Goal: Information Seeking & Learning: Learn about a topic

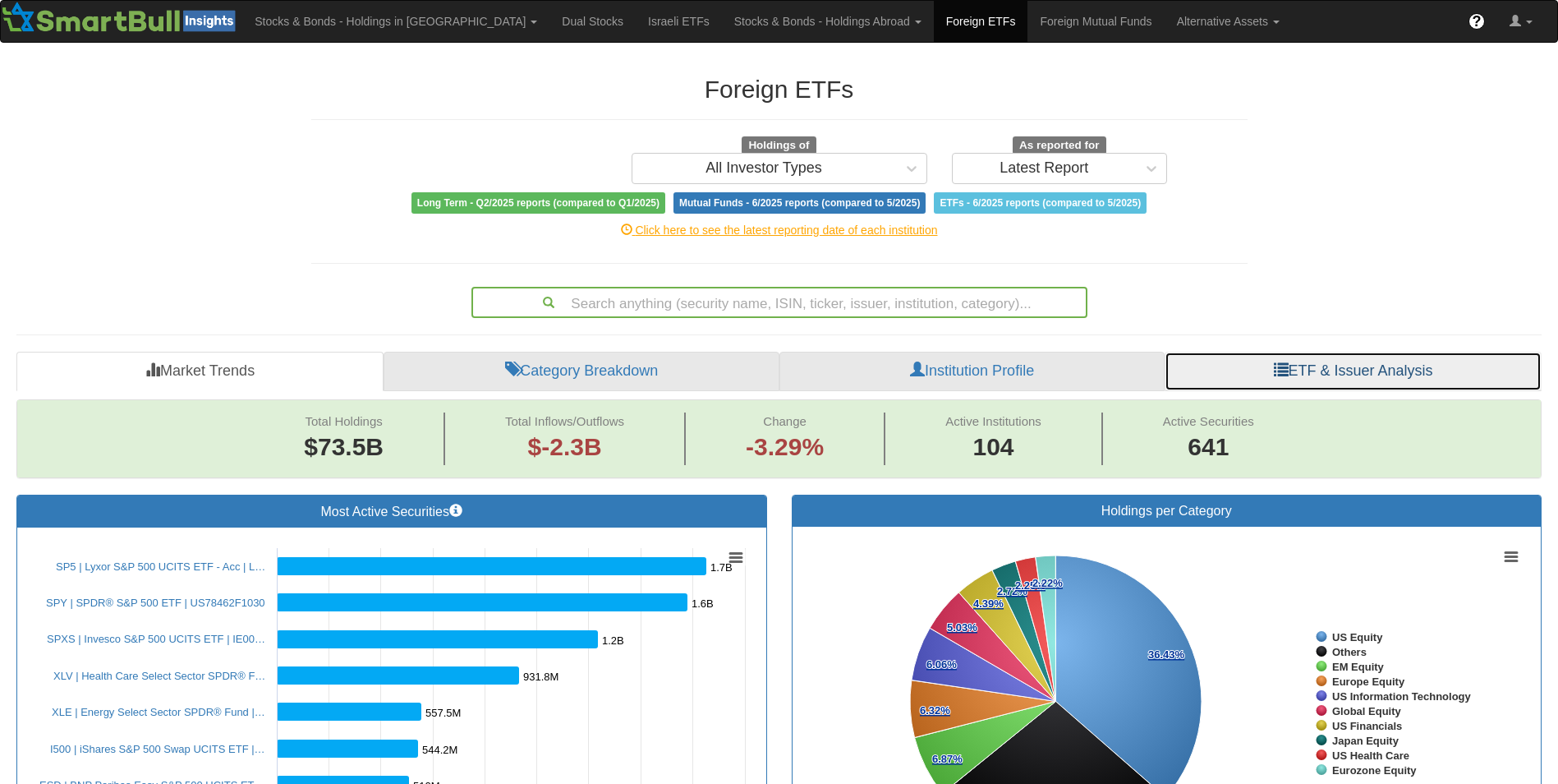
click at [1310, 356] on link "ETF & Issuer Analysis" at bounding box center [1353, 371] width 377 height 39
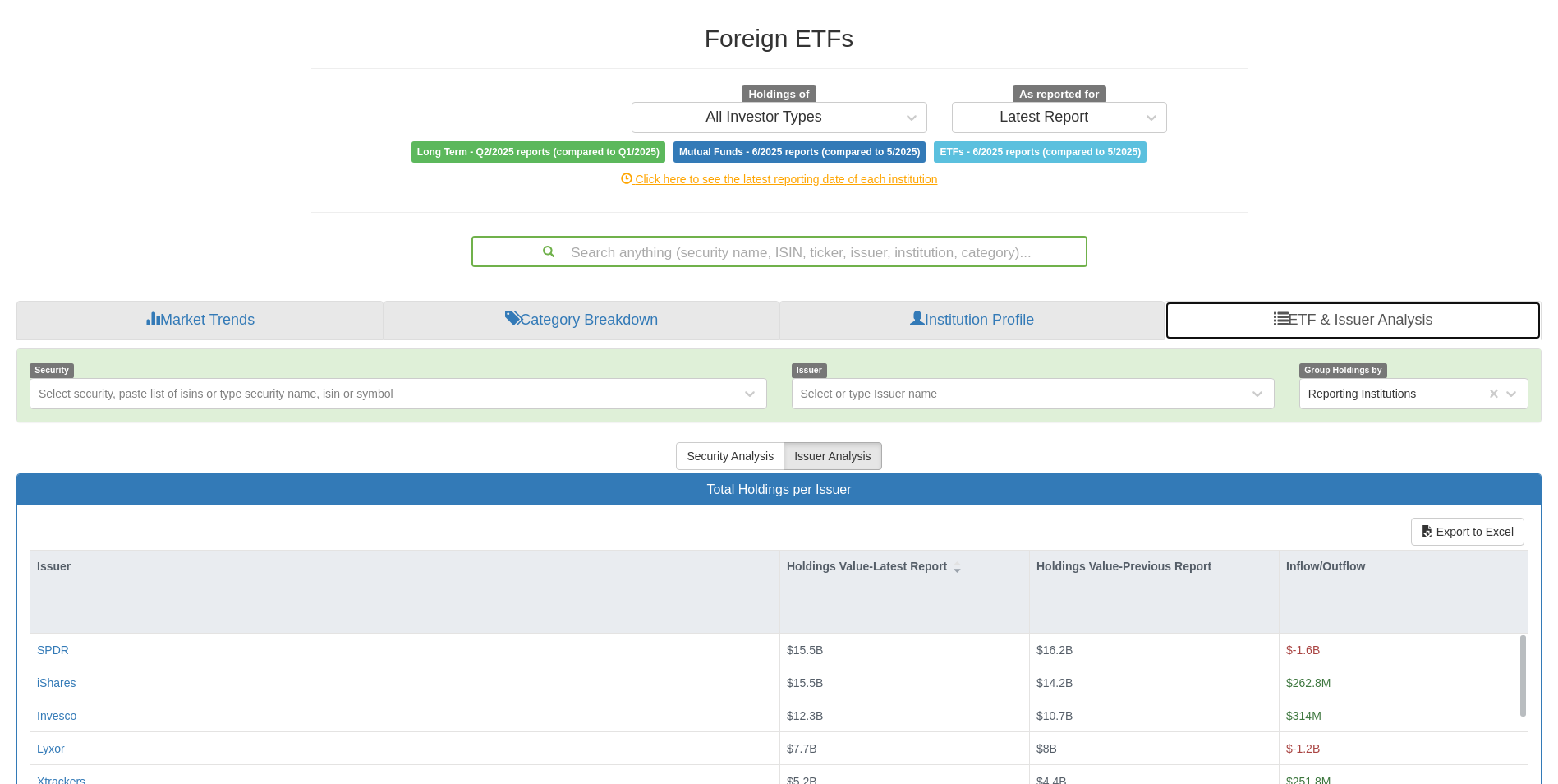
scroll to position [50, 0]
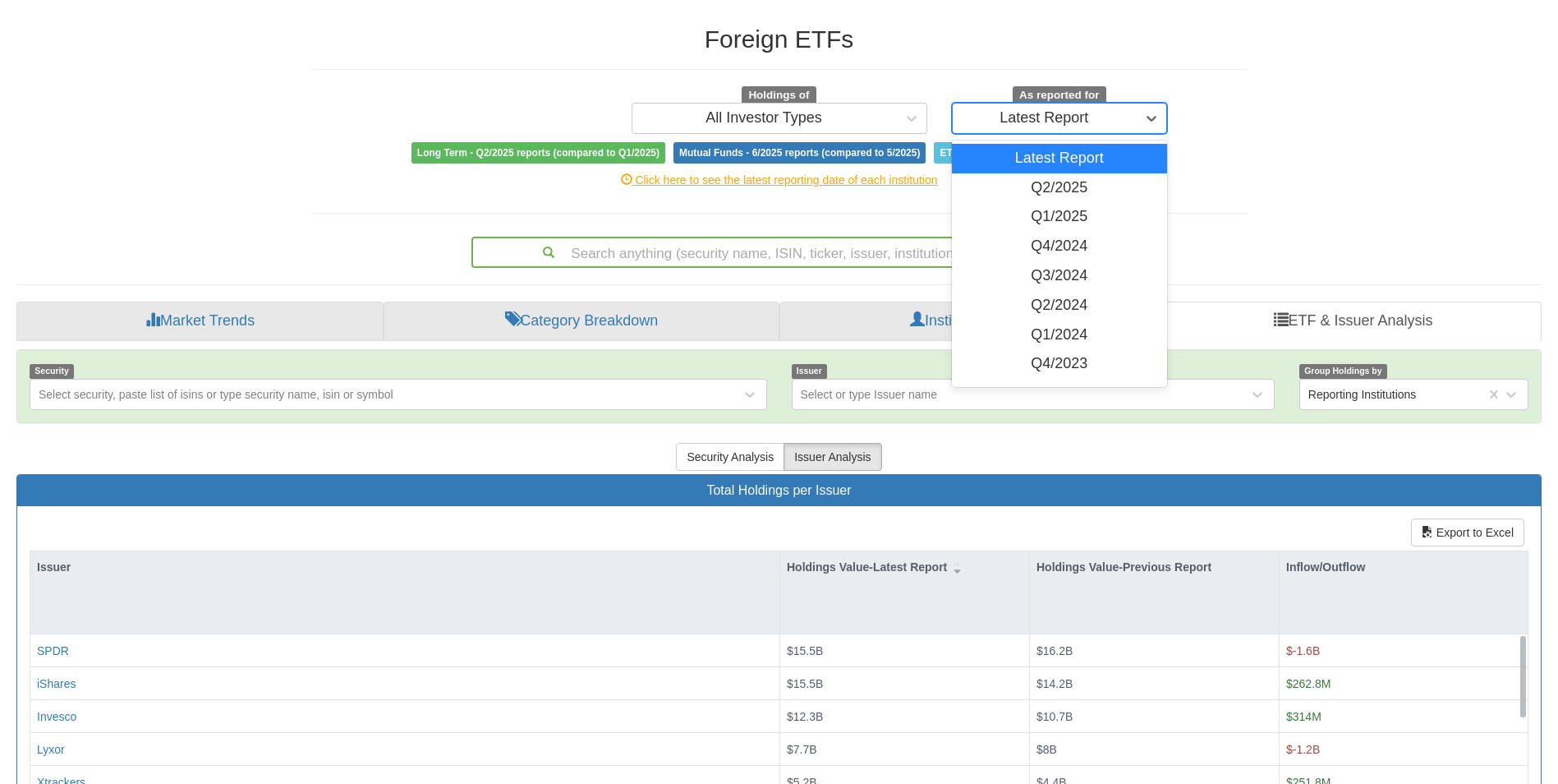
click at [1052, 108] on div "Latest Report" at bounding box center [1044, 117] width 184 height 26
click at [1031, 160] on div "Latest Report" at bounding box center [1060, 158] width 216 height 29
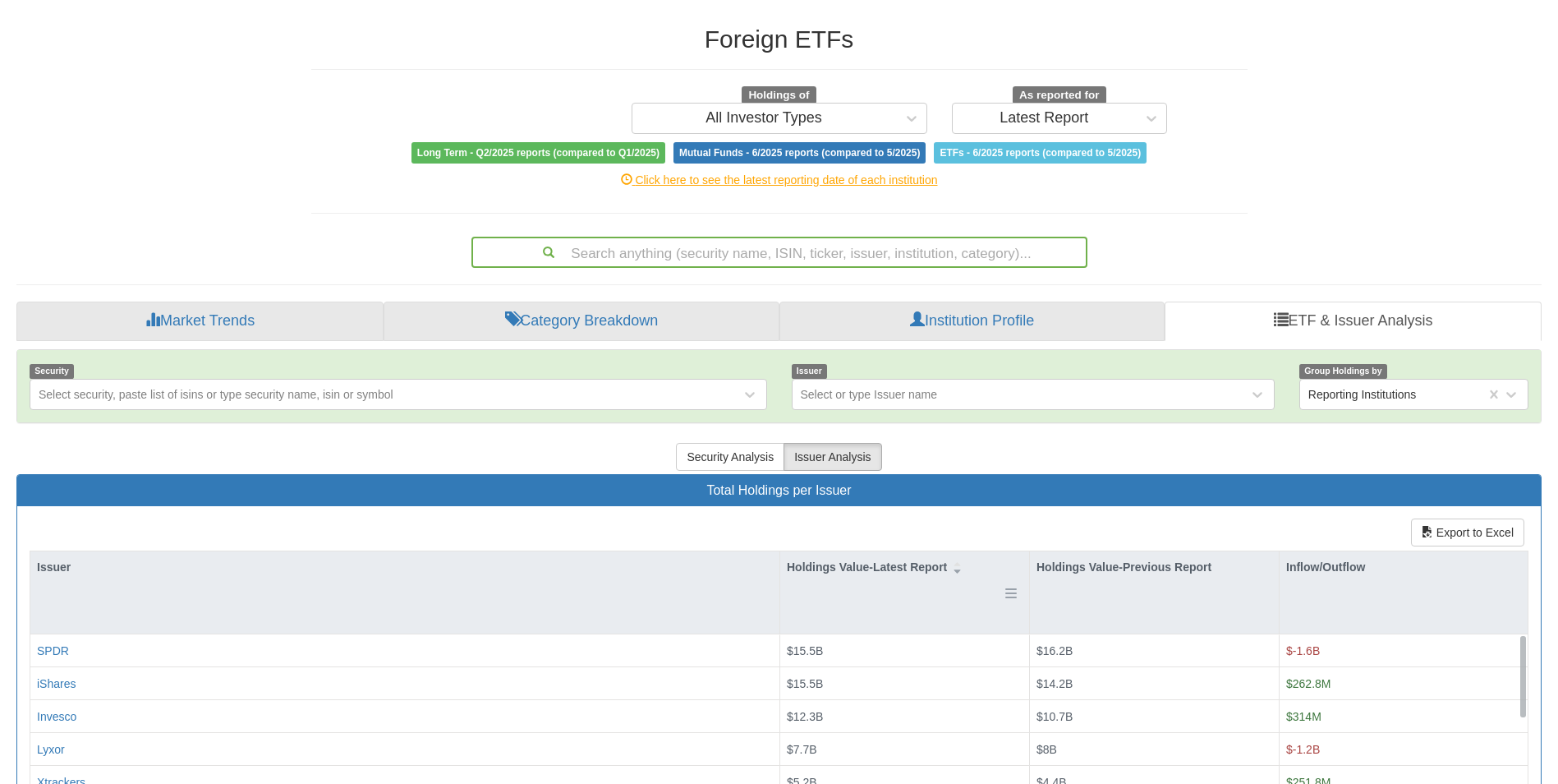
click at [795, 605] on div "Holdings Value-Latest Report" at bounding box center [905, 592] width 249 height 82
click at [728, 447] on button "Security Analysis" at bounding box center [730, 456] width 108 height 28
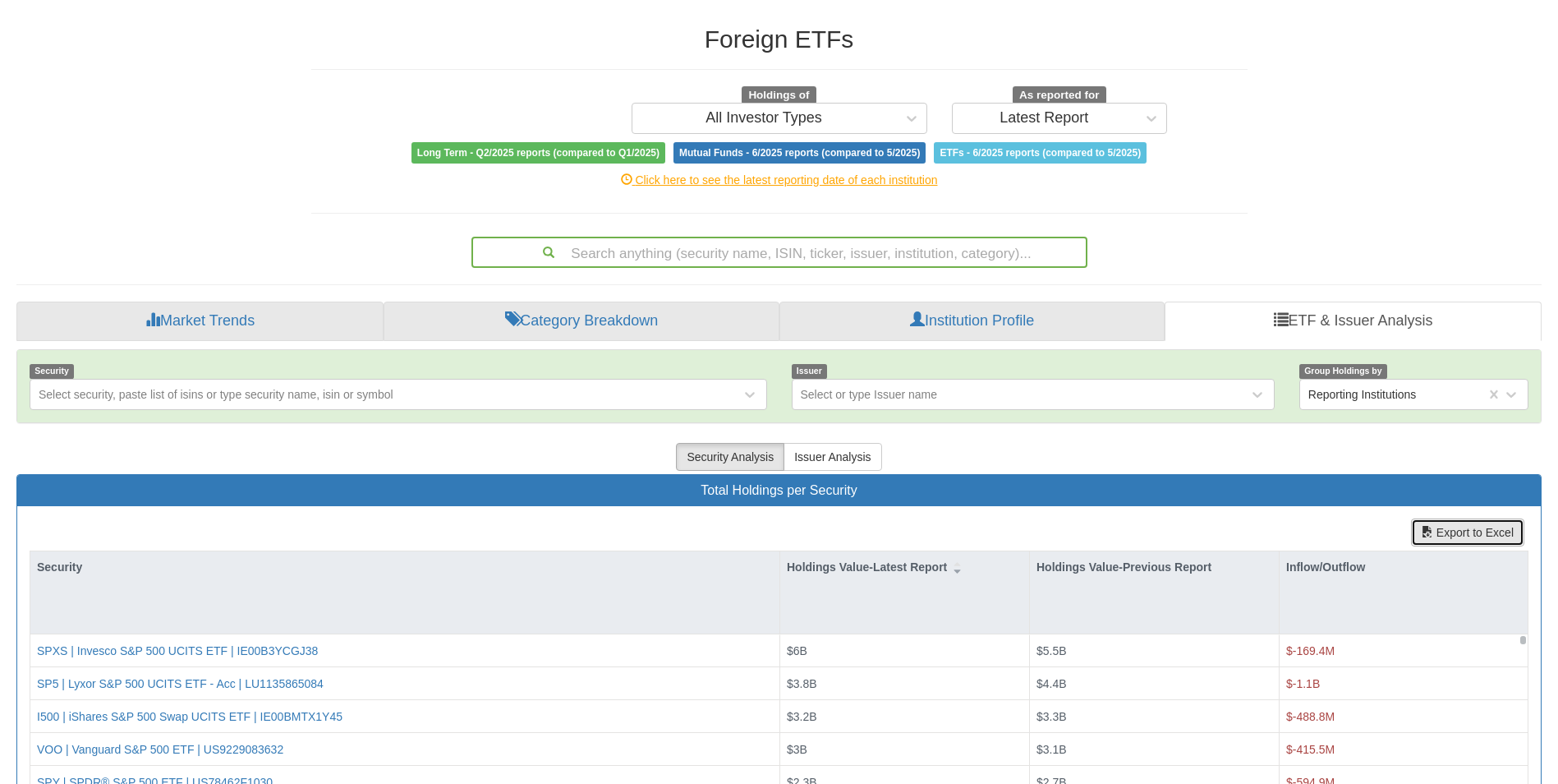
click at [1491, 527] on button "Export to Excel" at bounding box center [1467, 532] width 113 height 28
click at [952, 622] on div "Holdings Value-Latest Report" at bounding box center [905, 592] width 249 height 82
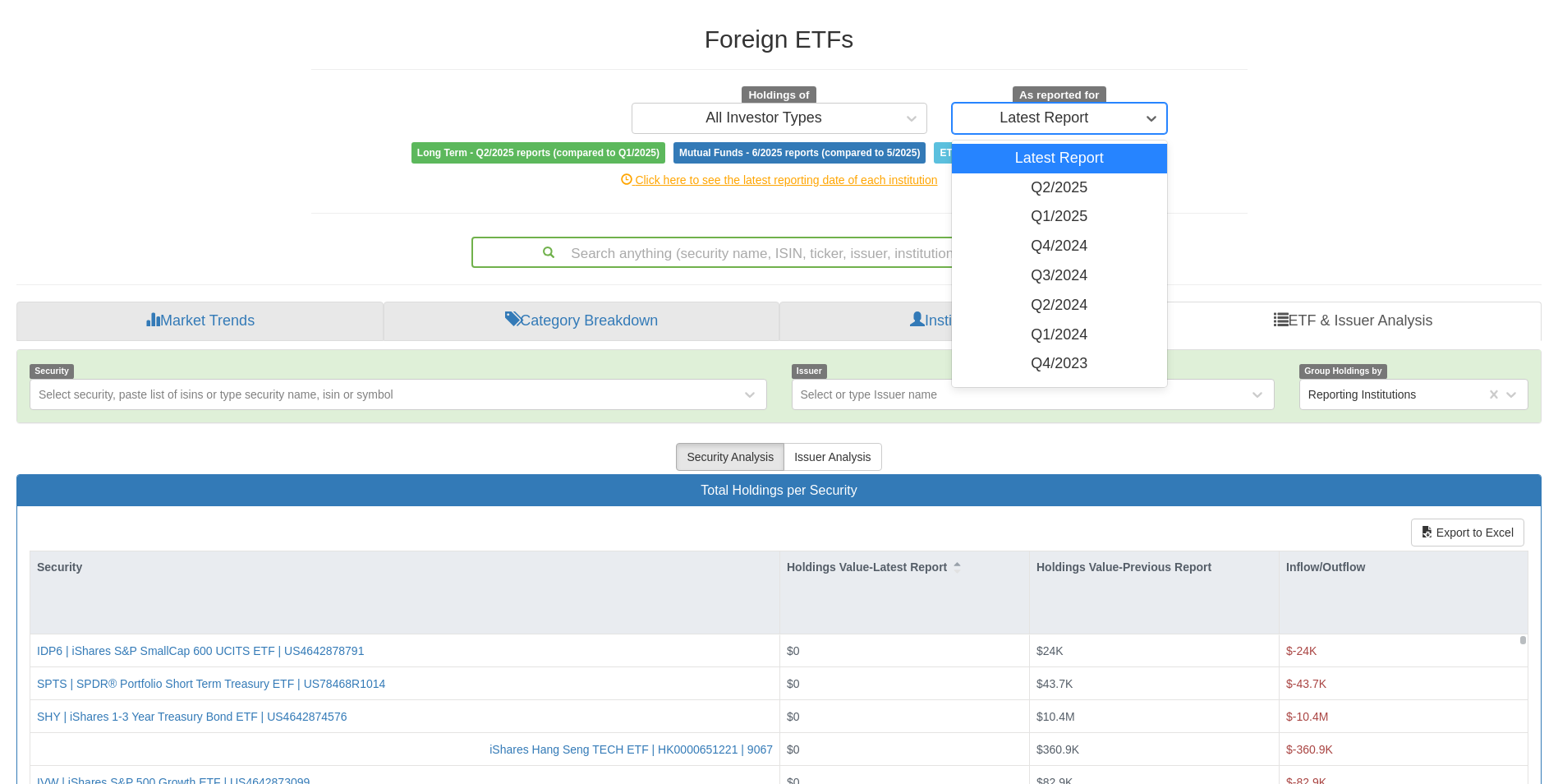
click at [1005, 105] on div "Latest Report" at bounding box center [1044, 117] width 184 height 26
click at [1039, 185] on div "Q2/2025" at bounding box center [1060, 188] width 216 height 29
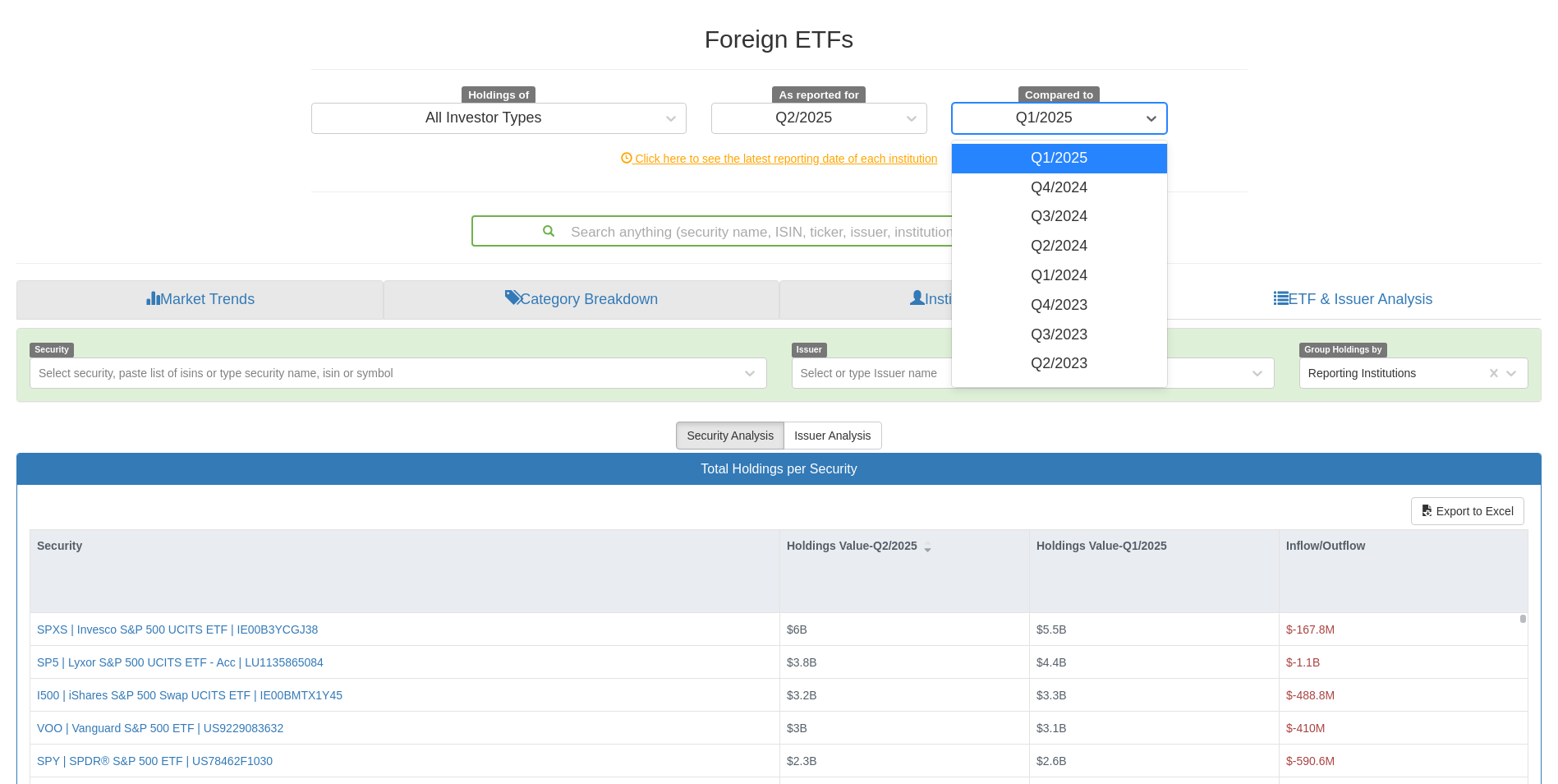
click at [1049, 114] on div "Q1/2025" at bounding box center [1045, 118] width 57 height 17
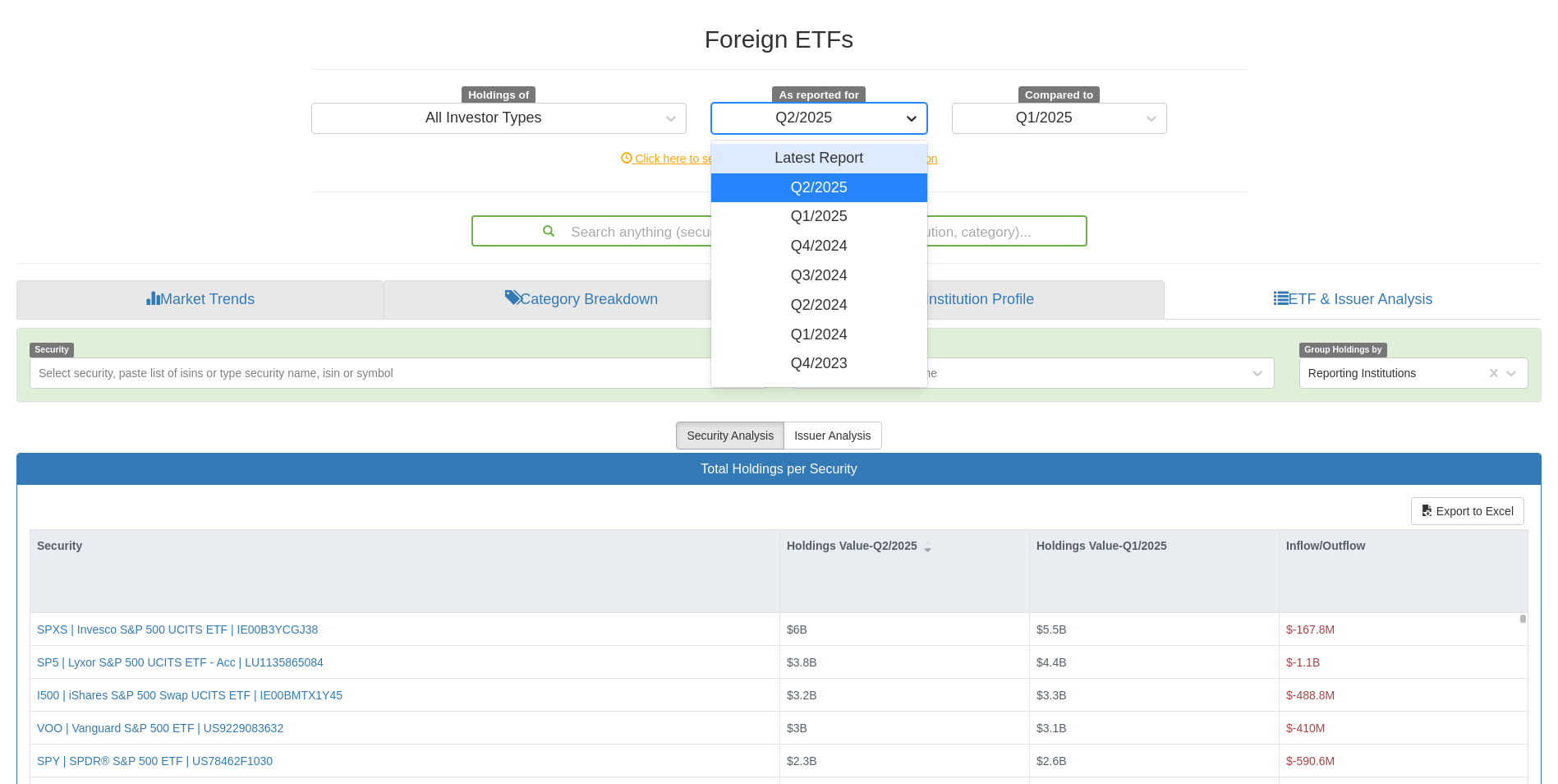
click at [898, 118] on div at bounding box center [911, 117] width 29 height 29
click at [849, 160] on div "Latest Report" at bounding box center [819, 158] width 216 height 29
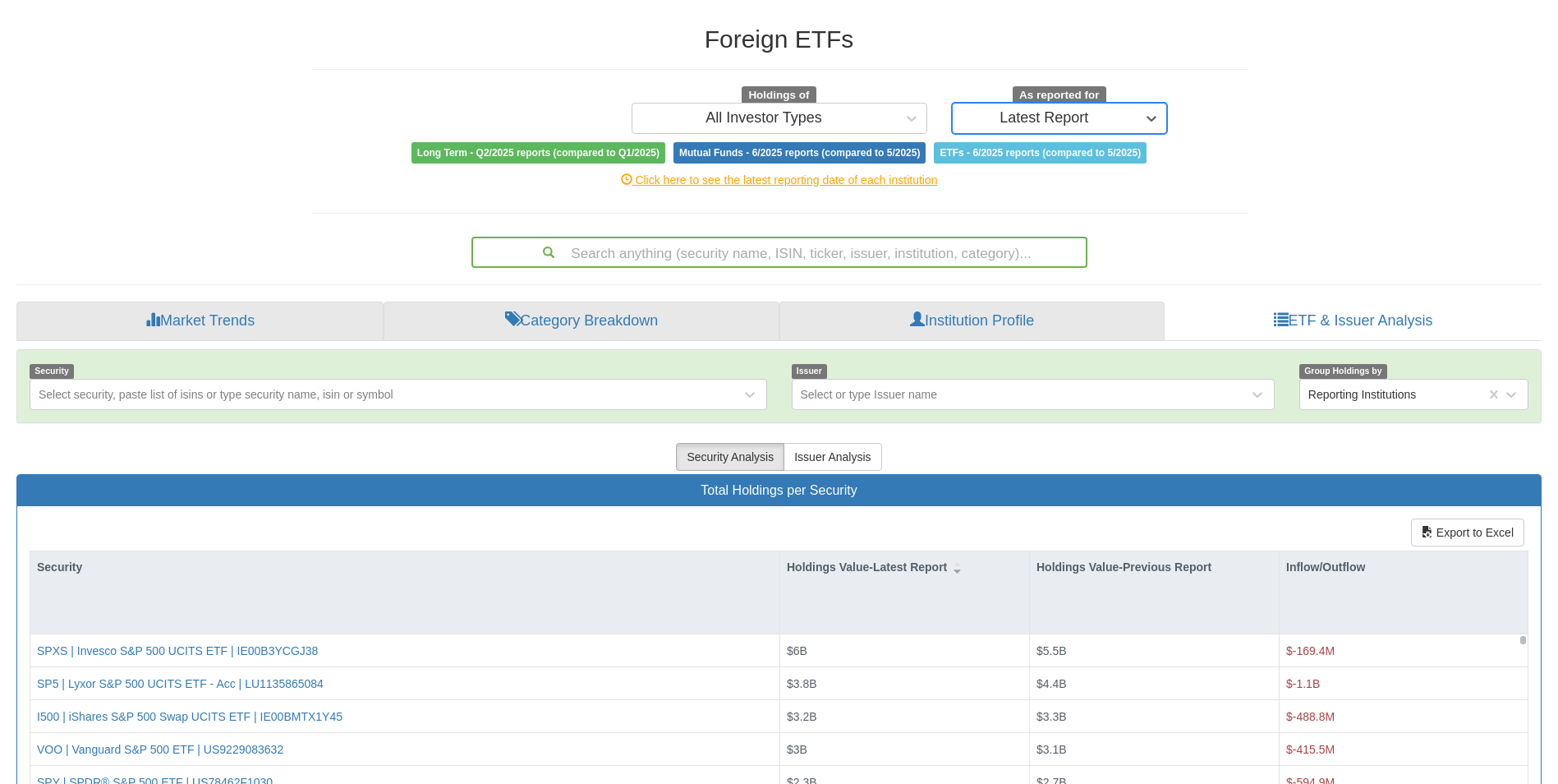
click at [1029, 112] on div "Latest Report" at bounding box center [1044, 118] width 89 height 17
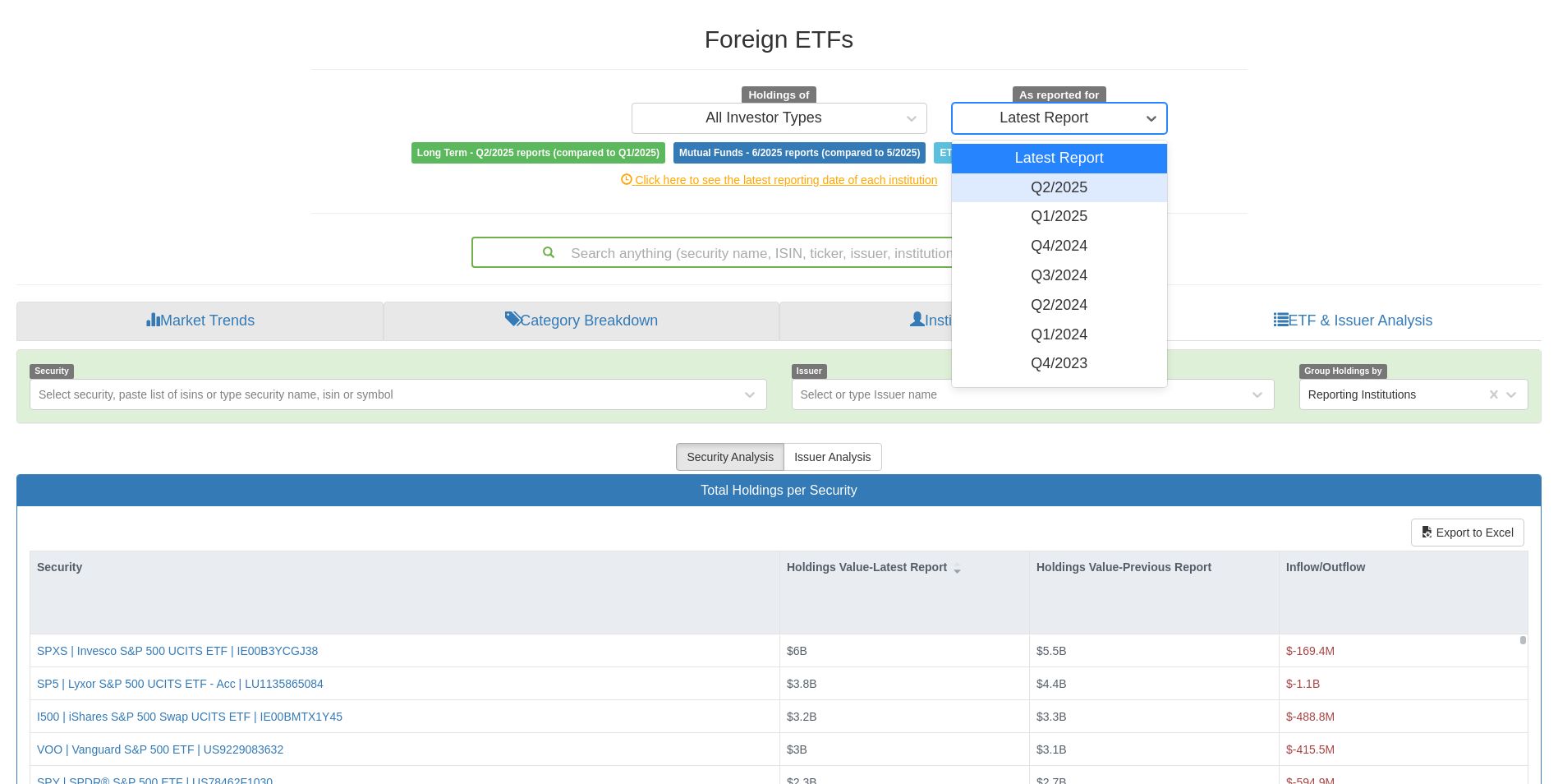
click at [1025, 191] on div "Q2/2025" at bounding box center [1060, 188] width 216 height 29
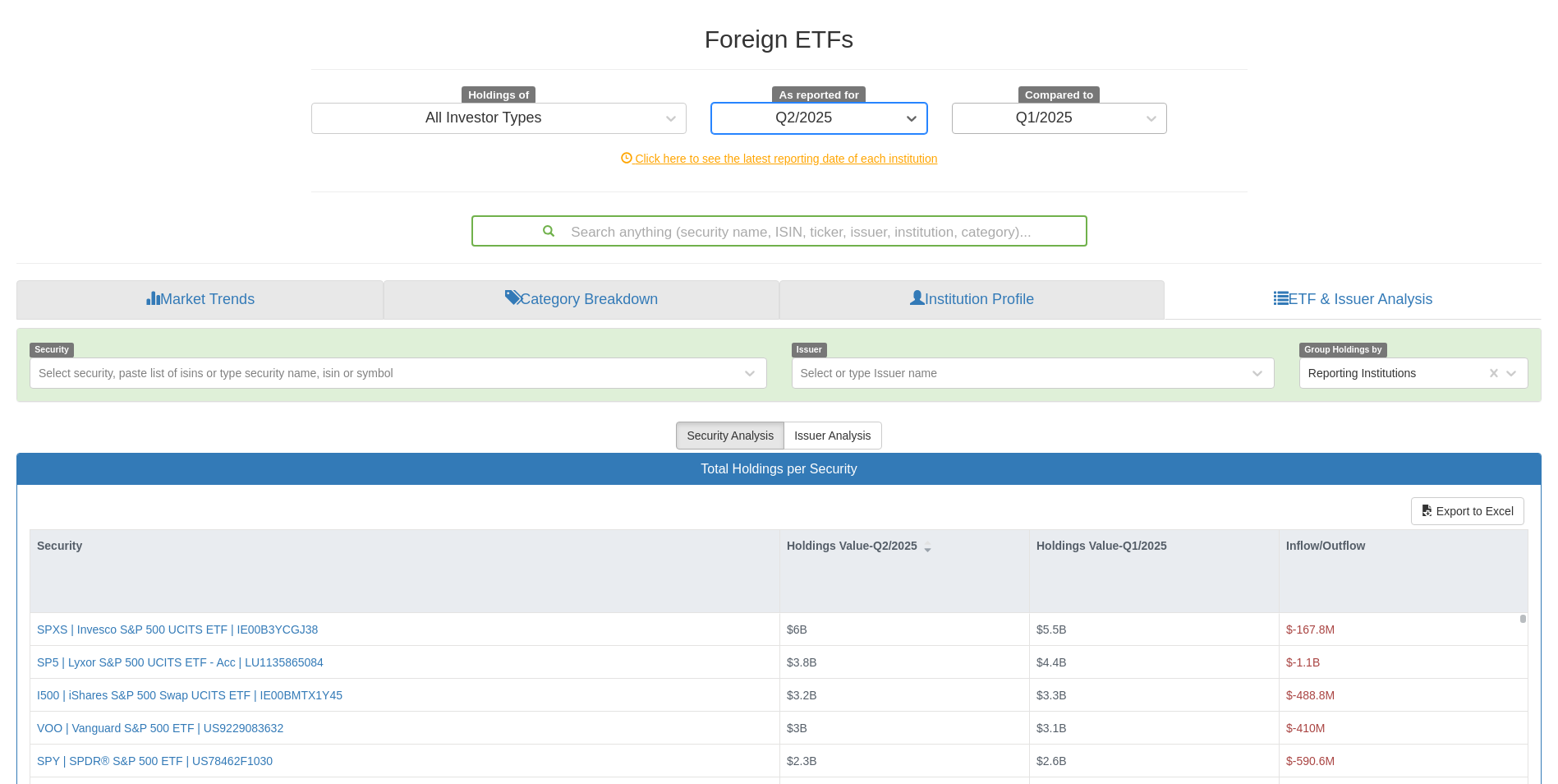
click at [1038, 113] on div "Q1/2025" at bounding box center [1045, 118] width 57 height 17
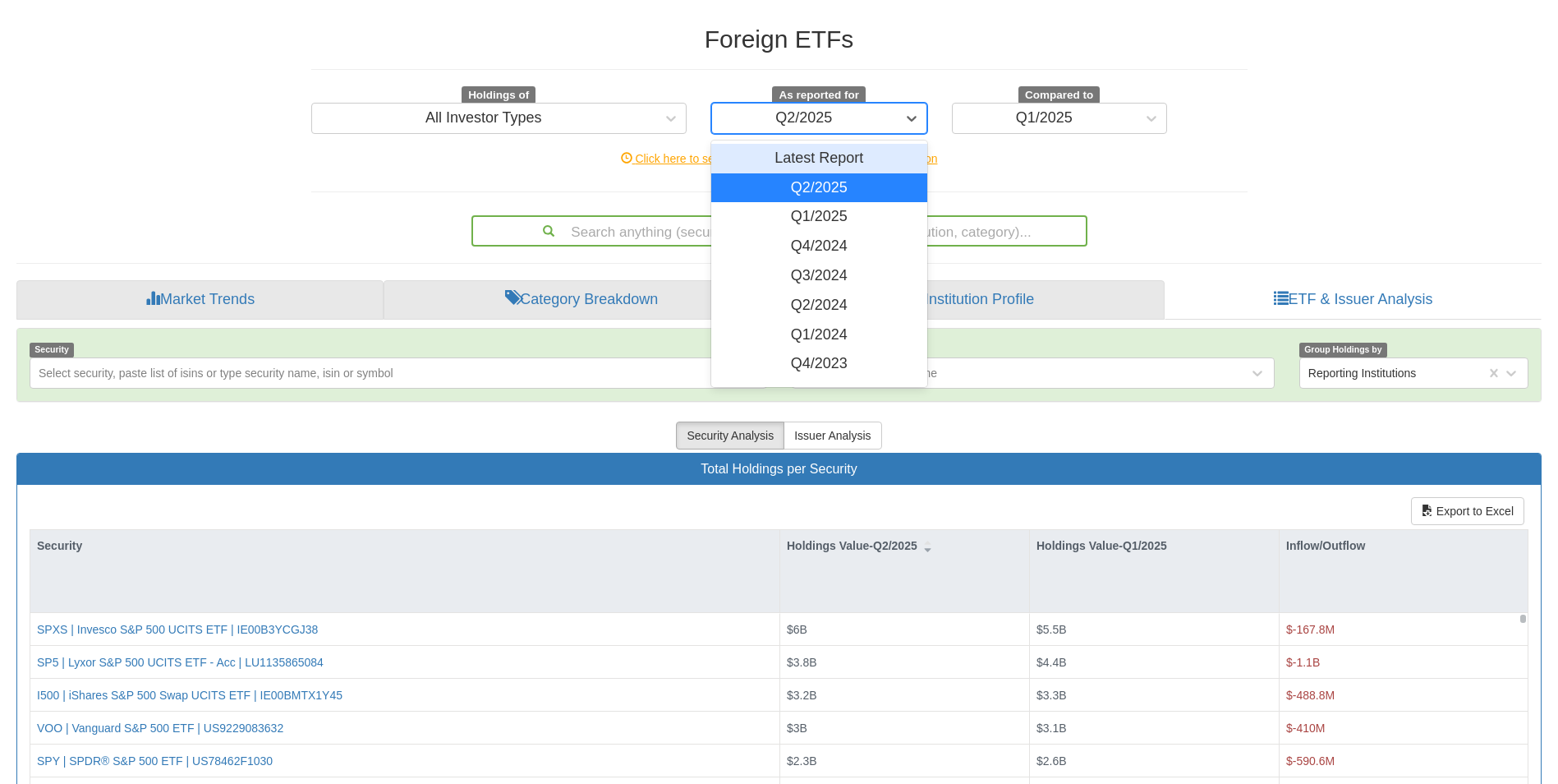
click at [821, 114] on div "Q2/2025" at bounding box center [804, 118] width 57 height 17
click at [801, 154] on div "Latest Report" at bounding box center [819, 158] width 216 height 29
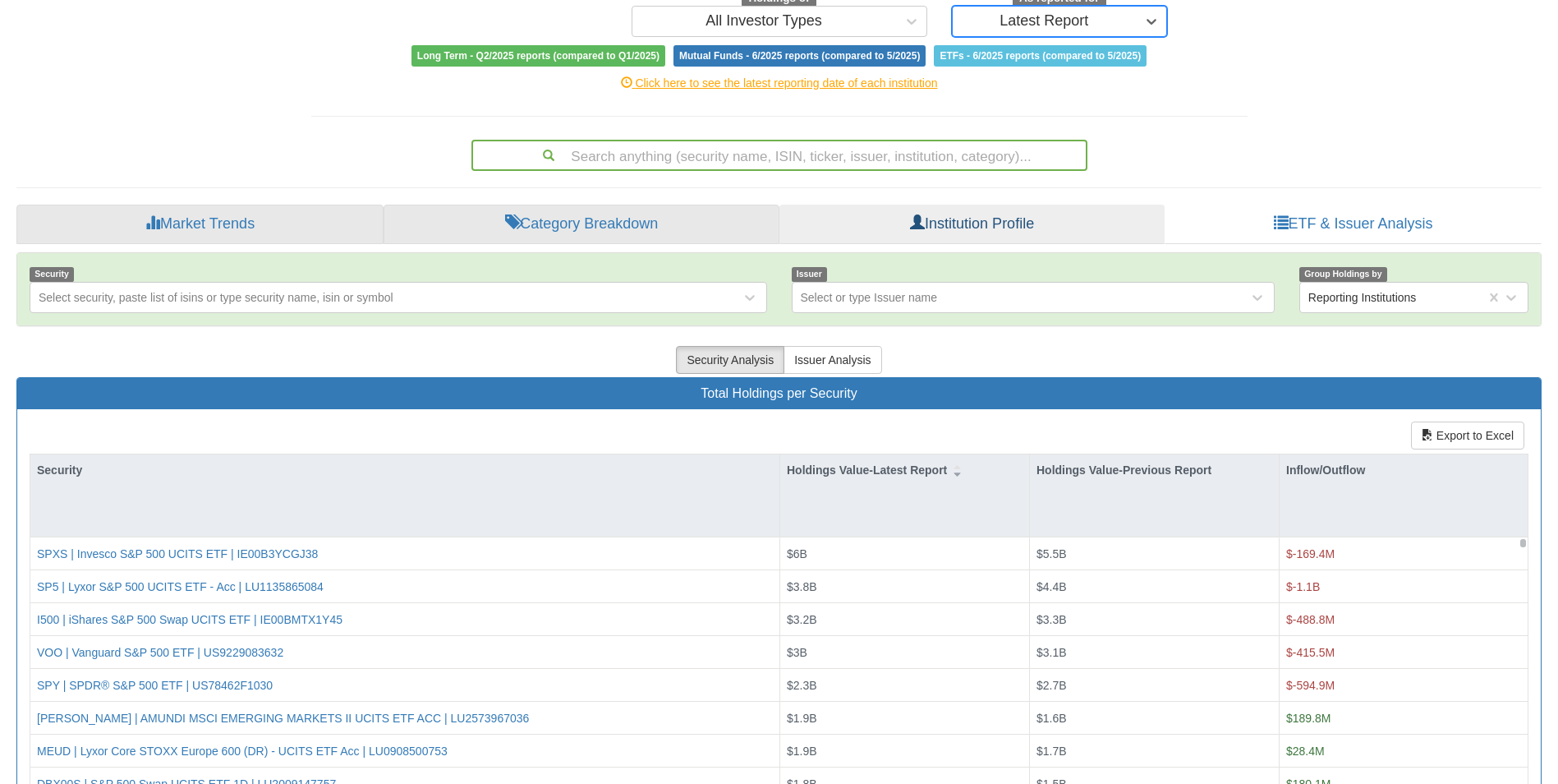
scroll to position [144, 0]
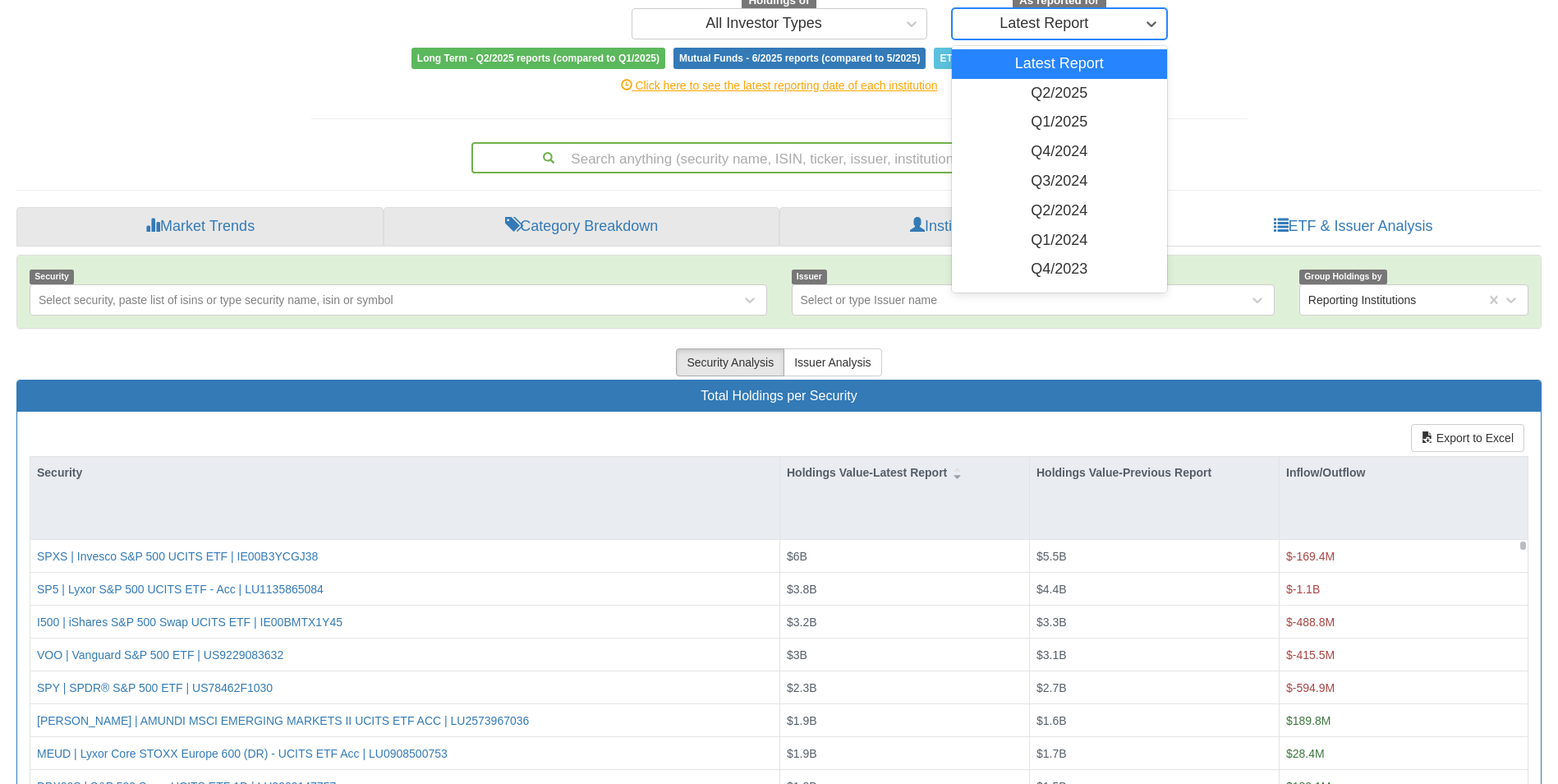
click at [1007, 21] on div "Latest Report" at bounding box center [1044, 24] width 89 height 17
click at [1005, 83] on div "Q2/2025" at bounding box center [1060, 93] width 216 height 29
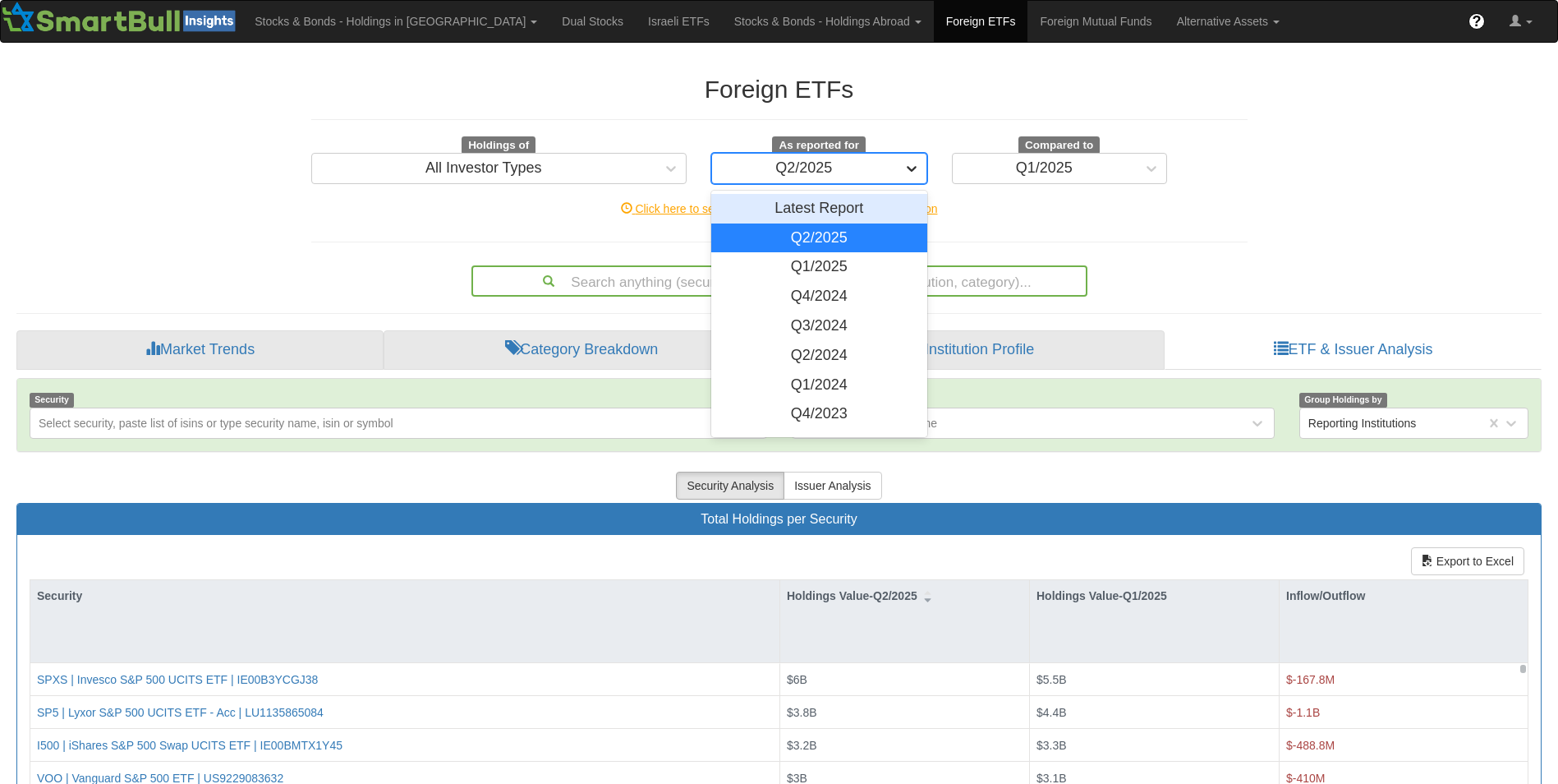
click at [902, 171] on div at bounding box center [911, 168] width 29 height 29
click at [823, 263] on div "Q1/2025" at bounding box center [819, 267] width 216 height 29
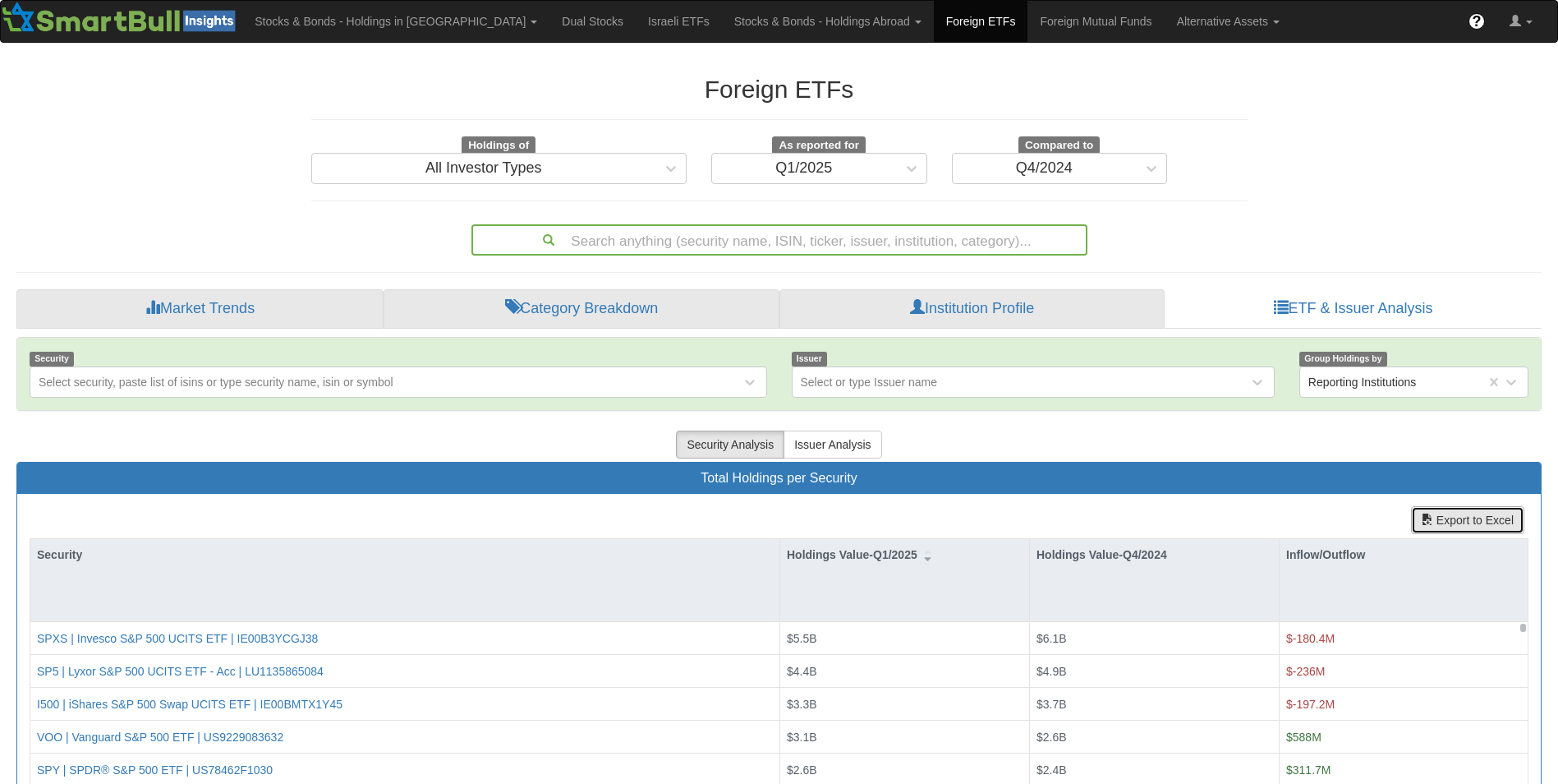
click at [1472, 517] on button "Export to Excel" at bounding box center [1467, 519] width 113 height 28
click at [1446, 517] on button "Export to Excel" at bounding box center [1467, 519] width 113 height 28
click at [641, 101] on h2 "Foreign ETFs" at bounding box center [779, 89] width 937 height 27
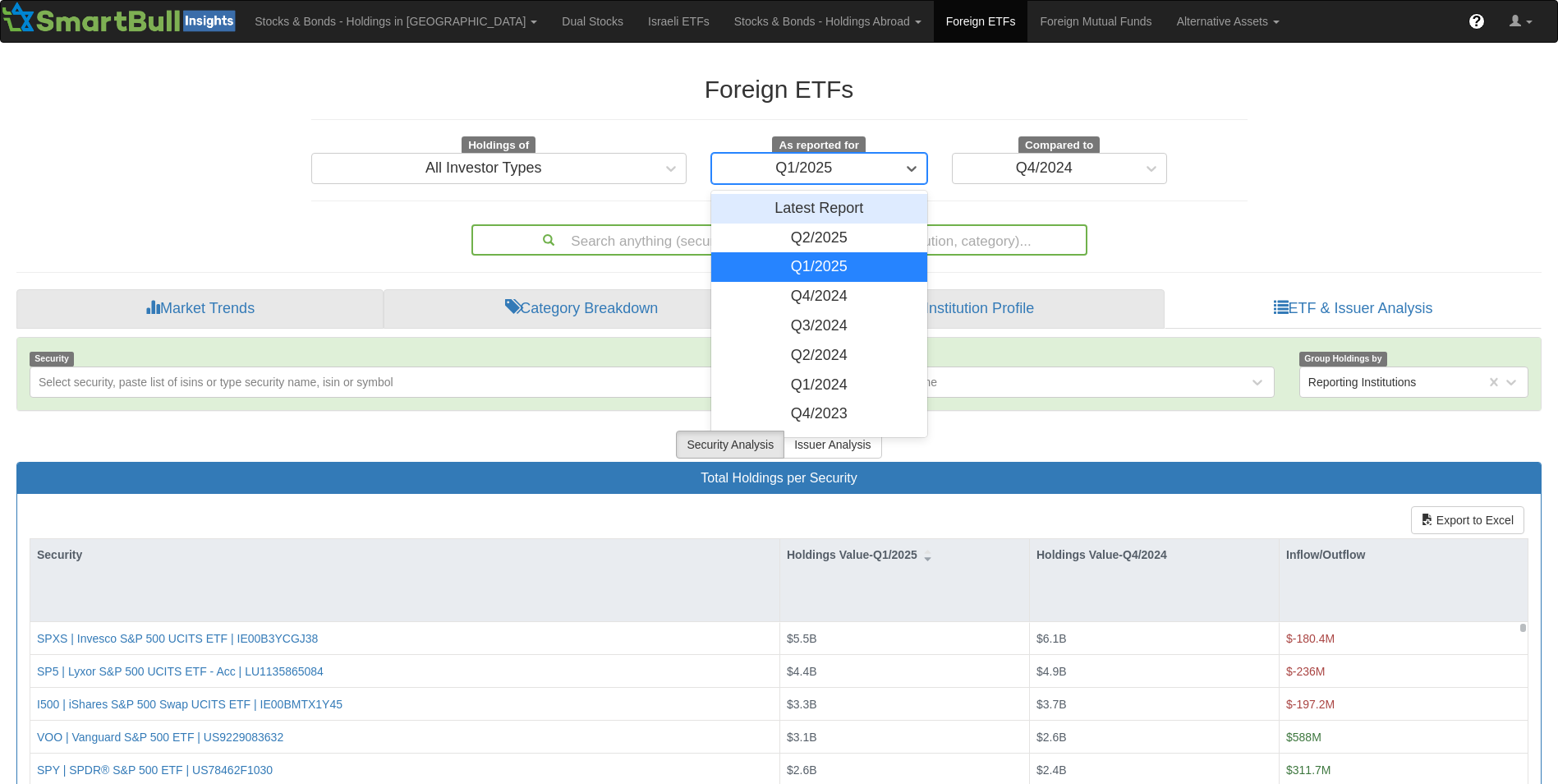
click at [858, 169] on div "Q1/2025" at bounding box center [803, 168] width 184 height 26
click at [805, 288] on div "Q4/2024" at bounding box center [819, 296] width 216 height 29
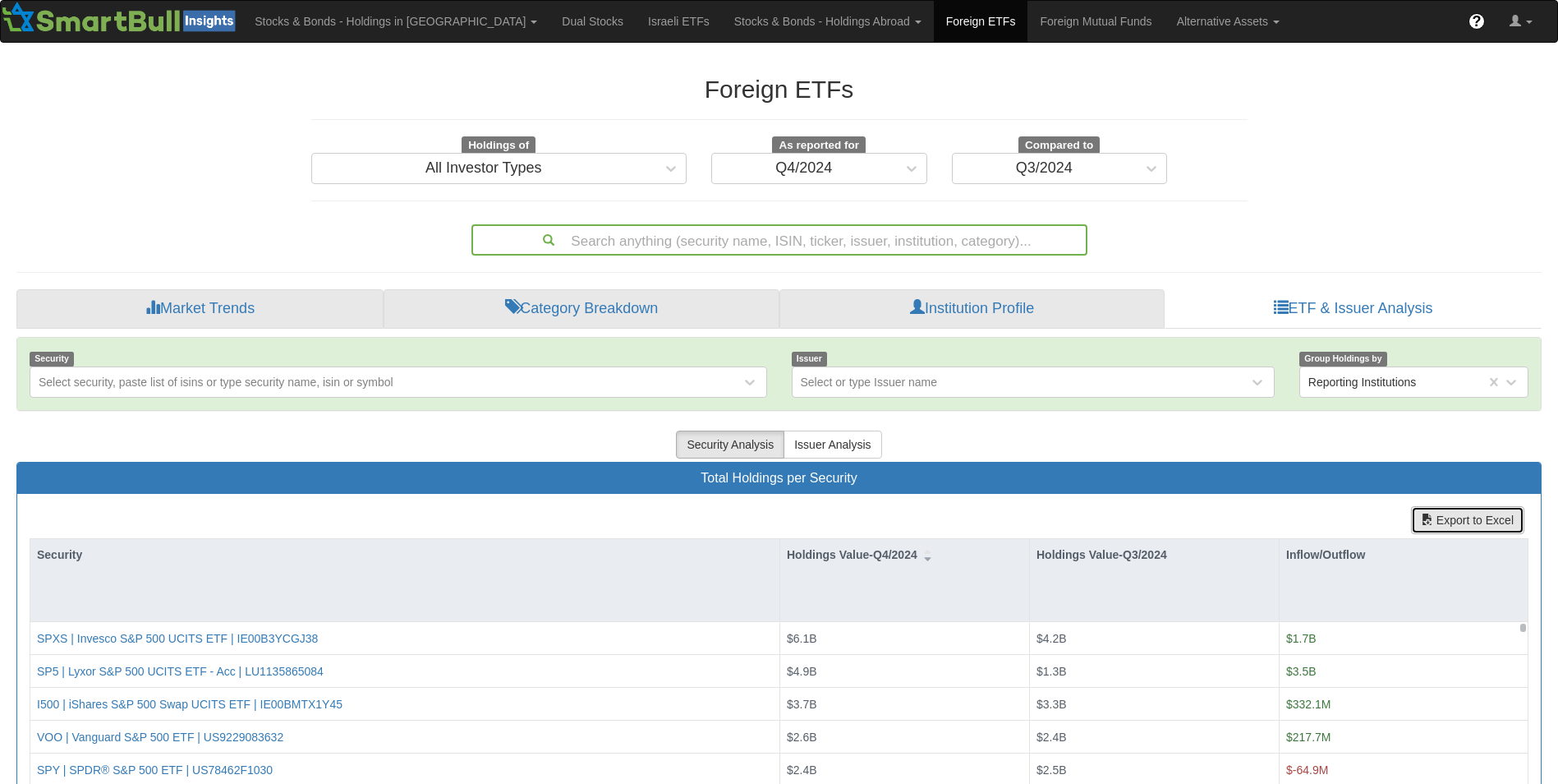
click at [1438, 512] on button "Export to Excel" at bounding box center [1467, 519] width 113 height 28
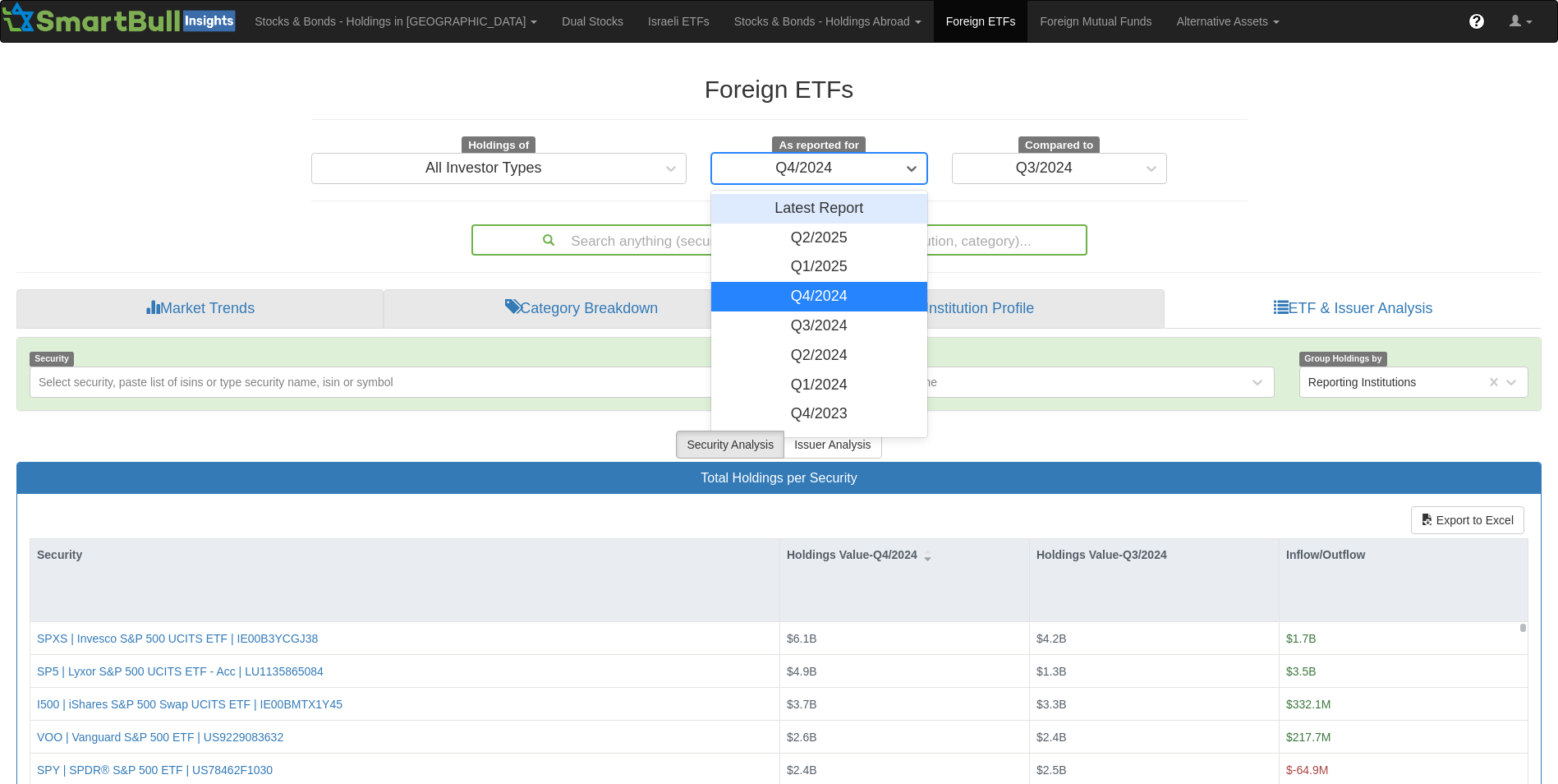
click at [865, 177] on div "Q4/2024" at bounding box center [803, 168] width 184 height 26
click at [825, 324] on div "Q3/2024" at bounding box center [819, 325] width 216 height 29
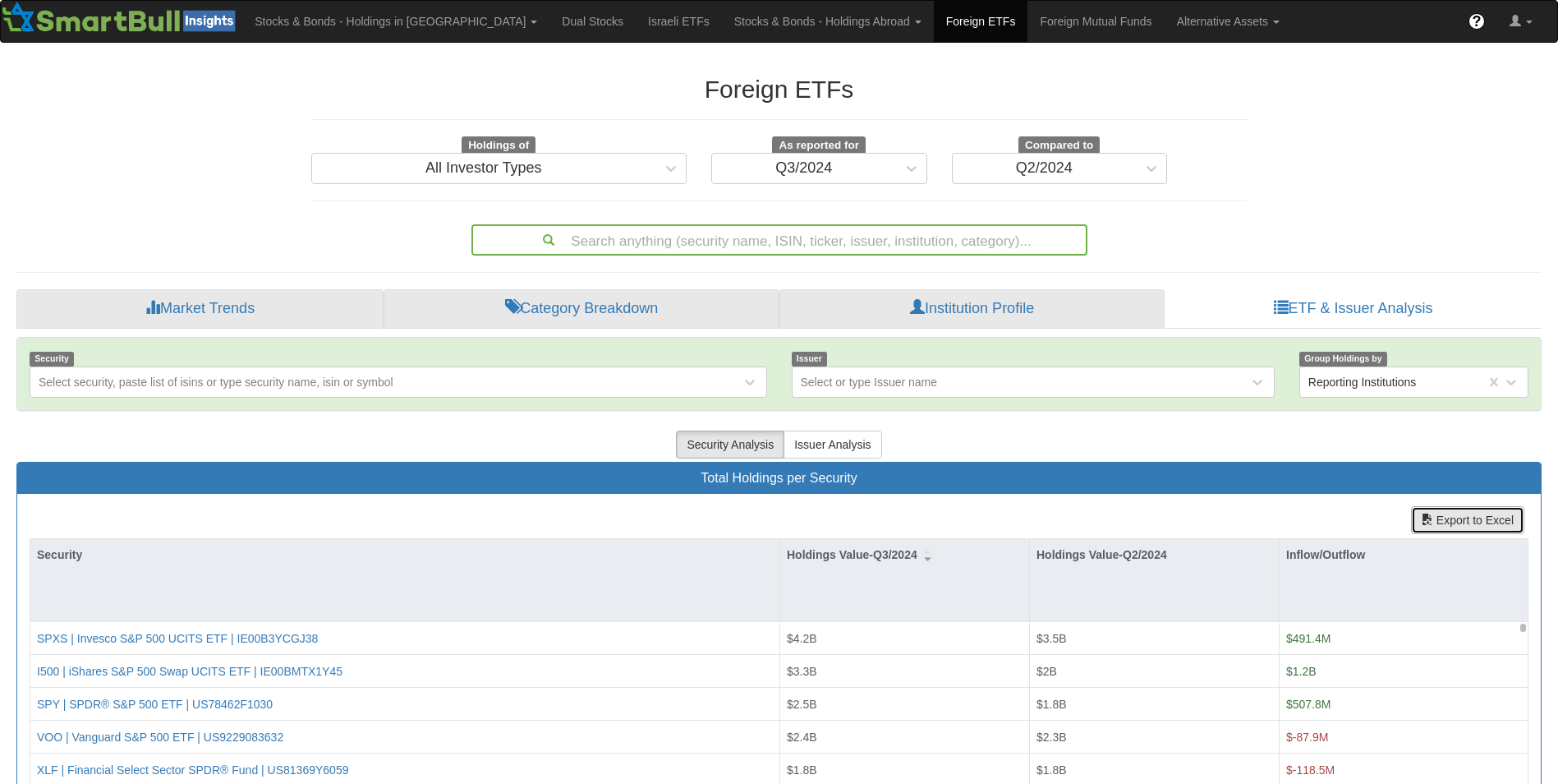
click at [1484, 512] on button "Export to Excel" at bounding box center [1467, 519] width 113 height 28
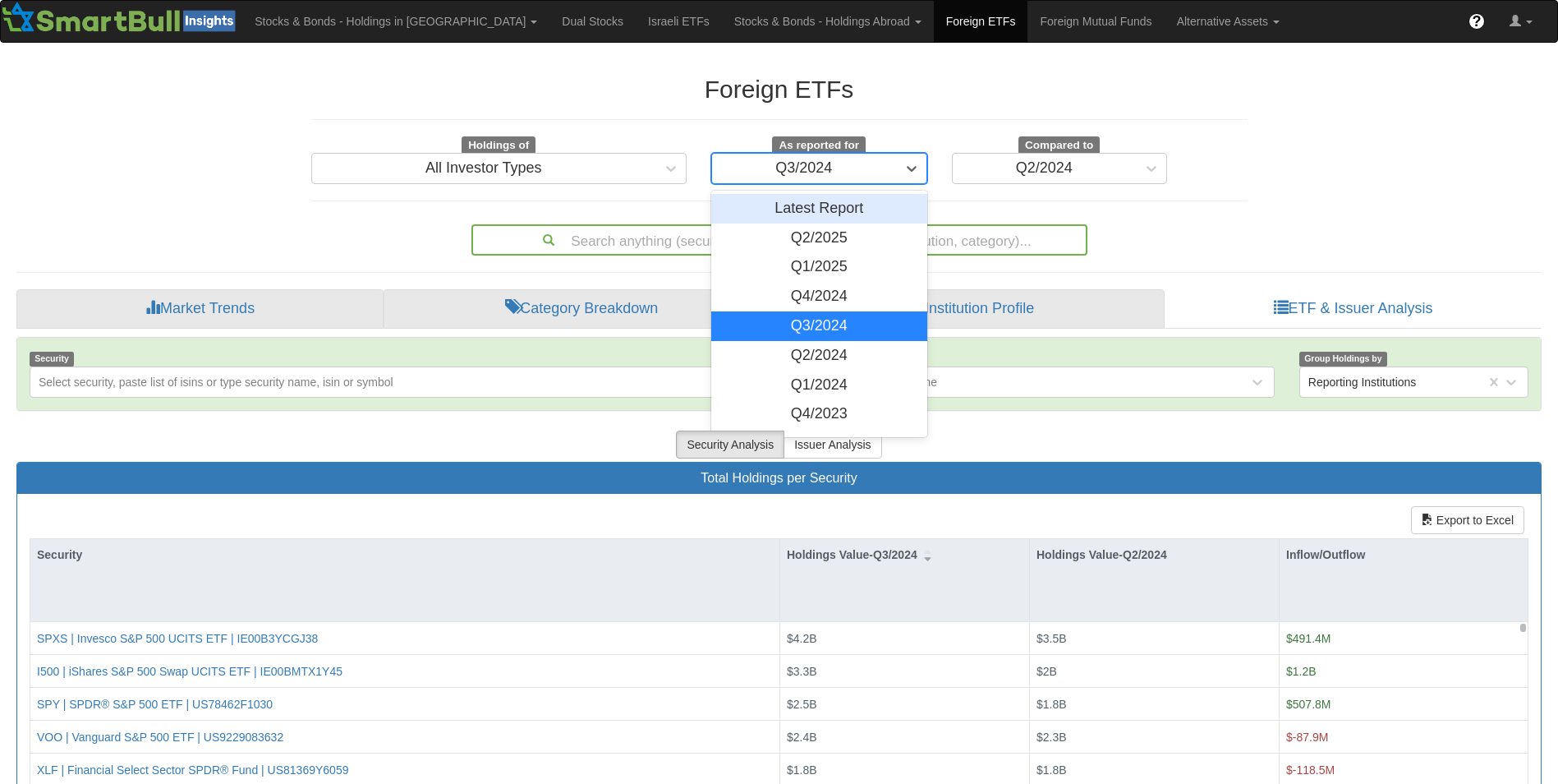
click at [880, 169] on div "Q3/2024" at bounding box center [803, 168] width 184 height 26
click at [836, 350] on div "Q2/2024" at bounding box center [819, 356] width 216 height 29
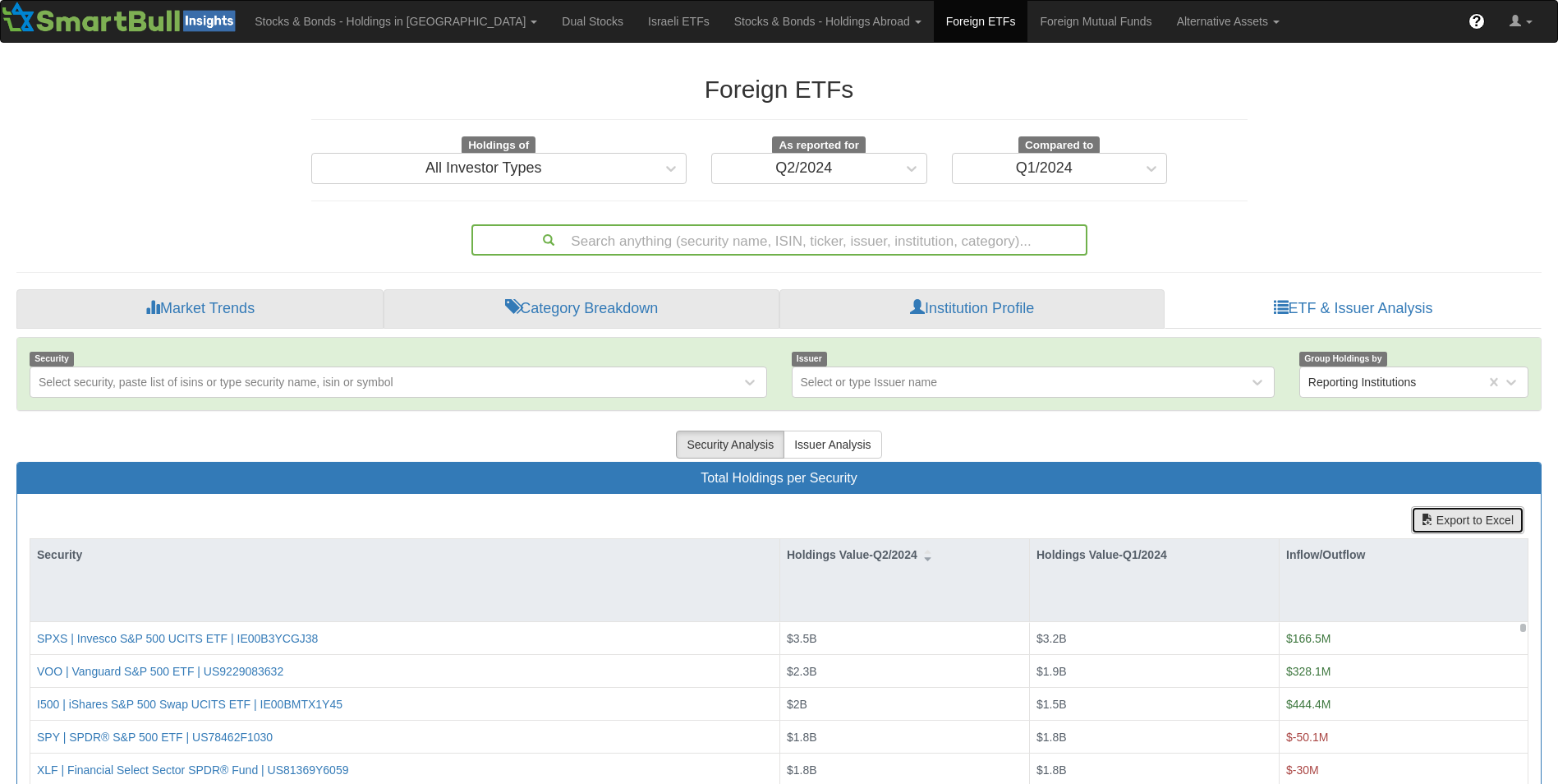
click at [1444, 517] on button "Export to Excel" at bounding box center [1467, 519] width 113 height 28
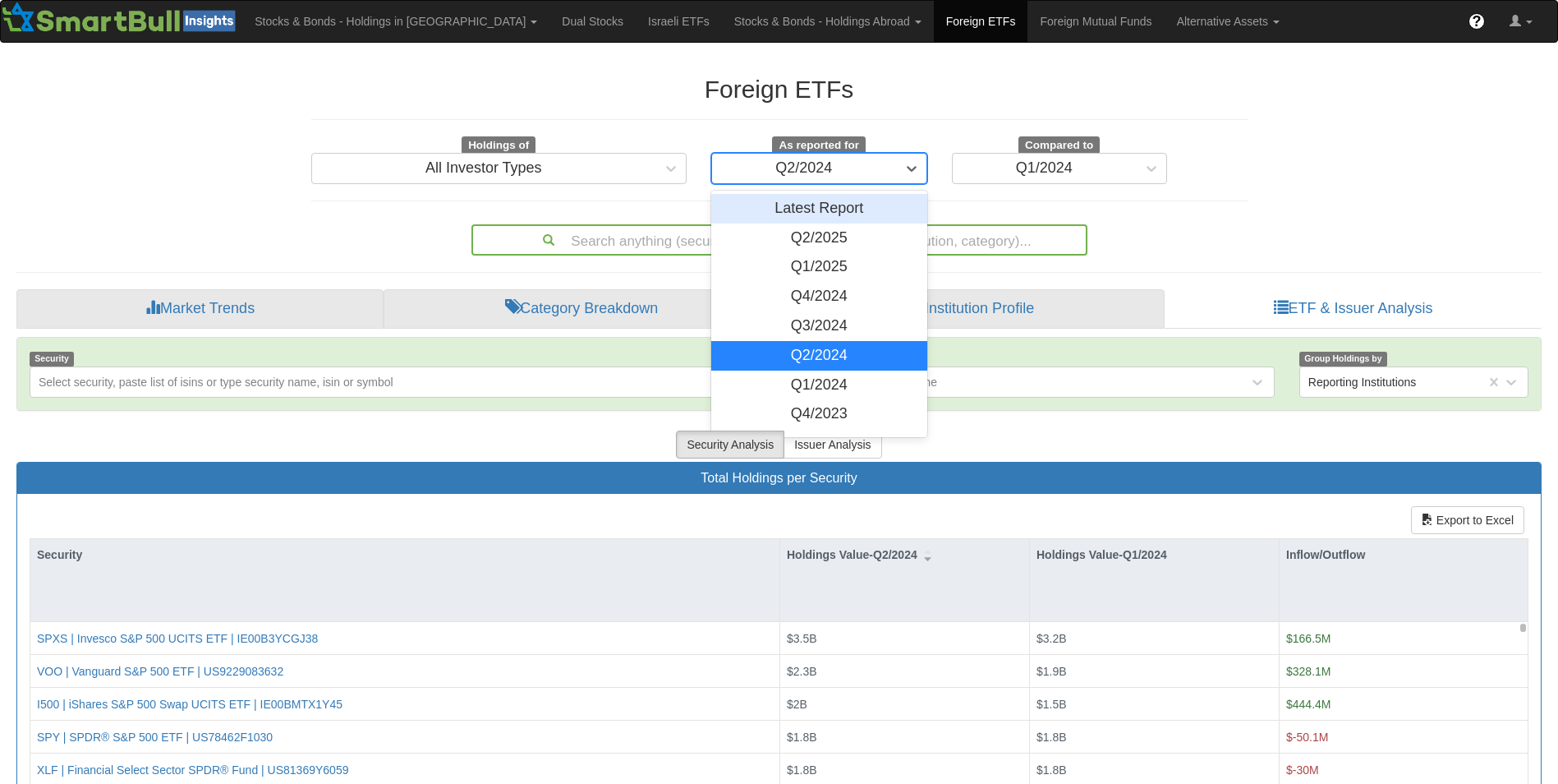
click at [853, 174] on div "Q2/2024" at bounding box center [803, 168] width 184 height 26
click at [795, 376] on div "Q1/2024" at bounding box center [819, 385] width 216 height 29
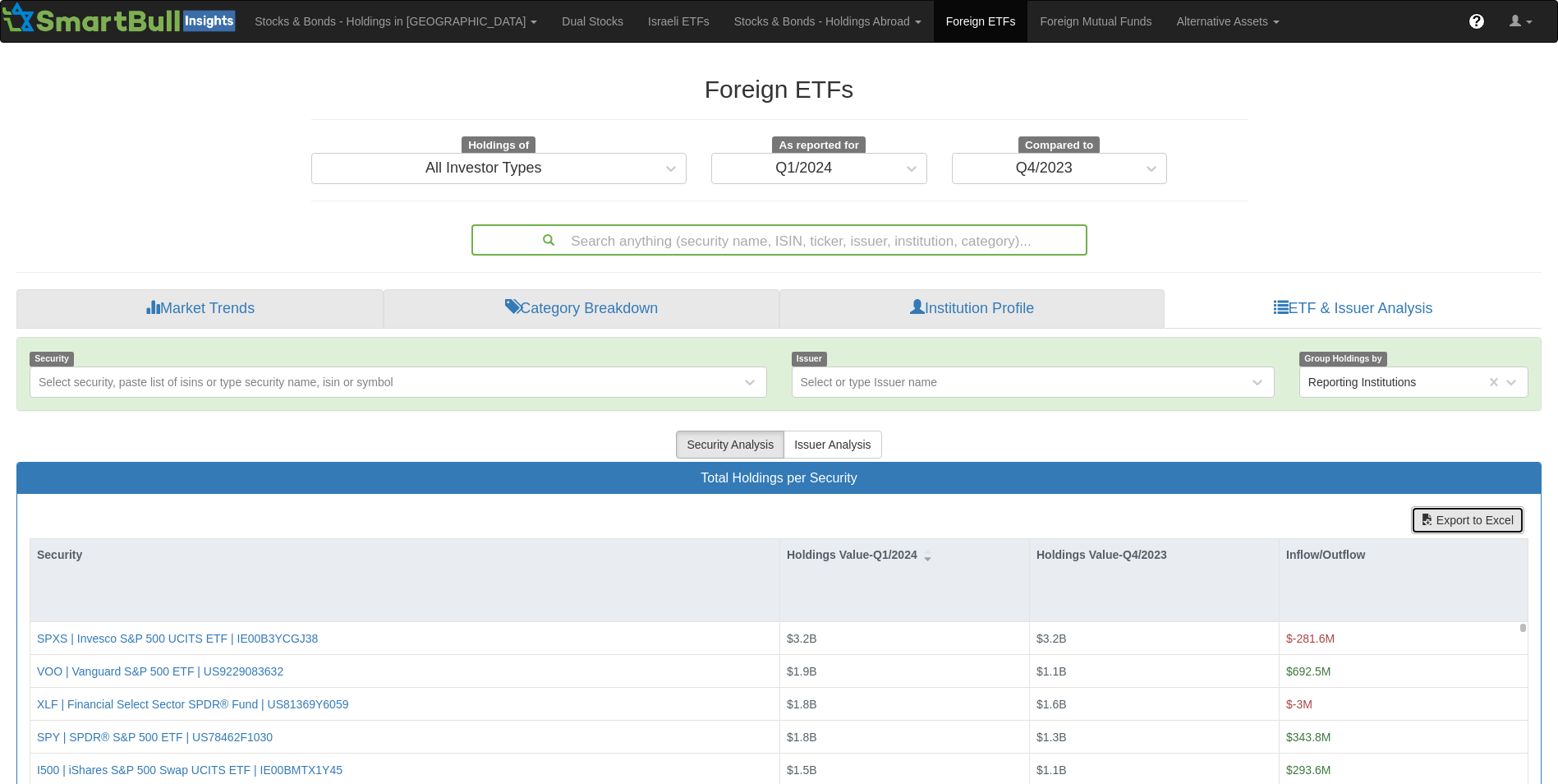
click at [1471, 517] on button "Export to Excel" at bounding box center [1467, 519] width 113 height 28
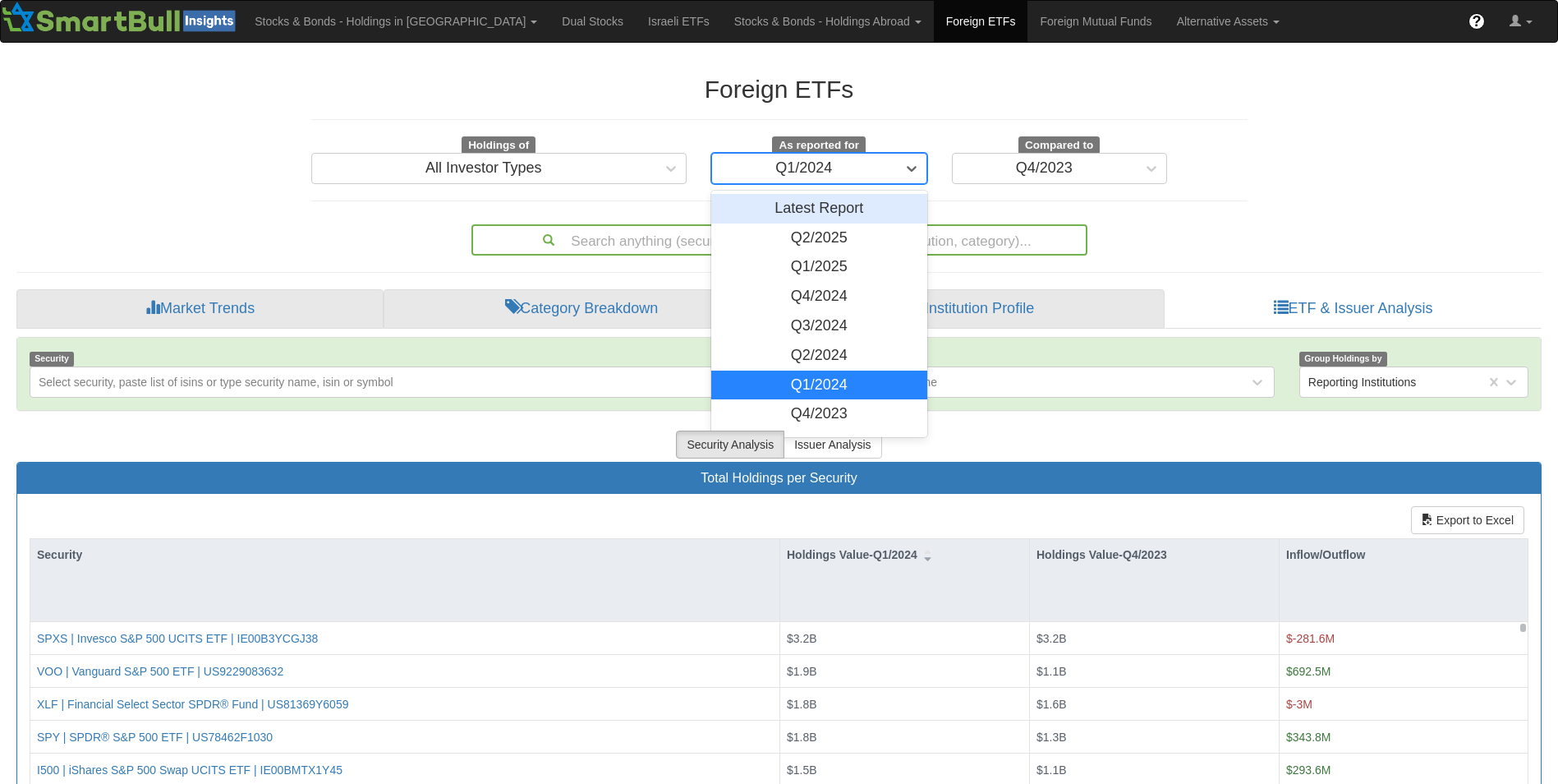
click at [876, 166] on div "Q1/2024" at bounding box center [803, 168] width 184 height 26
click at [815, 417] on div "Q4/2023" at bounding box center [819, 413] width 216 height 29
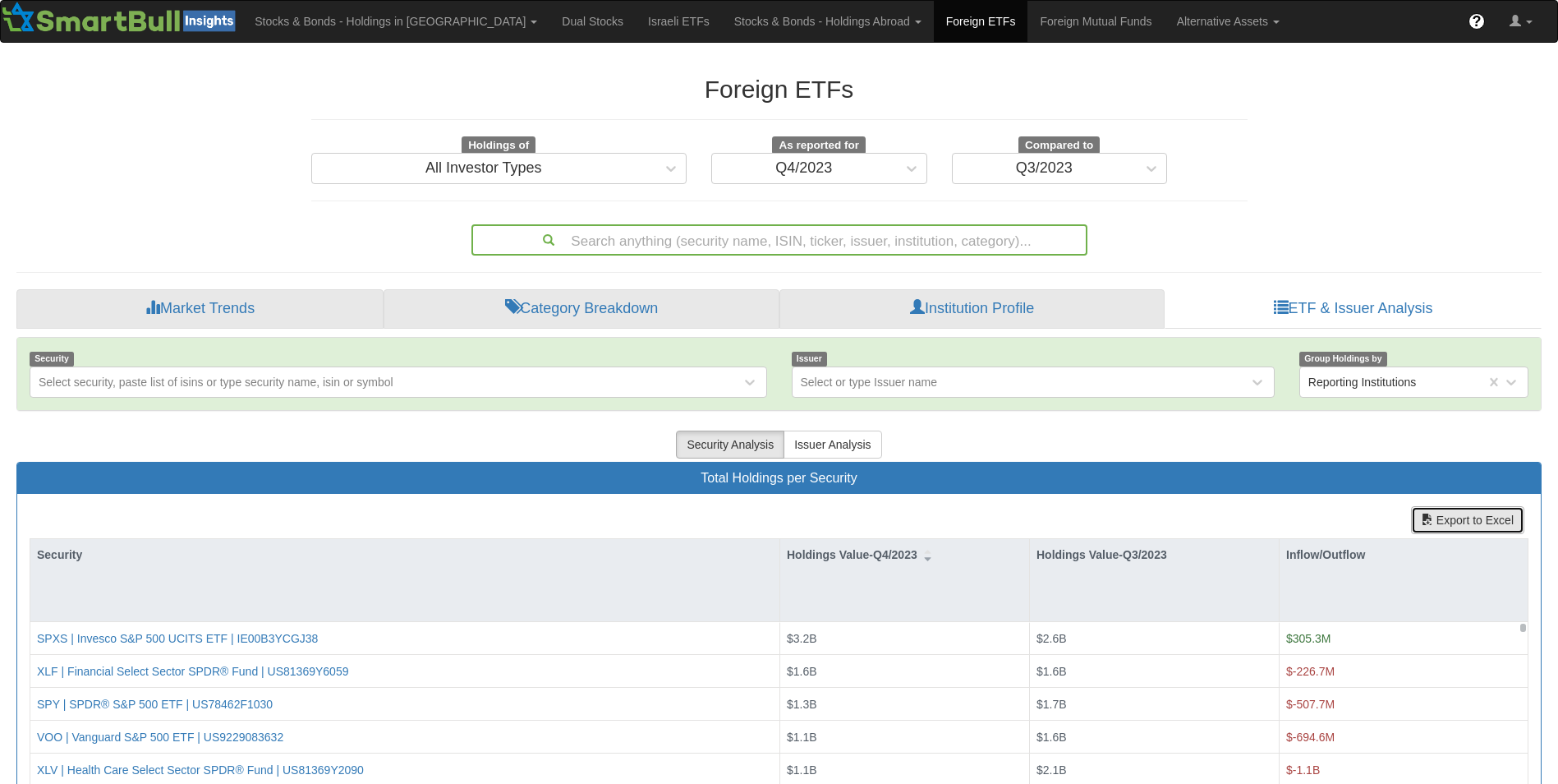
click at [1441, 522] on button "Export to Excel" at bounding box center [1467, 519] width 113 height 28
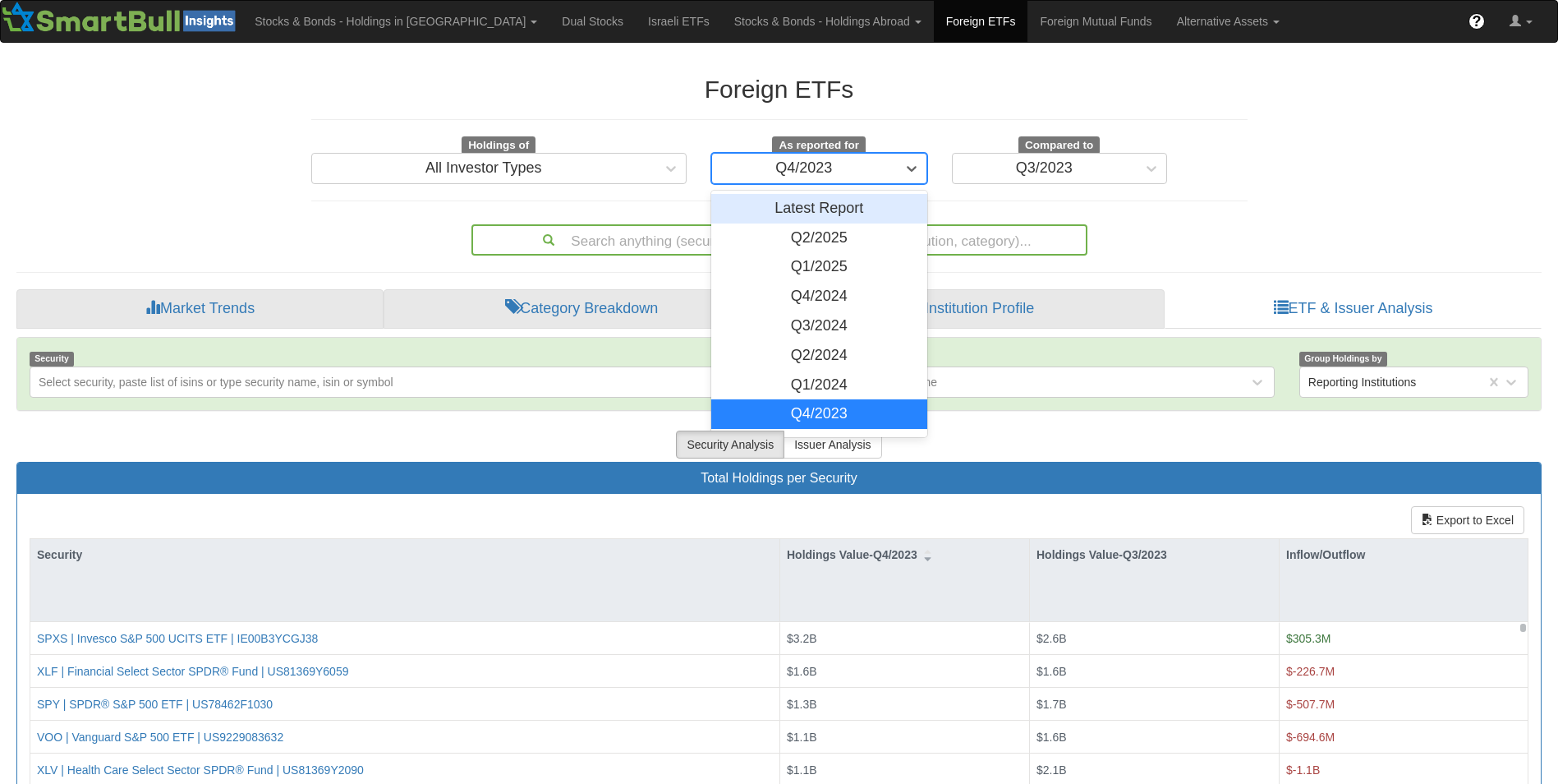
click at [878, 169] on div "Q4/2023" at bounding box center [803, 168] width 184 height 26
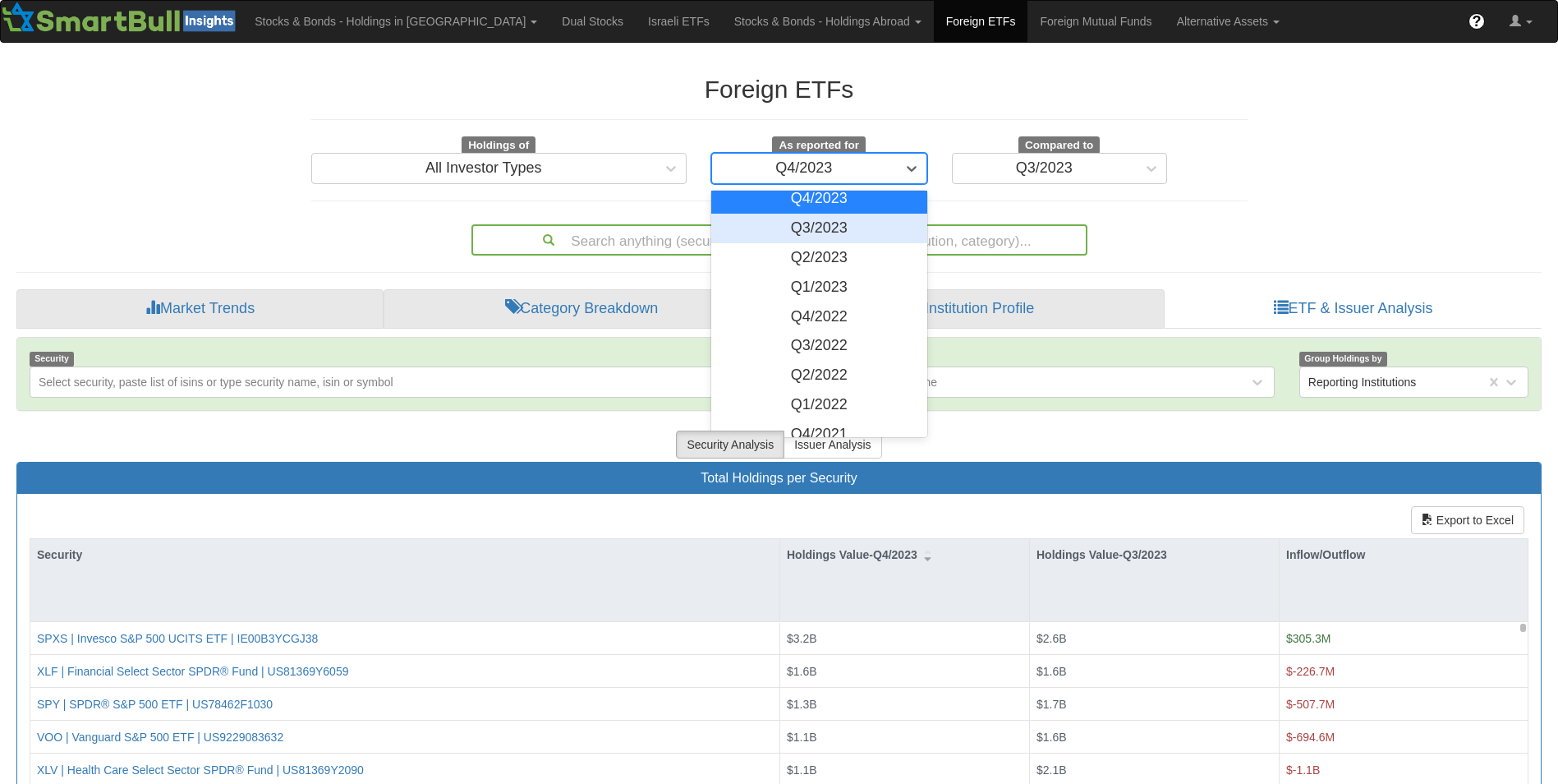
click at [851, 224] on div "Q3/2023" at bounding box center [819, 228] width 216 height 29
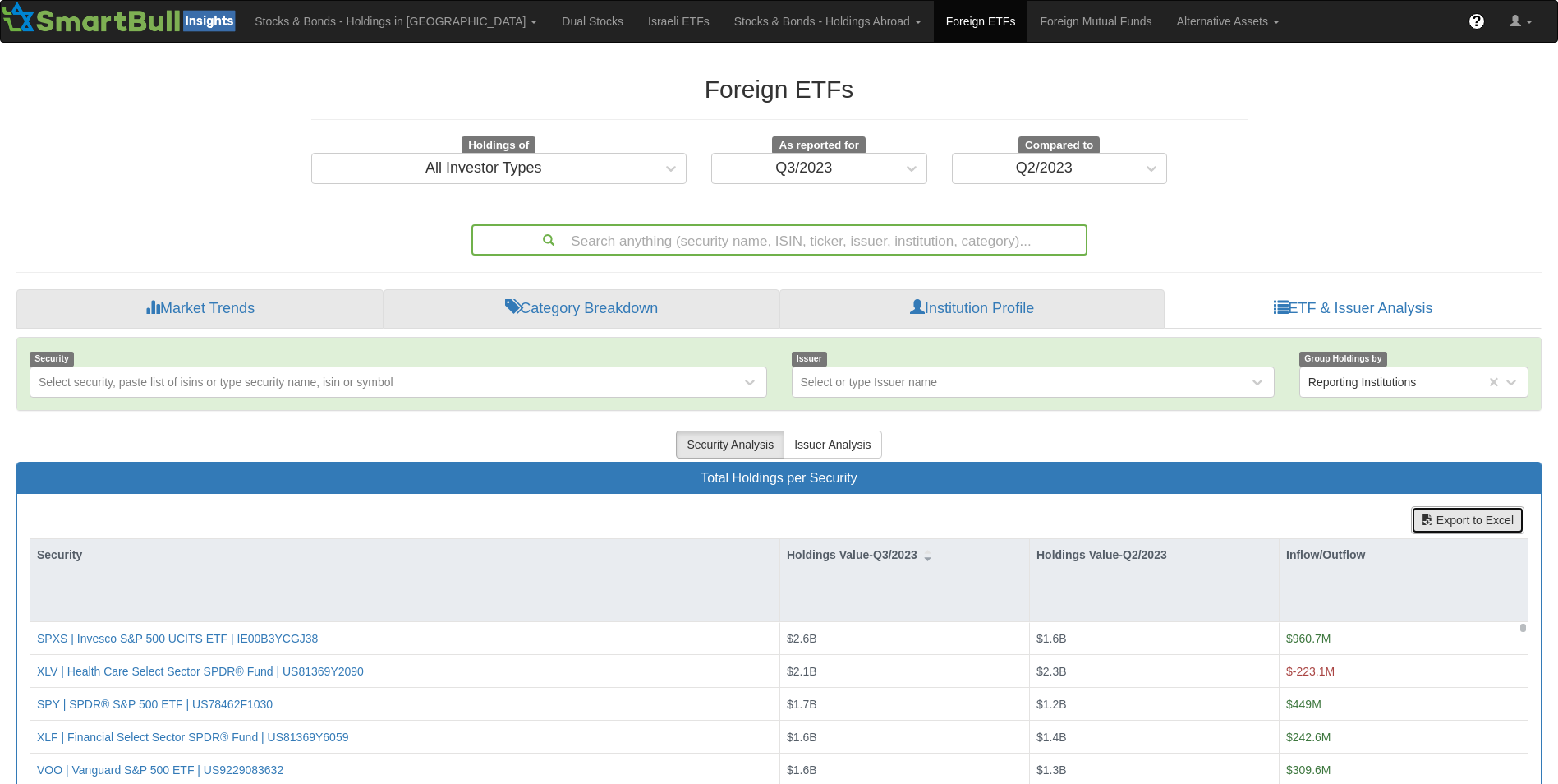
click at [1436, 513] on button "Export to Excel" at bounding box center [1467, 519] width 113 height 28
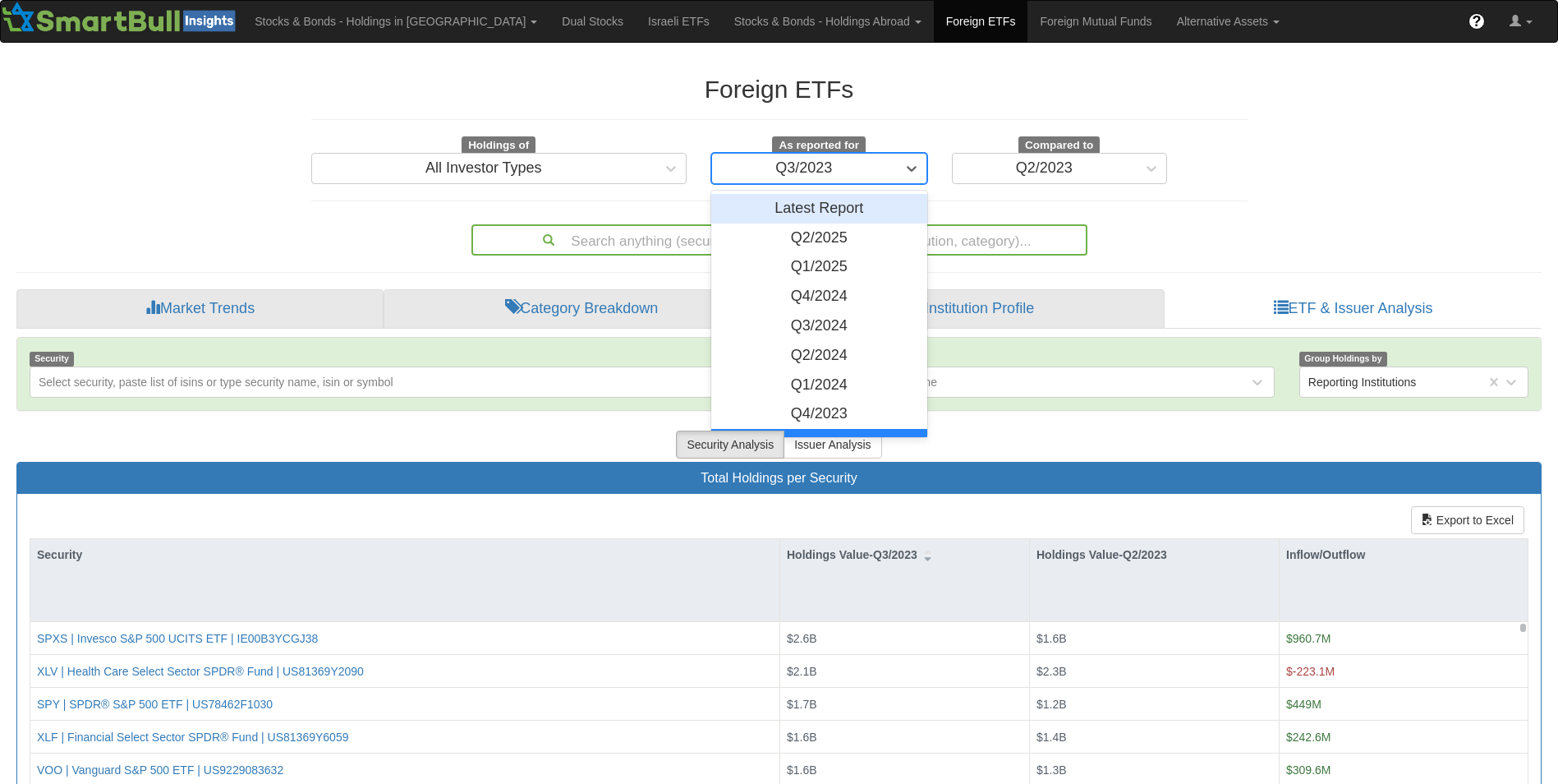
click at [891, 170] on div "Q3/2023" at bounding box center [803, 168] width 184 height 26
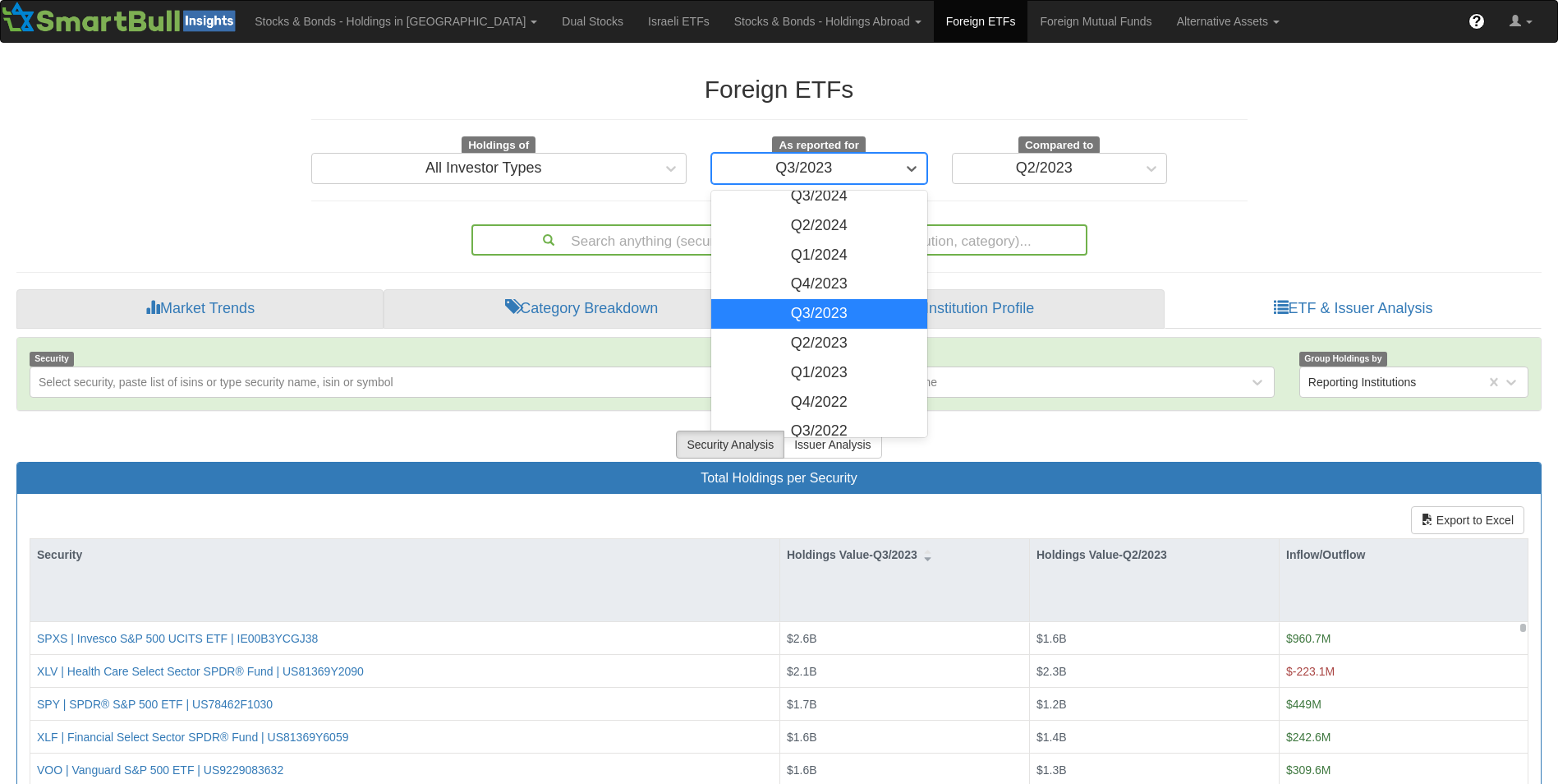
scroll to position [131, 0]
click at [803, 345] on div "Q2/2023" at bounding box center [819, 342] width 216 height 29
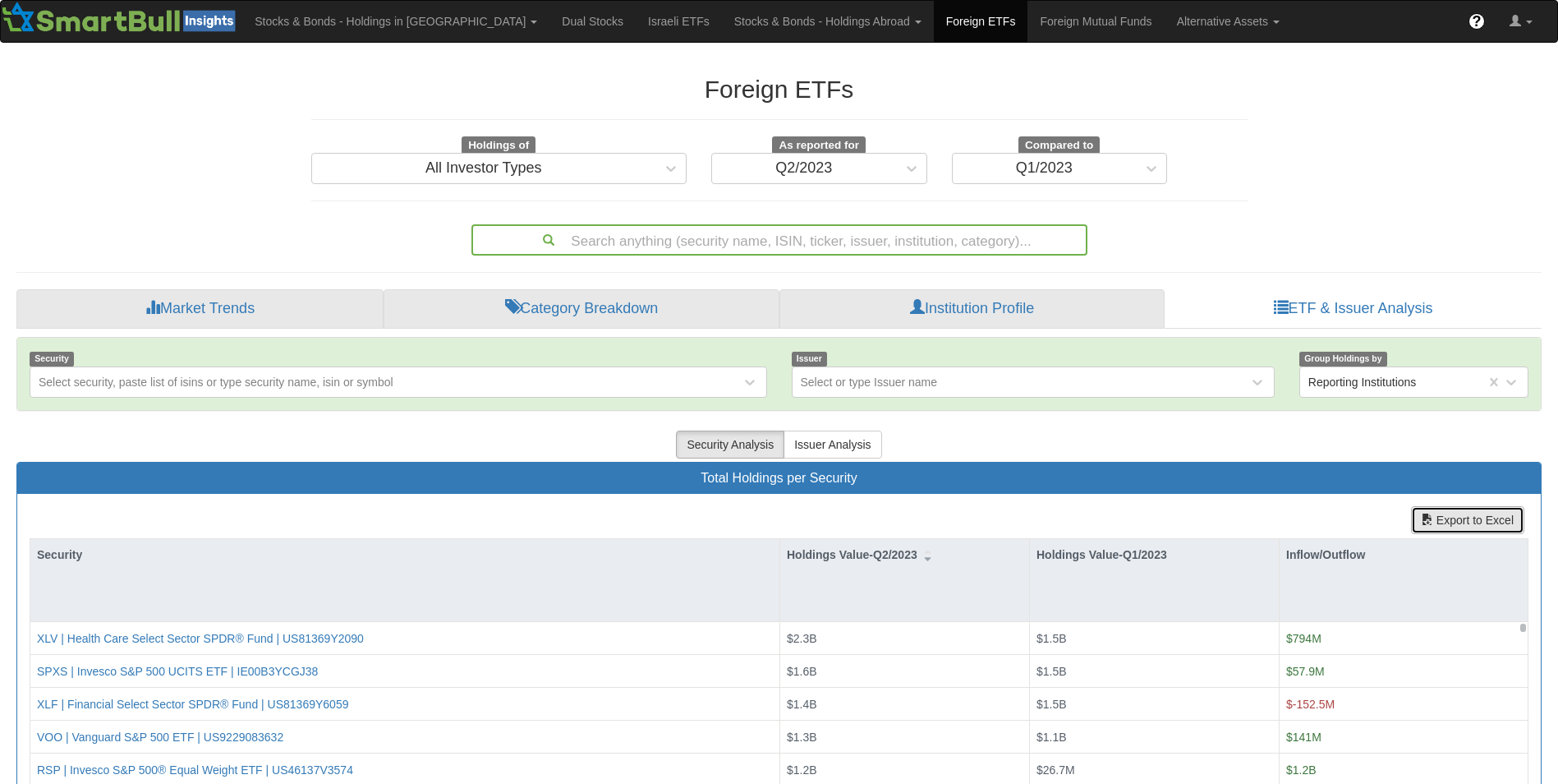
click at [1440, 517] on button "Export to Excel" at bounding box center [1467, 519] width 113 height 28
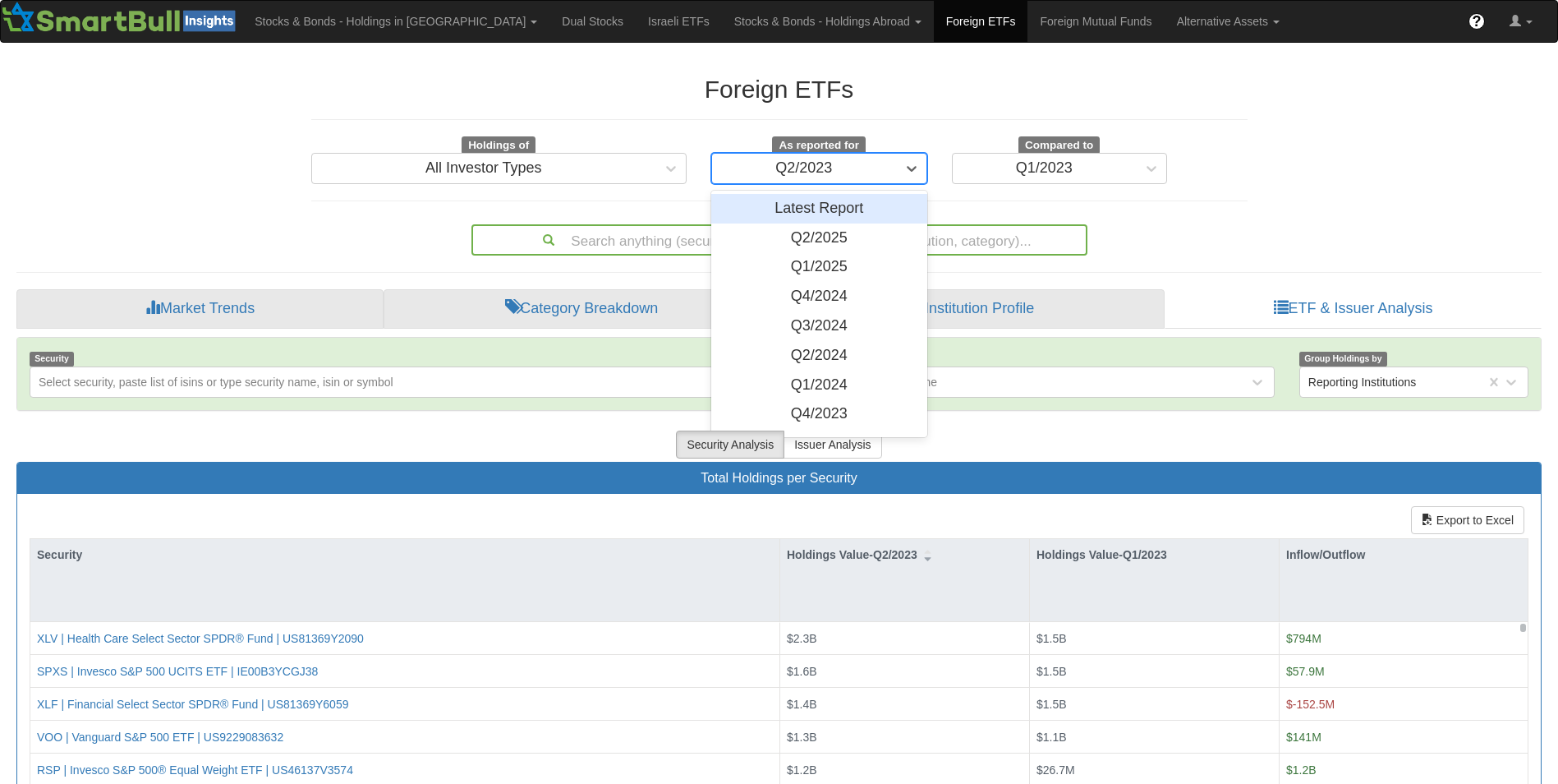
click at [880, 174] on div "Q2/2023" at bounding box center [803, 168] width 184 height 26
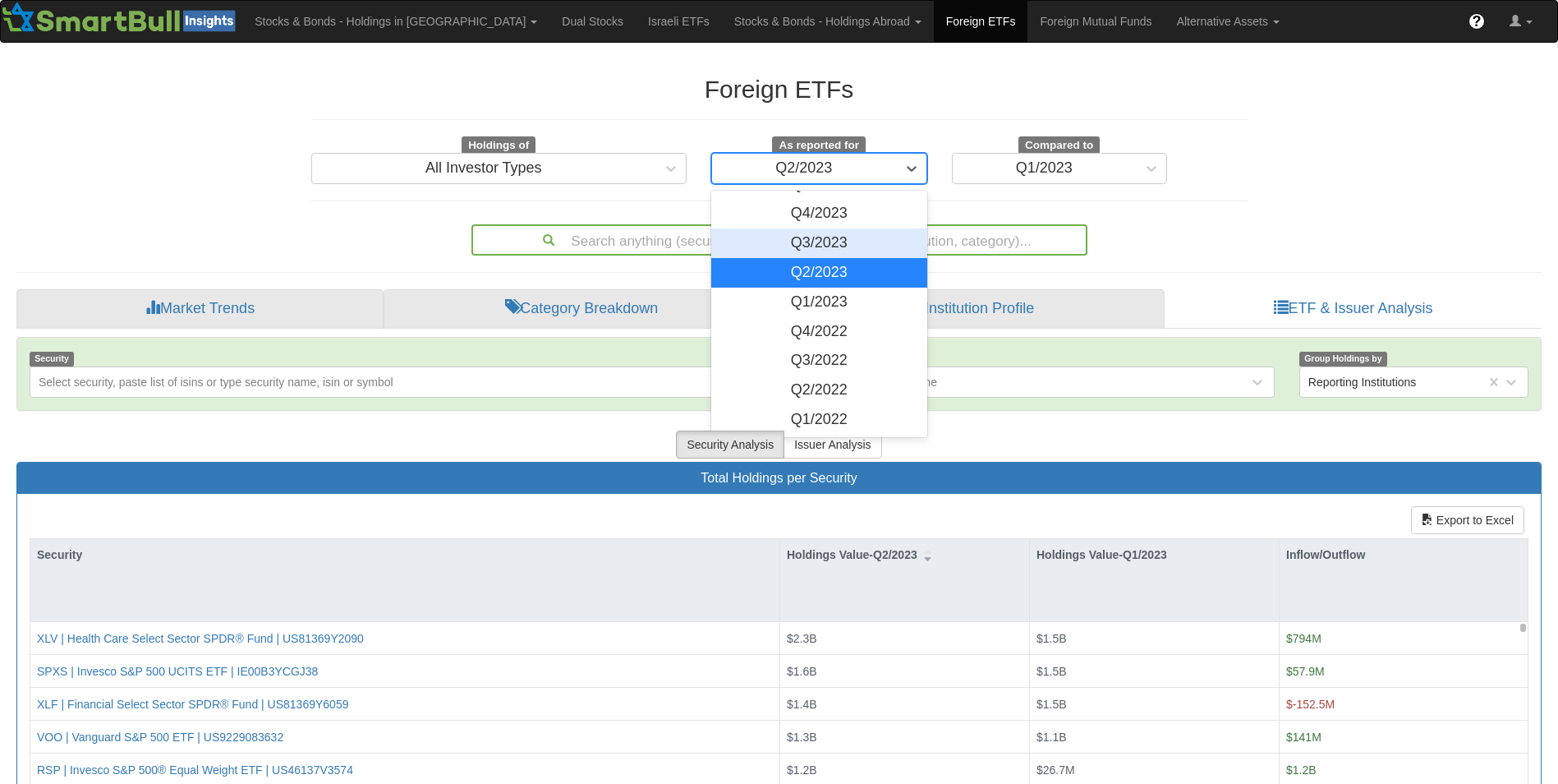
scroll to position [202, 0]
click at [834, 297] on div "Q1/2023" at bounding box center [819, 300] width 216 height 29
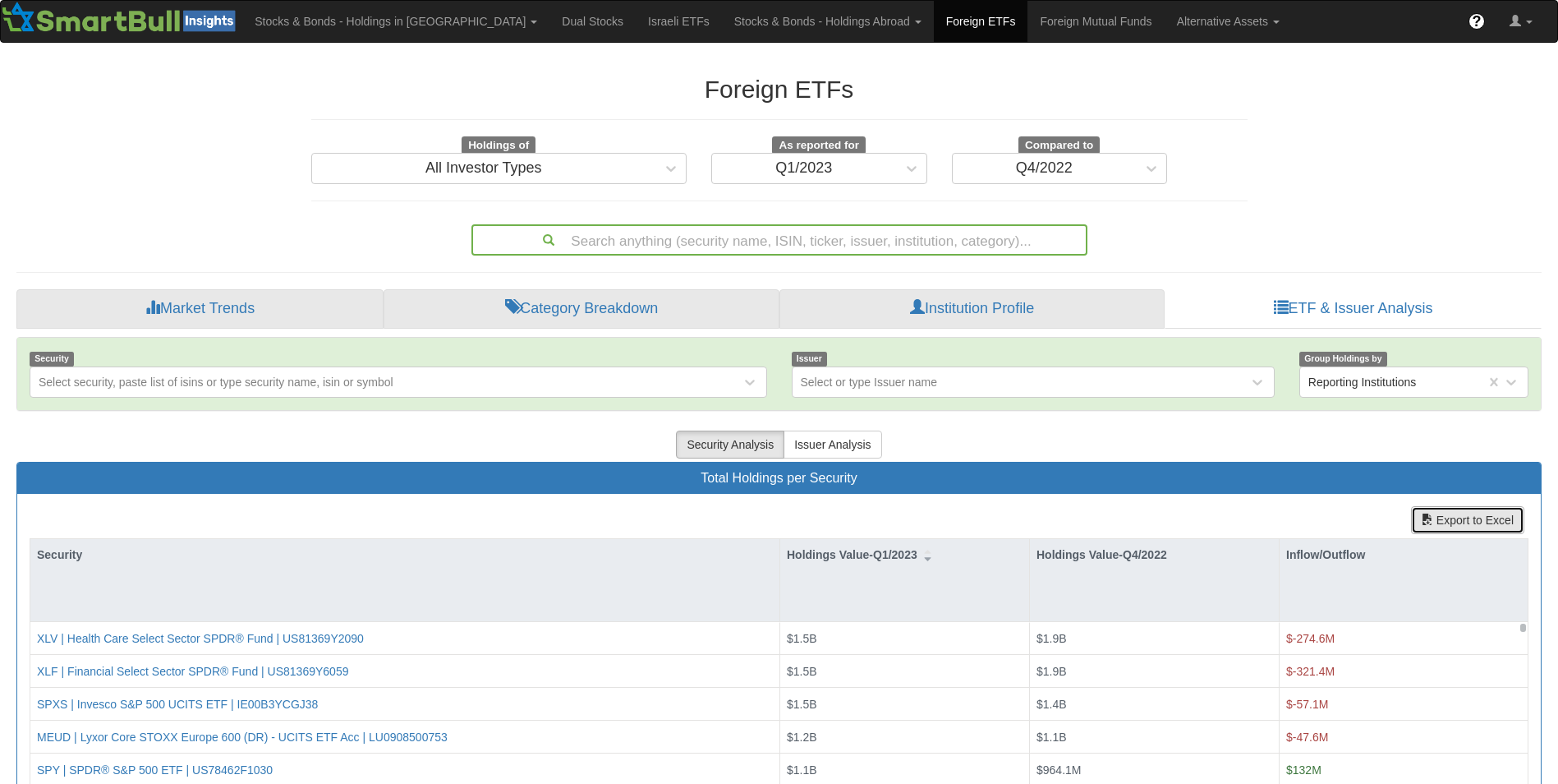
click at [1445, 520] on button "Export to Excel" at bounding box center [1467, 519] width 113 height 28
click at [892, 169] on div "Q1/2023" at bounding box center [803, 168] width 184 height 26
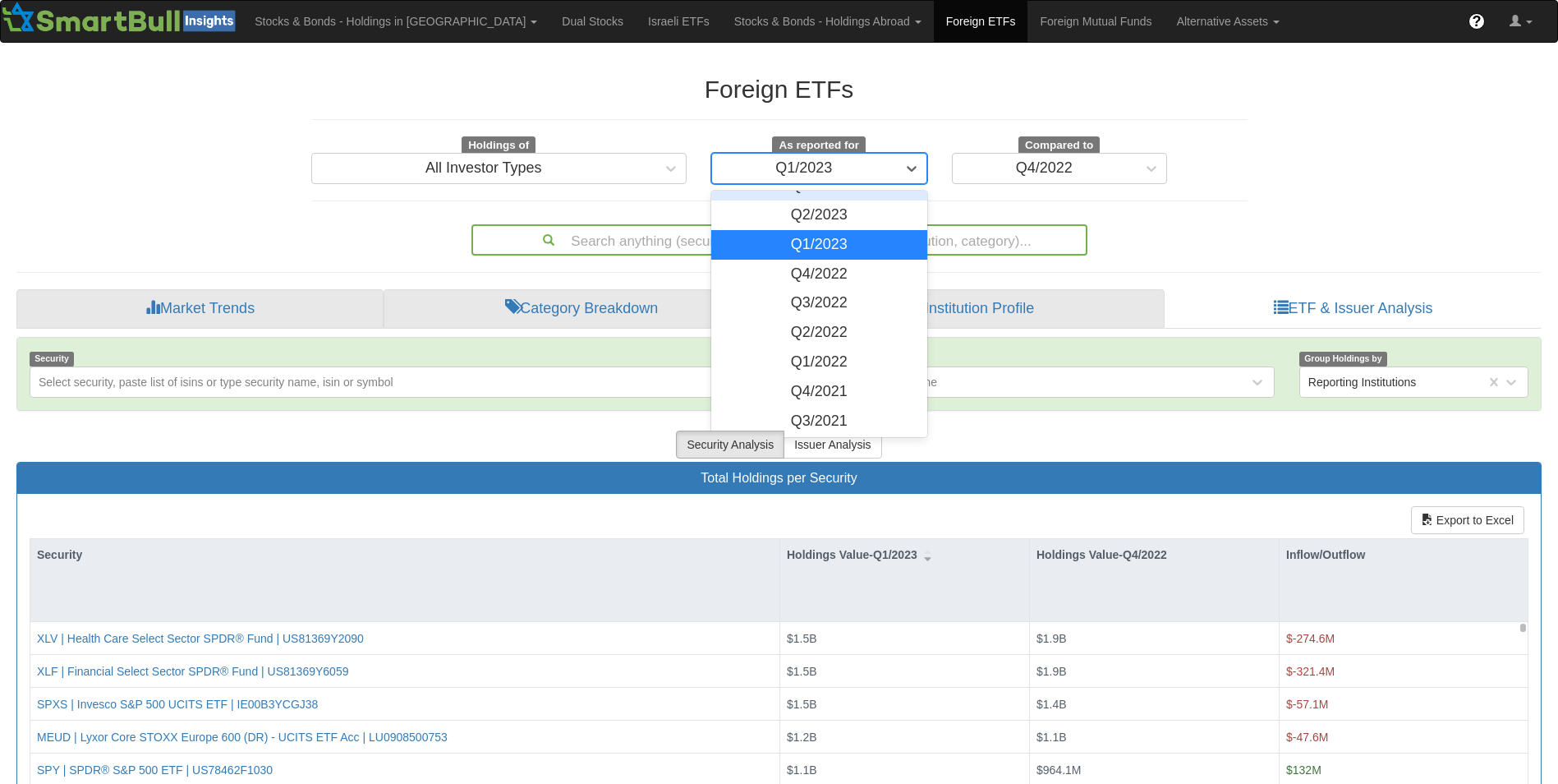
scroll to position [259, 0]
click at [848, 278] on div "Q4/2022" at bounding box center [819, 273] width 216 height 29
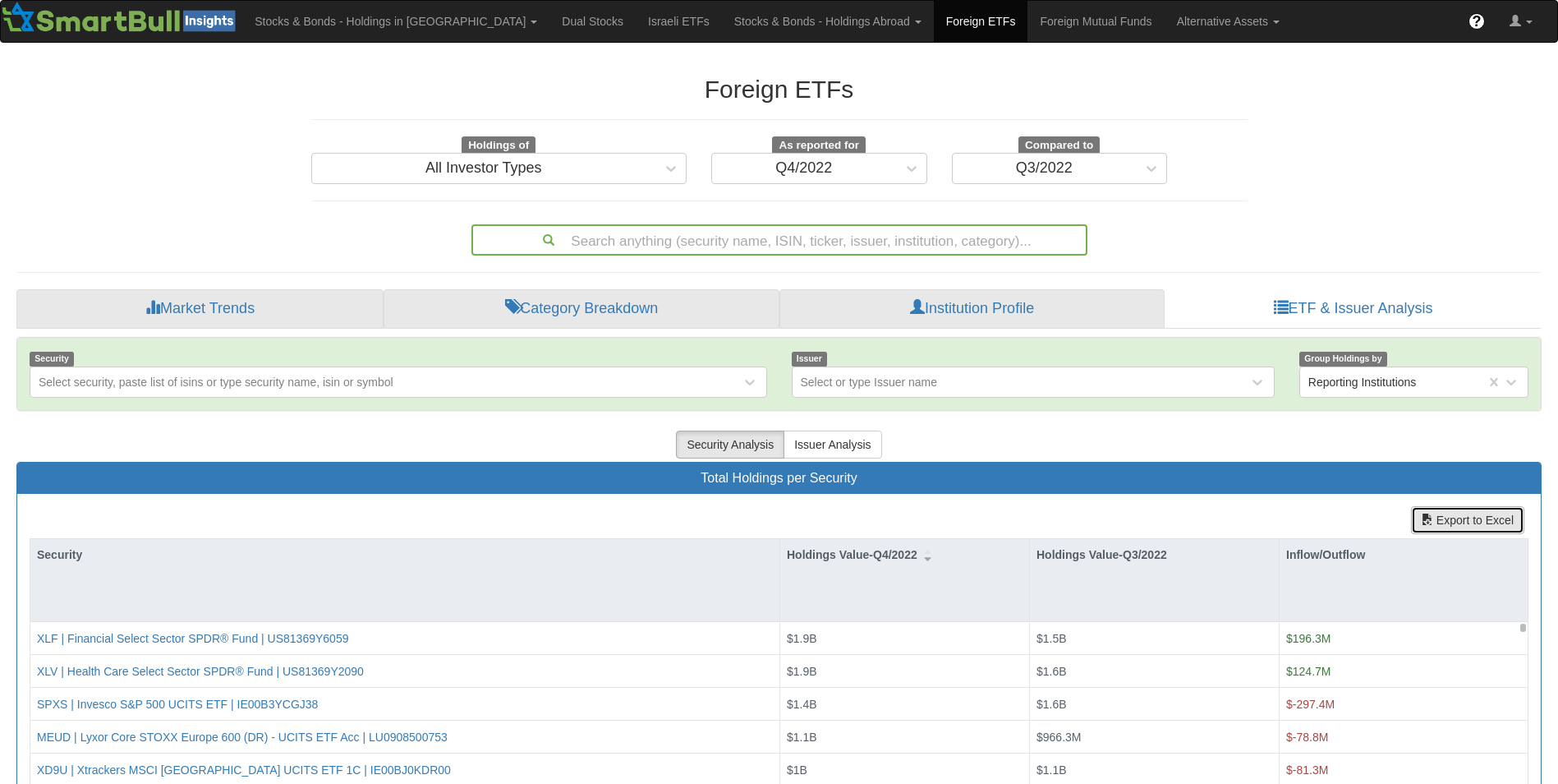
click at [1455, 517] on button "Export to Excel" at bounding box center [1467, 519] width 113 height 28
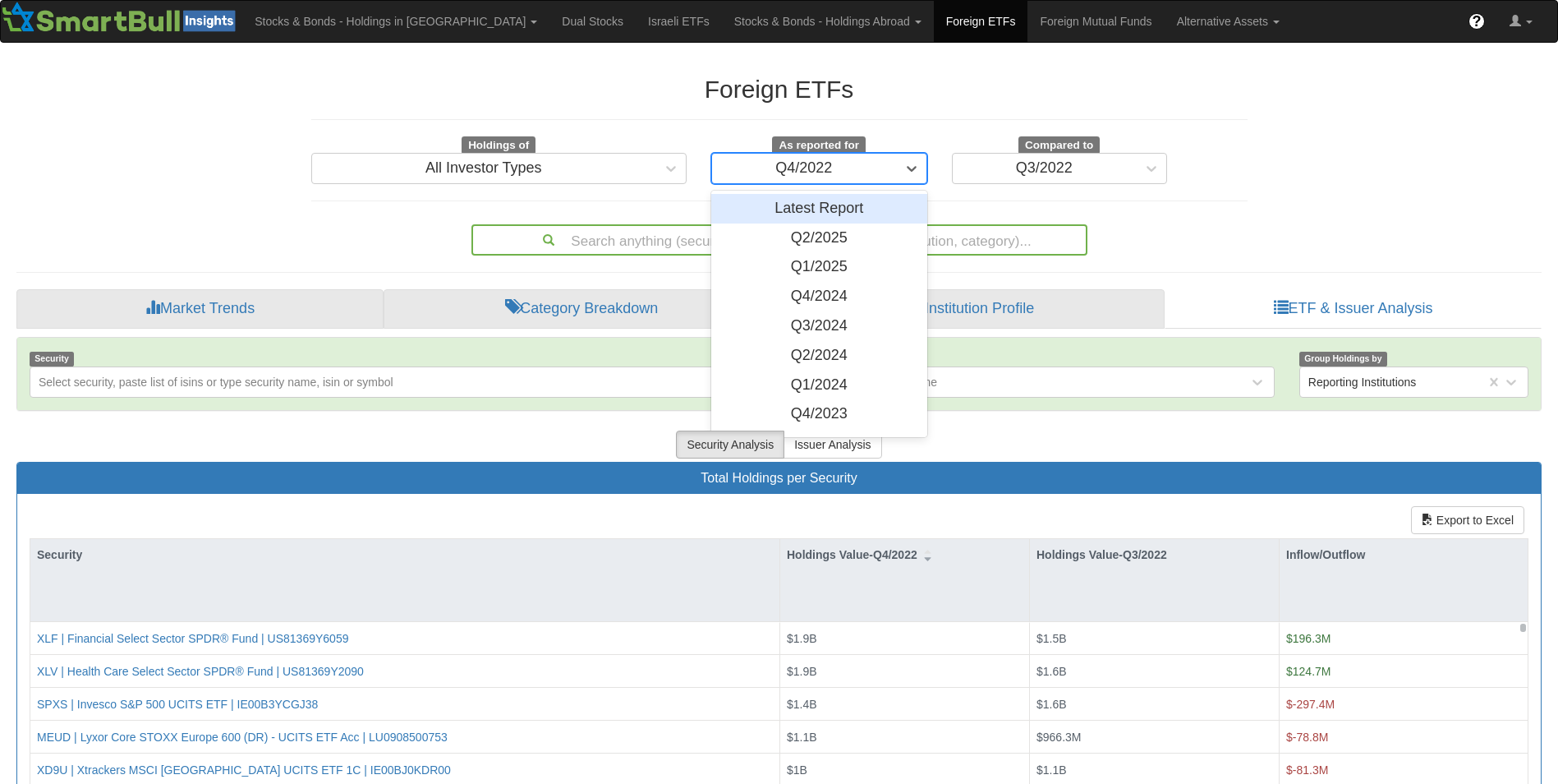
click at [889, 169] on div "Q4/2022" at bounding box center [803, 168] width 184 height 26
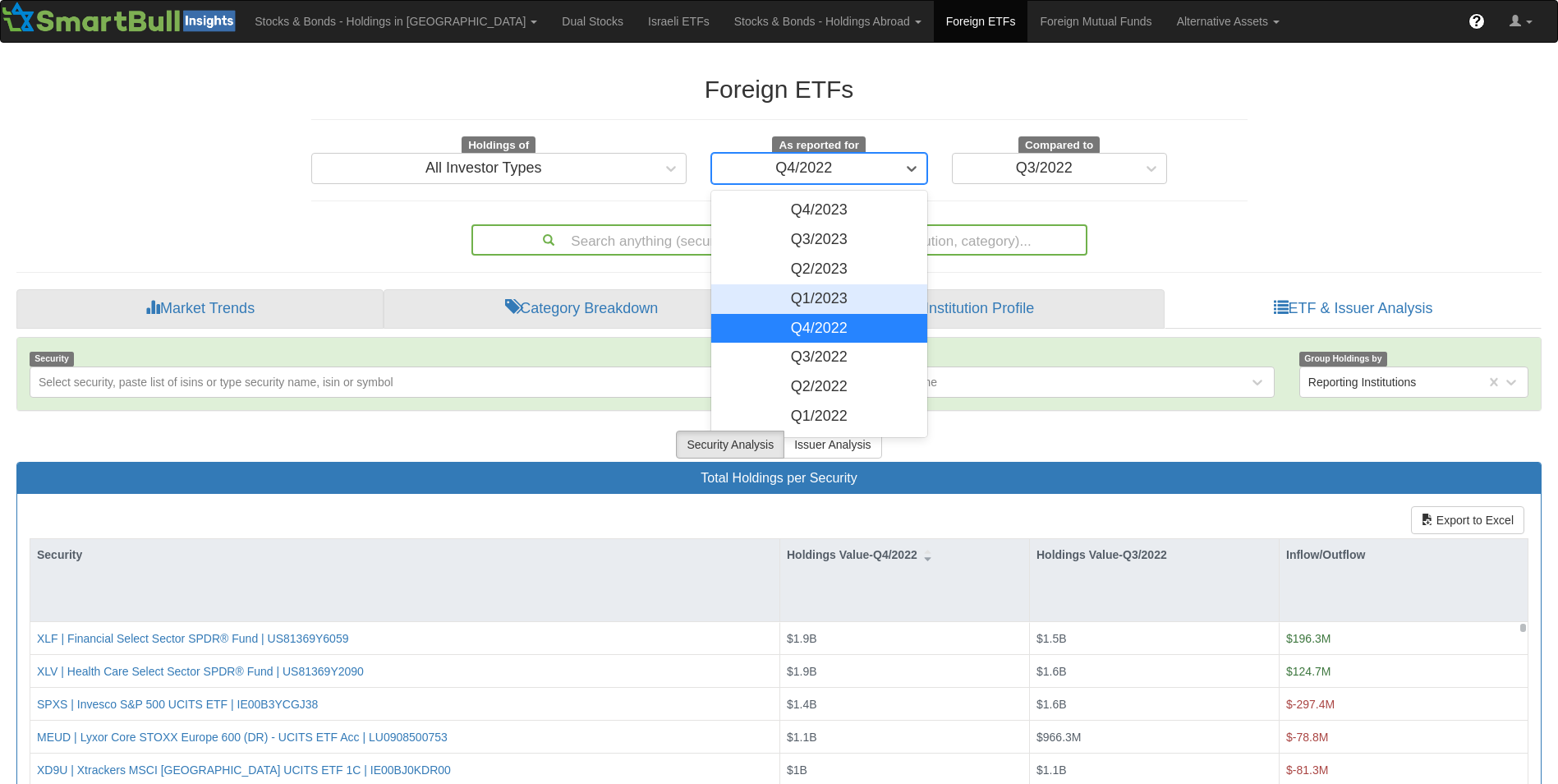
scroll to position [211, 0]
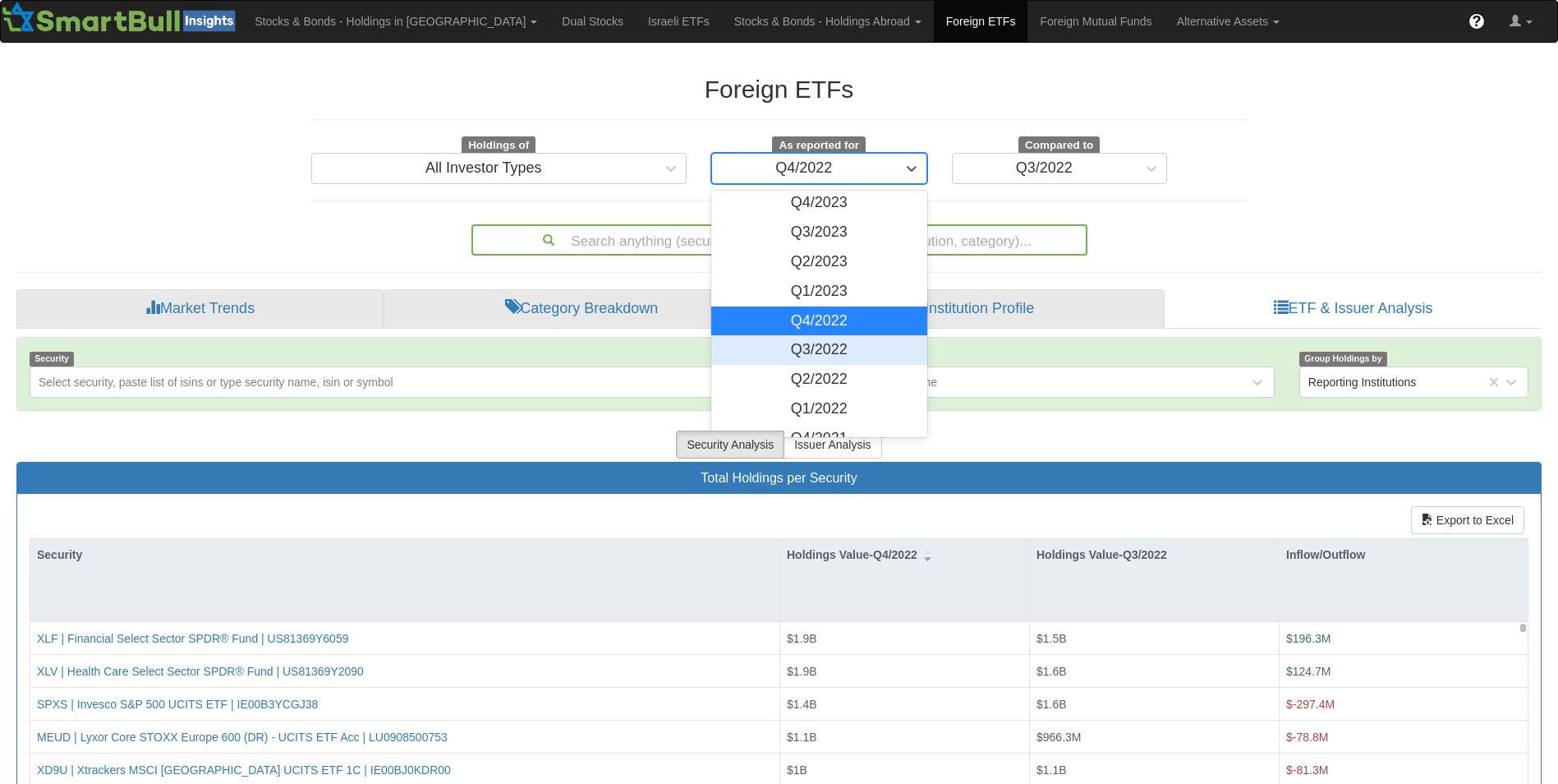
click at [860, 346] on div "Q3/2022" at bounding box center [819, 350] width 216 height 29
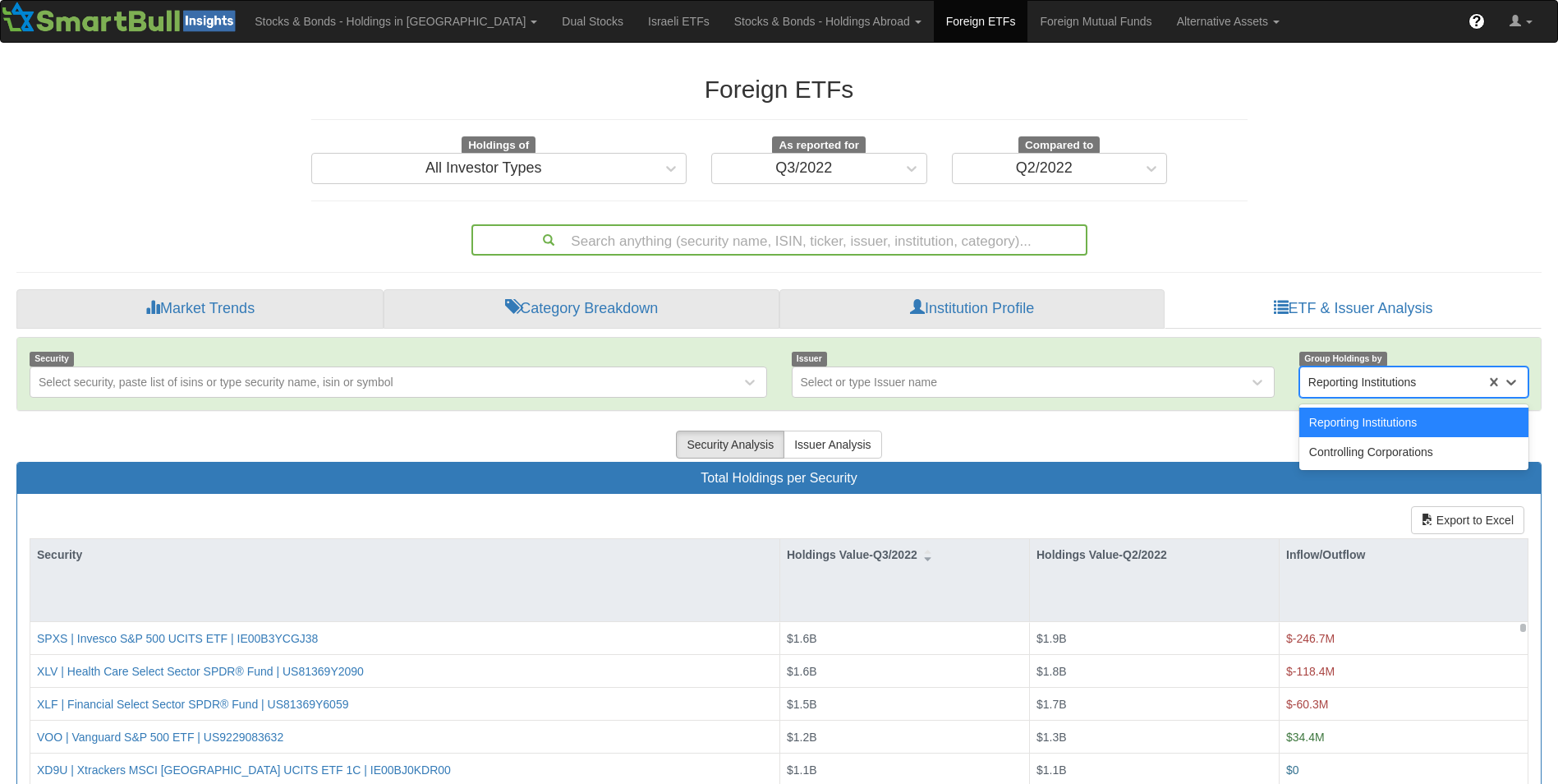
click at [1389, 387] on div "Reporting Institutions" at bounding box center [1363, 382] width 108 height 17
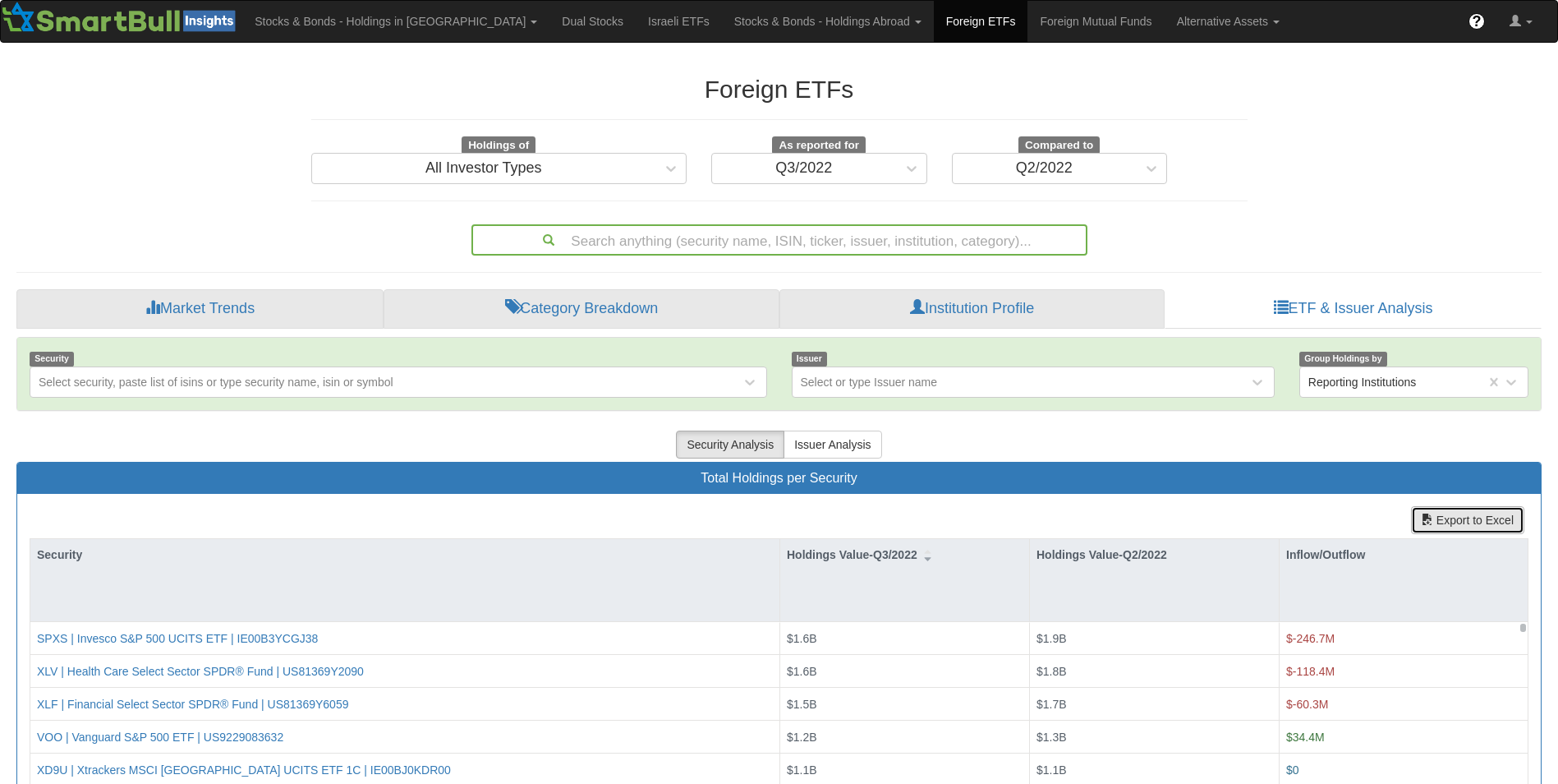
click at [1443, 526] on button "Export to Excel" at bounding box center [1467, 519] width 113 height 28
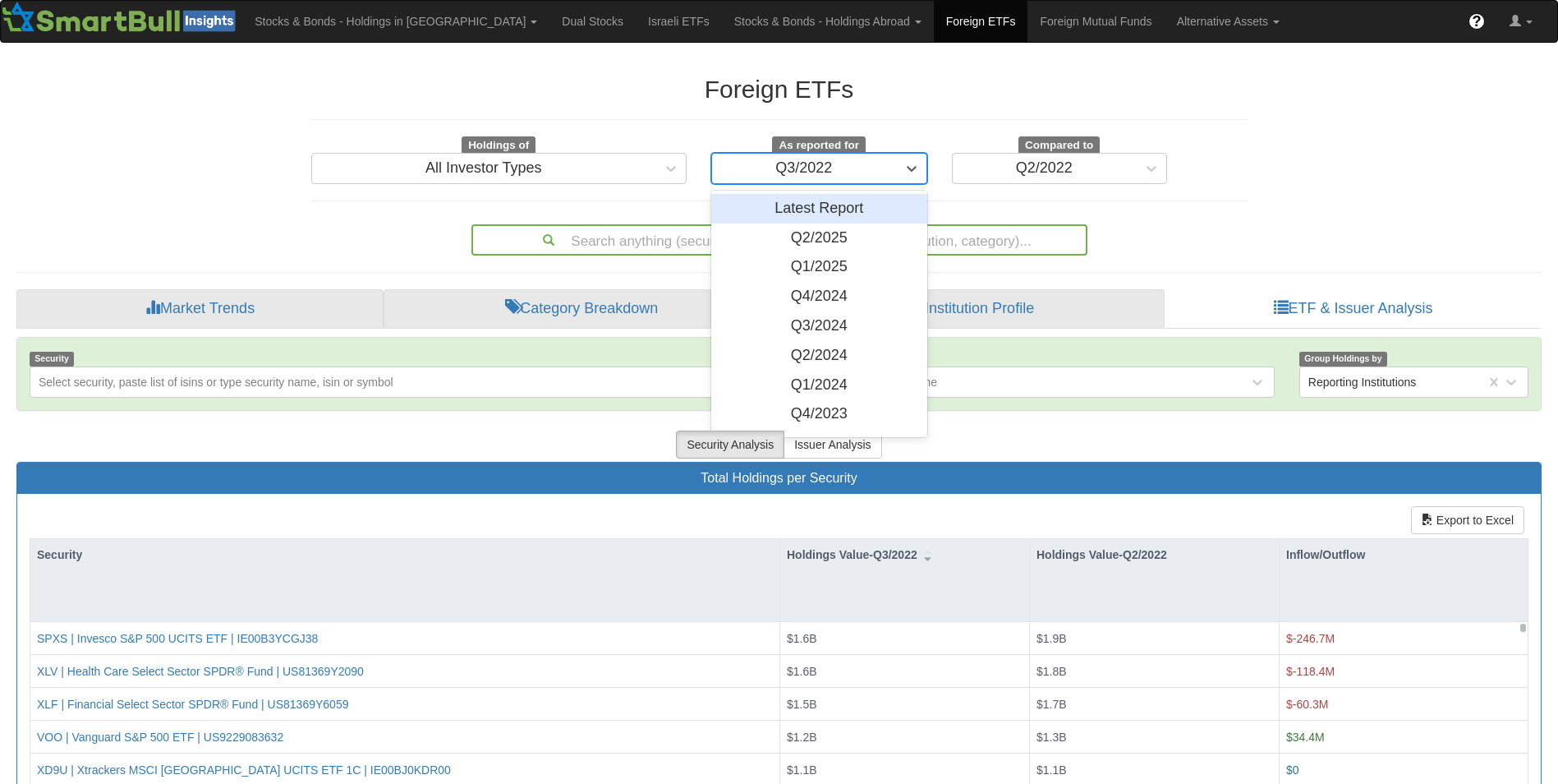
click at [881, 164] on div "Q3/2022" at bounding box center [803, 168] width 184 height 26
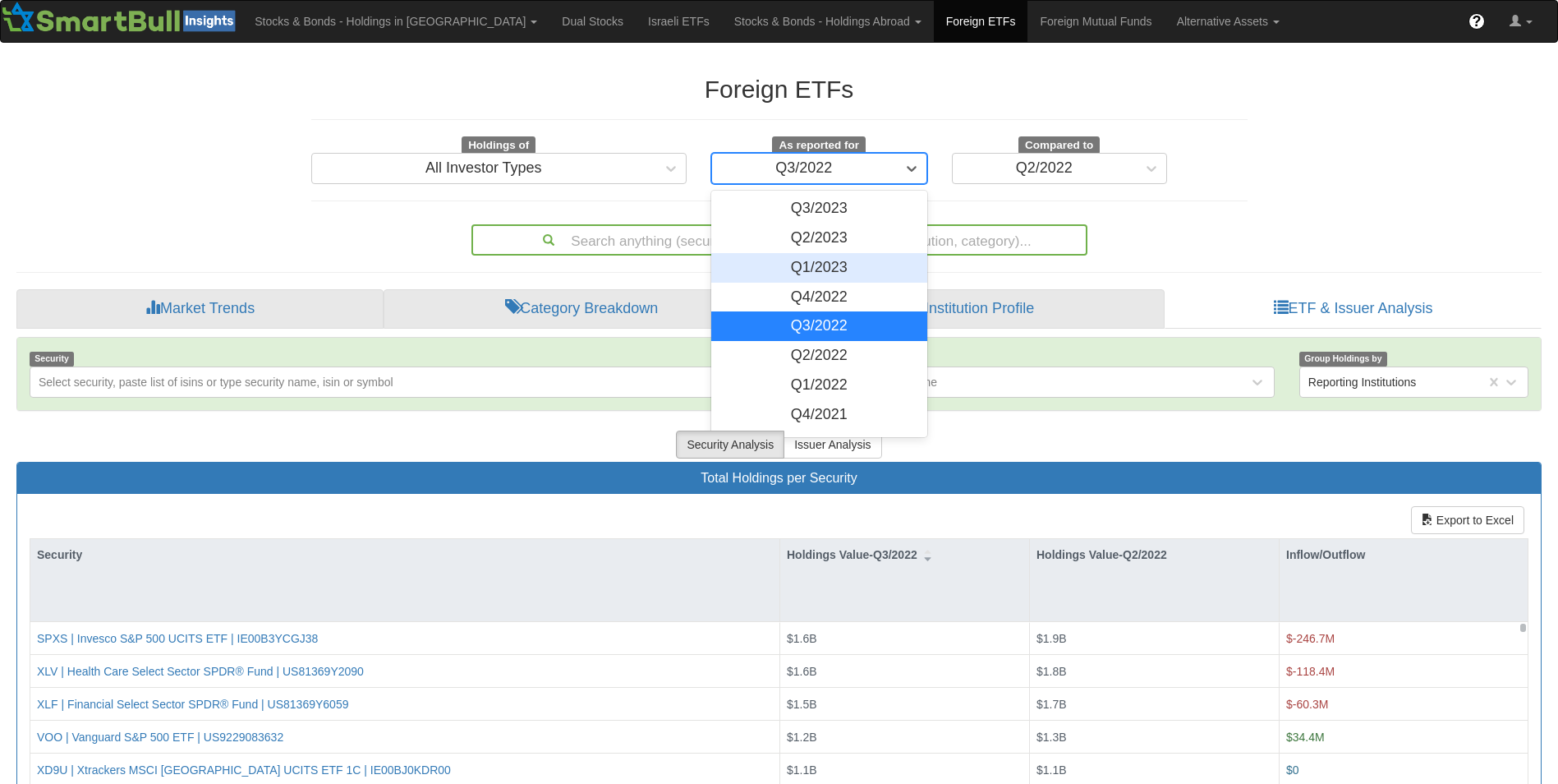
scroll to position [236, 0]
click at [813, 356] on div "Q2/2022" at bounding box center [819, 355] width 216 height 29
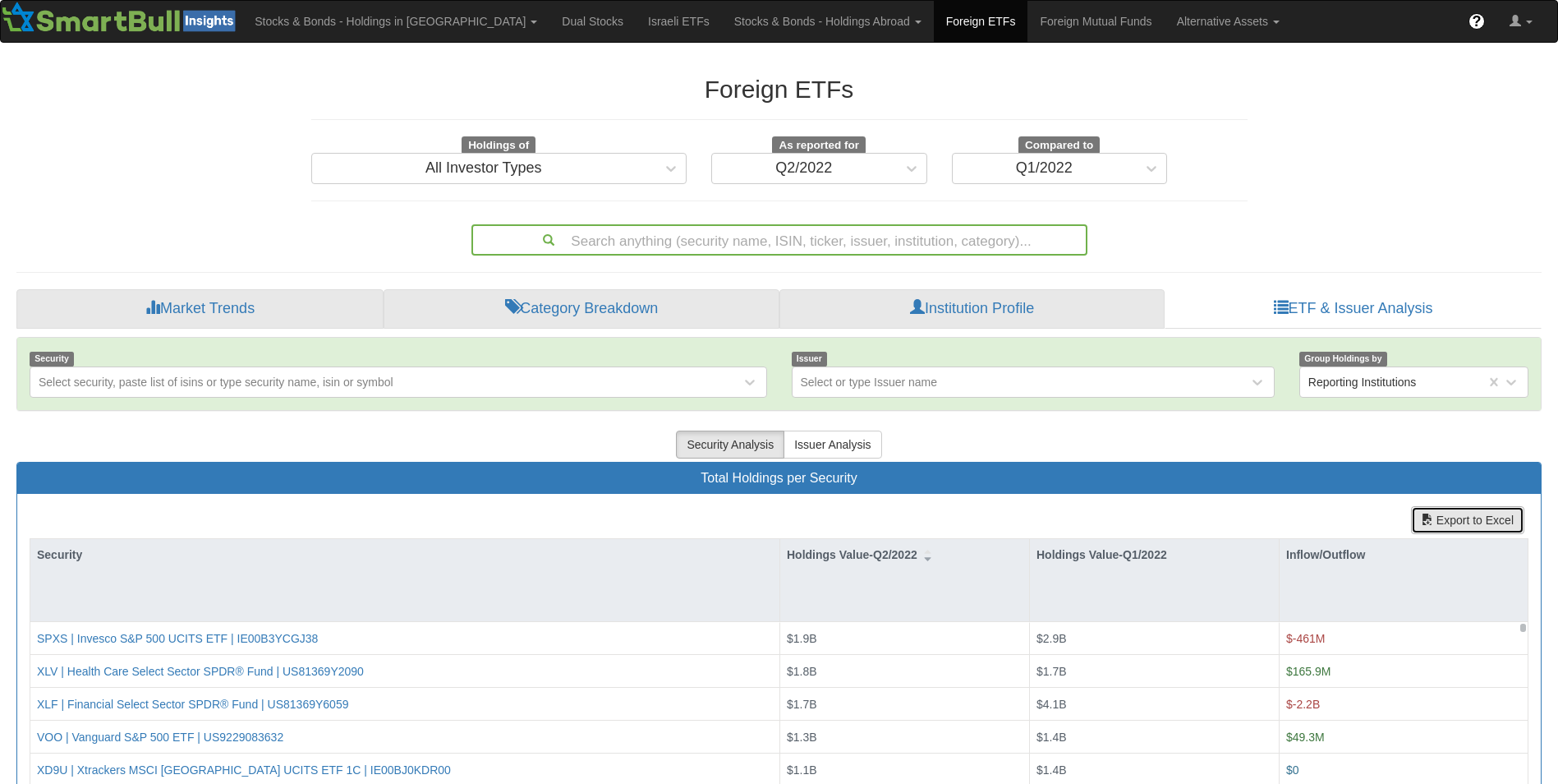
click at [1438, 520] on button "Export to Excel" at bounding box center [1467, 519] width 113 height 28
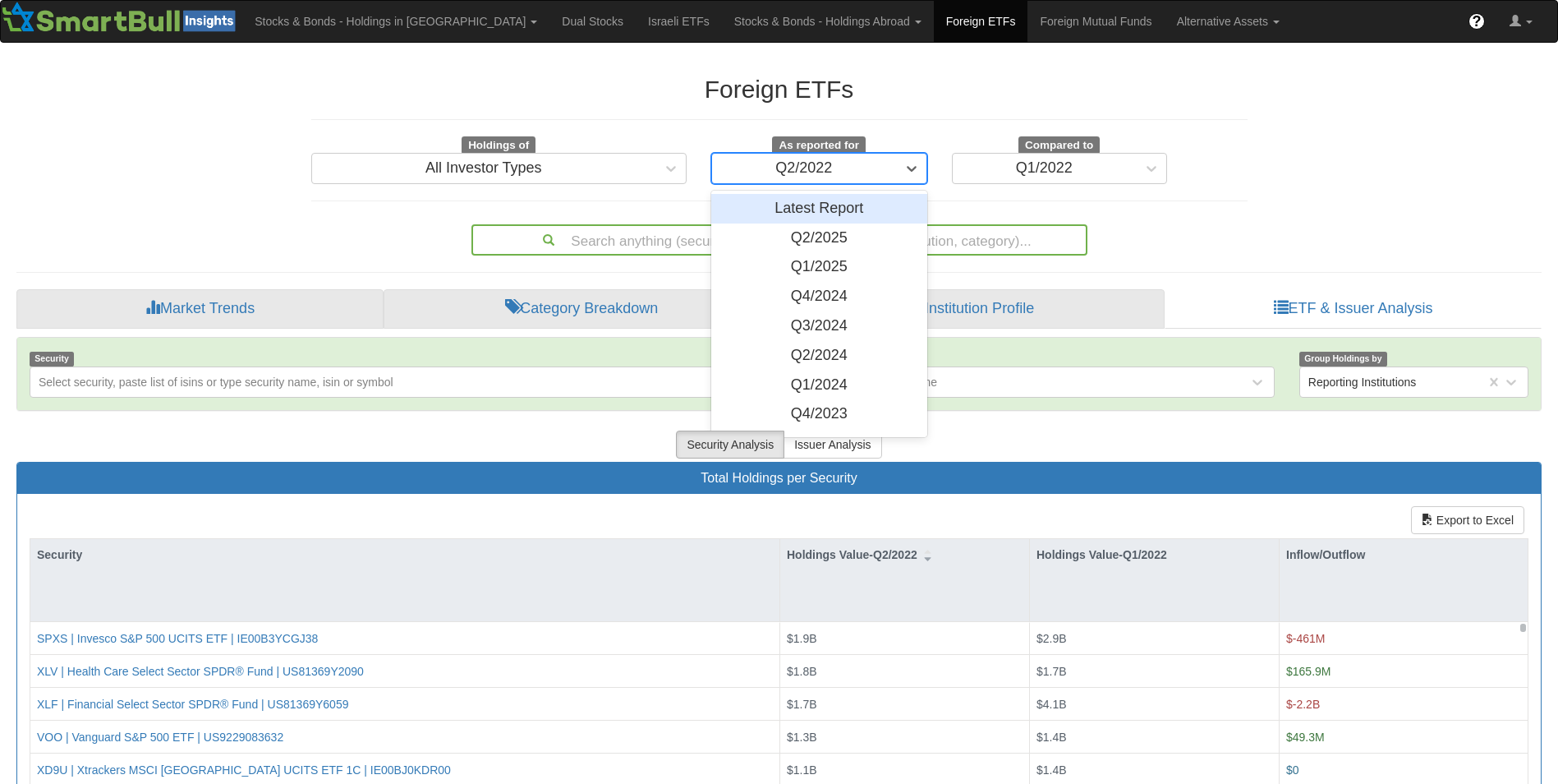
click at [839, 171] on div "Q2/2022" at bounding box center [803, 168] width 184 height 26
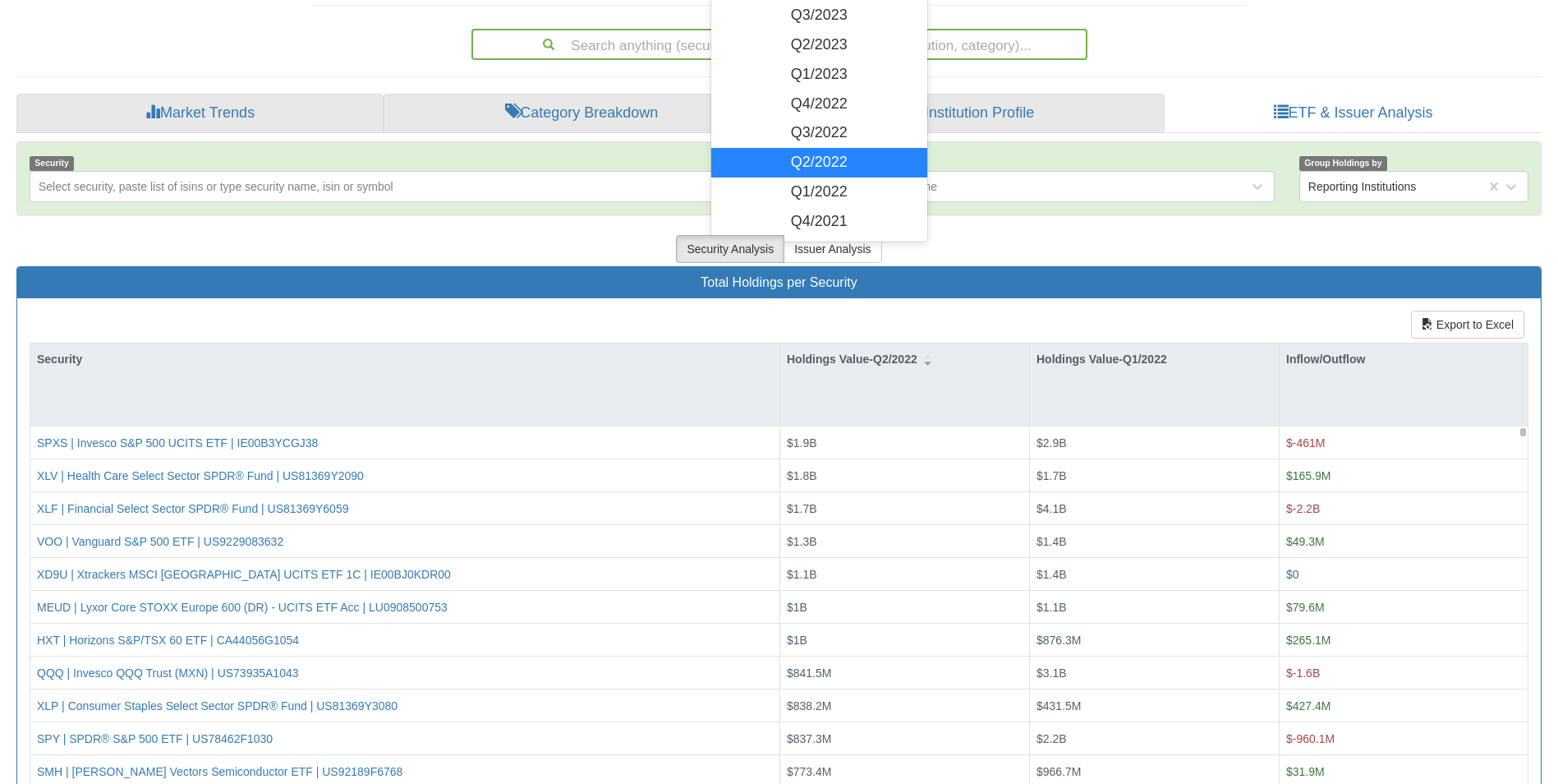
scroll to position [233, 0]
click at [809, 190] on div "Q1/2022" at bounding box center [819, 191] width 216 height 29
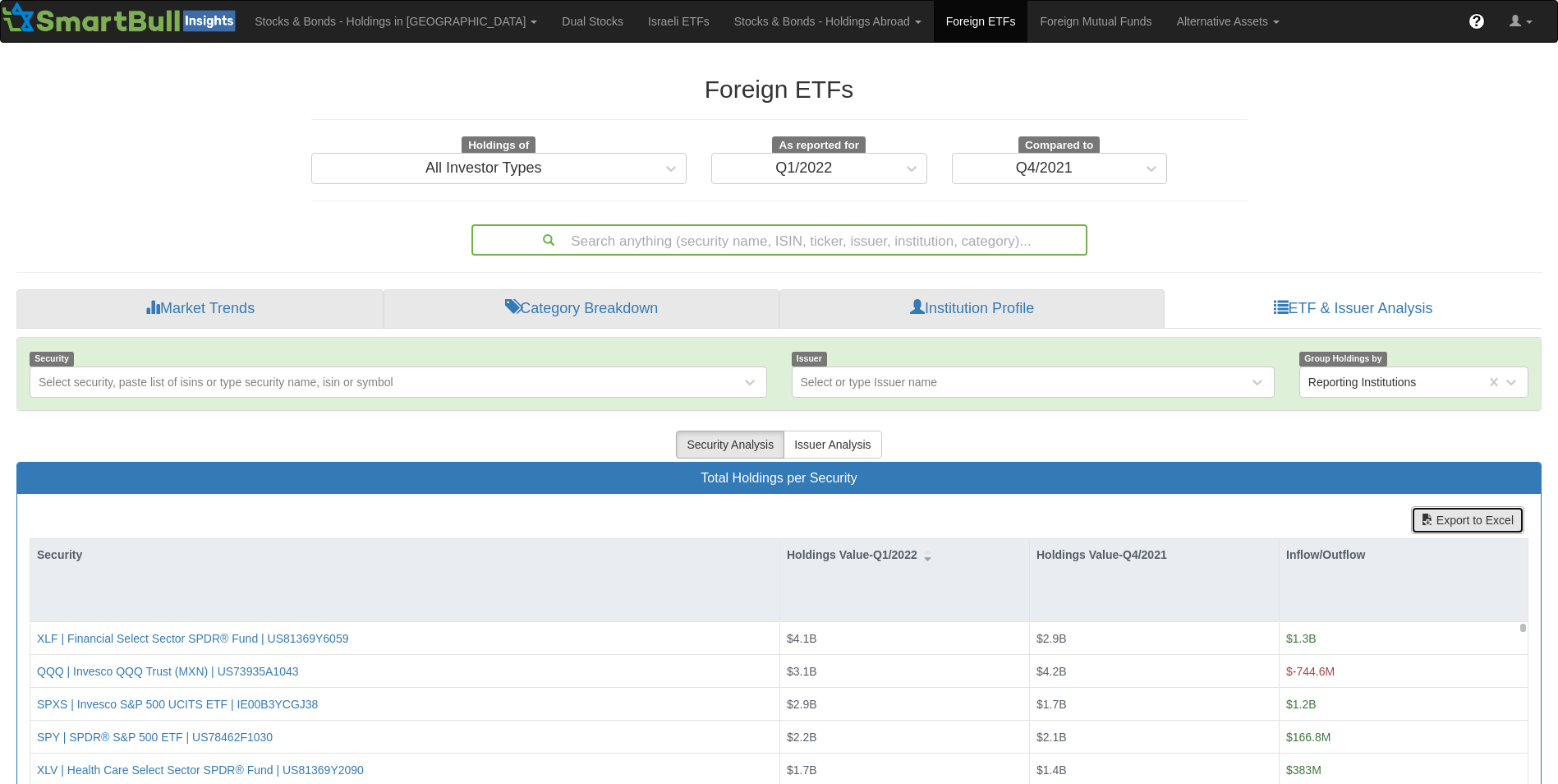
click at [1441, 532] on button "Export to Excel" at bounding box center [1467, 519] width 113 height 28
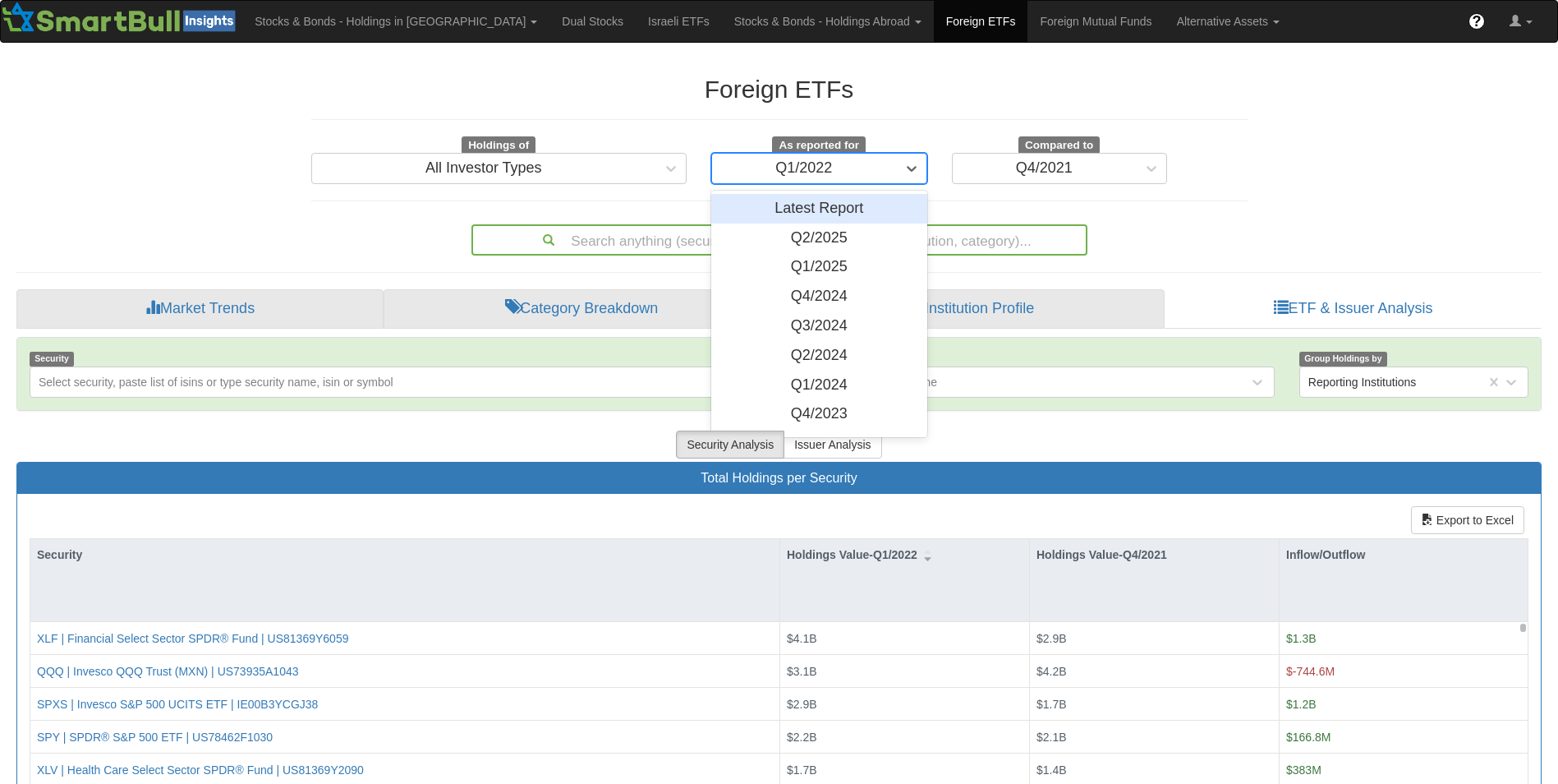
click at [891, 169] on div "Q1/2022" at bounding box center [803, 168] width 184 height 26
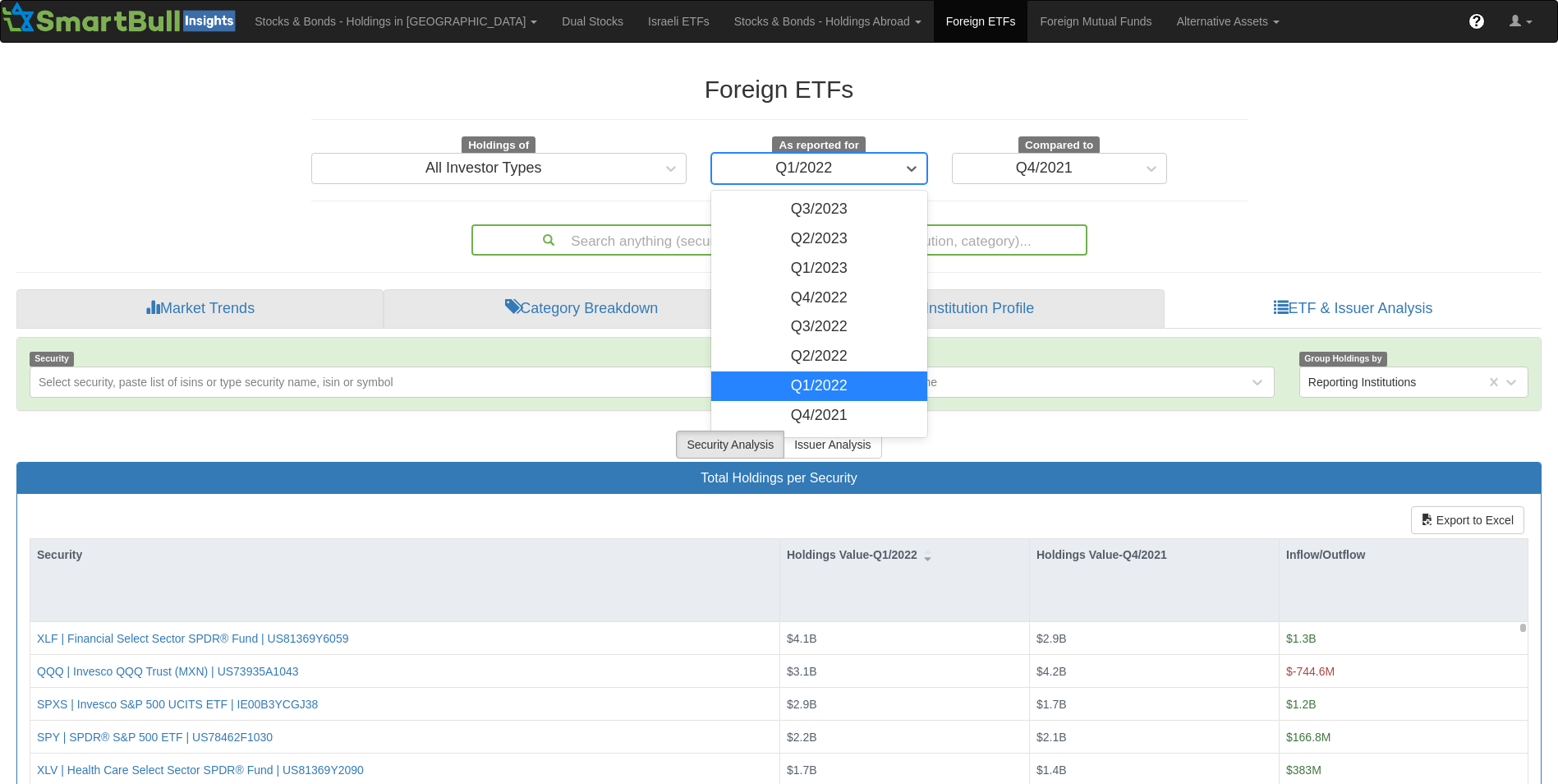
scroll to position [235, 0]
click at [825, 408] on div "Q4/2021" at bounding box center [819, 414] width 216 height 29
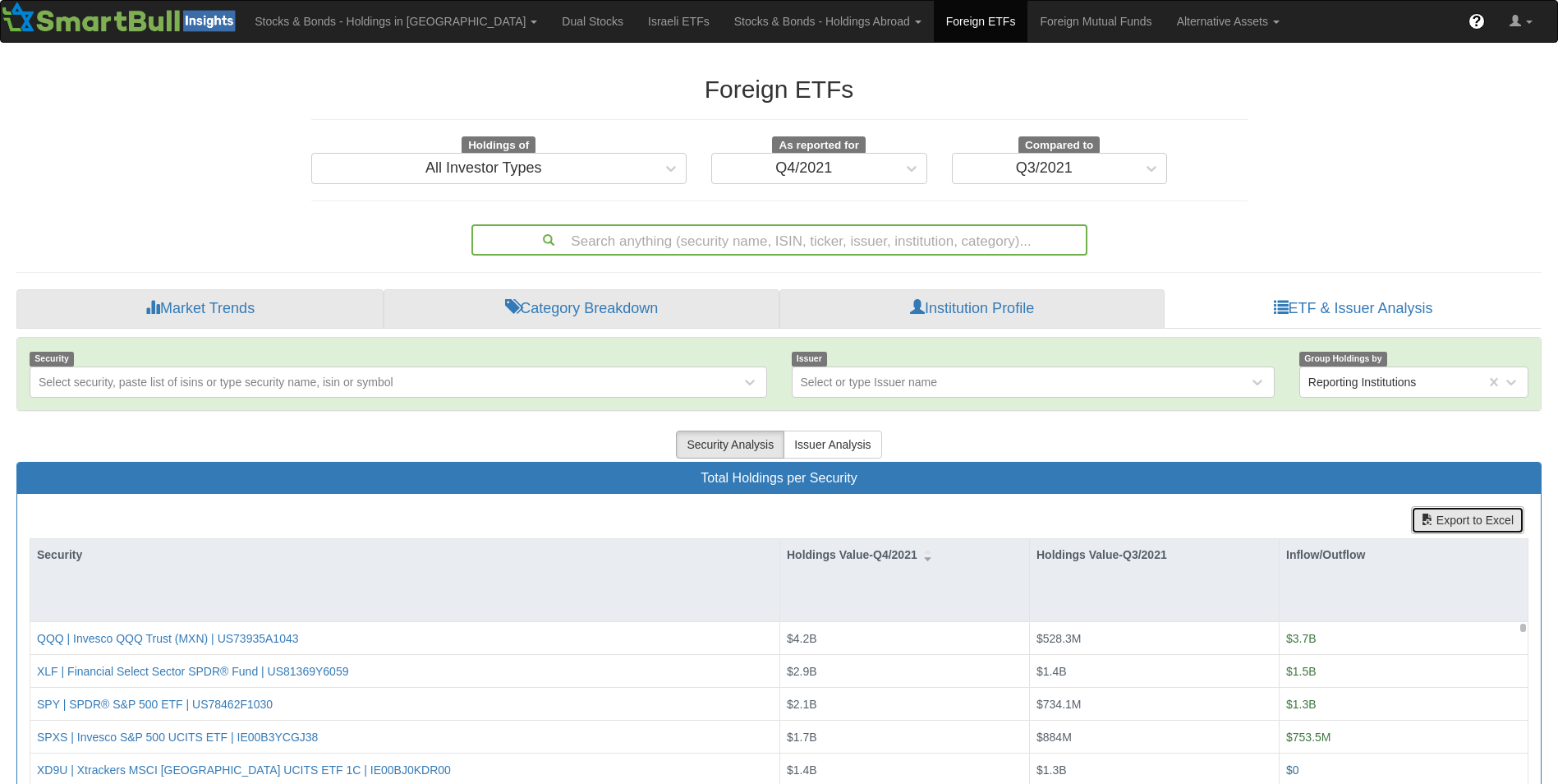
click at [1460, 519] on button "Export to Excel" at bounding box center [1467, 519] width 113 height 28
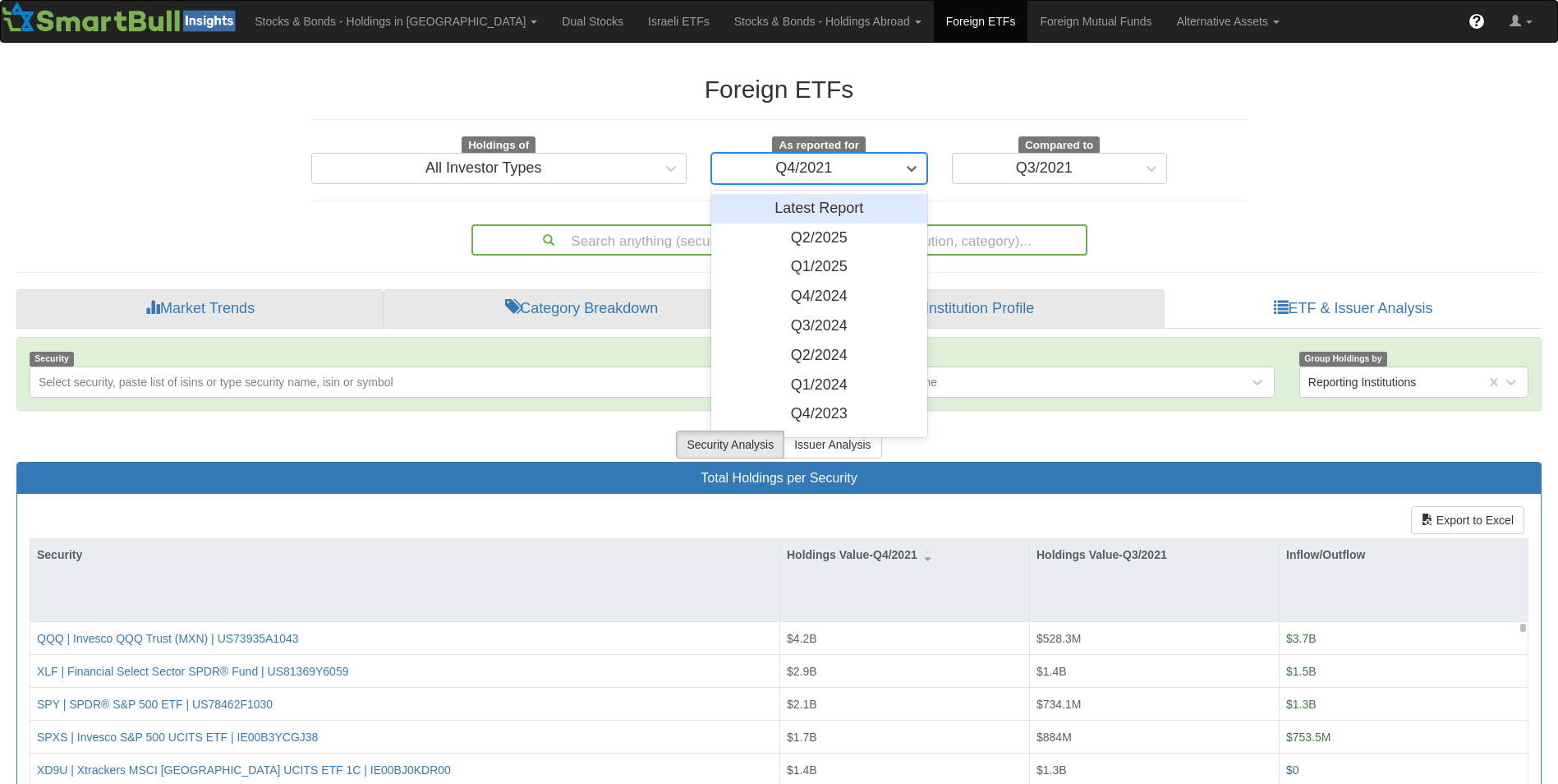
click at [856, 170] on div "Q4/2021" at bounding box center [803, 168] width 184 height 26
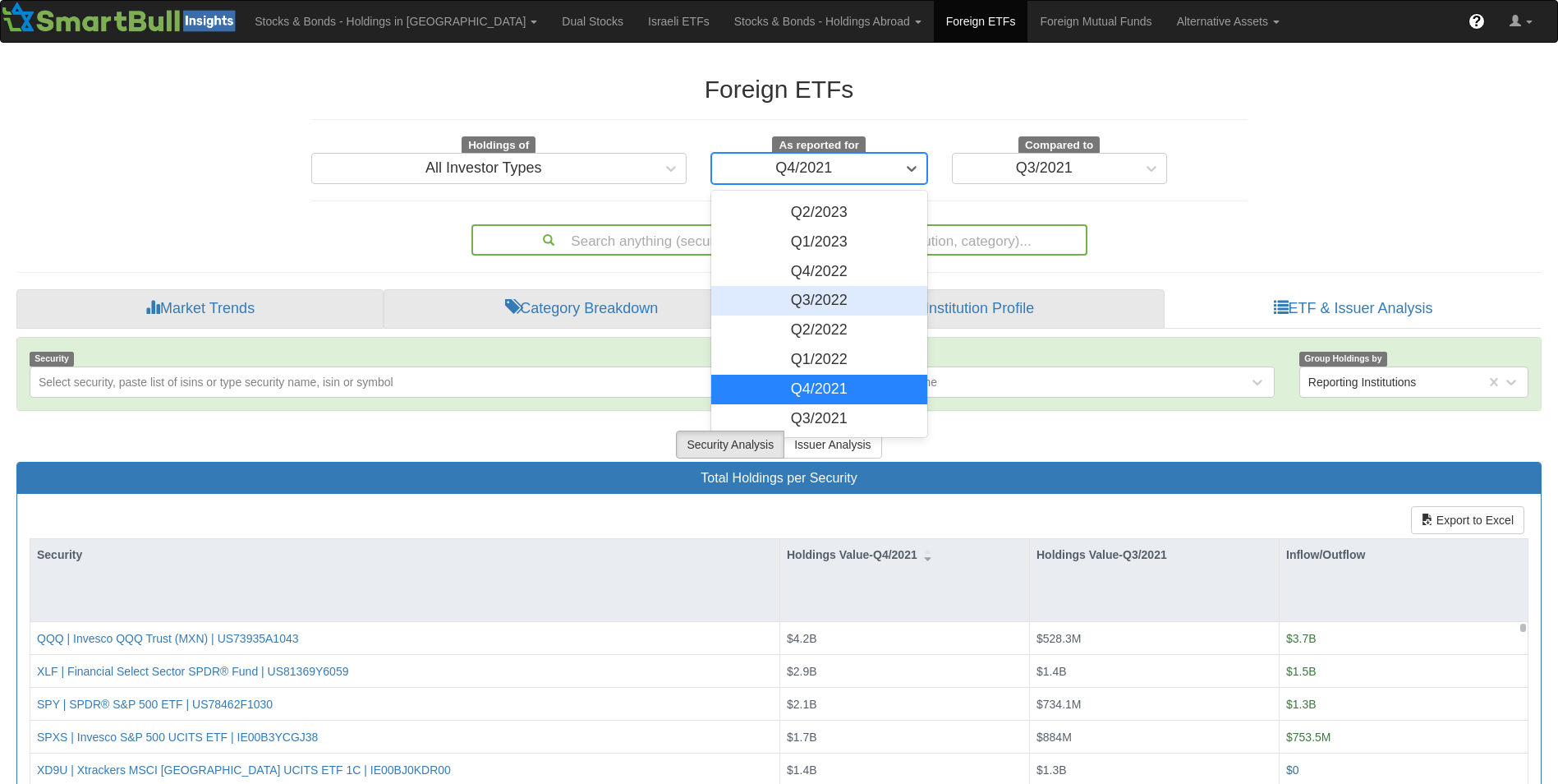
scroll to position [261, 0]
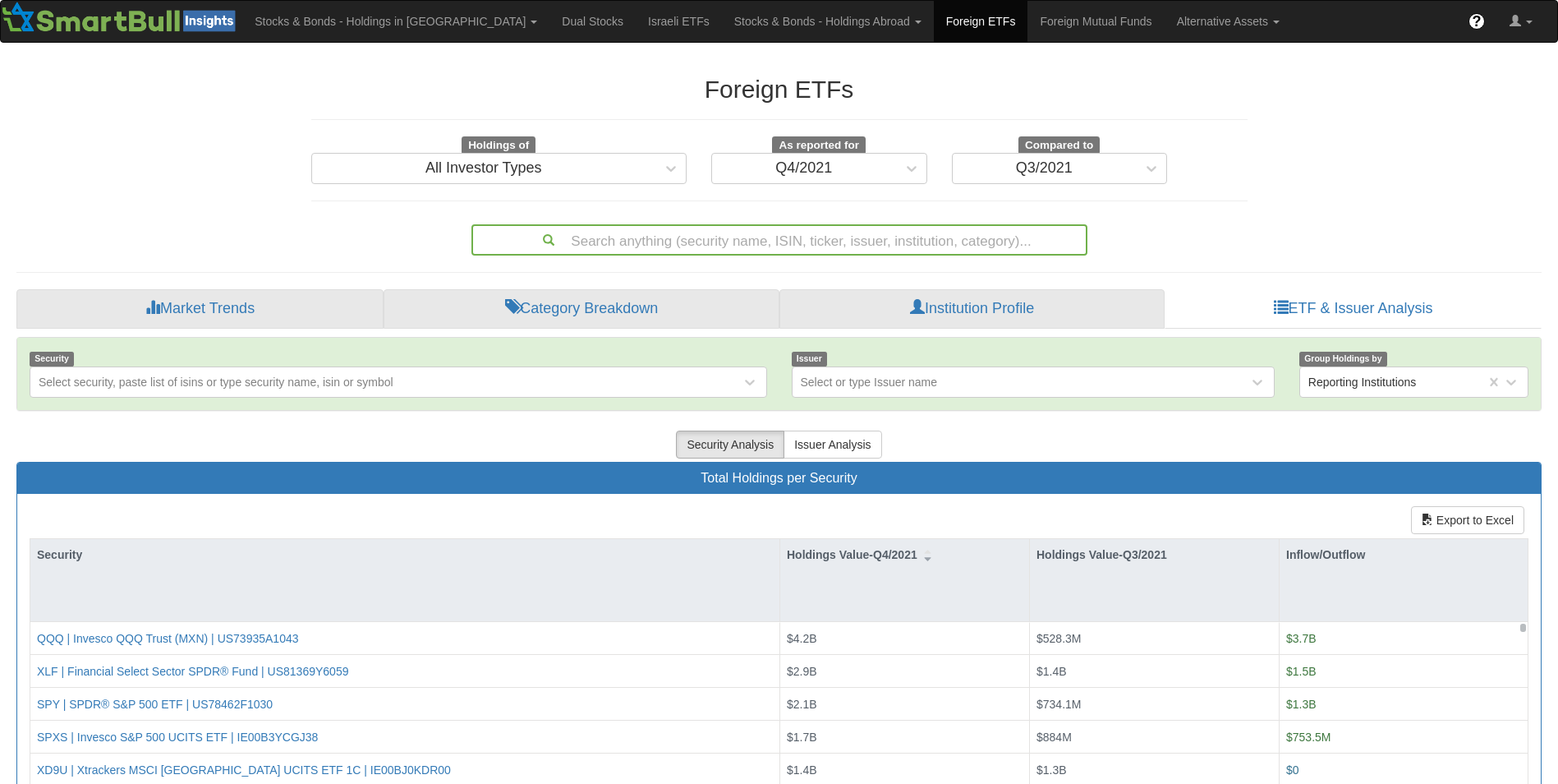
click at [1148, 232] on div "Search anything (security name, ISIN, ticker, issuer, institution, category)..." at bounding box center [780, 236] width 961 height 38
click at [636, 24] on link "Israeli ETFs" at bounding box center [678, 21] width 86 height 41
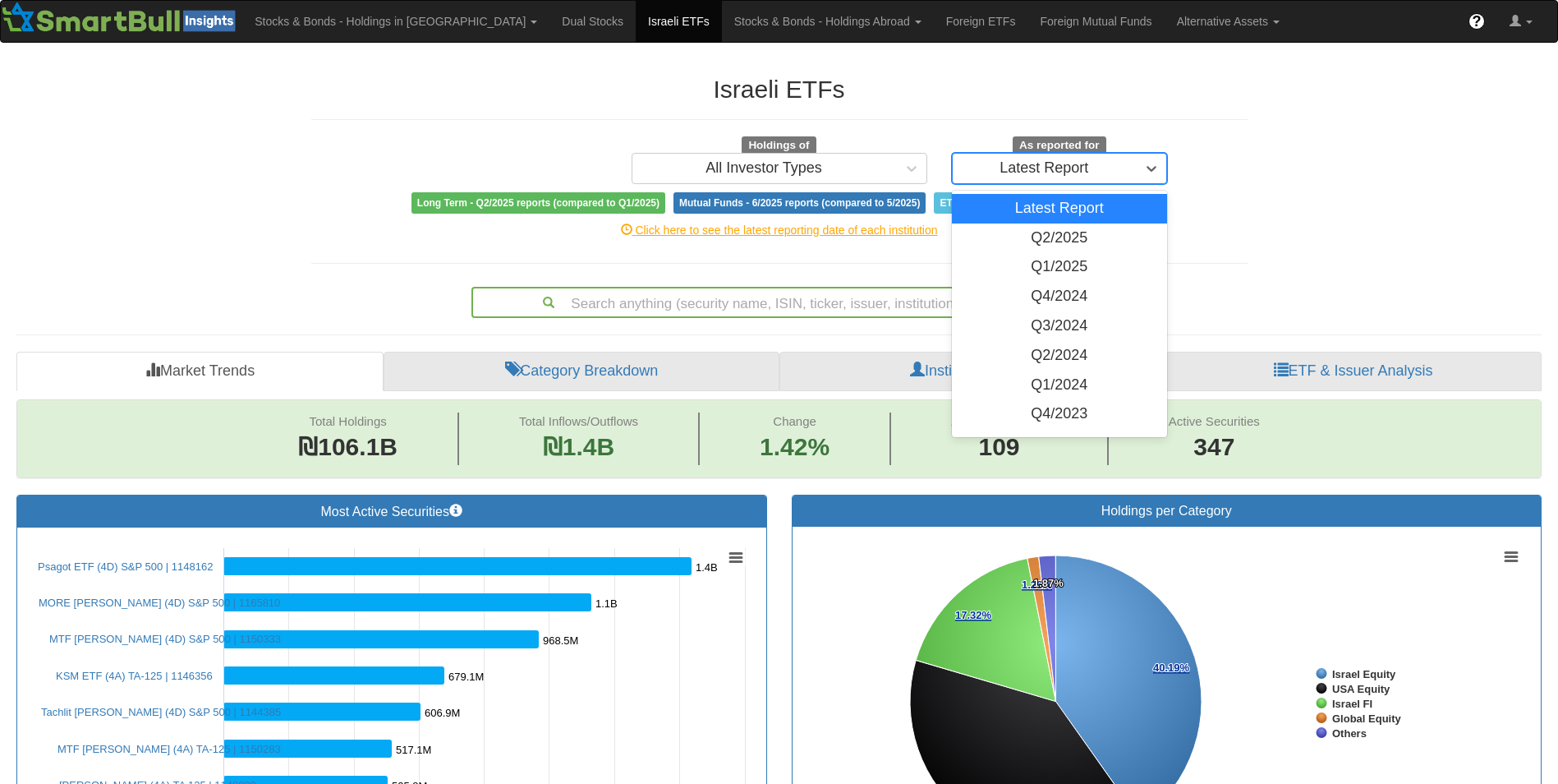
click at [1037, 166] on div "Latest Report" at bounding box center [1044, 169] width 89 height 17
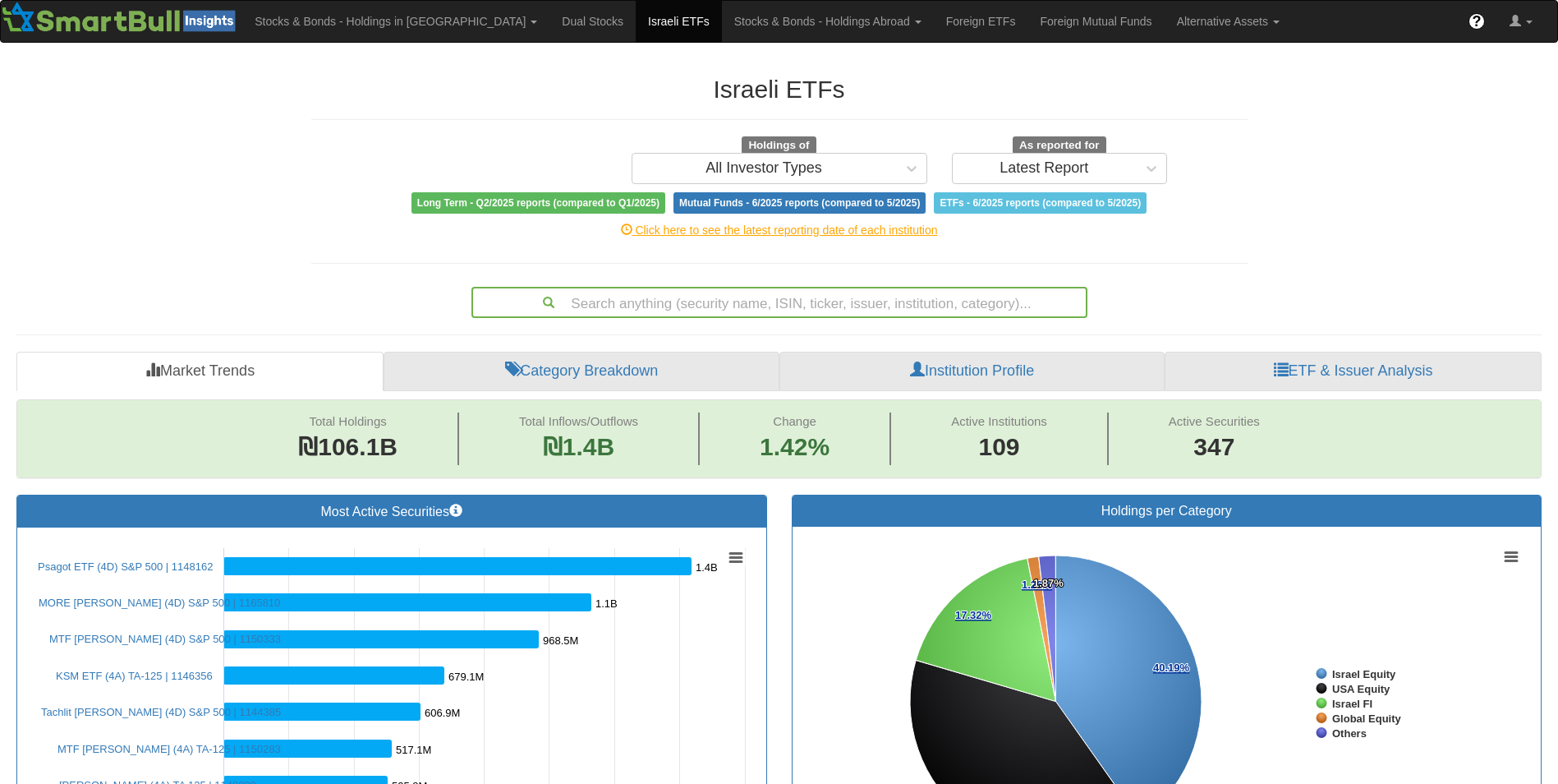
click at [1233, 159] on div "Holdings of All Investor Types As reported for Latest Report" at bounding box center [780, 160] width 961 height 48
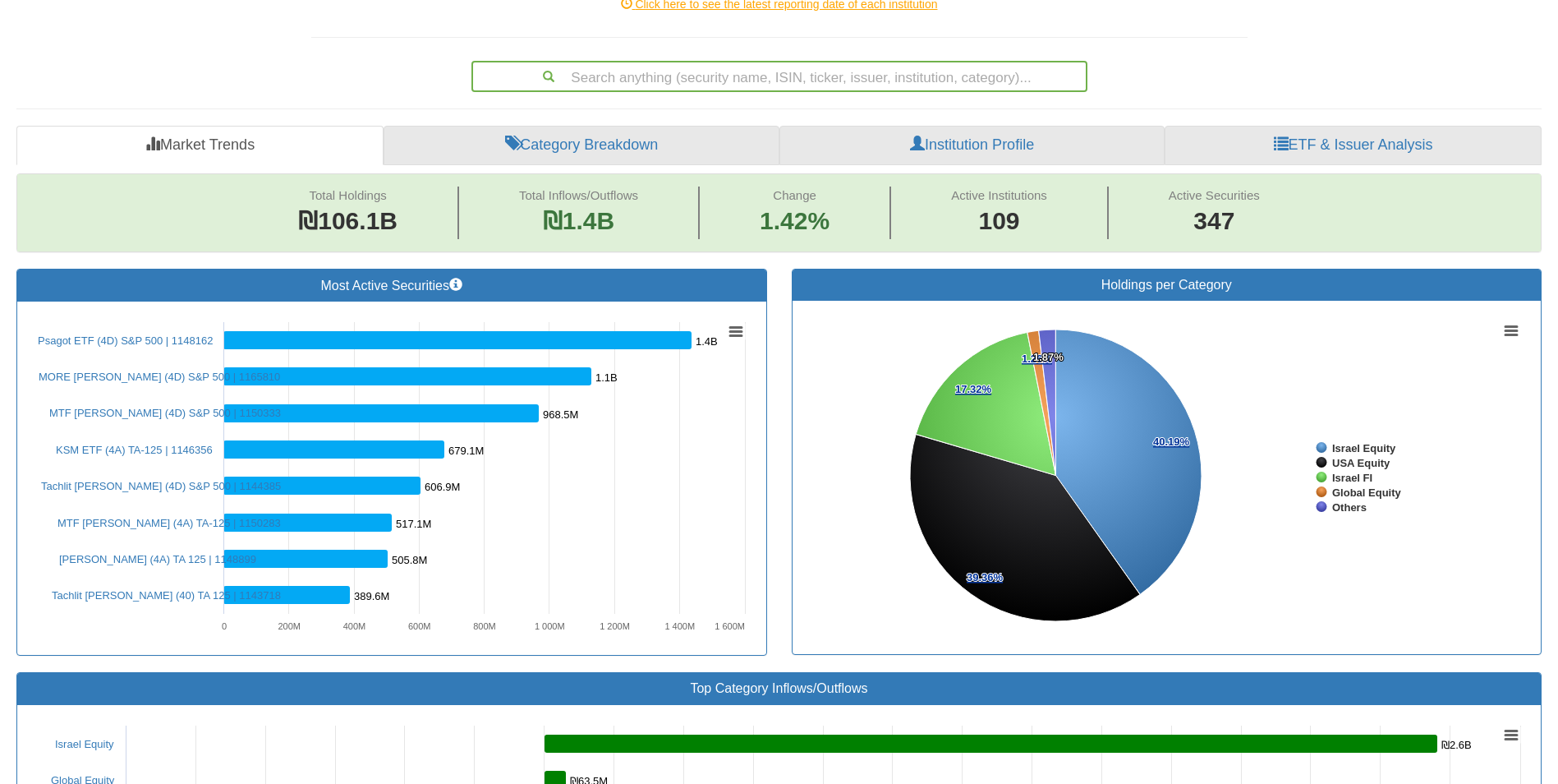
scroll to position [248, 0]
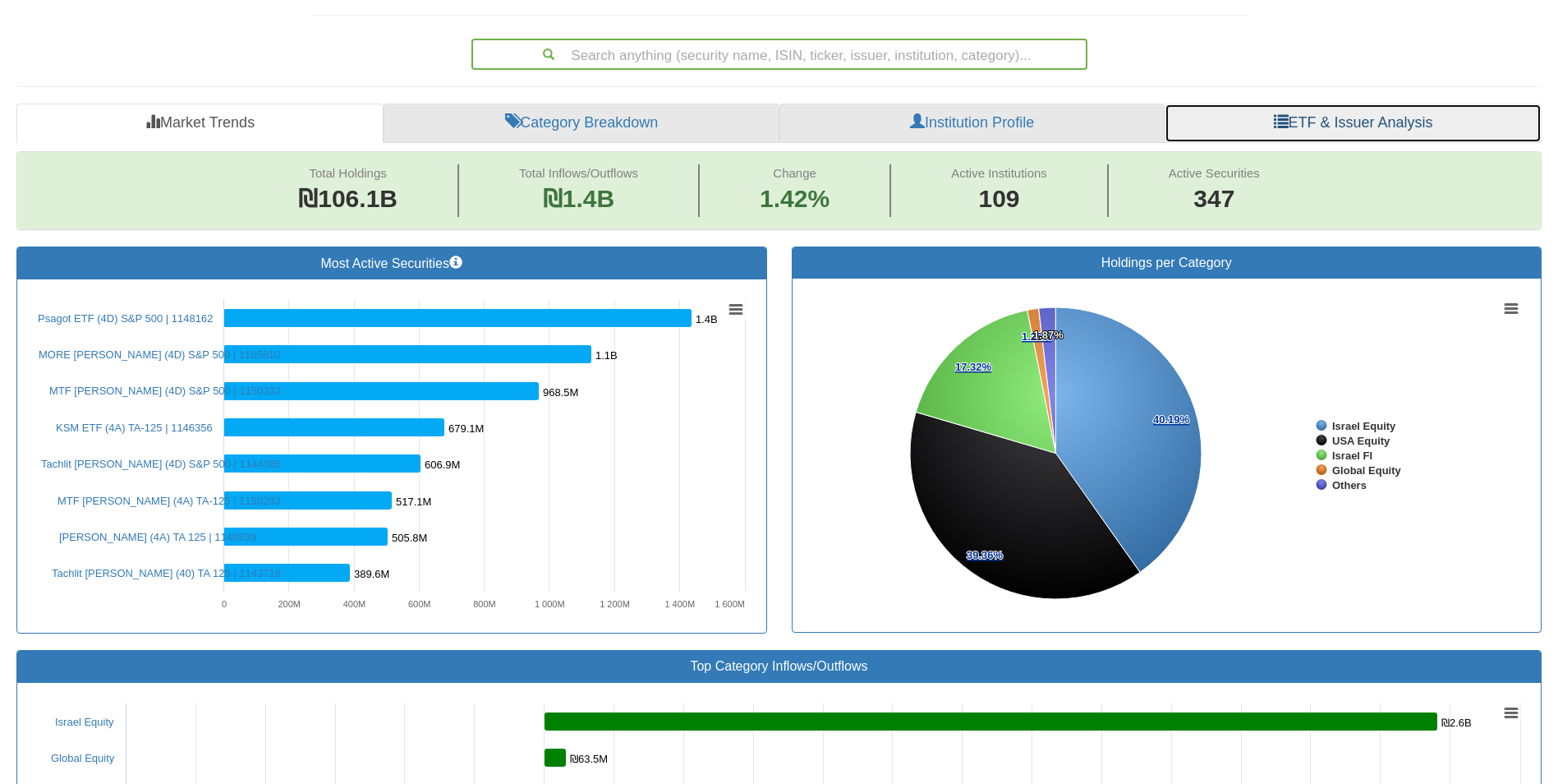
click at [1262, 138] on link "ETF & Issuer Analysis" at bounding box center [1353, 122] width 377 height 39
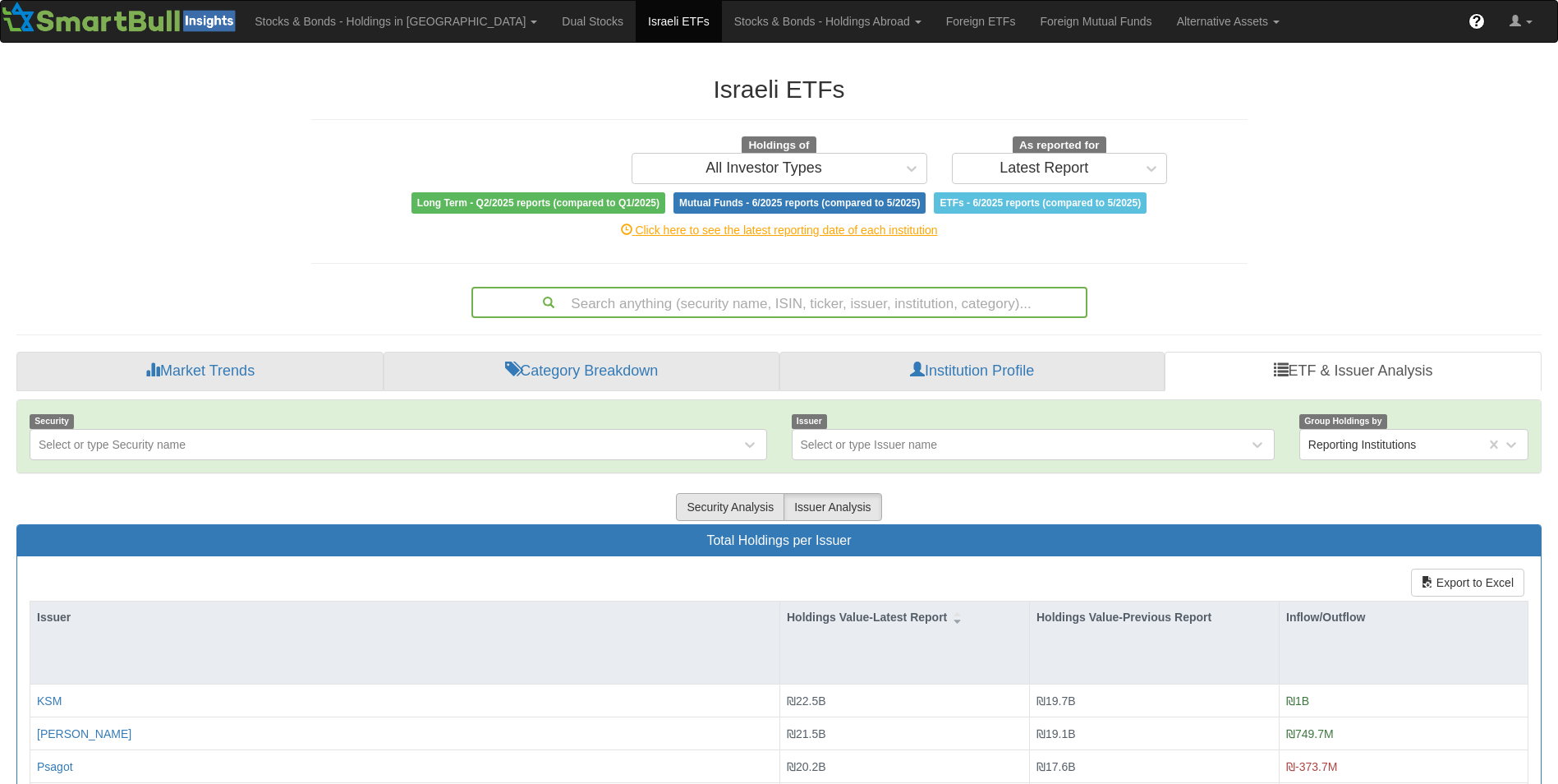
click at [713, 506] on button "Security Analysis" at bounding box center [730, 506] width 108 height 28
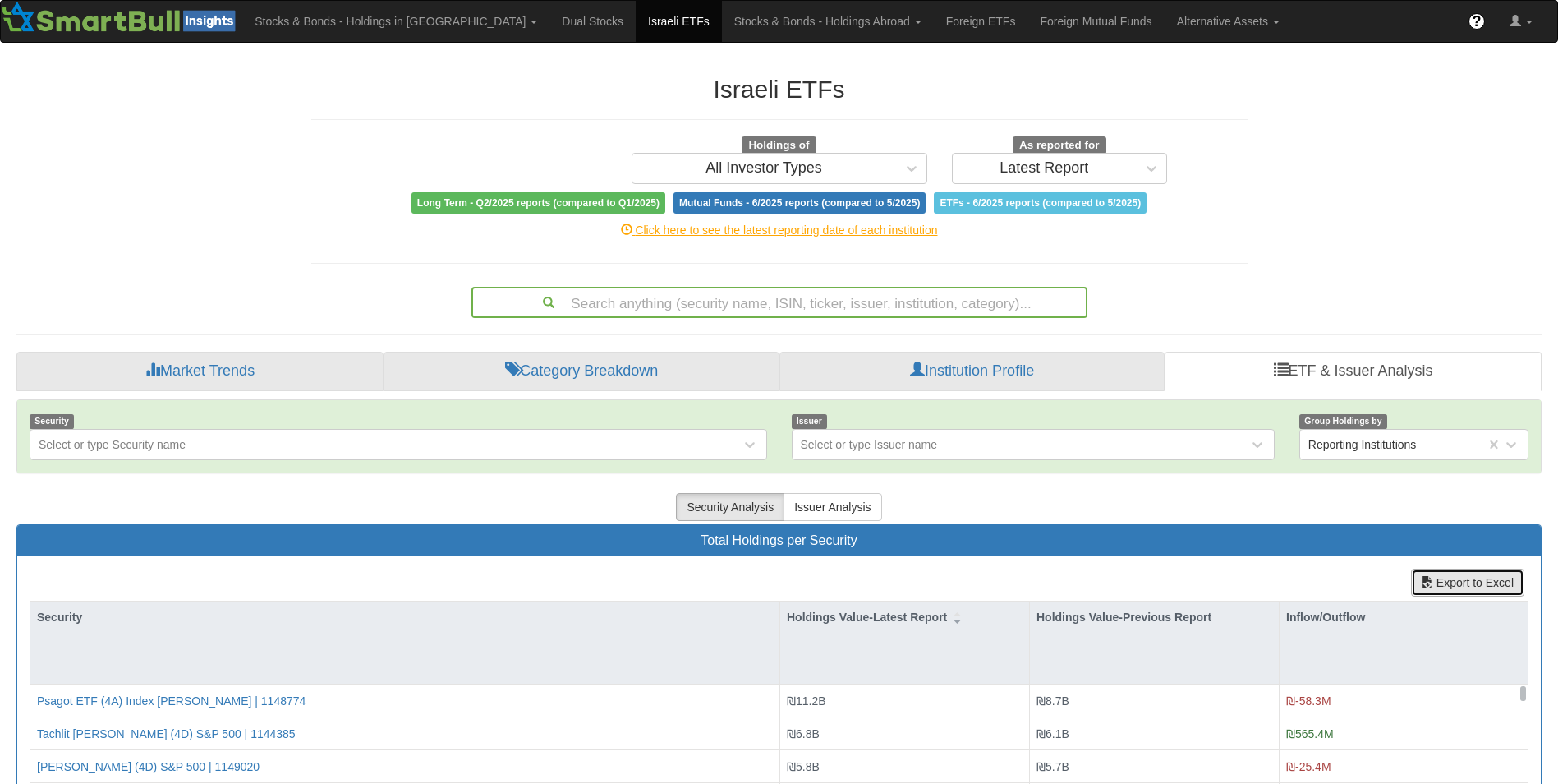
click at [1487, 584] on button "Export to Excel" at bounding box center [1467, 582] width 113 height 28
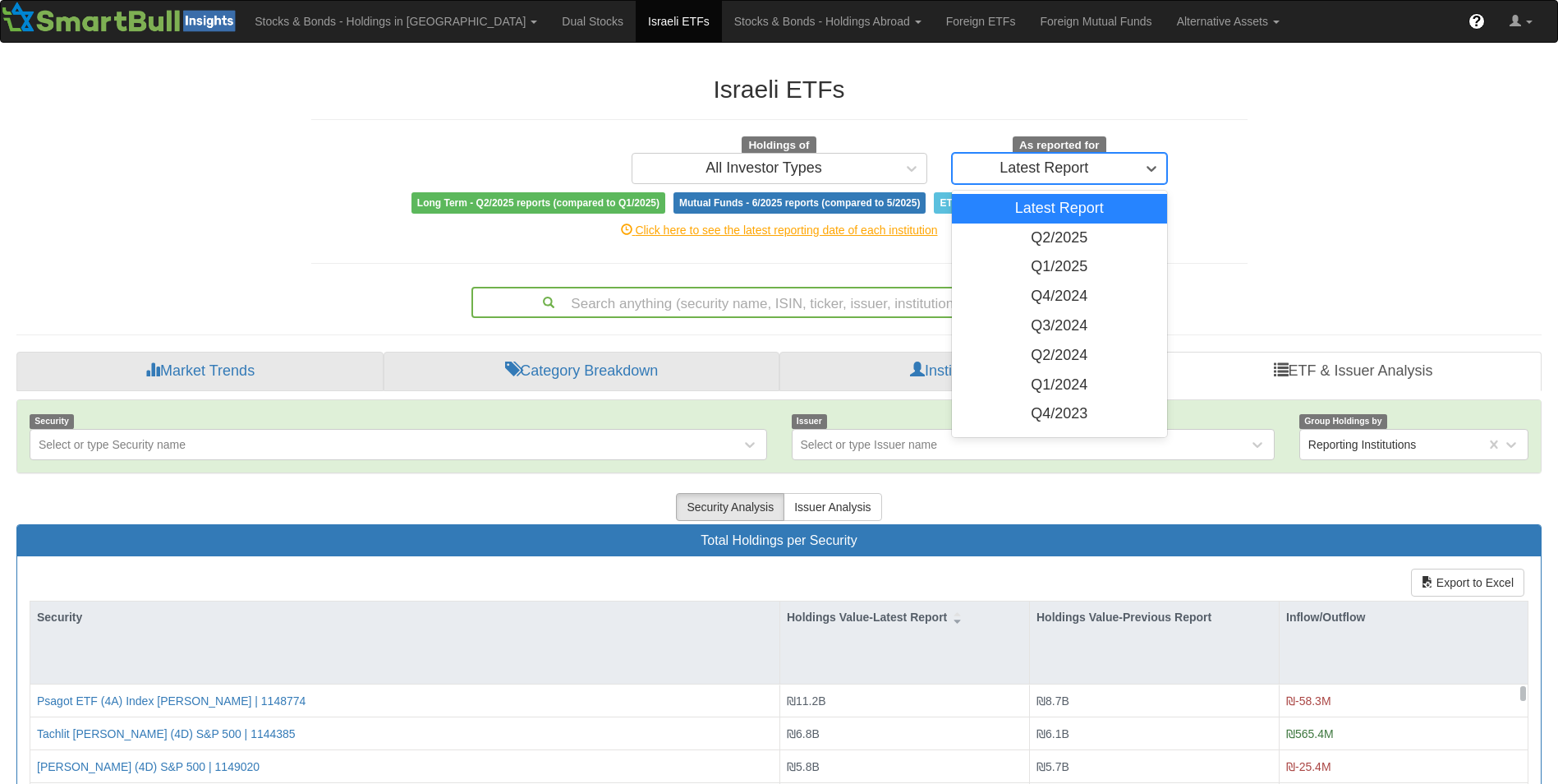
click at [1103, 169] on div "Latest Report" at bounding box center [1044, 168] width 184 height 26
click at [1046, 239] on div "Q2/2025" at bounding box center [1060, 237] width 216 height 29
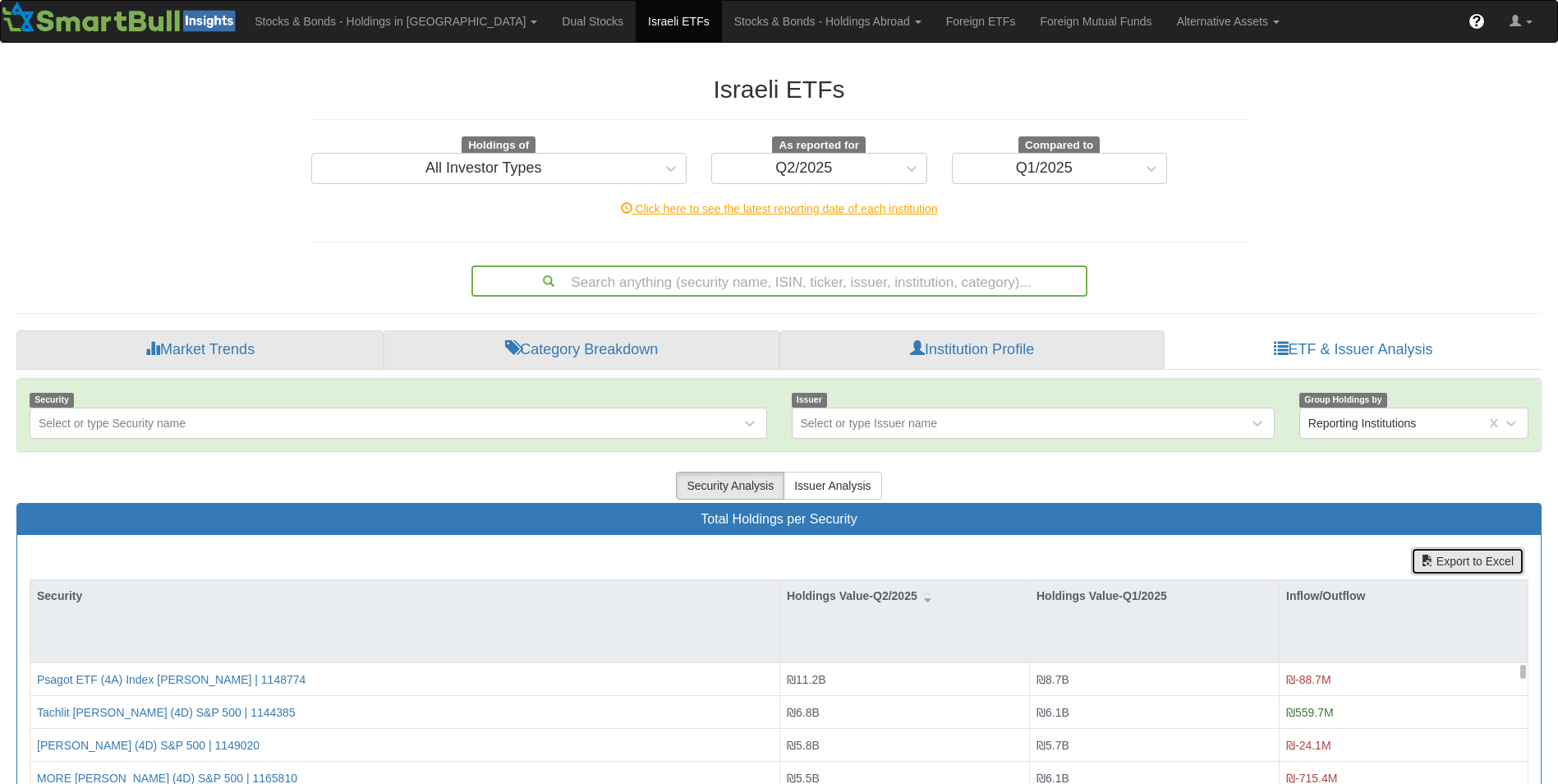
click at [1437, 557] on button "Export to Excel" at bounding box center [1467, 560] width 113 height 28
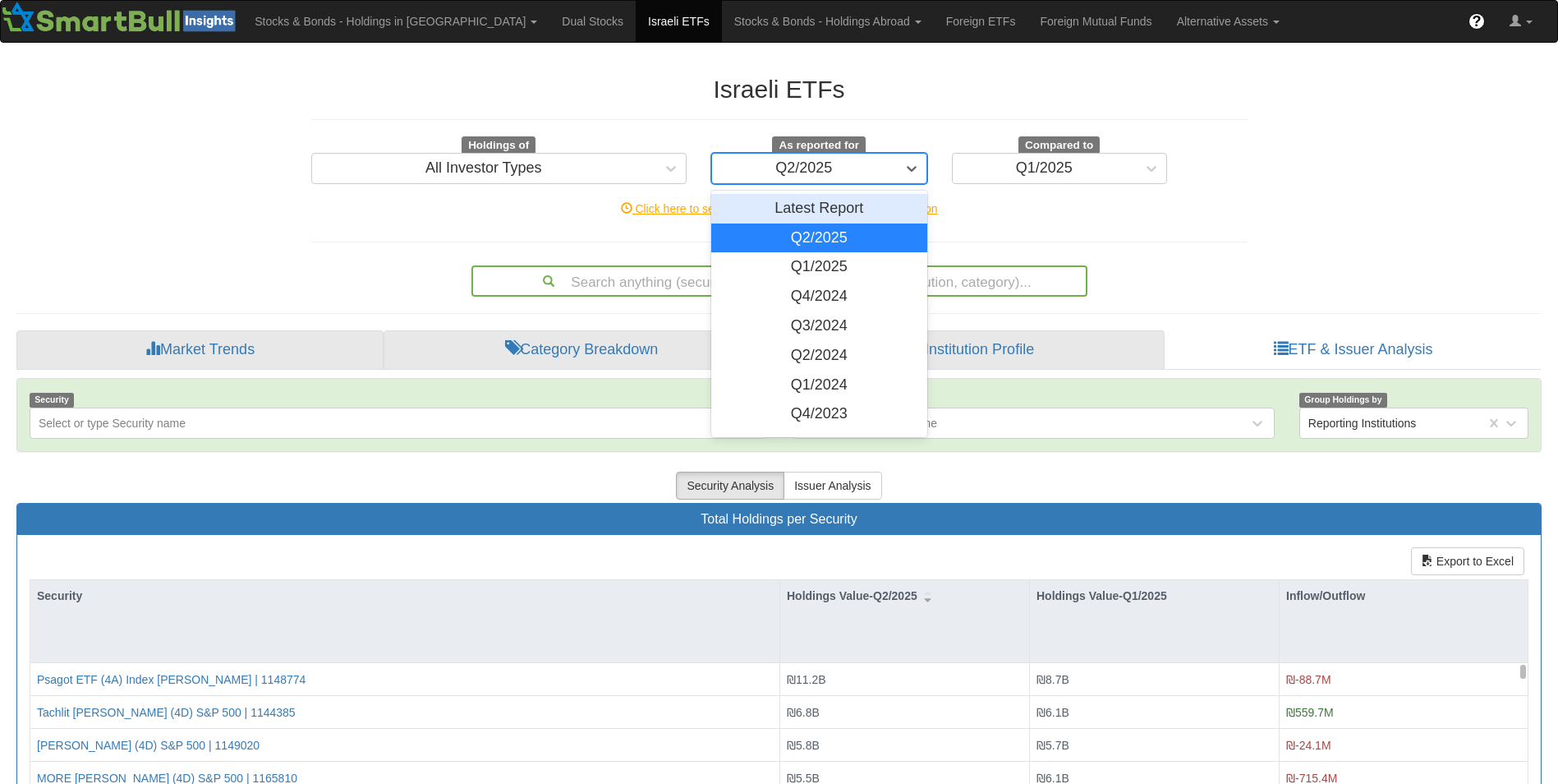
click at [856, 163] on div "Q2/2025" at bounding box center [803, 168] width 184 height 26
click at [797, 302] on div "Q4/2024" at bounding box center [819, 296] width 216 height 29
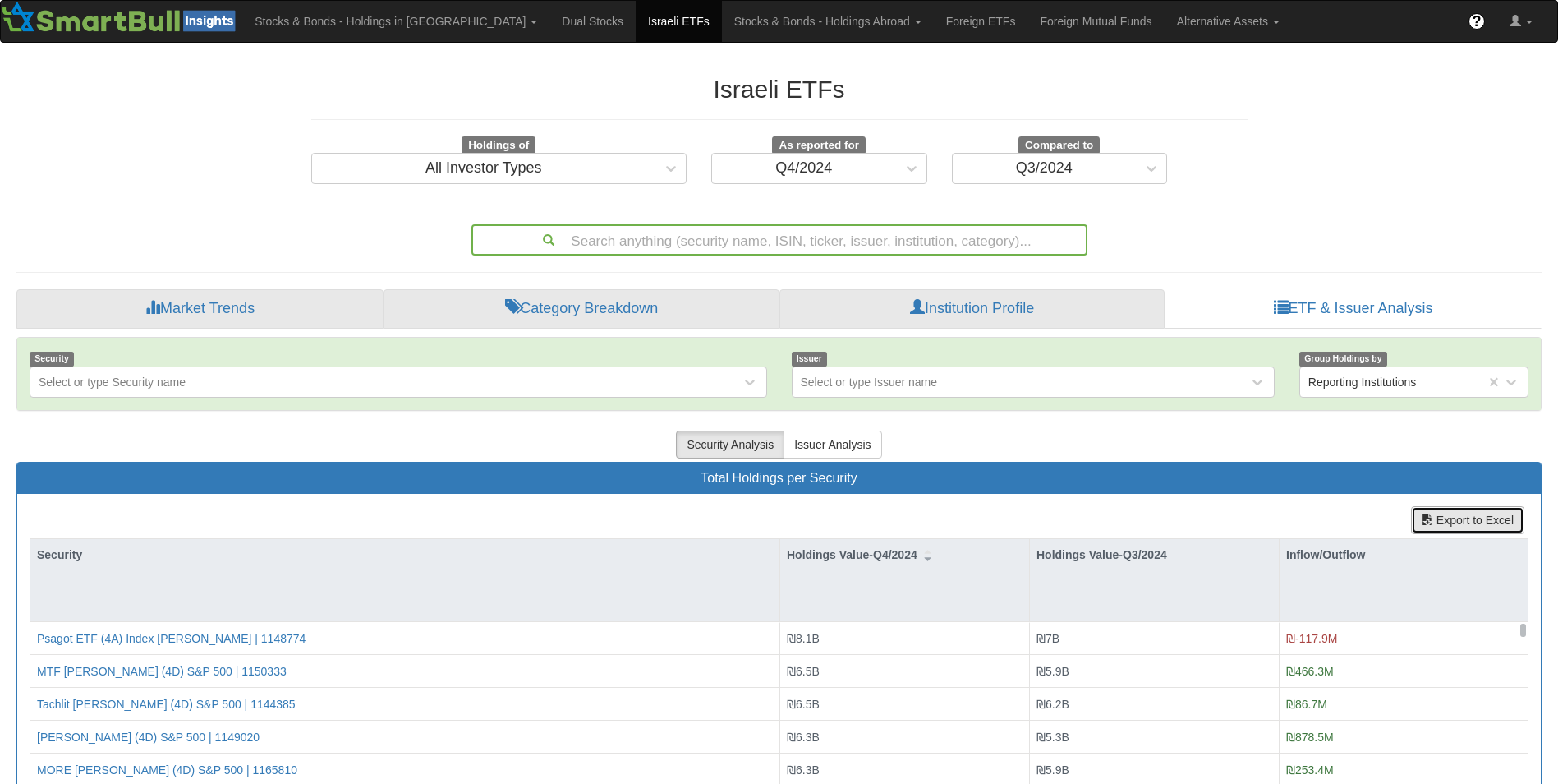
click at [1457, 524] on button "Export to Excel" at bounding box center [1467, 519] width 113 height 28
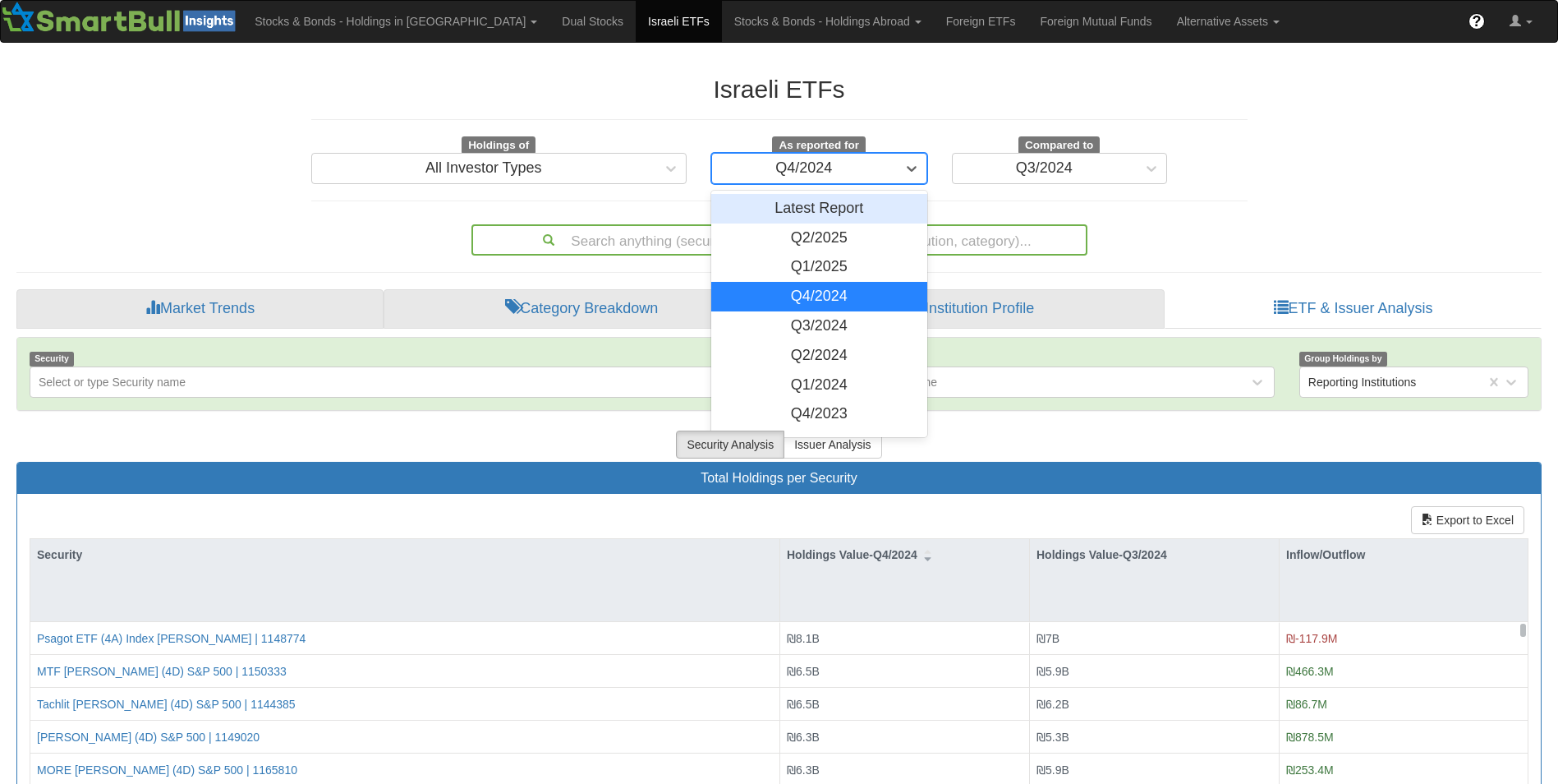
click at [869, 166] on div "Q4/2024" at bounding box center [803, 168] width 184 height 26
click at [818, 413] on div "Q4/2023" at bounding box center [819, 413] width 216 height 29
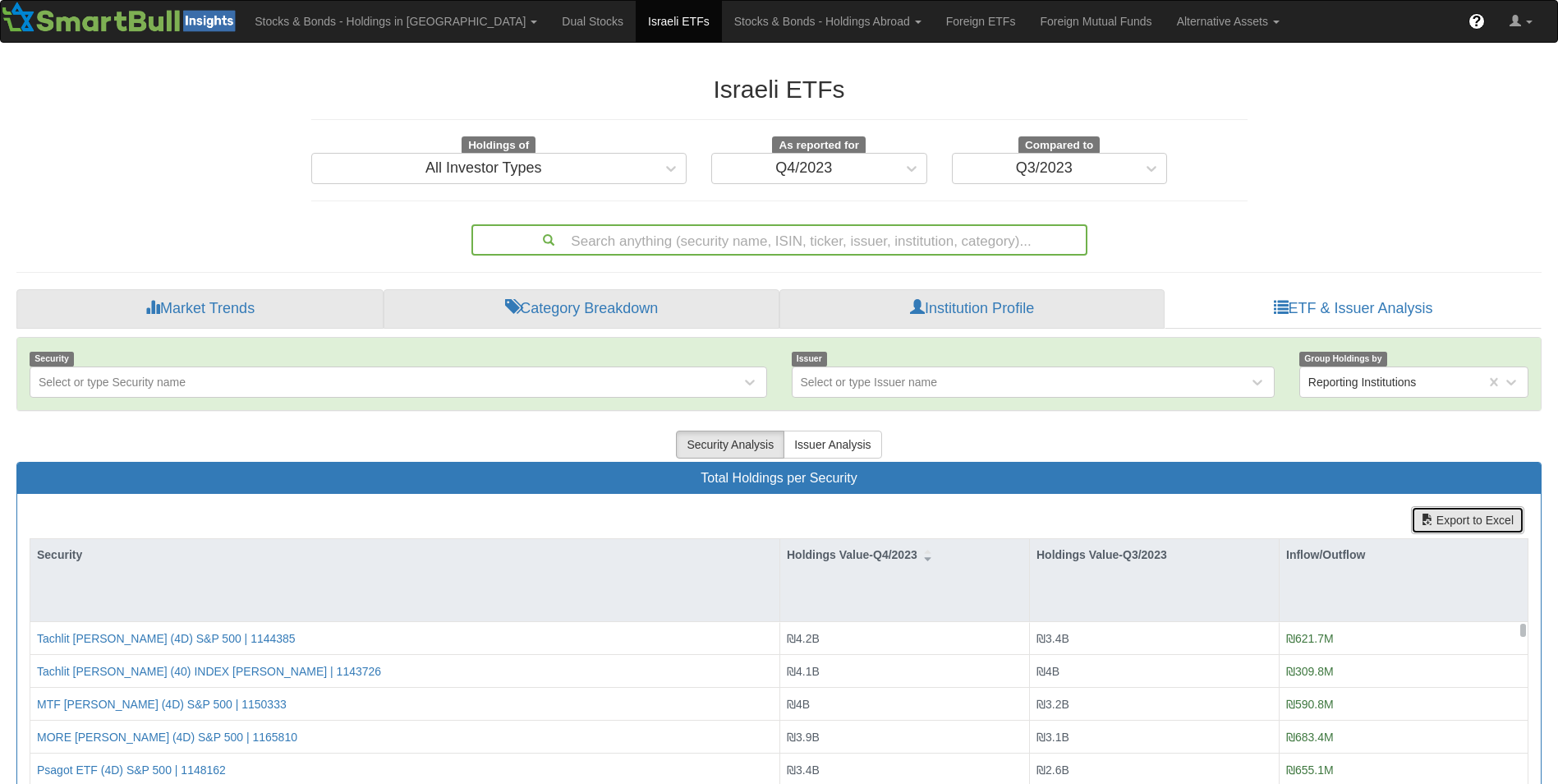
click at [1456, 528] on button "Export to Excel" at bounding box center [1467, 519] width 113 height 28
click at [832, 178] on div "Q4/2023" at bounding box center [803, 168] width 184 height 26
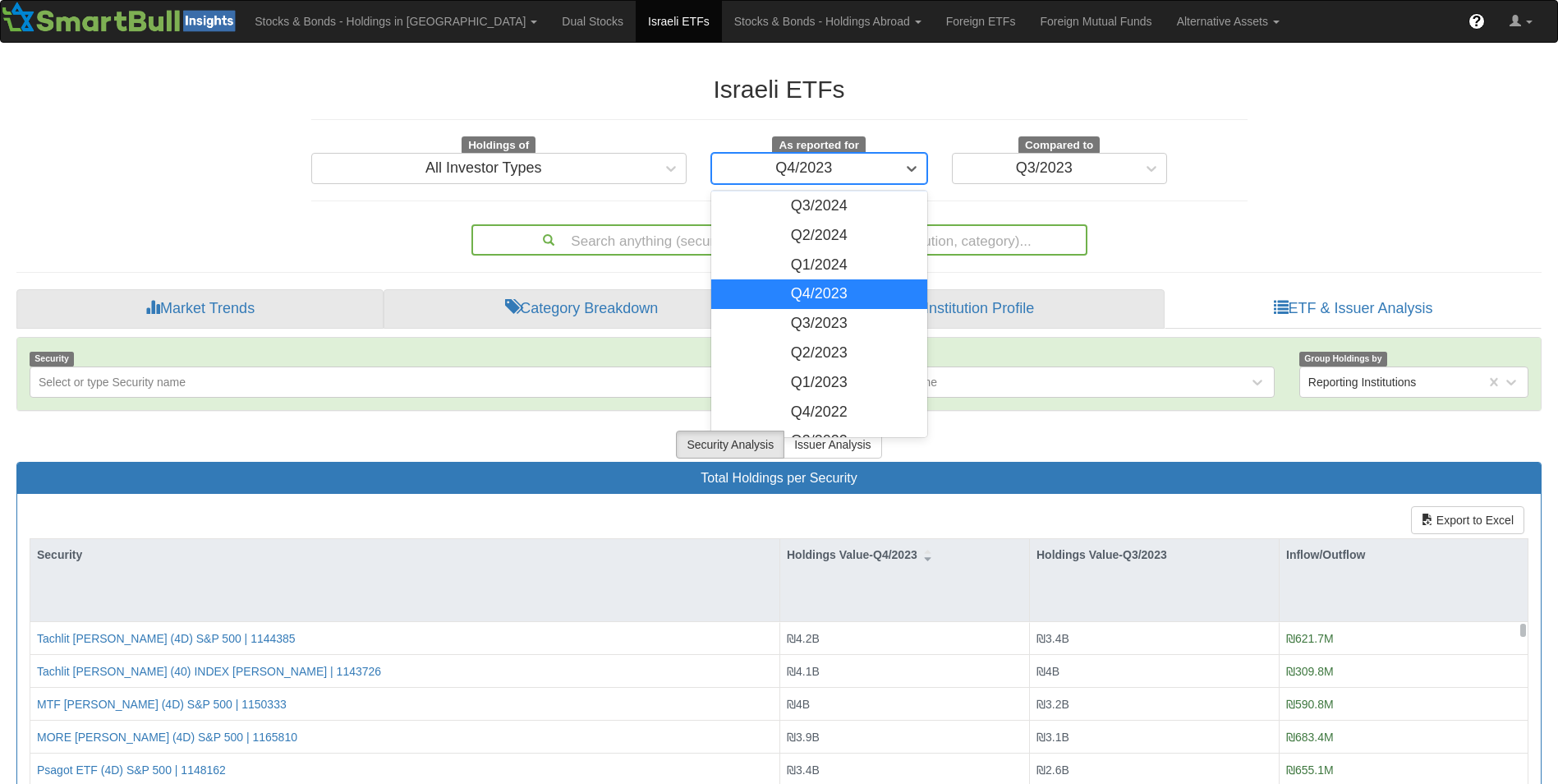
scroll to position [121, 0]
click at [801, 408] on div "Q4/2022" at bounding box center [819, 411] width 216 height 29
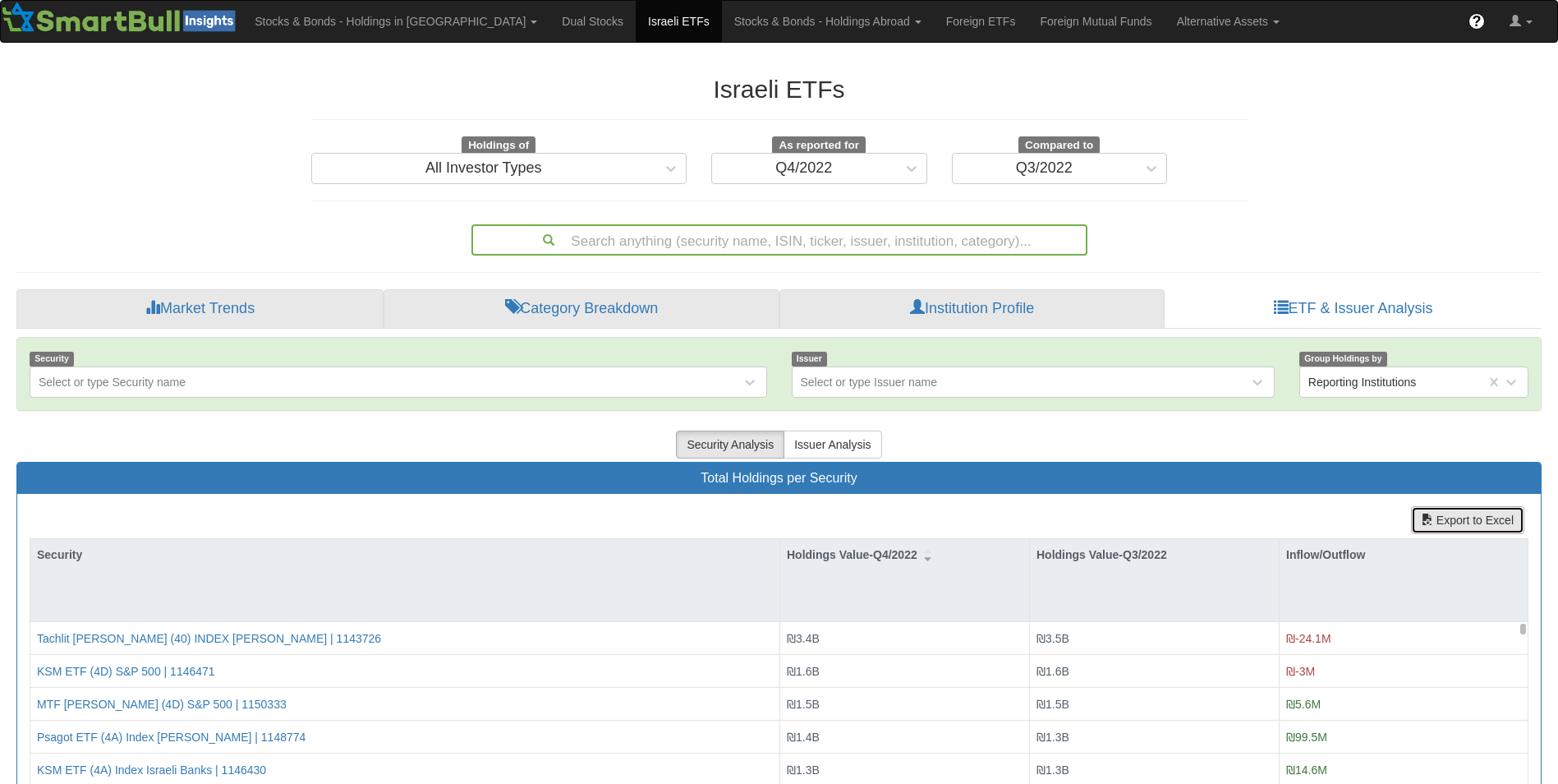
click at [1457, 515] on button "Export to Excel" at bounding box center [1467, 519] width 113 height 28
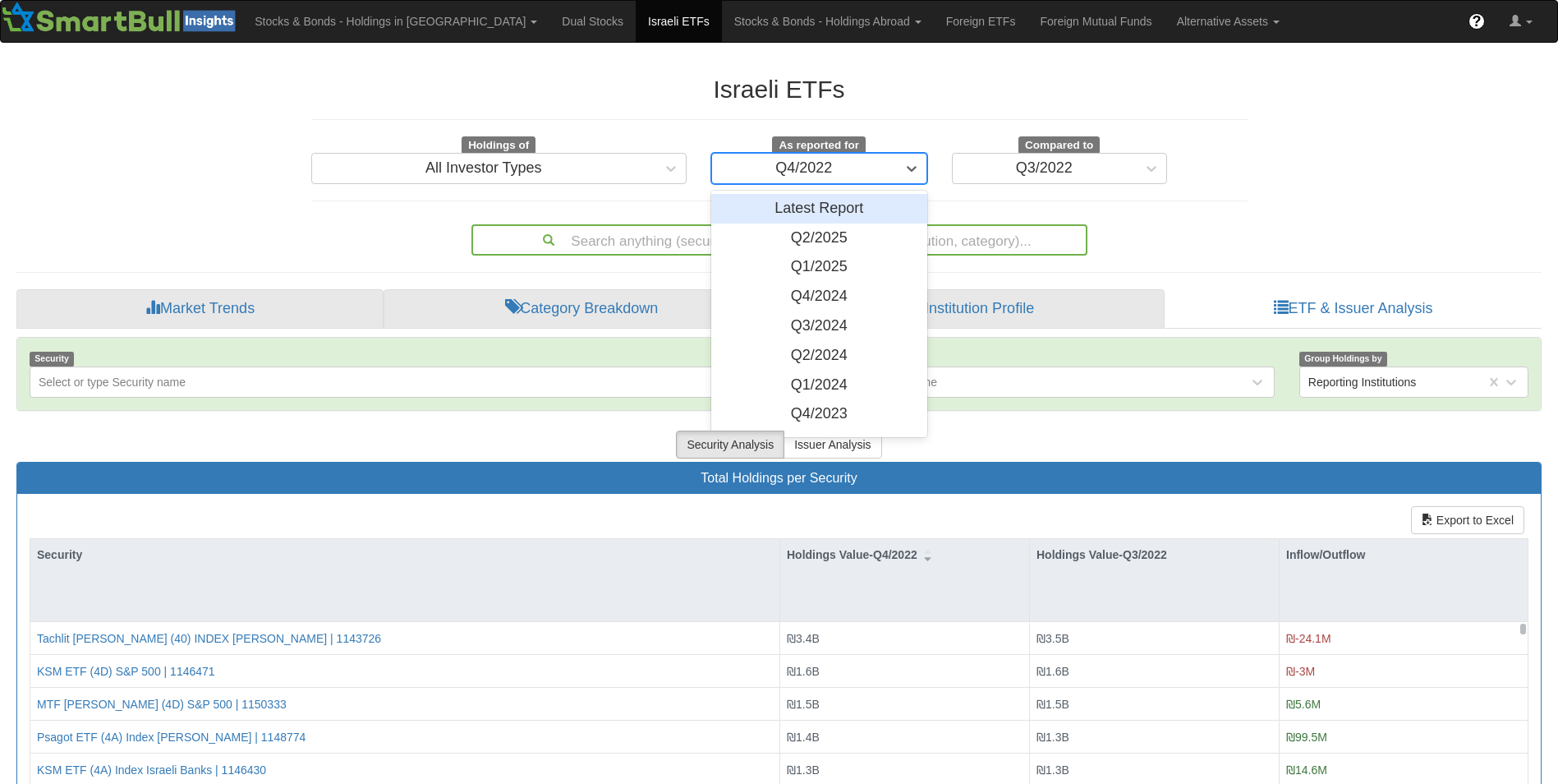
click at [853, 173] on div "Q4/2022" at bounding box center [803, 168] width 184 height 26
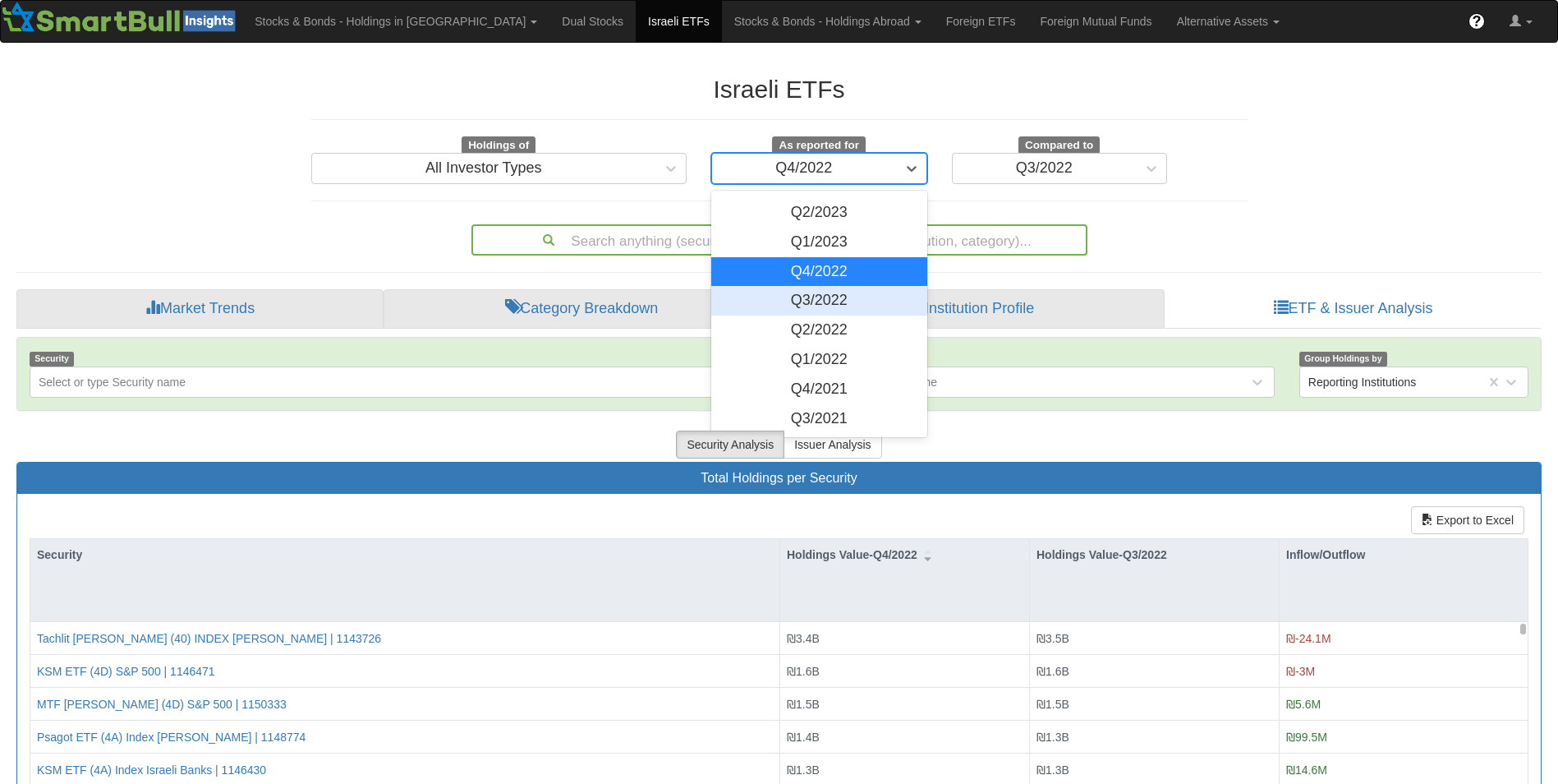
scroll to position [261, 0]
click at [813, 395] on div "Q4/2021" at bounding box center [819, 389] width 216 height 29
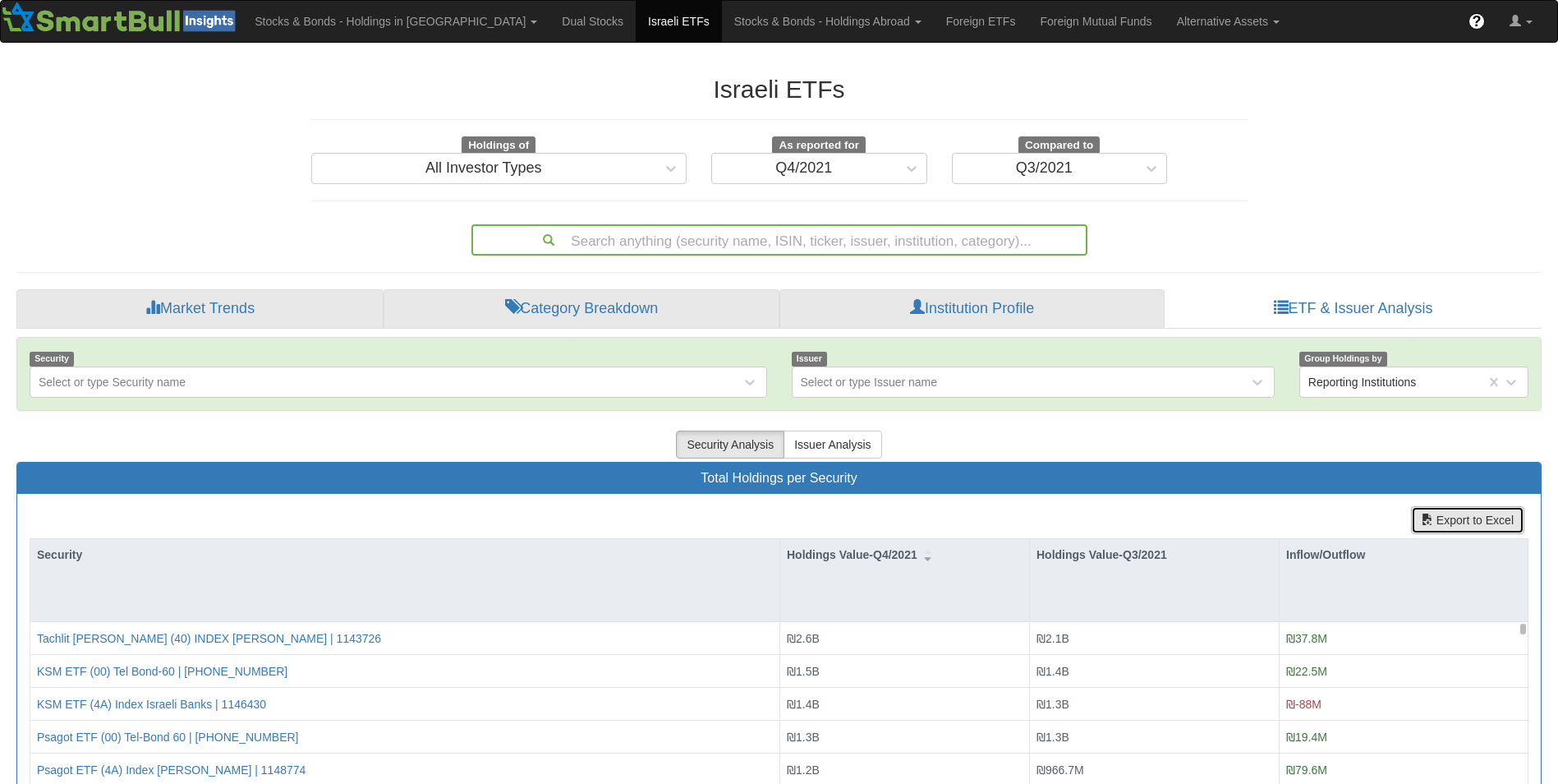
click at [1465, 520] on button "Export to Excel" at bounding box center [1467, 519] width 113 height 28
click at [1027, 28] on link "Foreign Mutual Funds" at bounding box center [1095, 21] width 137 height 41
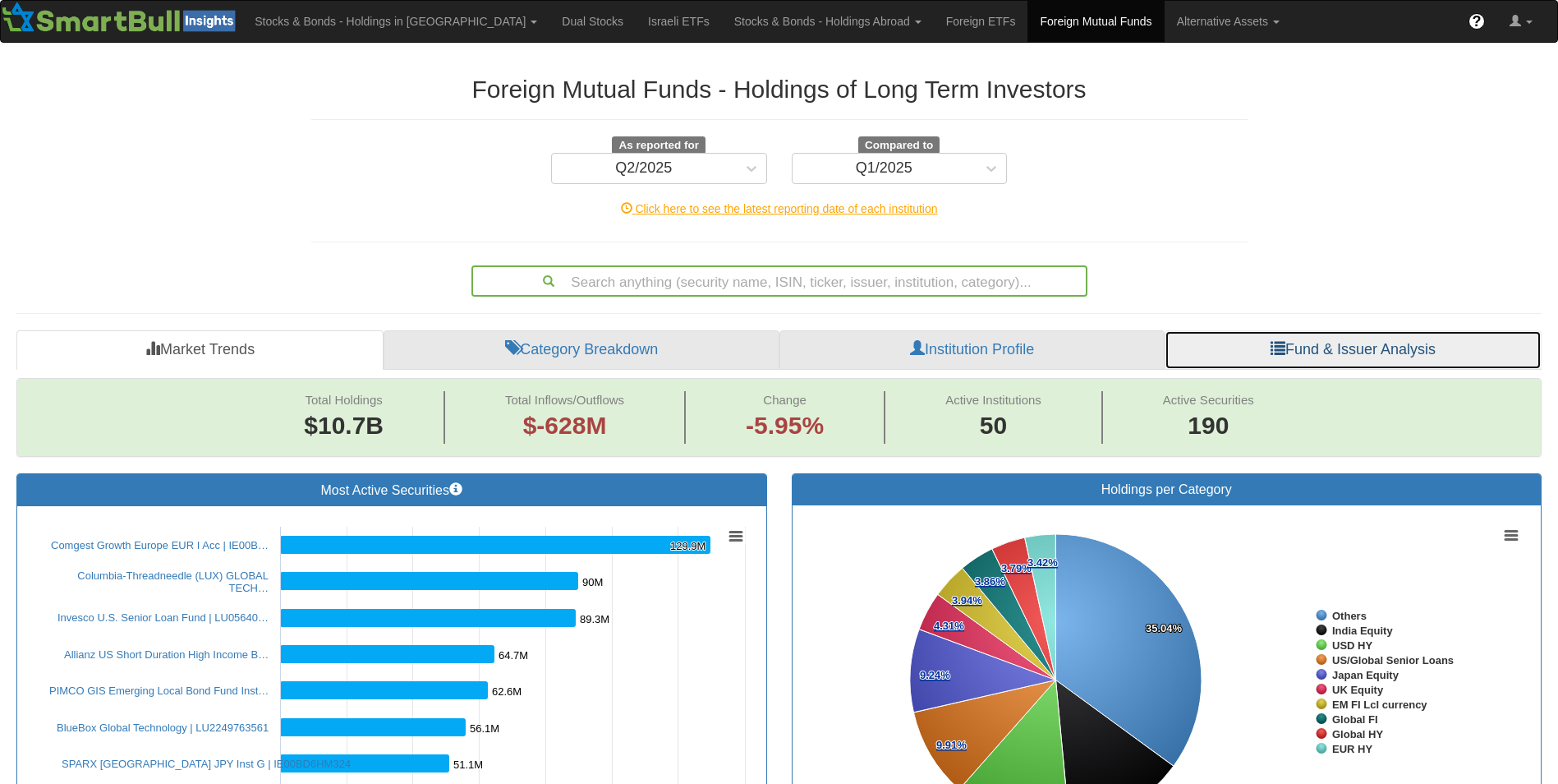
click at [1331, 340] on link "Fund & Issuer Analysis" at bounding box center [1353, 350] width 377 height 39
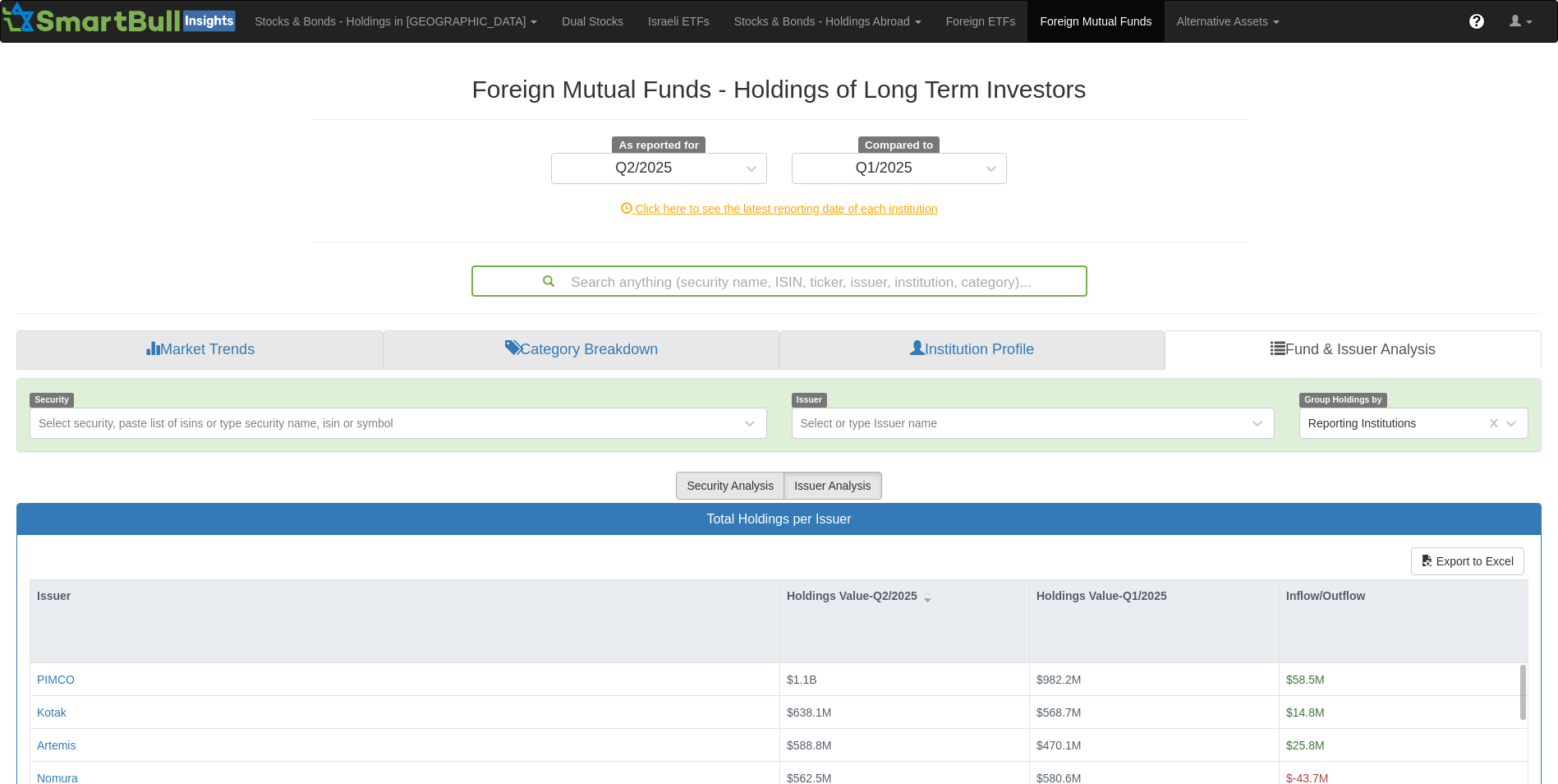
click at [724, 482] on button "Security Analysis" at bounding box center [730, 485] width 108 height 28
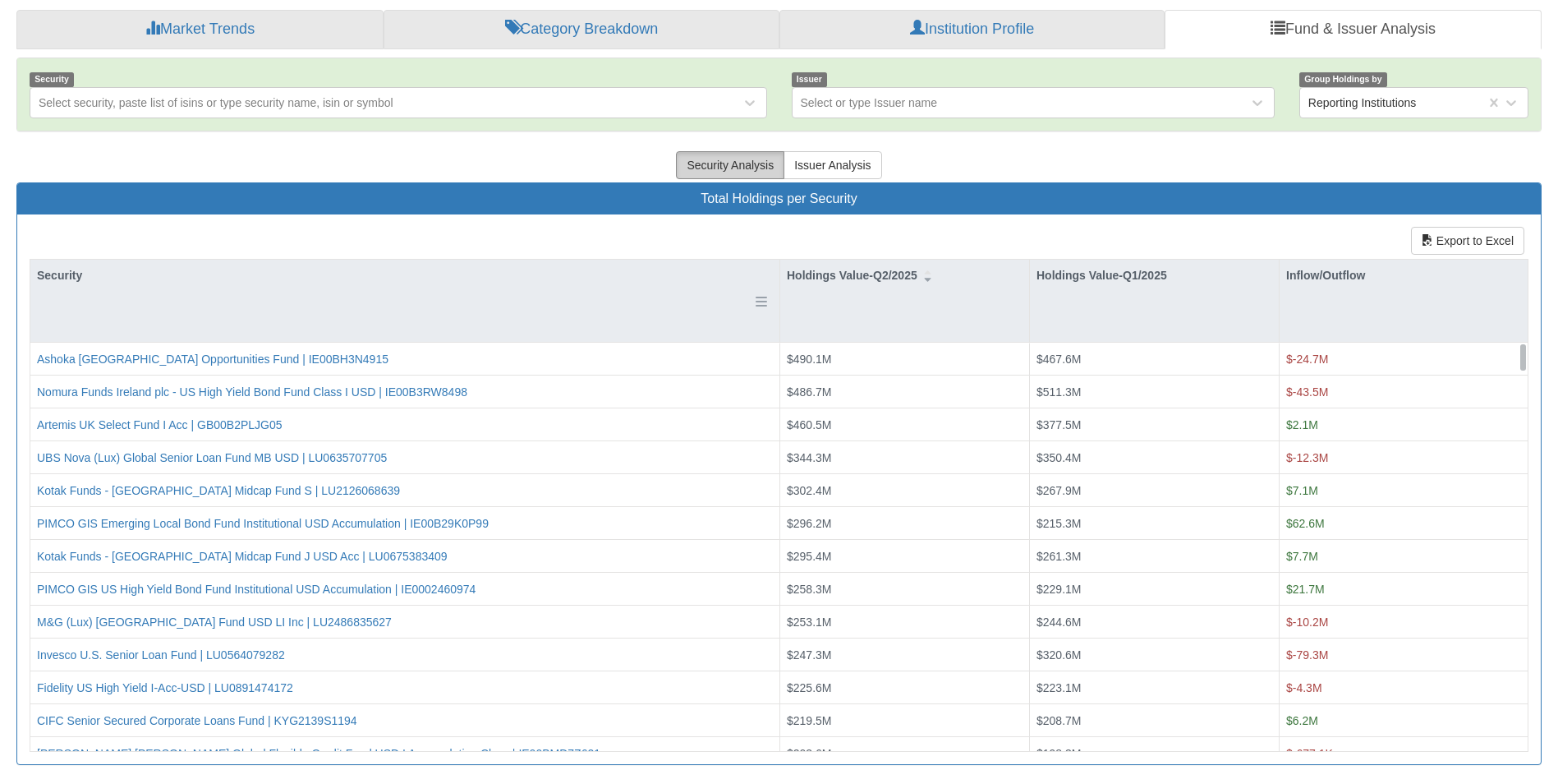
scroll to position [319, 0]
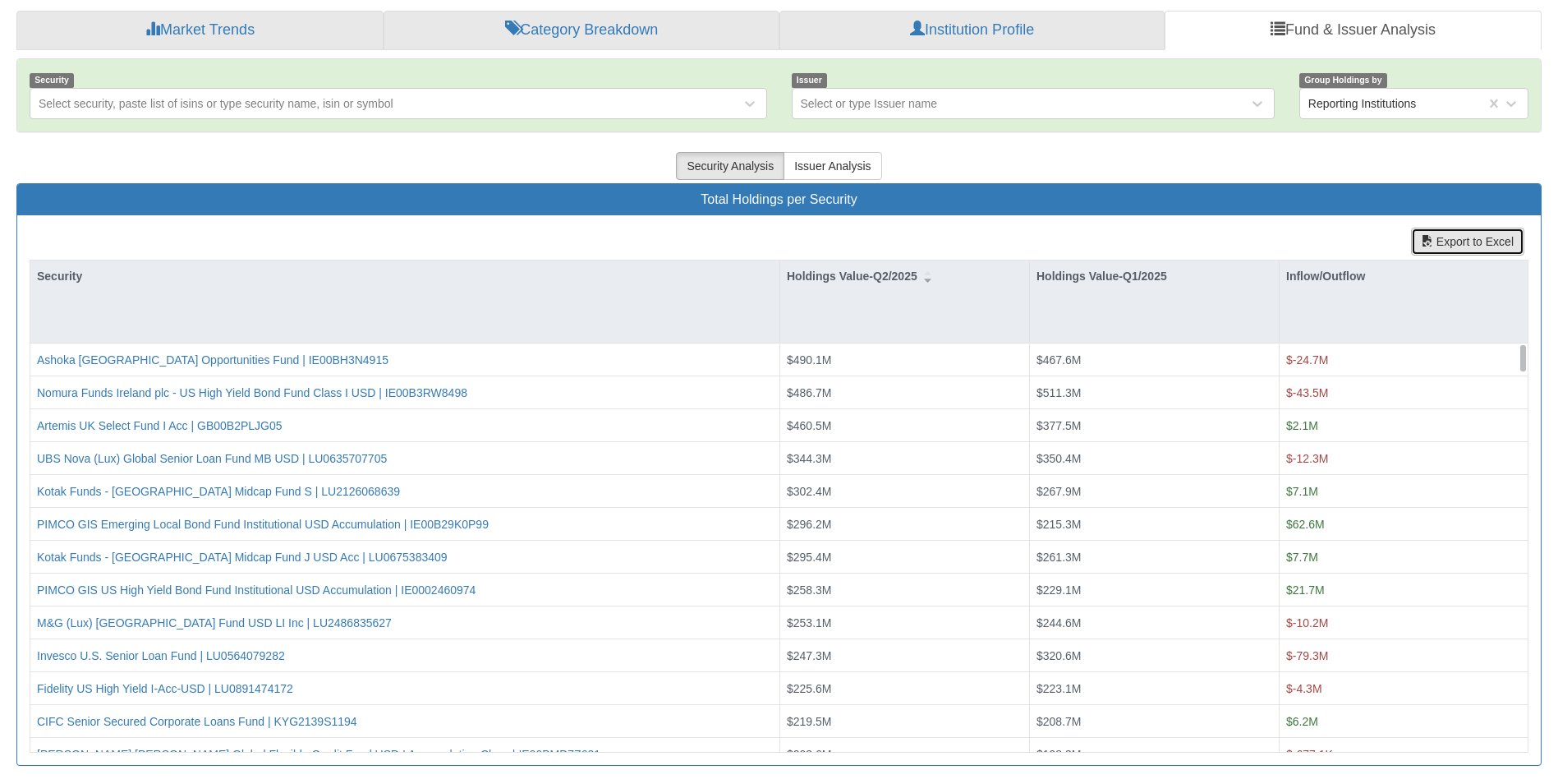
click at [1469, 238] on button "Export to Excel" at bounding box center [1467, 241] width 113 height 28
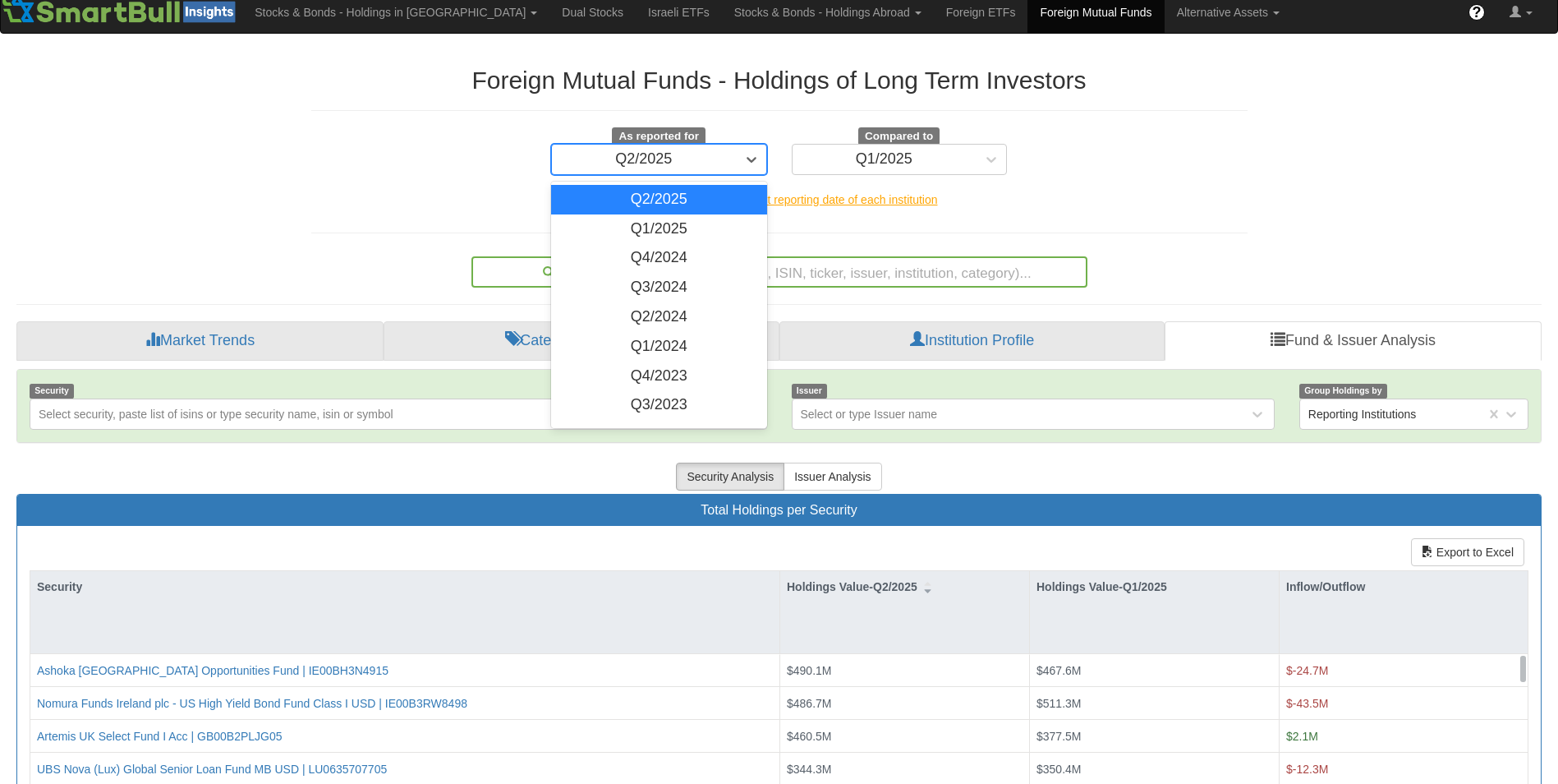
click at [716, 163] on div "Q2/2025" at bounding box center [643, 158] width 184 height 26
click at [662, 262] on div "Q4/2024" at bounding box center [659, 257] width 216 height 29
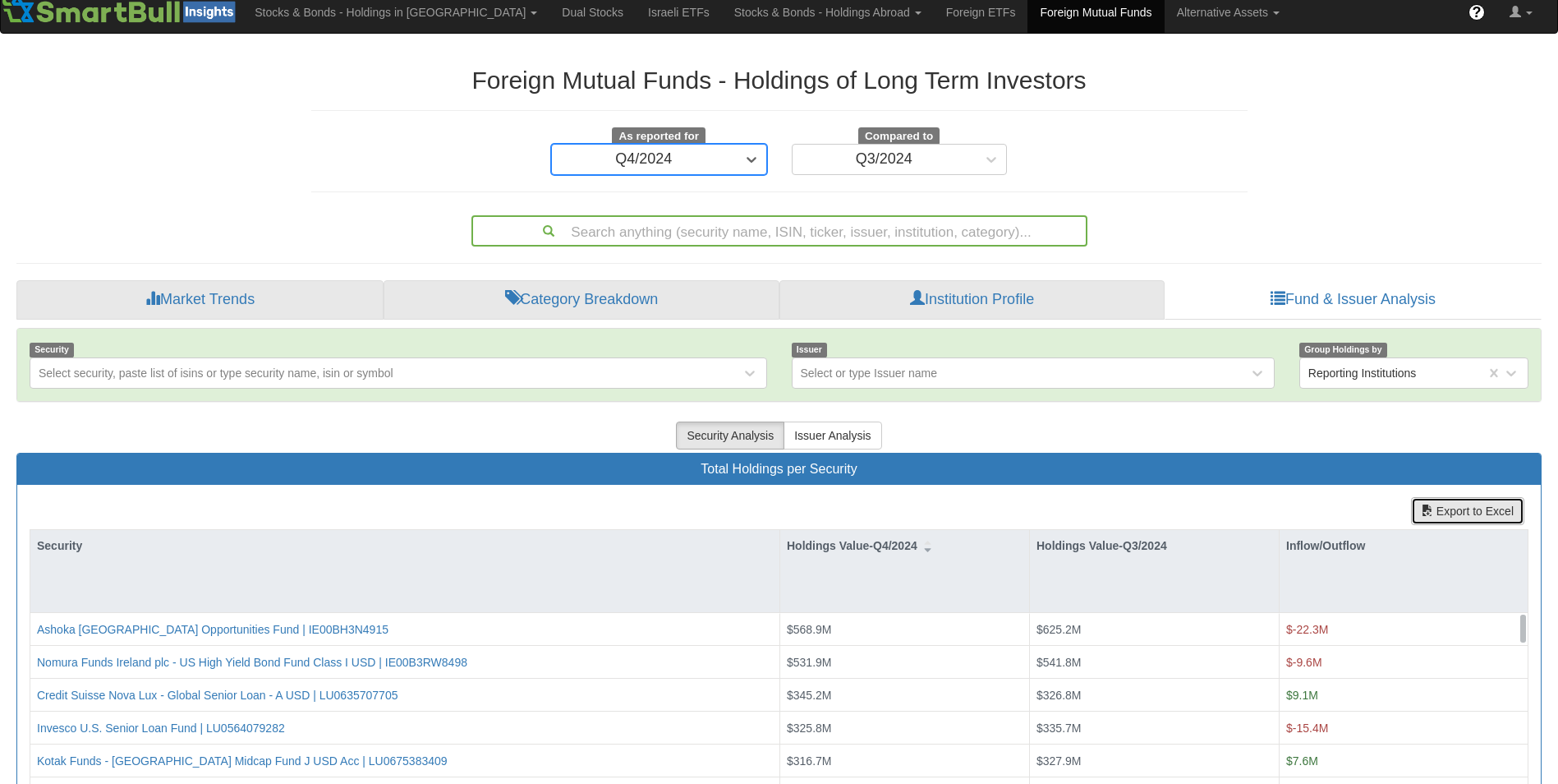
click at [1470, 515] on button "Export to Excel" at bounding box center [1467, 511] width 113 height 28
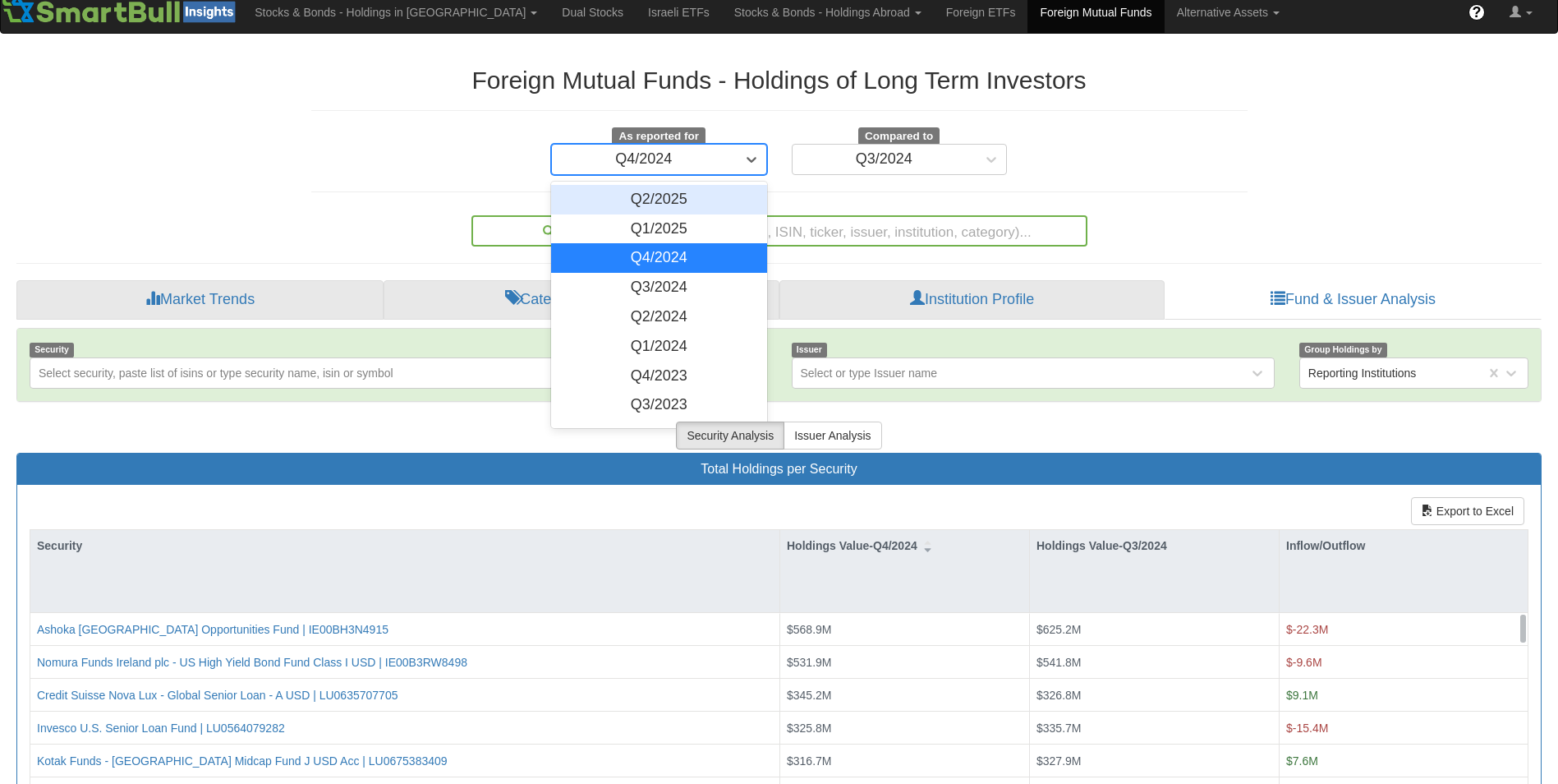
click at [720, 153] on div "Q4/2024" at bounding box center [643, 158] width 184 height 26
click at [653, 367] on div "Q4/2023" at bounding box center [659, 376] width 216 height 29
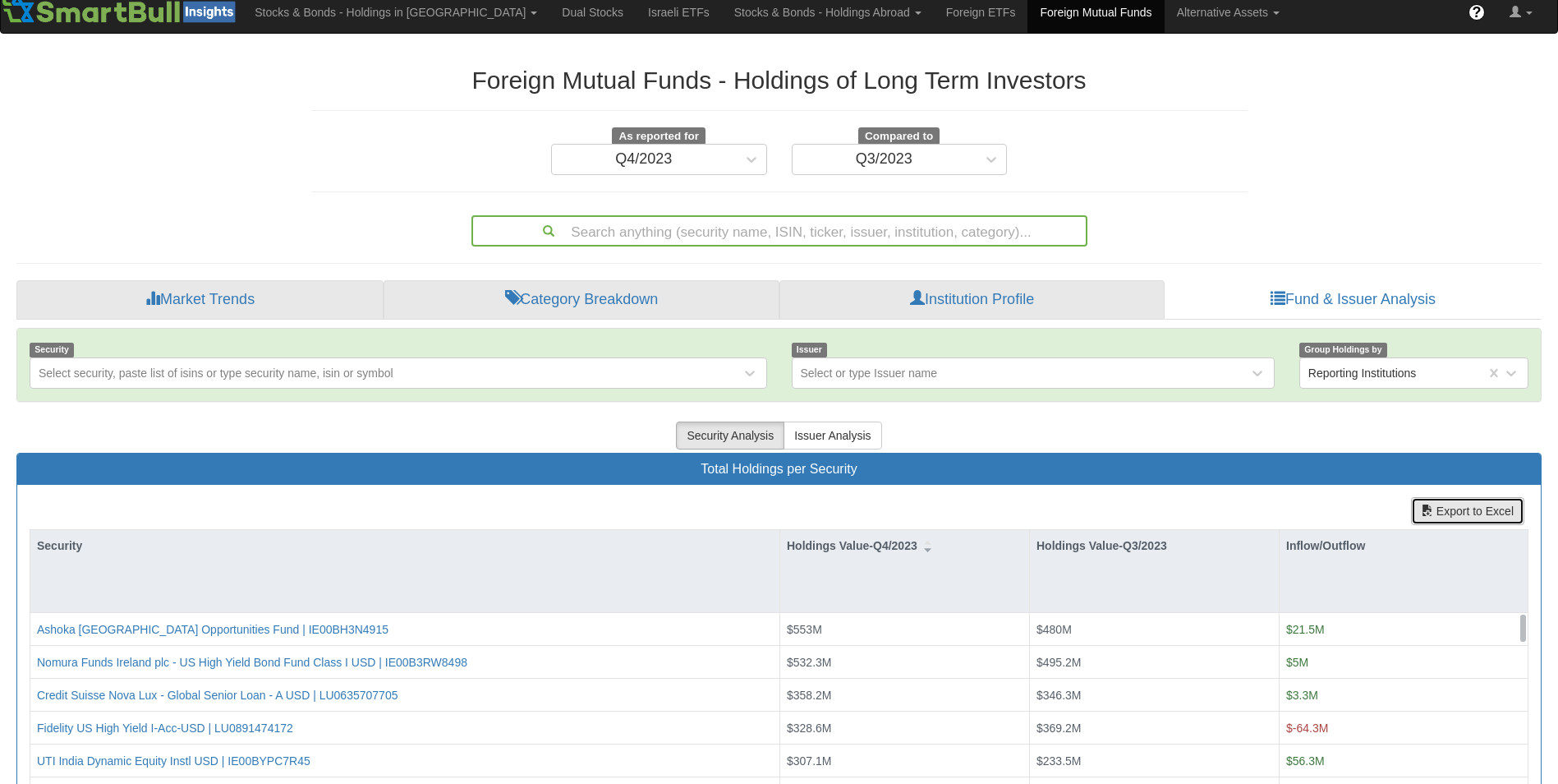
click at [1456, 508] on button "Export to Excel" at bounding box center [1467, 511] width 113 height 28
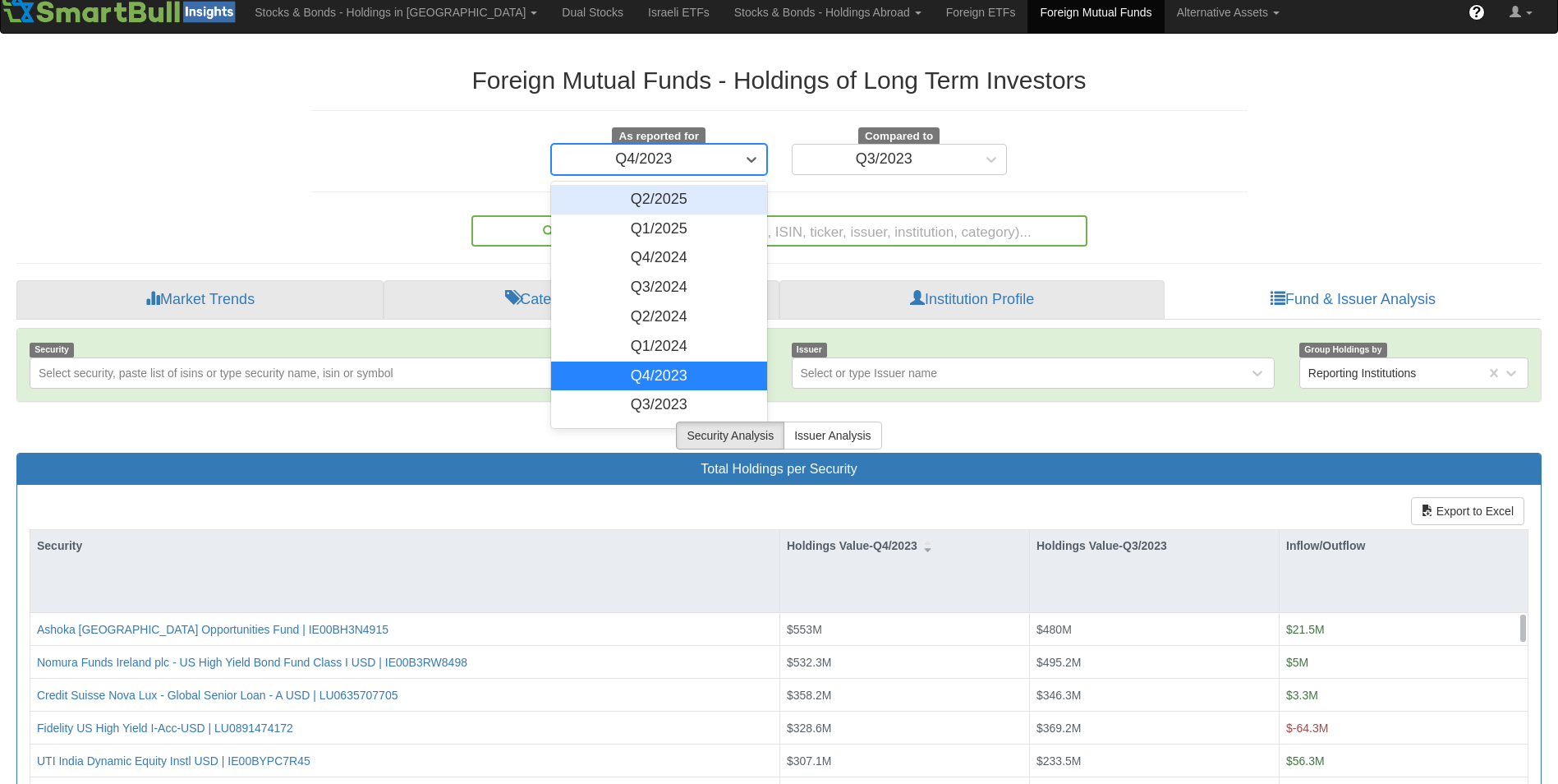
click at [679, 159] on div "Q4/2023" at bounding box center [643, 158] width 184 height 26
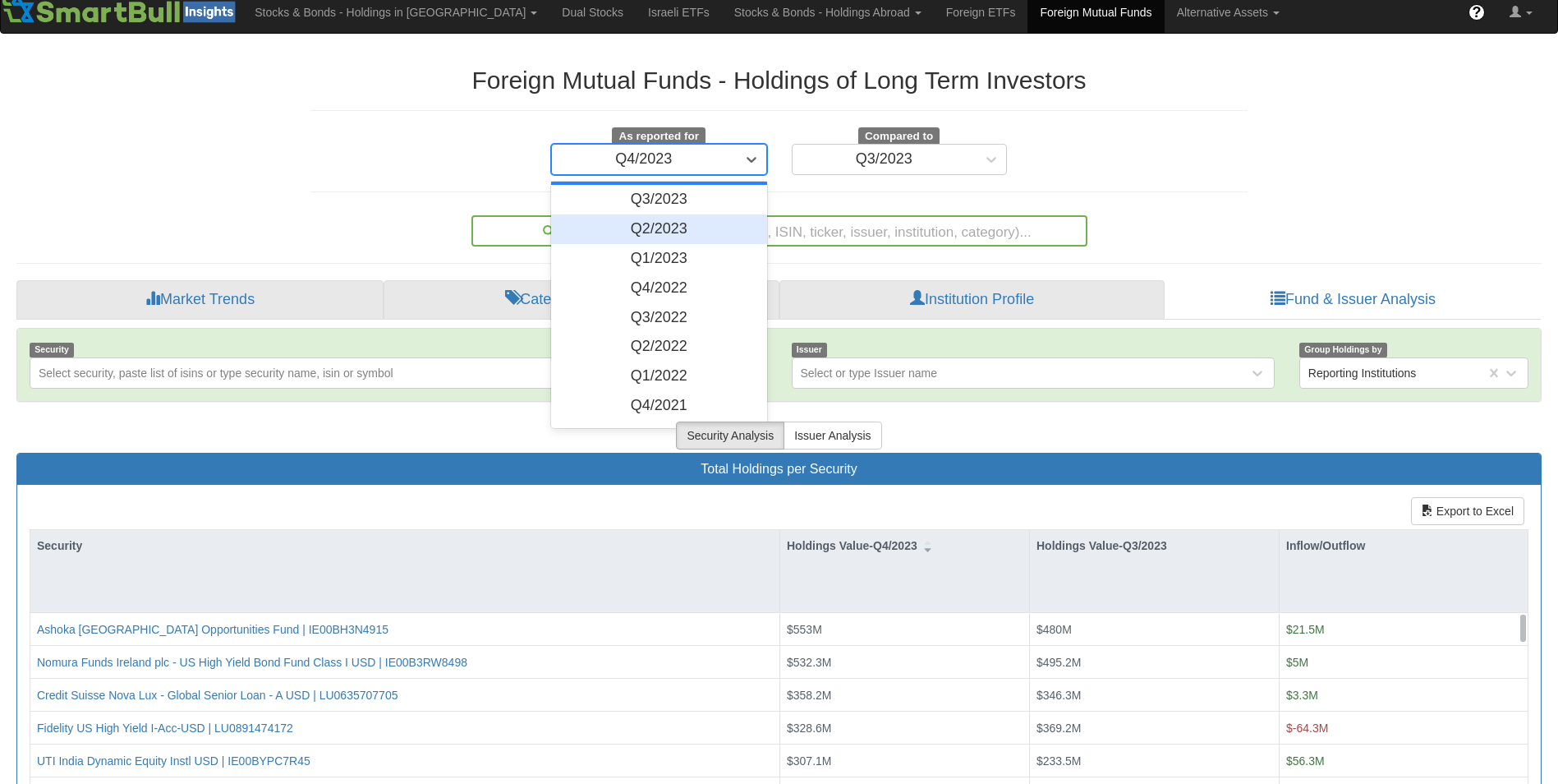
scroll to position [206, 0]
click at [649, 285] on div "Q4/2022" at bounding box center [659, 287] width 216 height 29
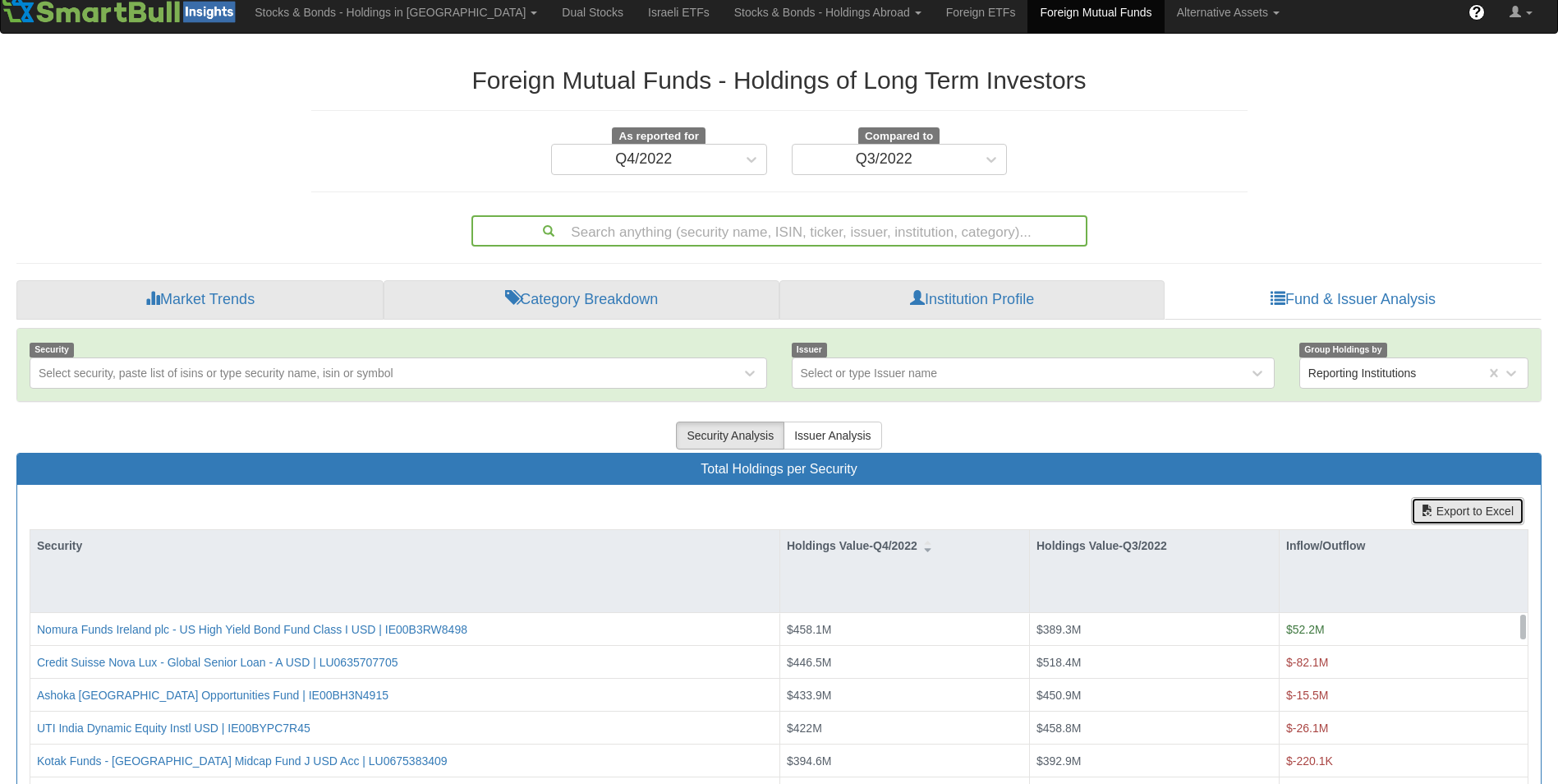
click at [1439, 506] on button "Export to Excel" at bounding box center [1467, 511] width 113 height 28
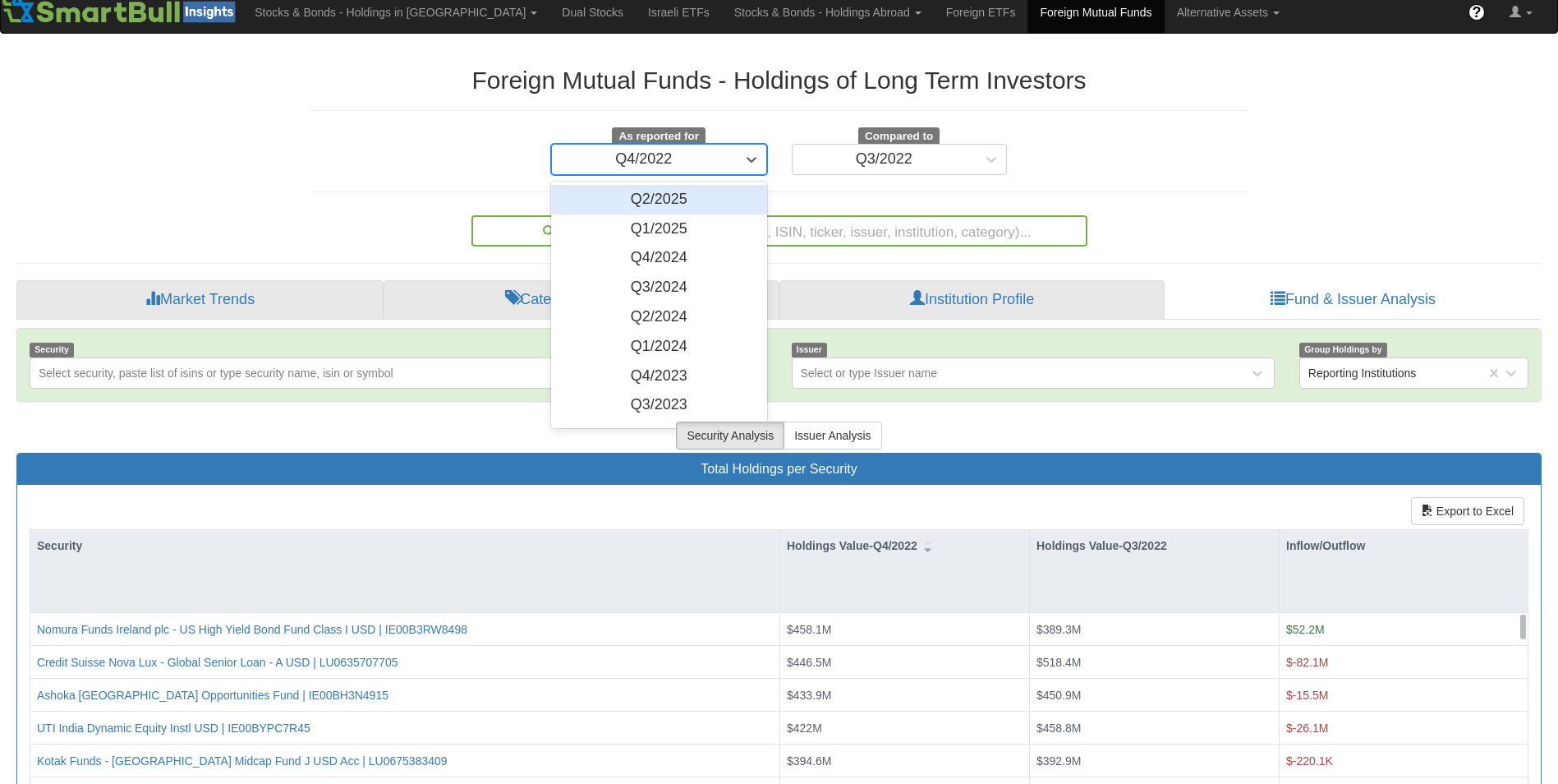
click at [714, 146] on div "Q4/2022" at bounding box center [643, 158] width 184 height 26
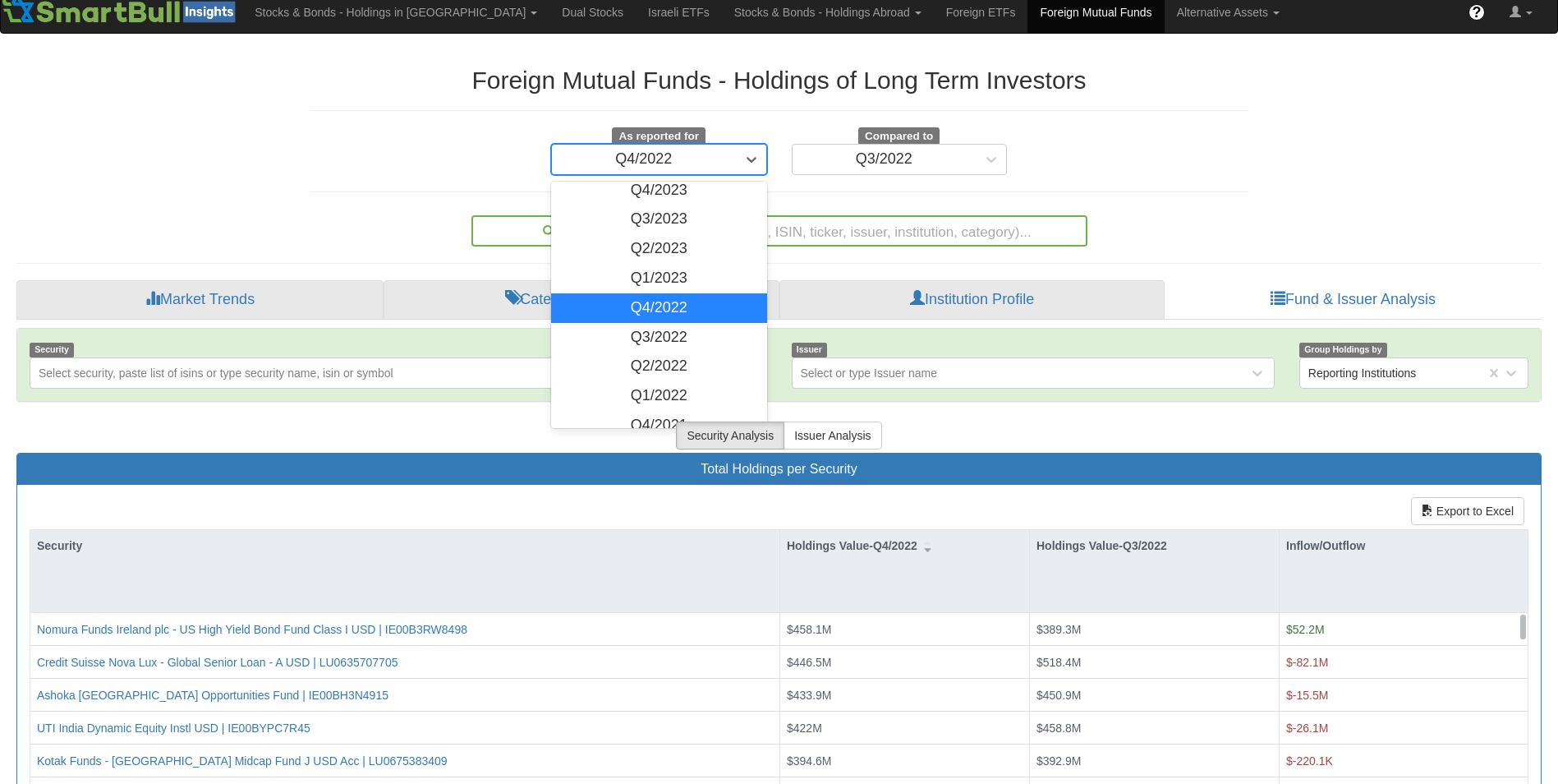
scroll to position [186, 0]
click at [654, 415] on div "Q4/2021" at bounding box center [659, 424] width 216 height 29
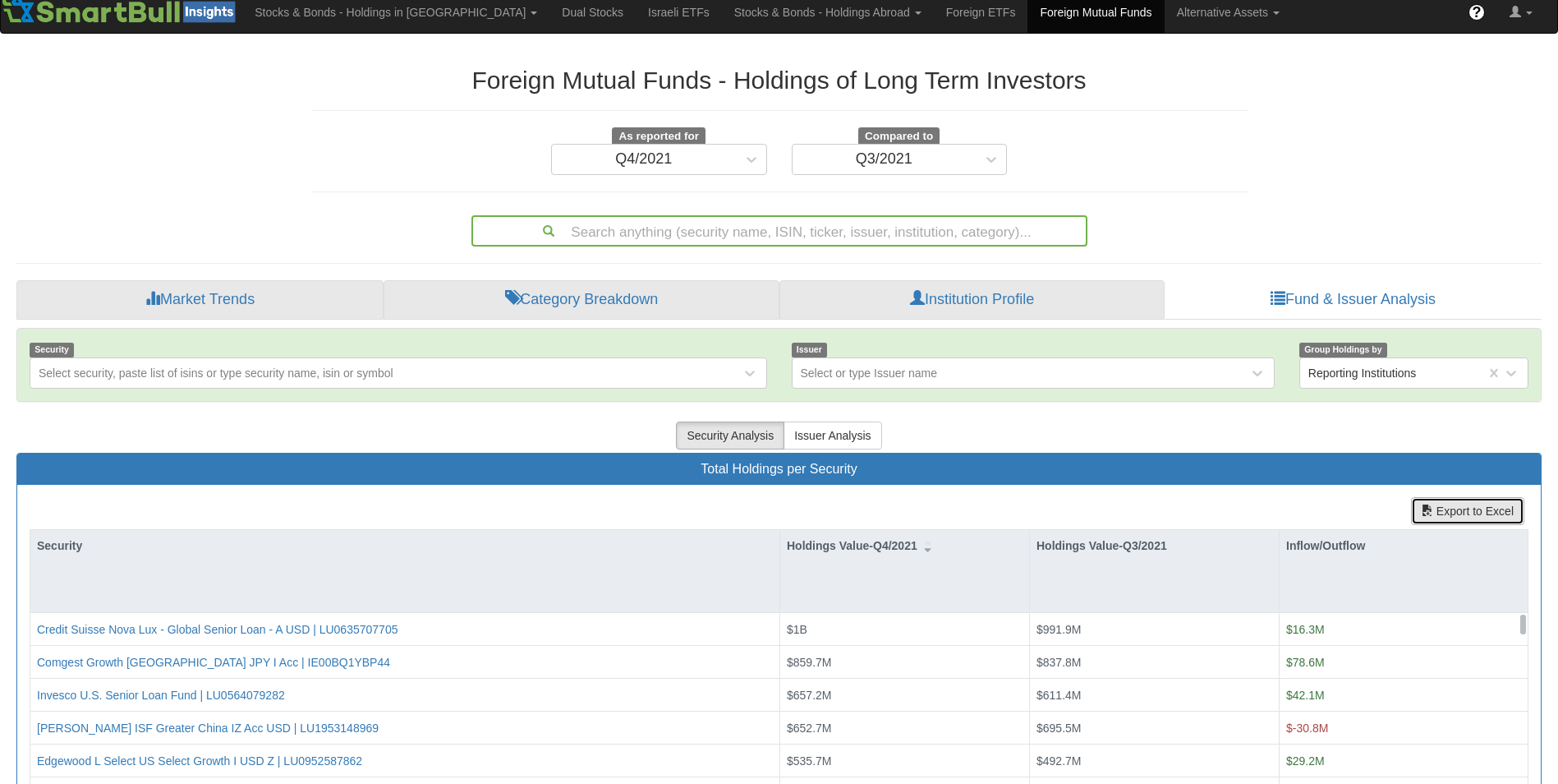
click at [1480, 507] on button "Export to Excel" at bounding box center [1467, 511] width 113 height 28
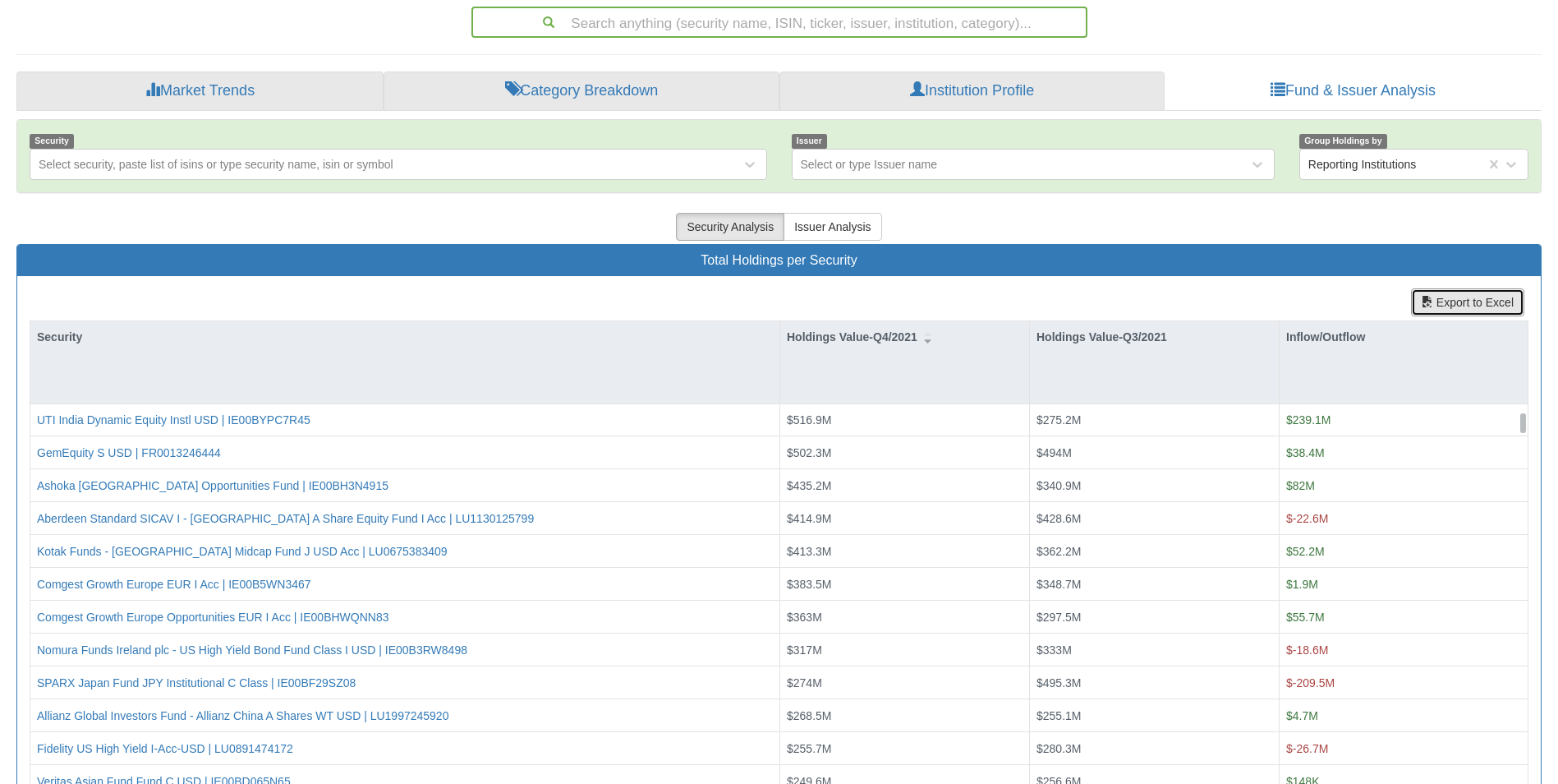
scroll to position [181, 0]
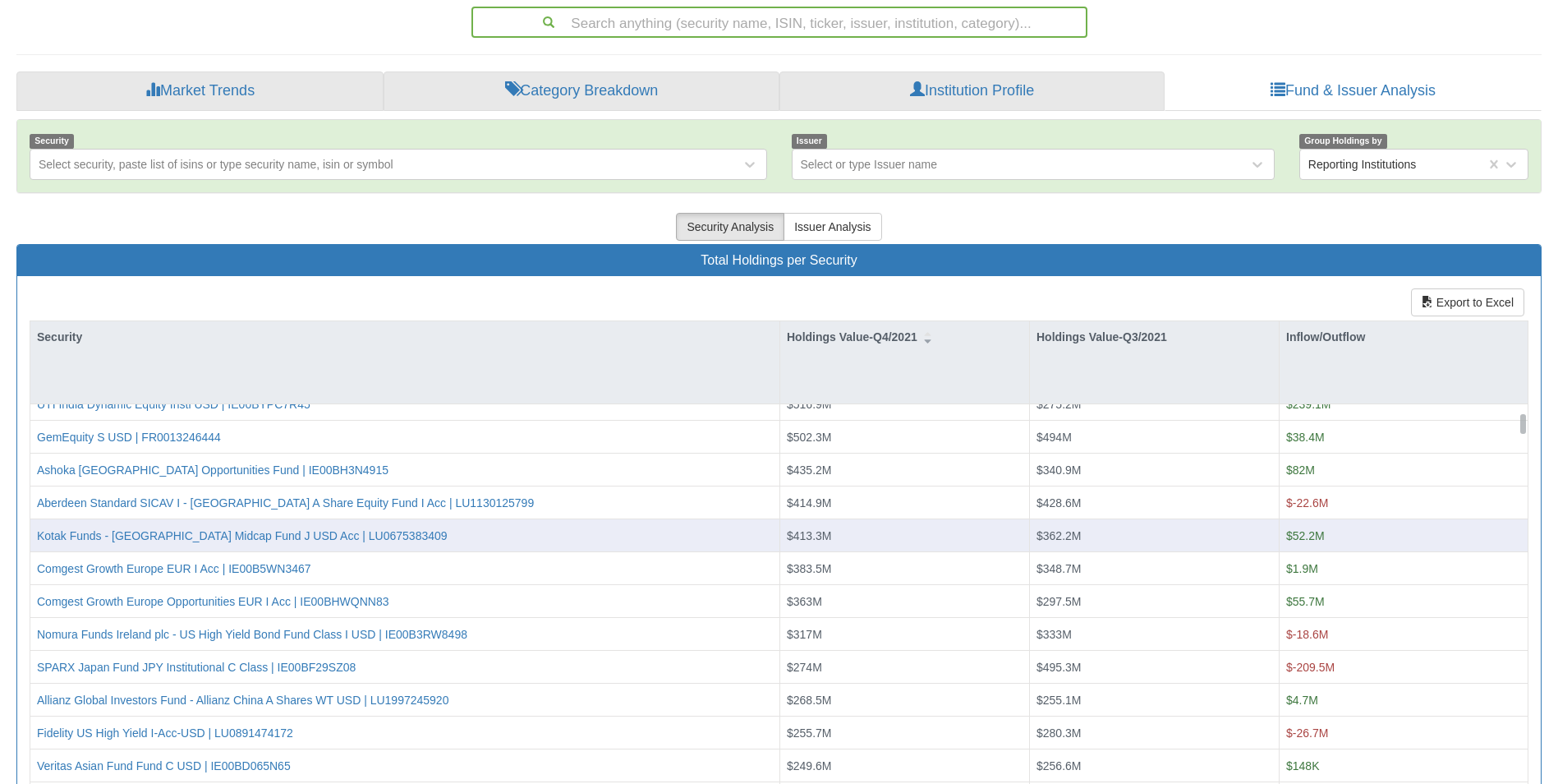
click at [388, 542] on div "Kotak Funds - India Midcap Fund J USD Acc | LU0675383409" at bounding box center [405, 536] width 736 height 17
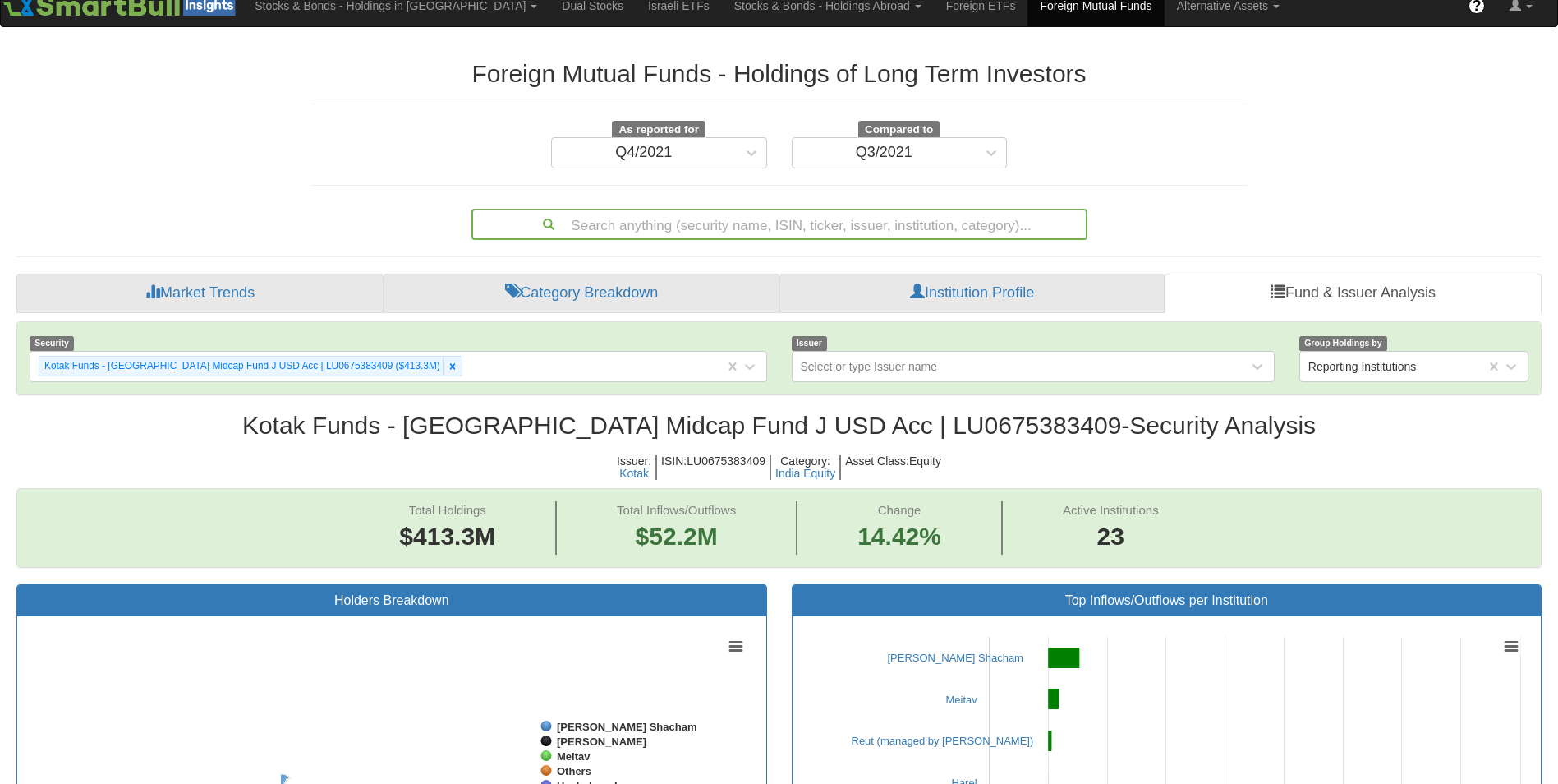
scroll to position [34, 1495]
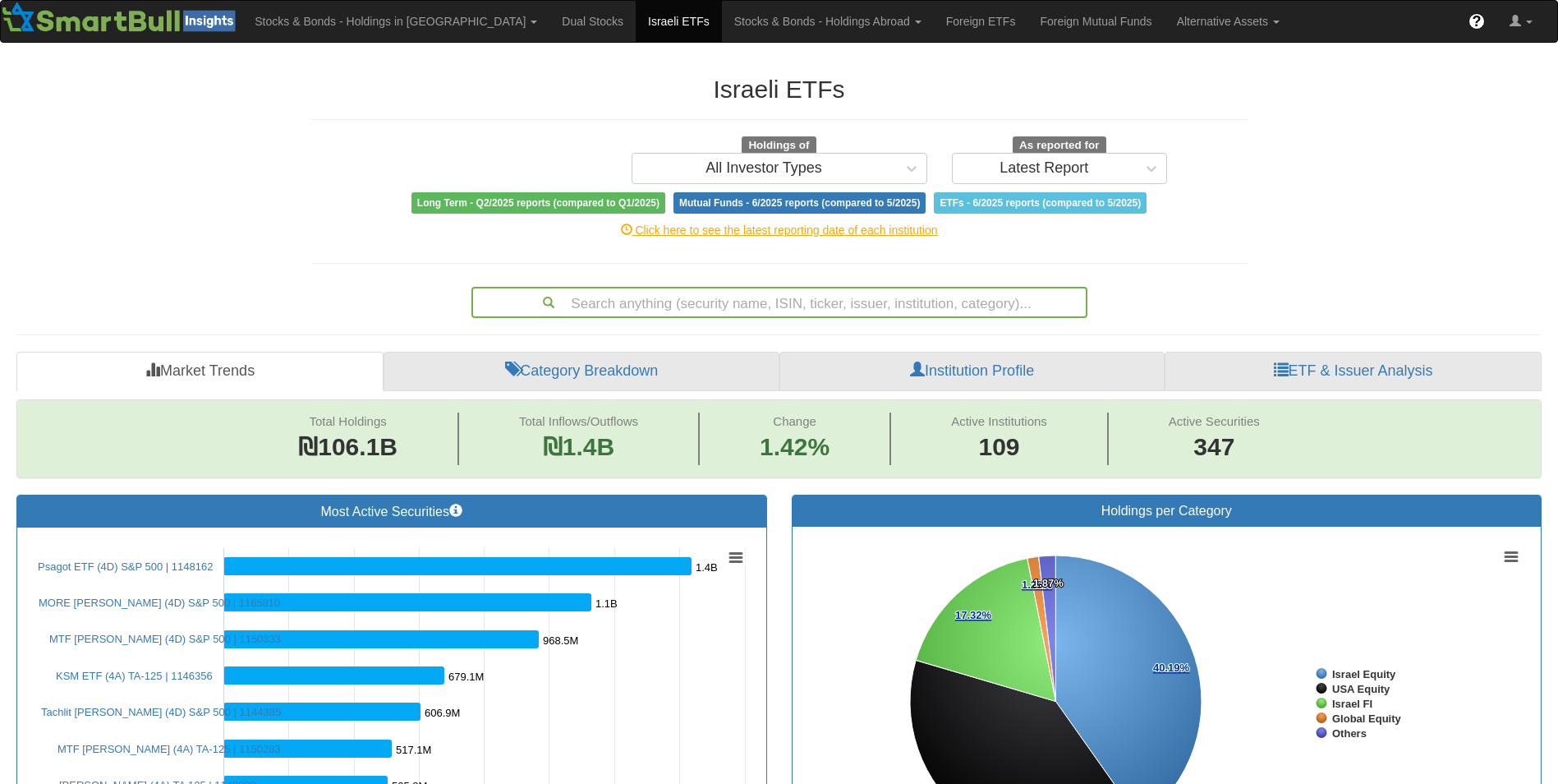
click at [414, 247] on div "Israeli ETFs Holdings of All Investor Types As reported for Latest Report Long …" at bounding box center [780, 189] width 961 height 259
click at [1367, 356] on link "ETF & Issuer Analysis" at bounding box center [1353, 371] width 377 height 39
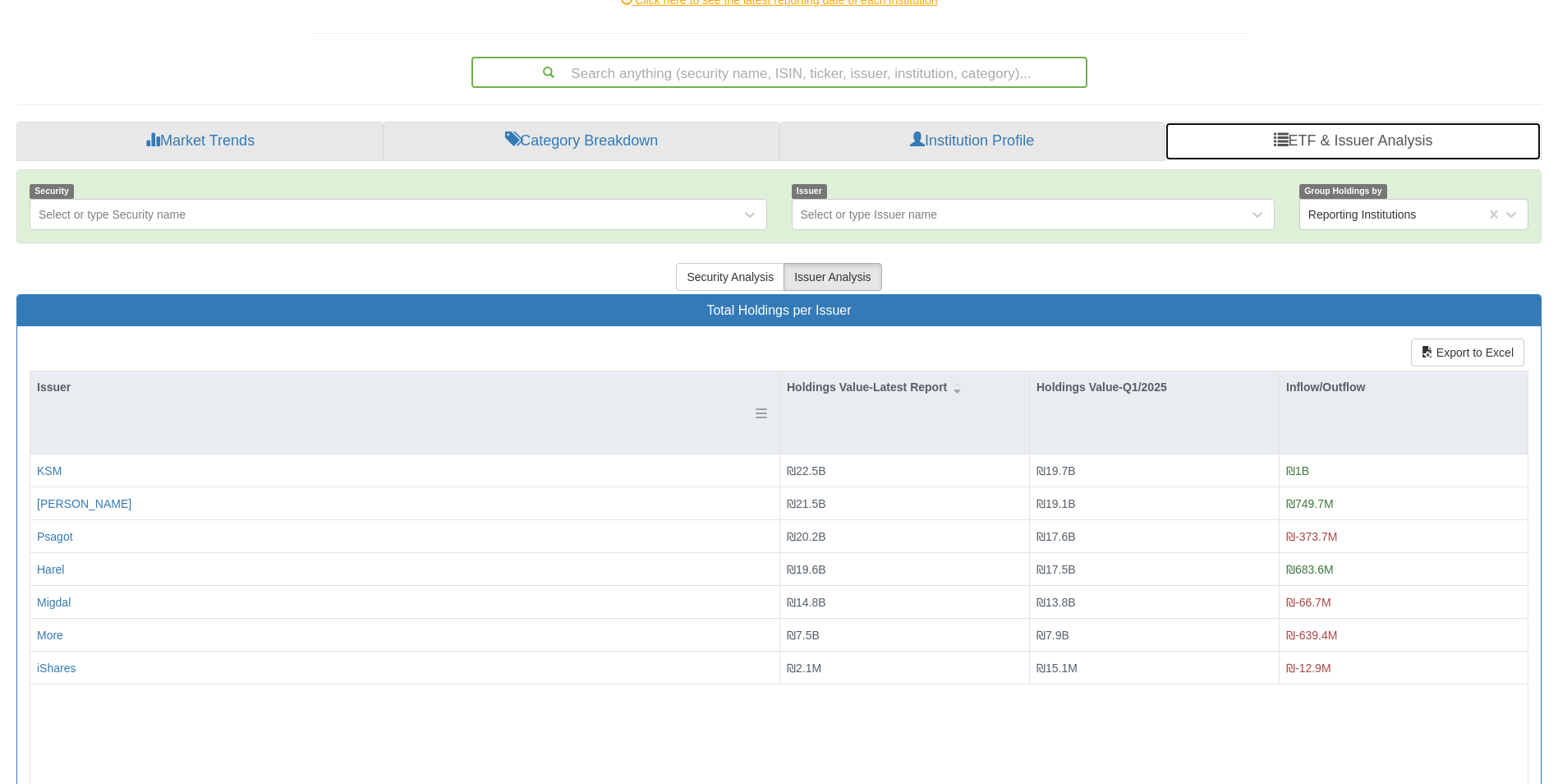
scroll to position [231, 0]
click at [719, 274] on button "Security Analysis" at bounding box center [730, 275] width 108 height 28
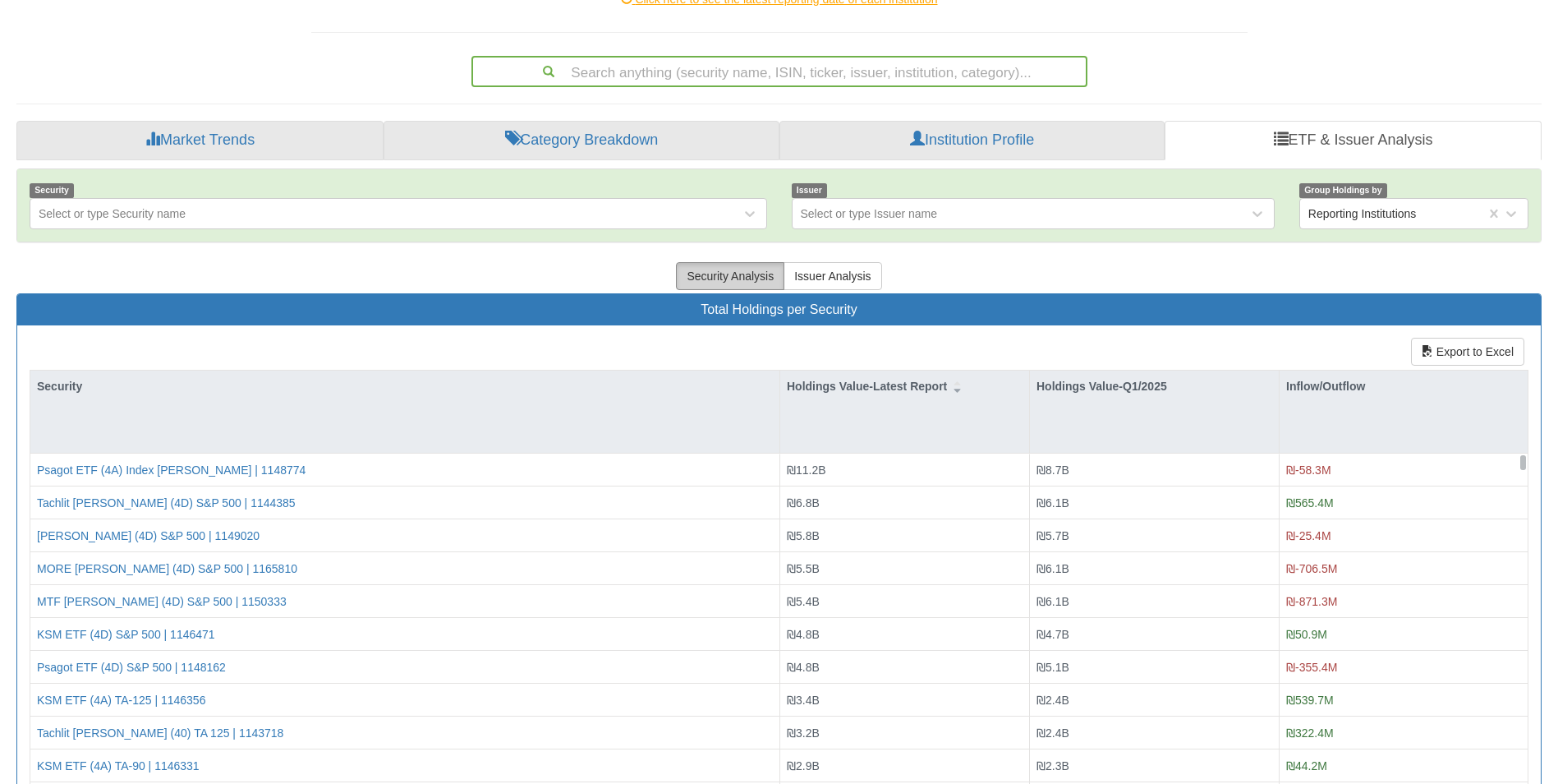
scroll to position [0, 0]
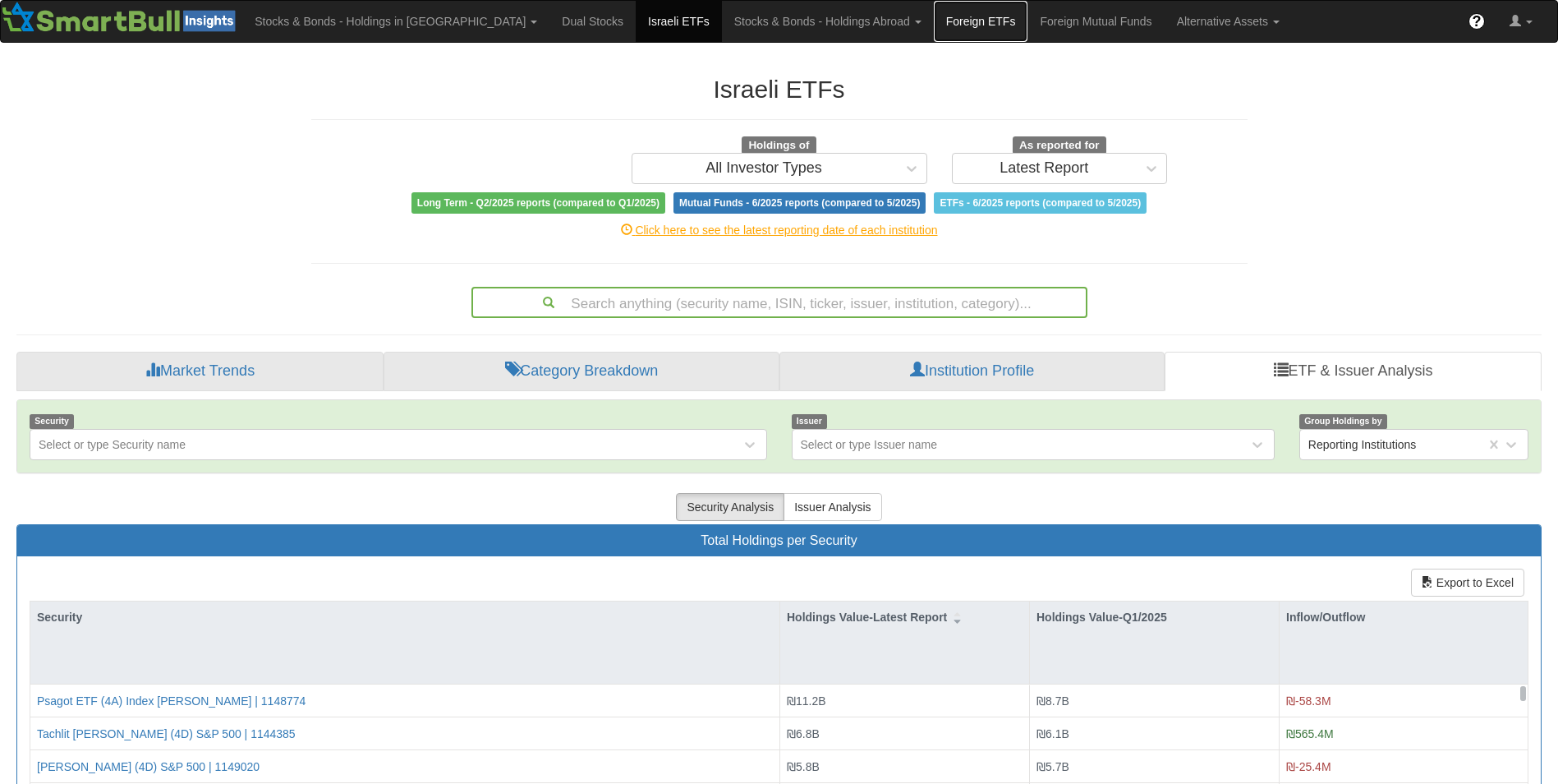
click at [934, 18] on link "Foreign ETFs" at bounding box center [981, 21] width 95 height 41
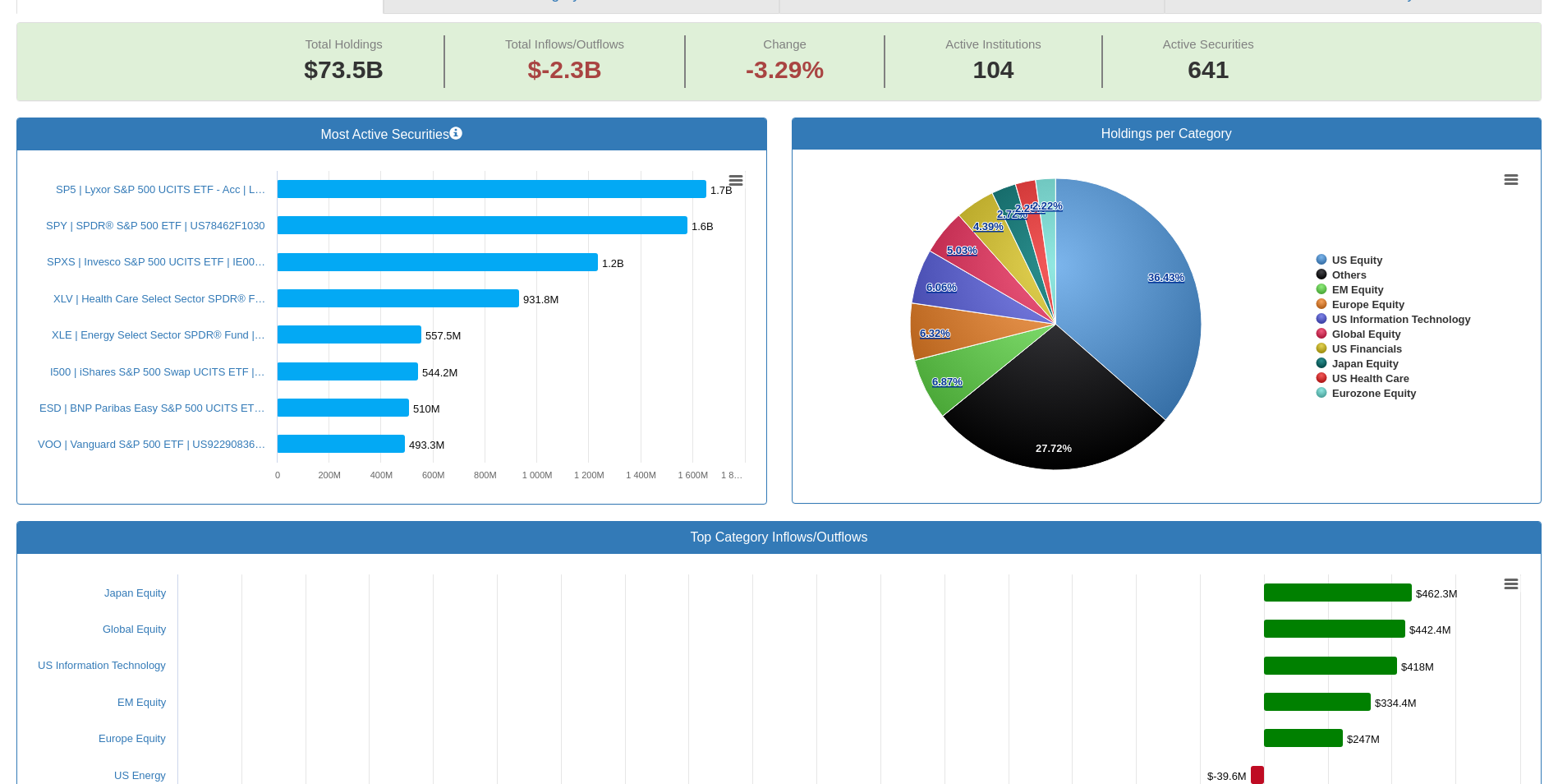
scroll to position [378, 0]
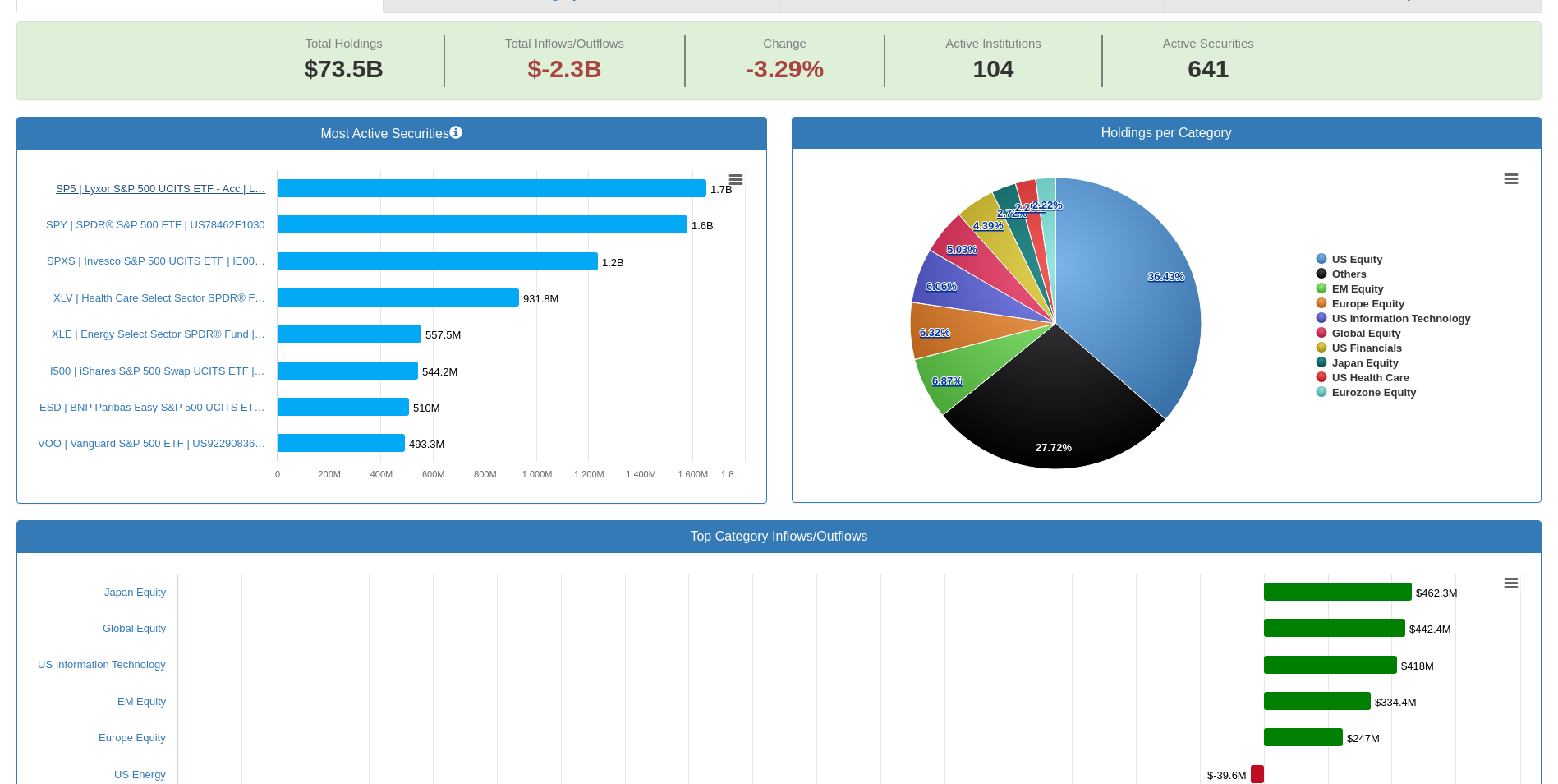
click at [104, 188] on link "SP5 | Lyxor S&P 500 UCITS ETF - Acc | L…" at bounding box center [161, 188] width 210 height 13
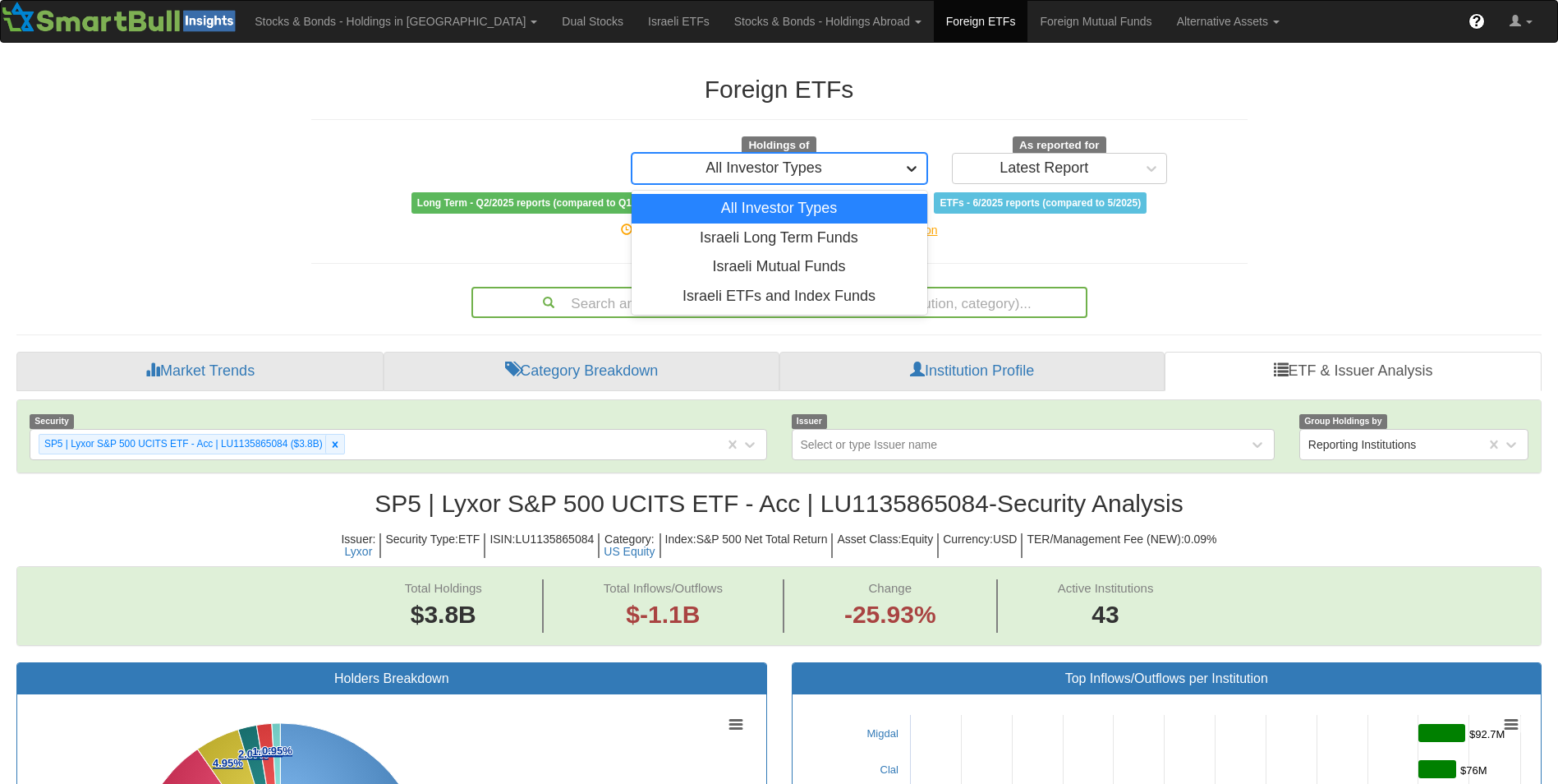
click at [898, 173] on div at bounding box center [911, 168] width 29 height 29
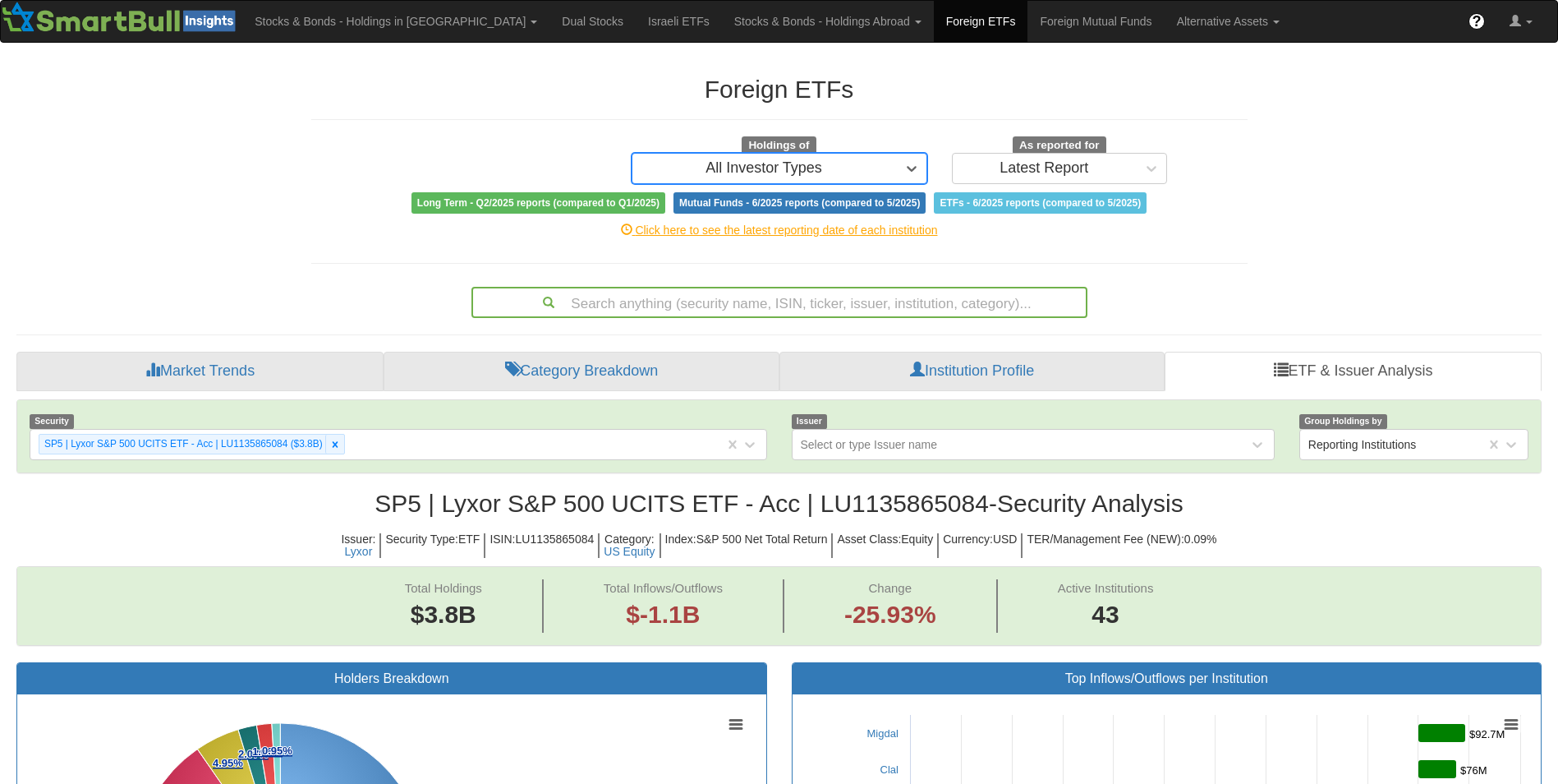
click at [869, 160] on div "All Investor Types" at bounding box center [764, 168] width 263 height 26
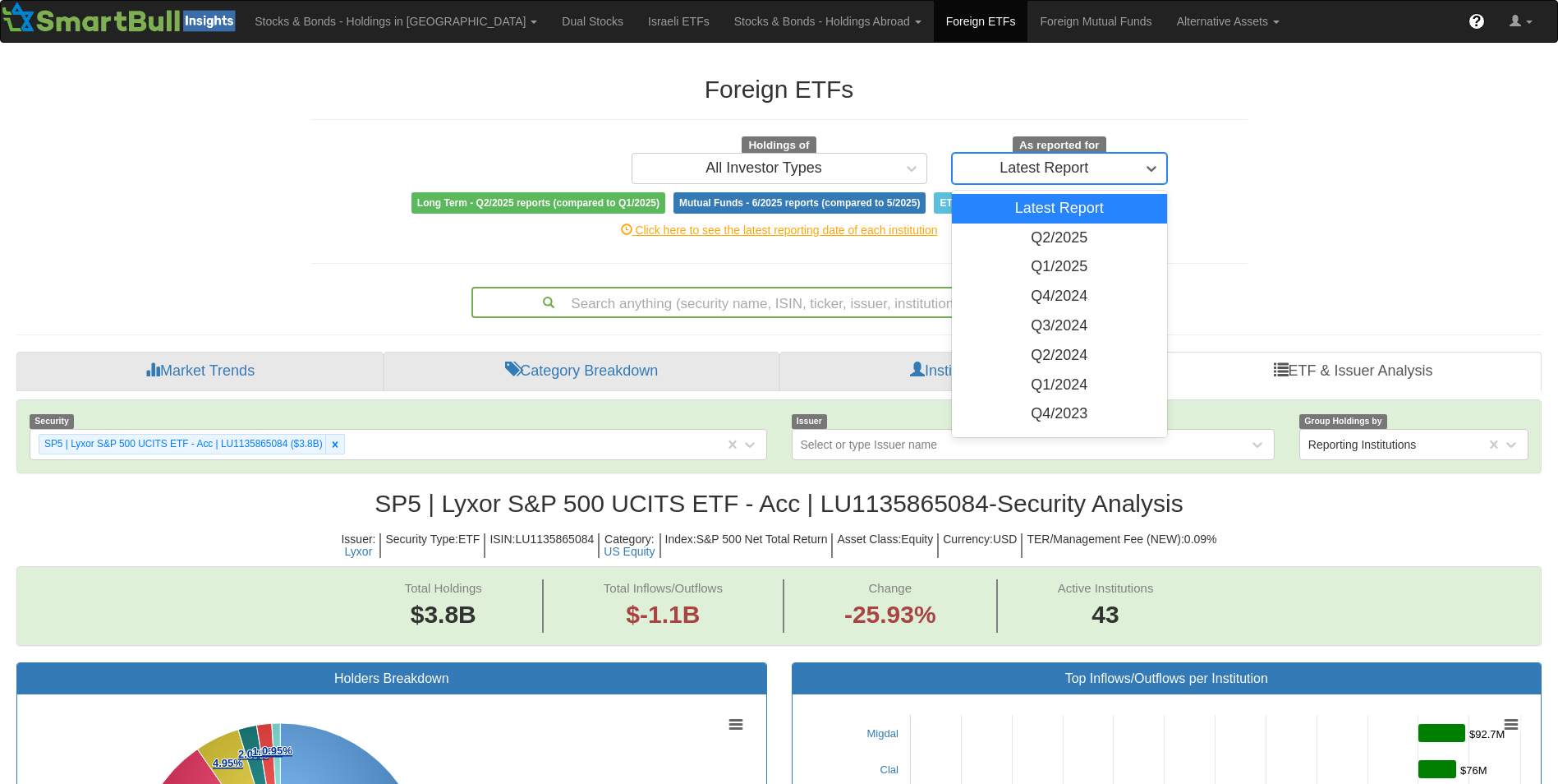
click at [988, 155] on div "Latest Report" at bounding box center [1044, 168] width 184 height 26
click at [1023, 234] on div "Q2/2025" at bounding box center [1060, 237] width 216 height 29
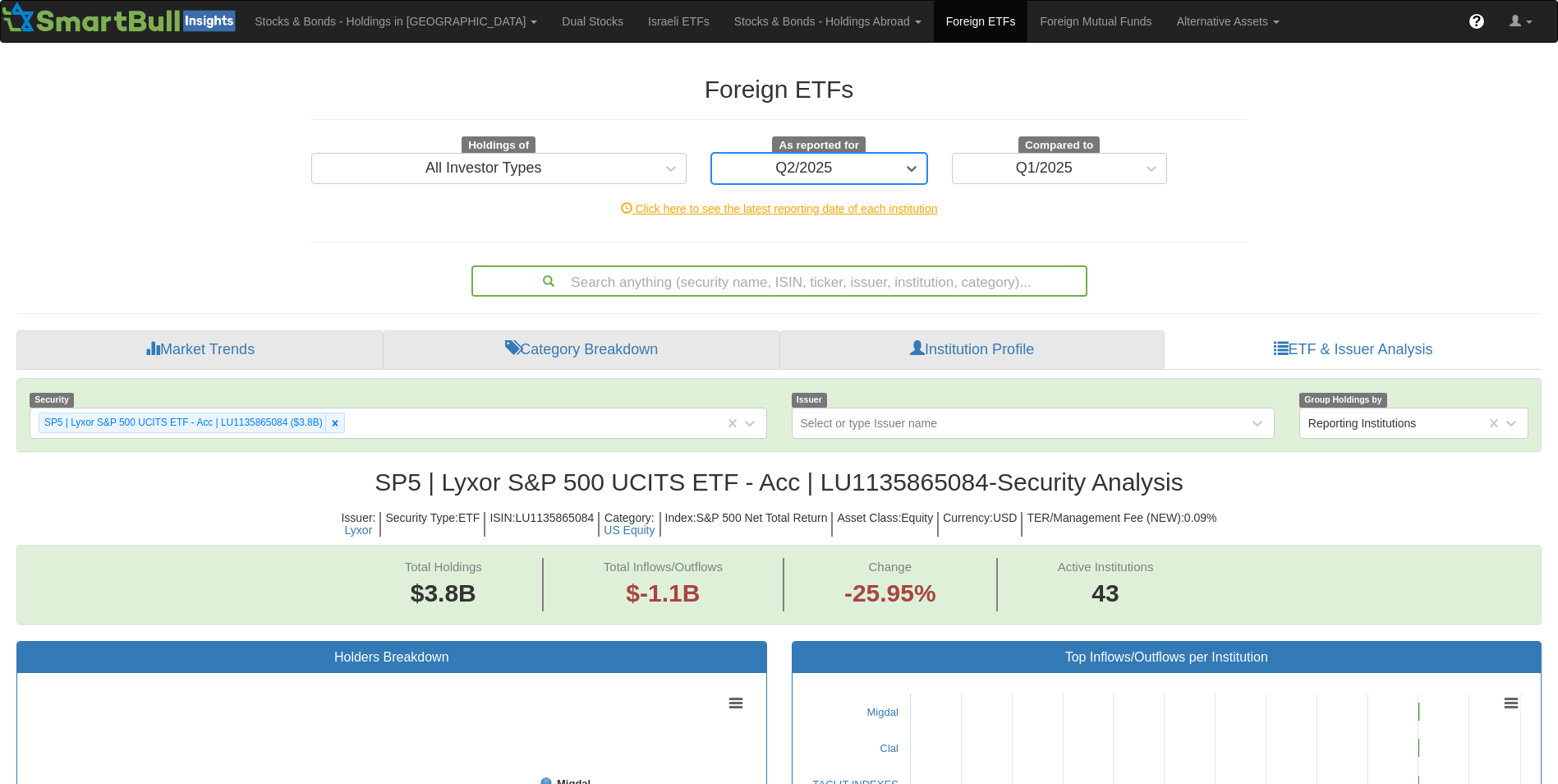
scroll to position [34, 1495]
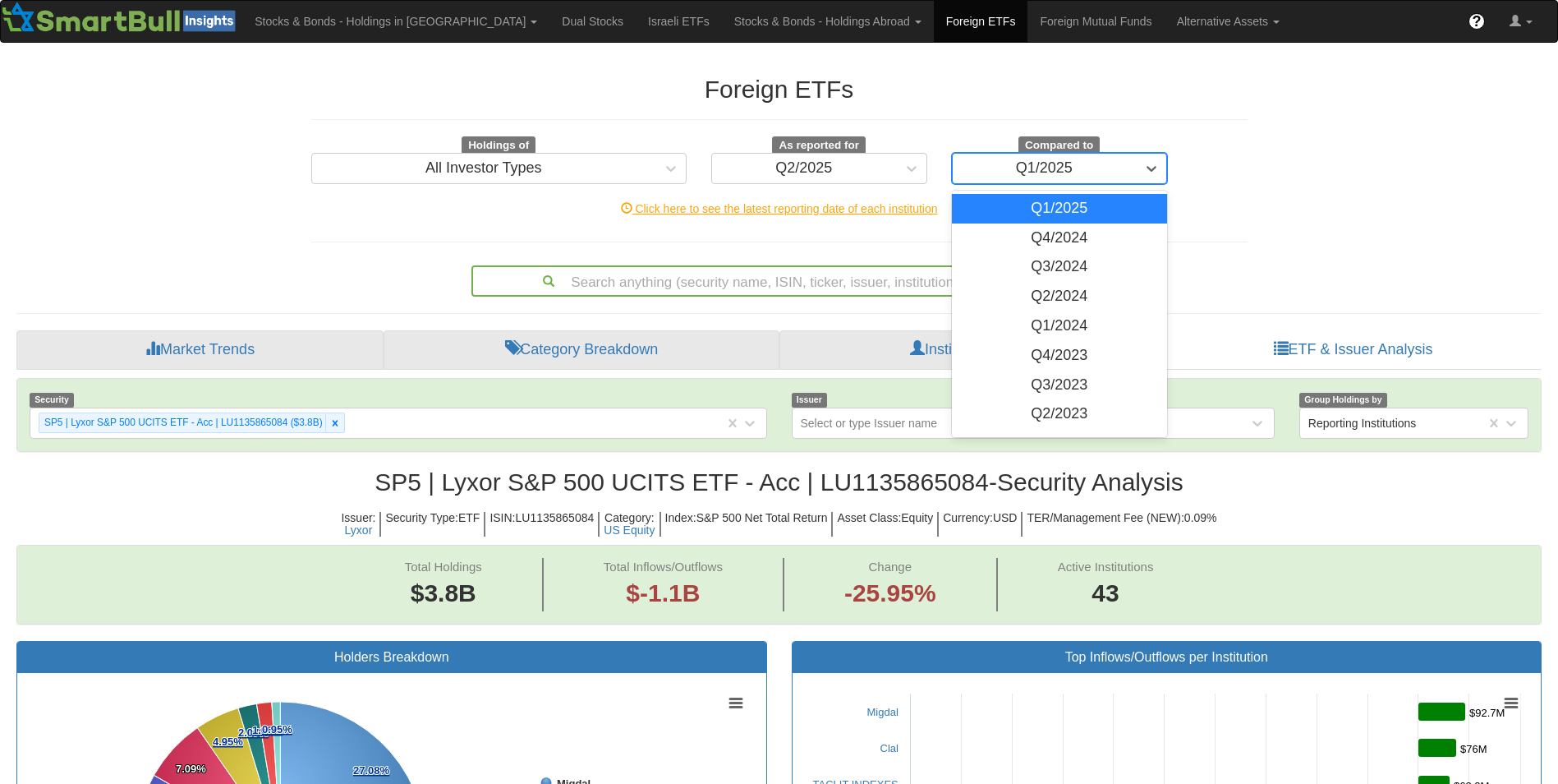
click at [1038, 166] on div "Q1/2025" at bounding box center [1045, 169] width 57 height 17
click at [1031, 241] on div "Q4/2024" at bounding box center [1060, 237] width 216 height 29
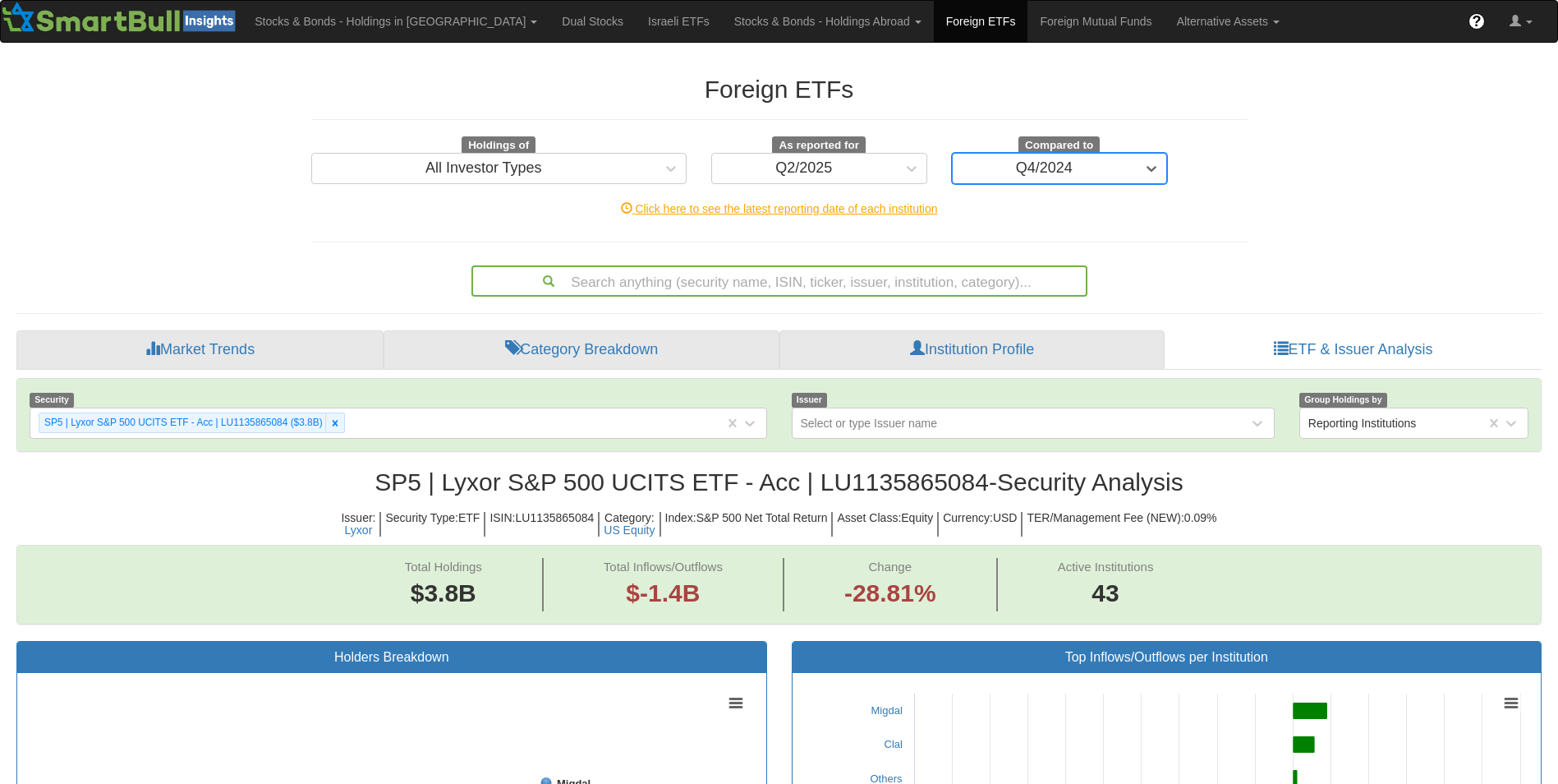
scroll to position [34, 1495]
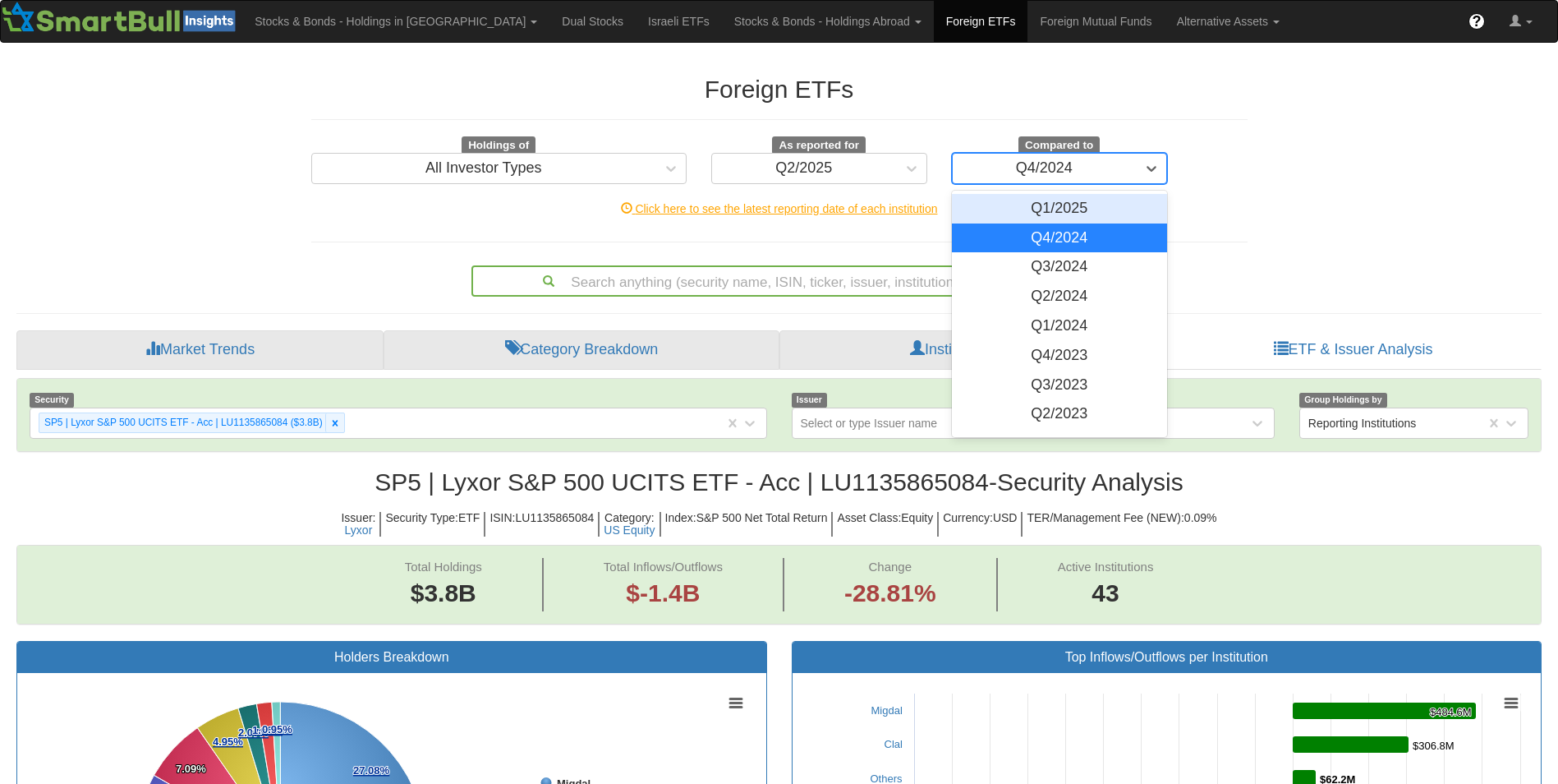
click at [996, 164] on div "Q4/2024" at bounding box center [1044, 168] width 184 height 26
click at [1022, 351] on div "Q4/2023" at bounding box center [1060, 356] width 216 height 29
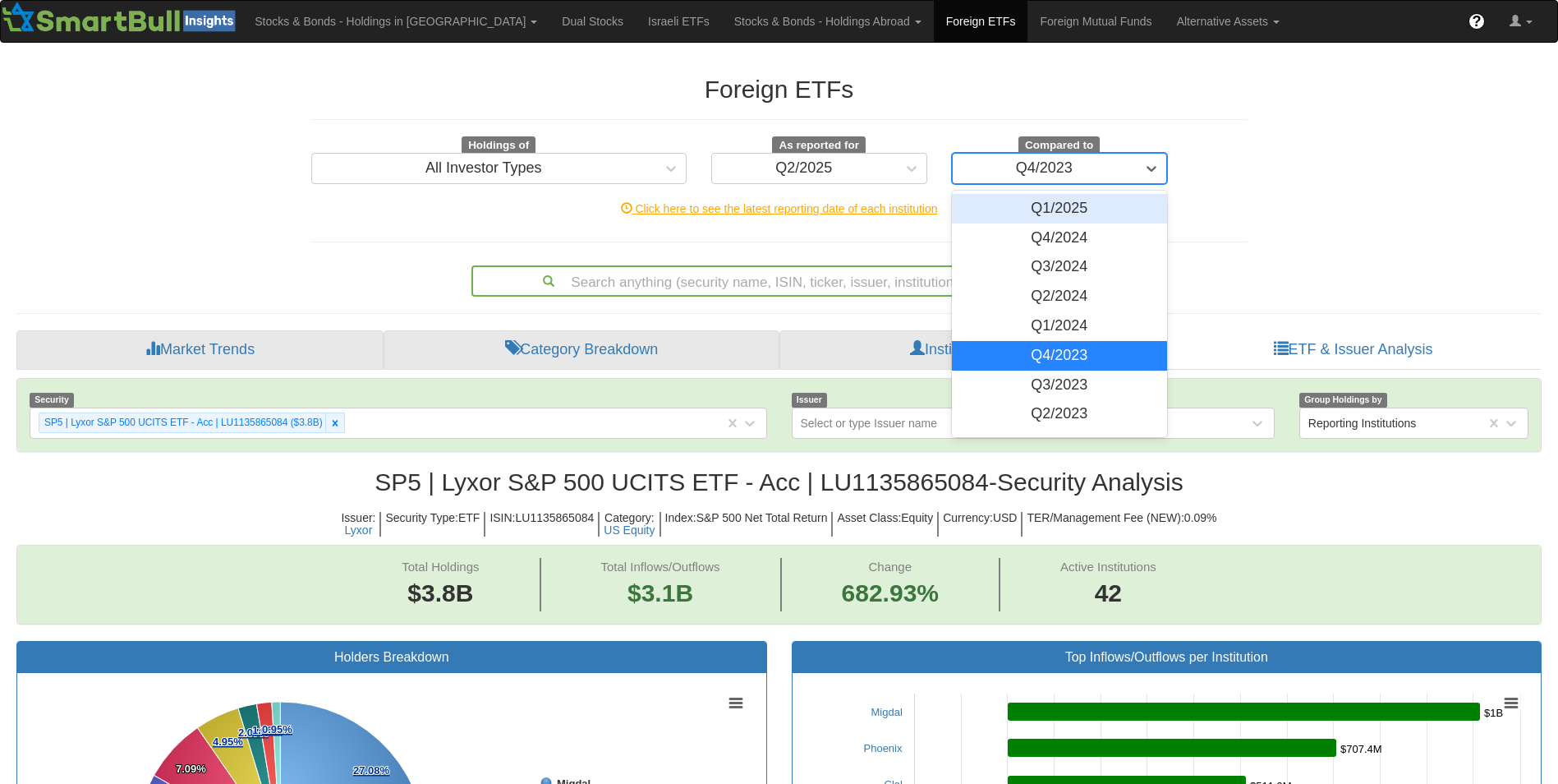
click at [1099, 179] on div "Q4/2023" at bounding box center [1044, 168] width 184 height 26
click at [1061, 230] on div "Q4/2024" at bounding box center [1060, 237] width 216 height 29
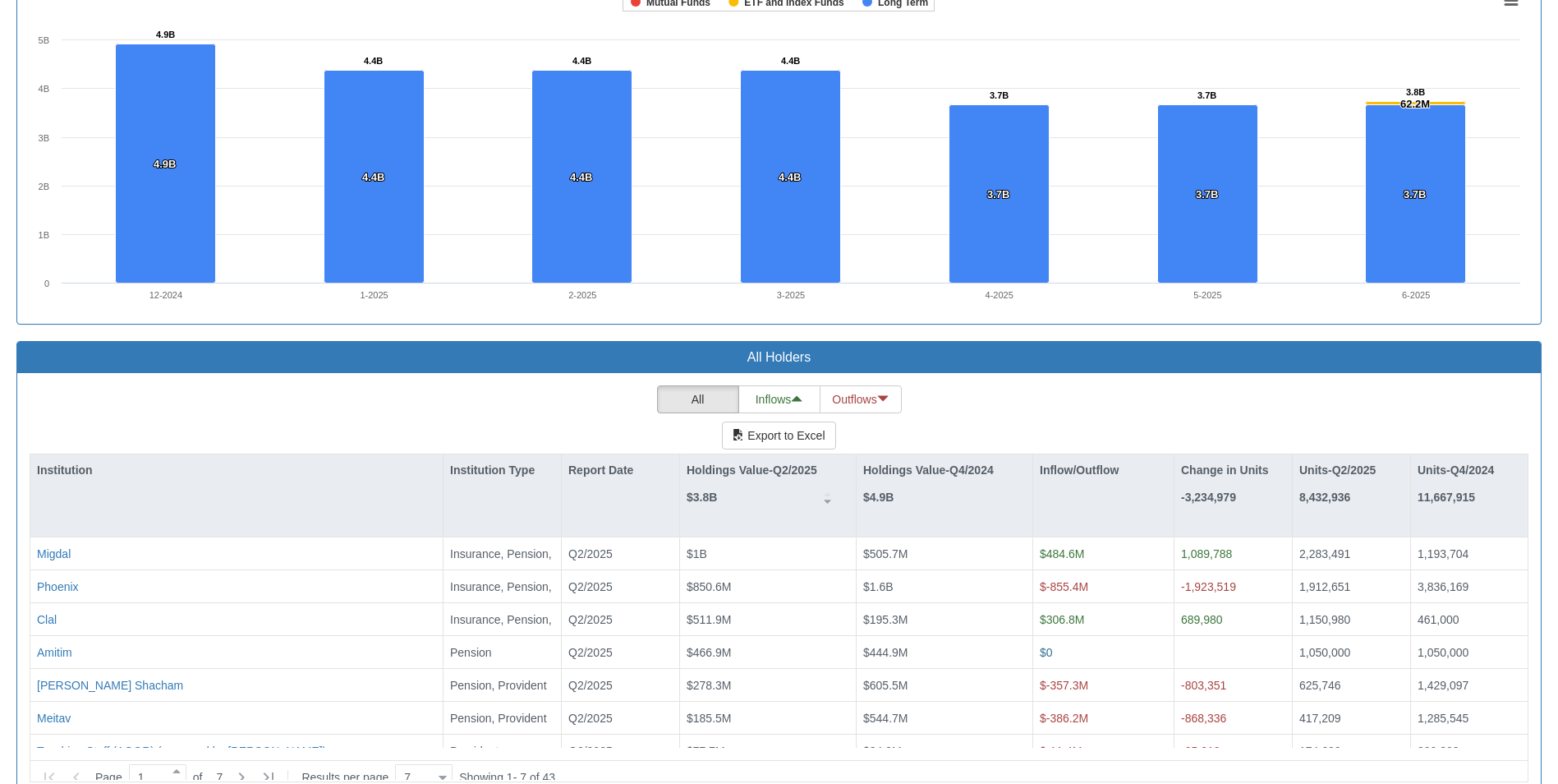
scroll to position [1105, 0]
click at [1090, 480] on div "Inflow/Outflow" at bounding box center [1104, 470] width 141 height 31
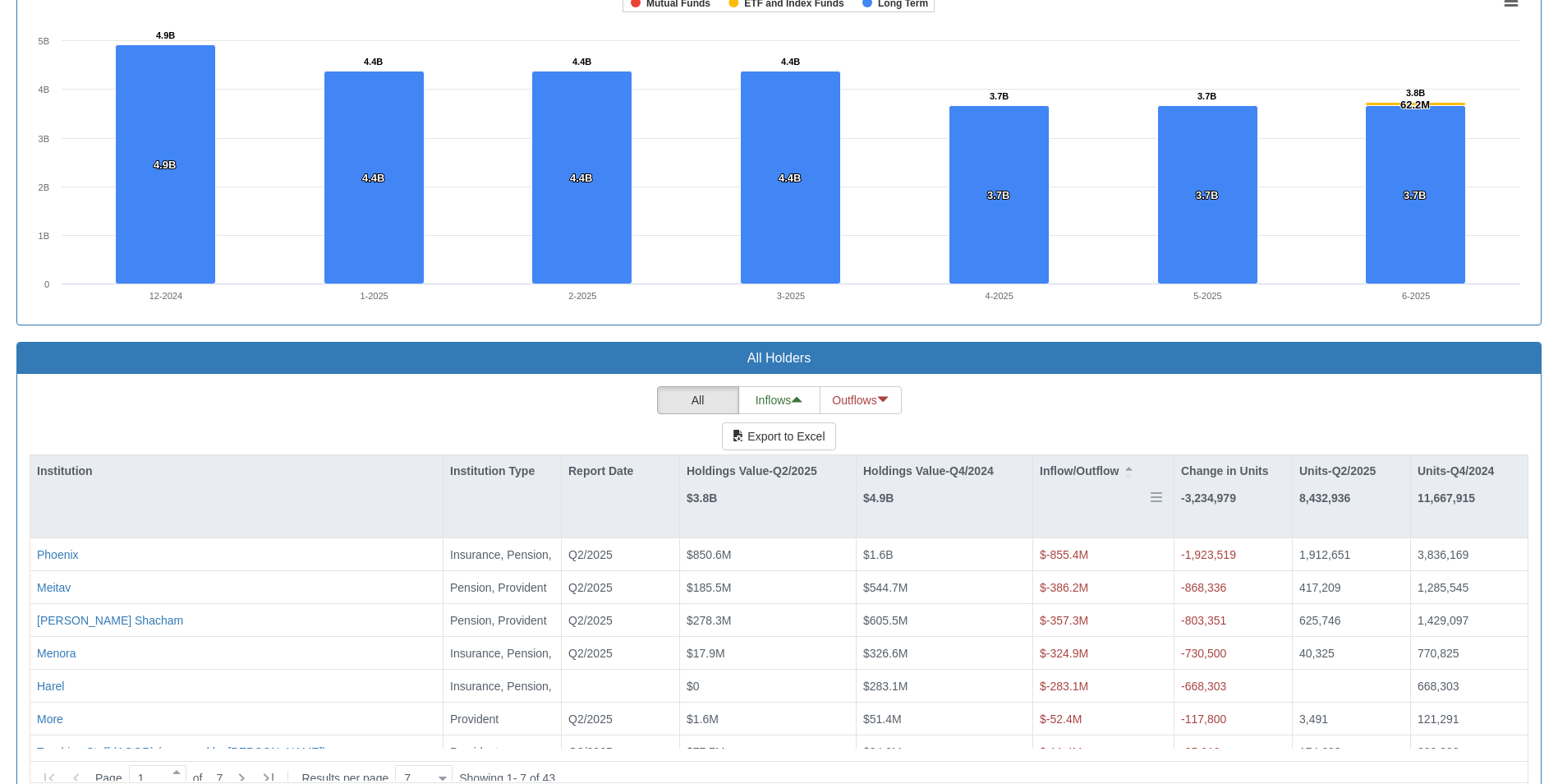
click at [1090, 480] on div "Inflow/Outflow" at bounding box center [1104, 470] width 141 height 31
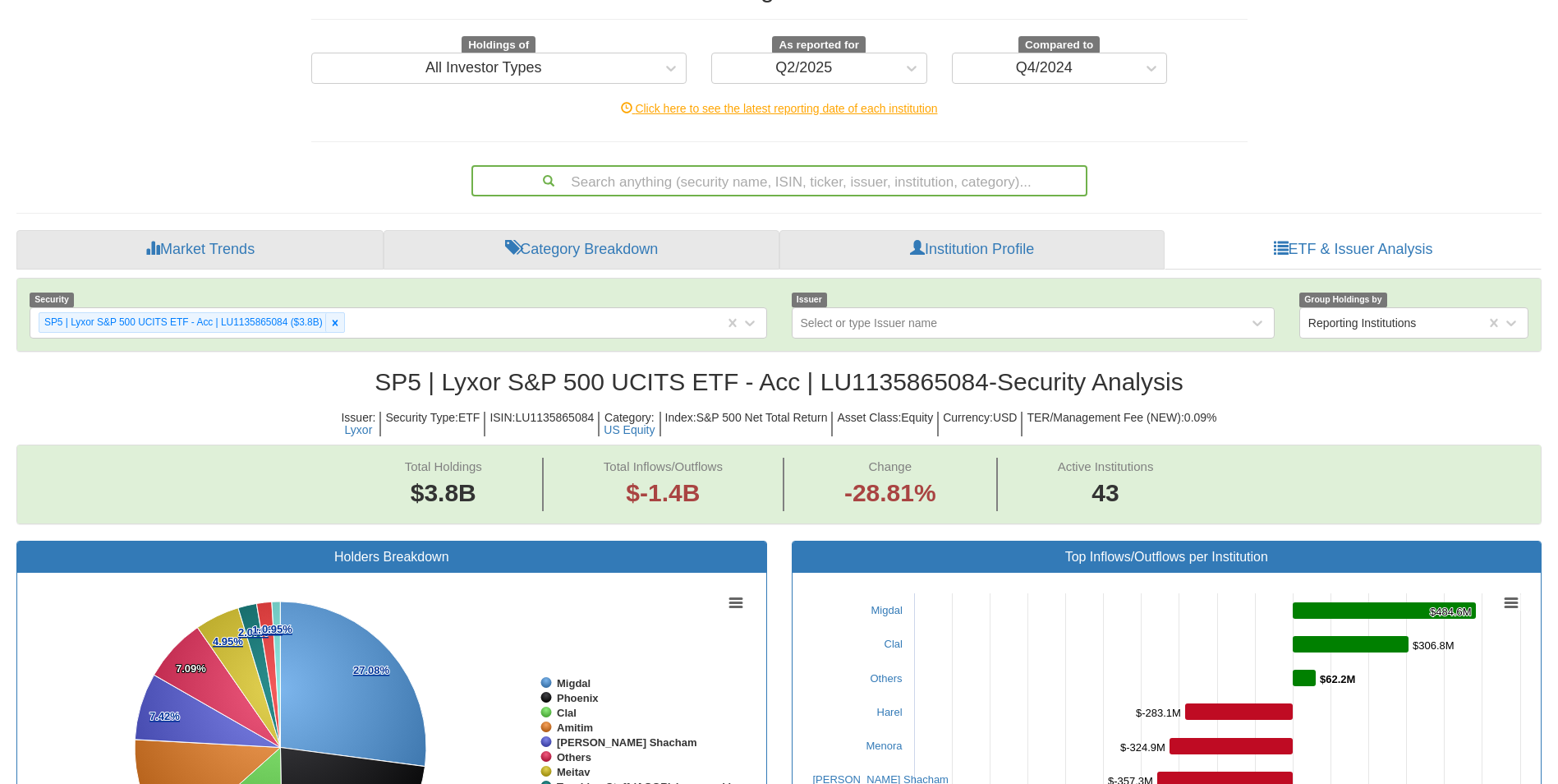
scroll to position [0, 0]
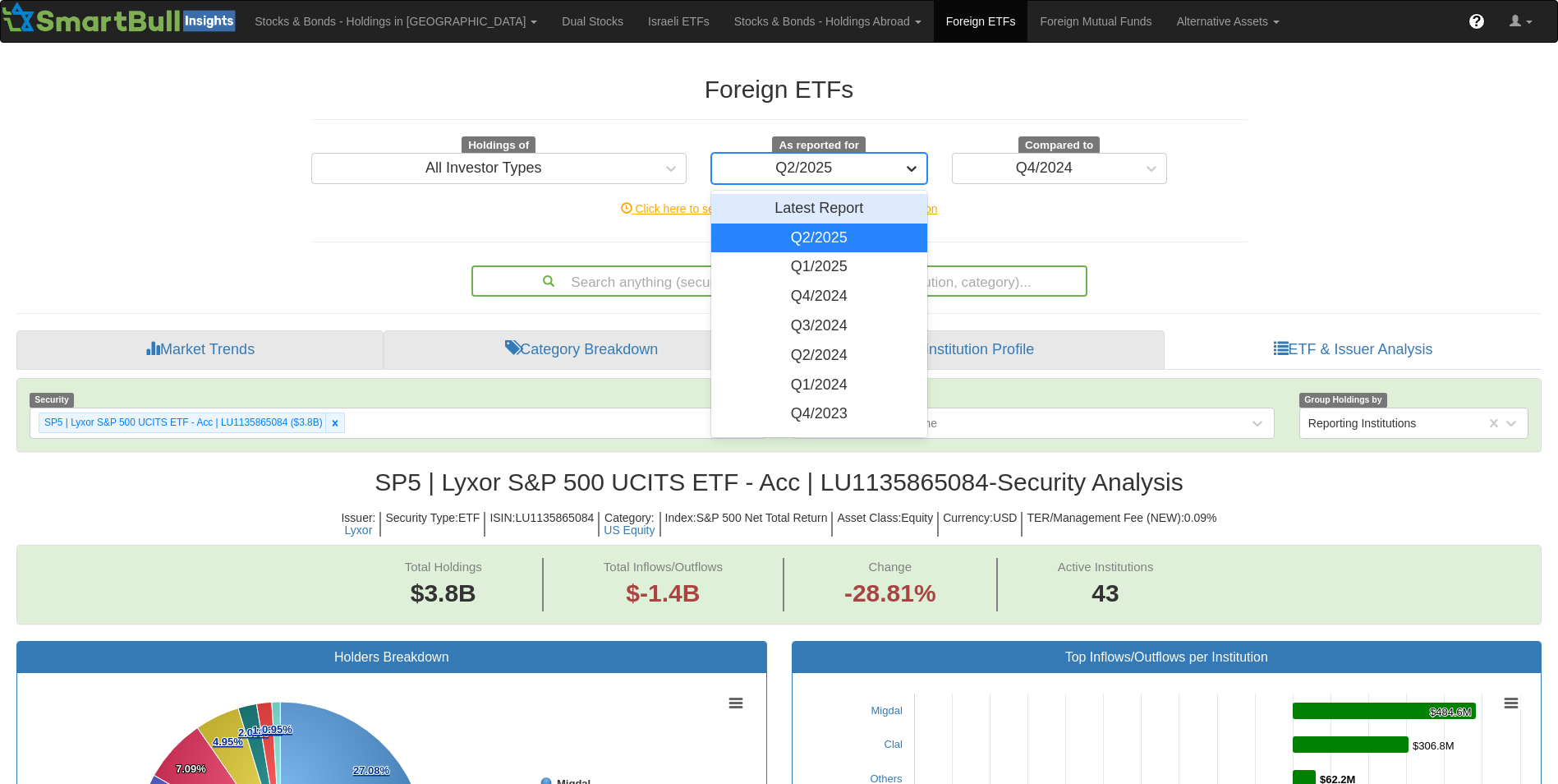
click at [900, 171] on div at bounding box center [911, 168] width 29 height 29
click at [823, 292] on div "Q4/2024" at bounding box center [819, 296] width 216 height 29
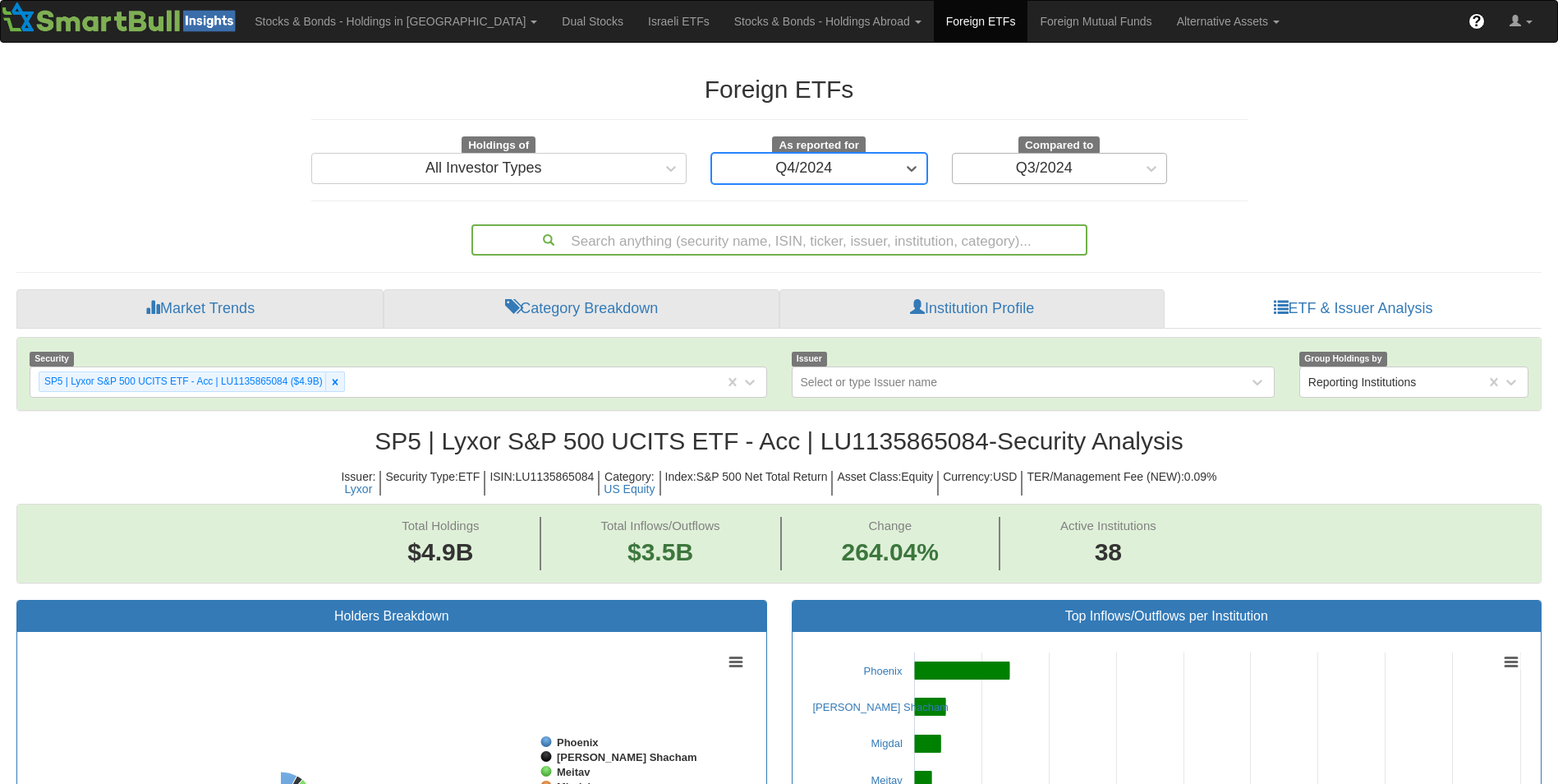
scroll to position [34, 1495]
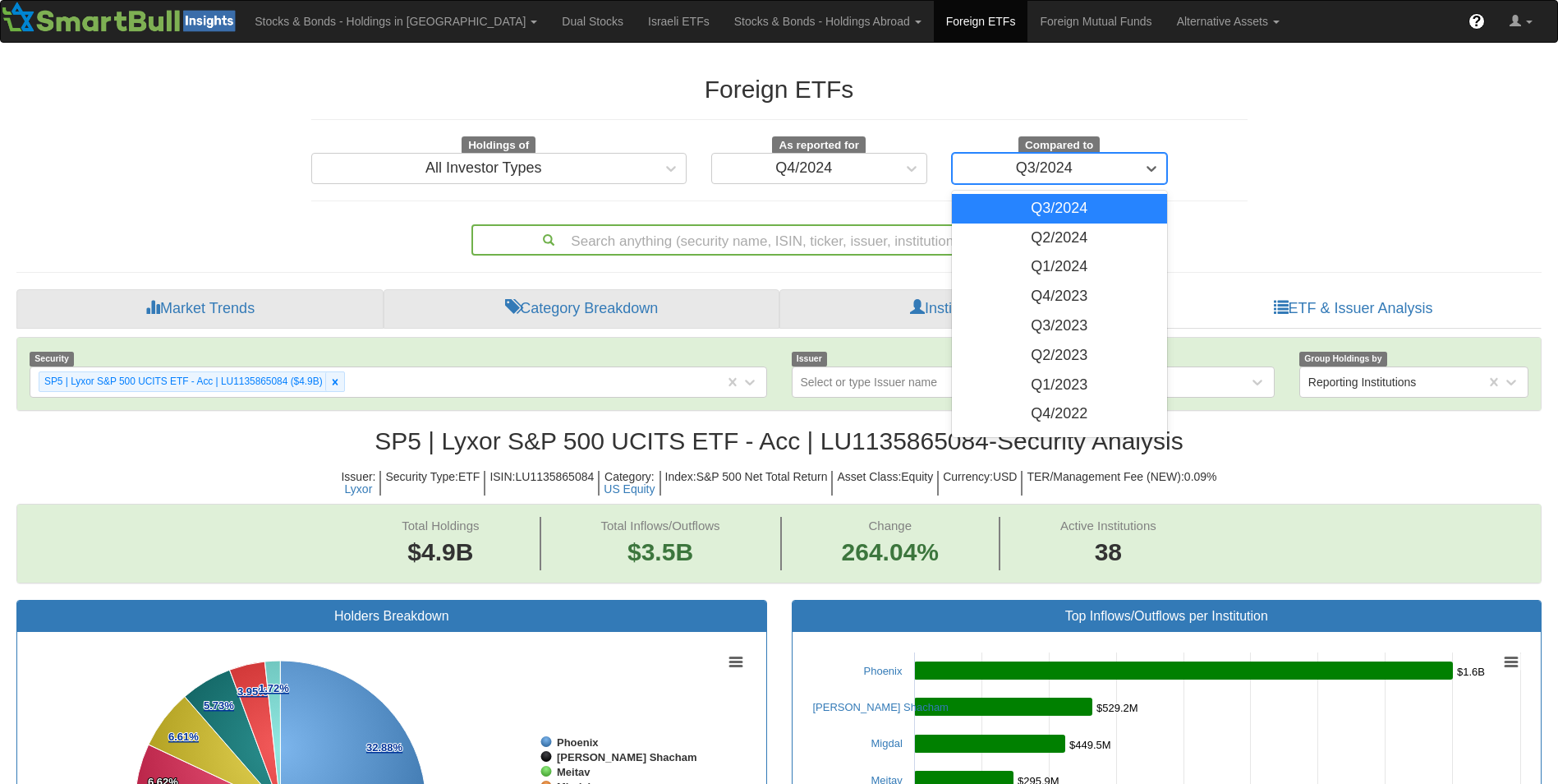
click at [1024, 172] on div "Q3/2024" at bounding box center [1045, 169] width 57 height 17
click at [1041, 303] on div "Q4/2023" at bounding box center [1060, 296] width 216 height 29
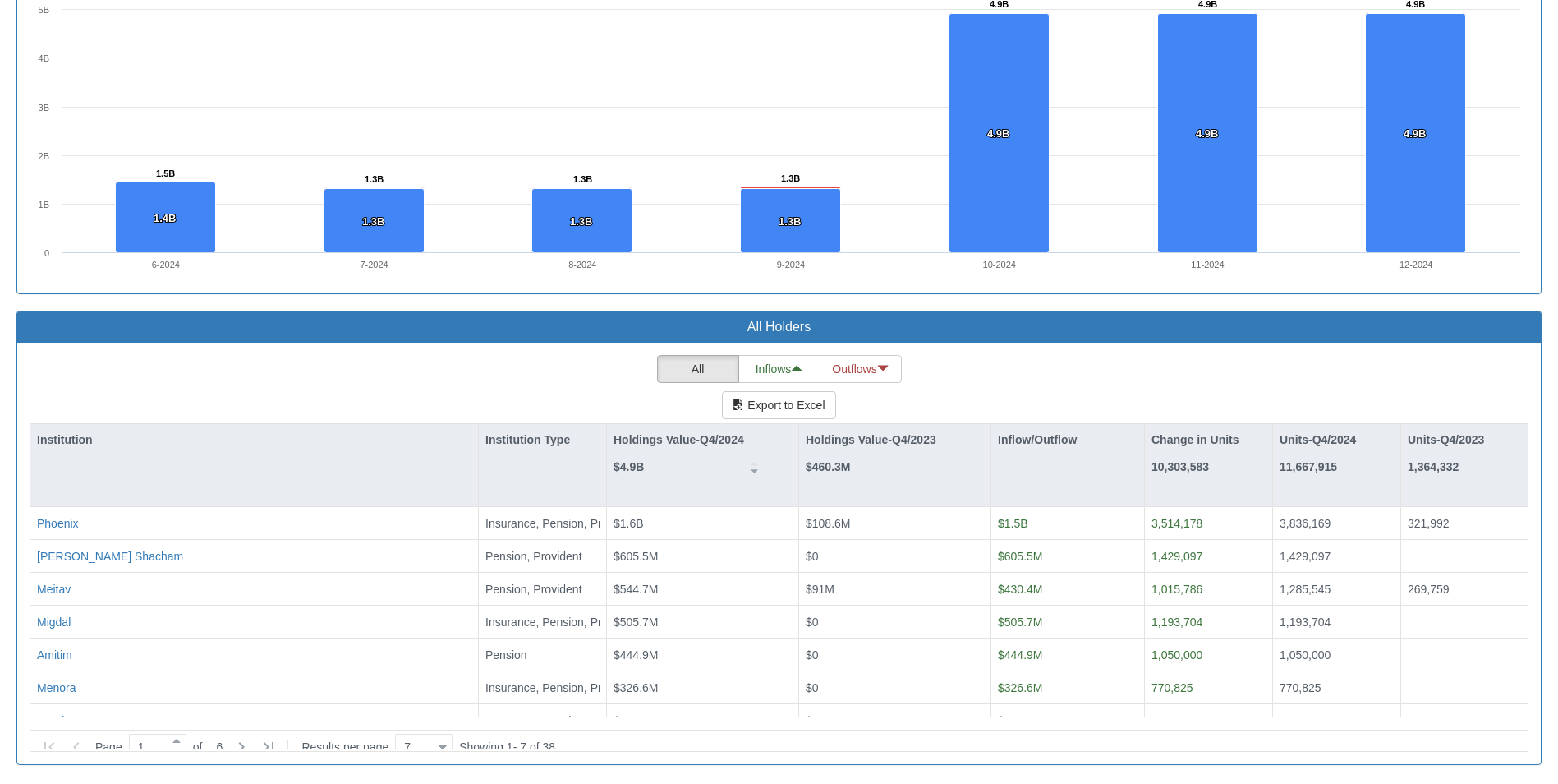
scroll to position [1097, 0]
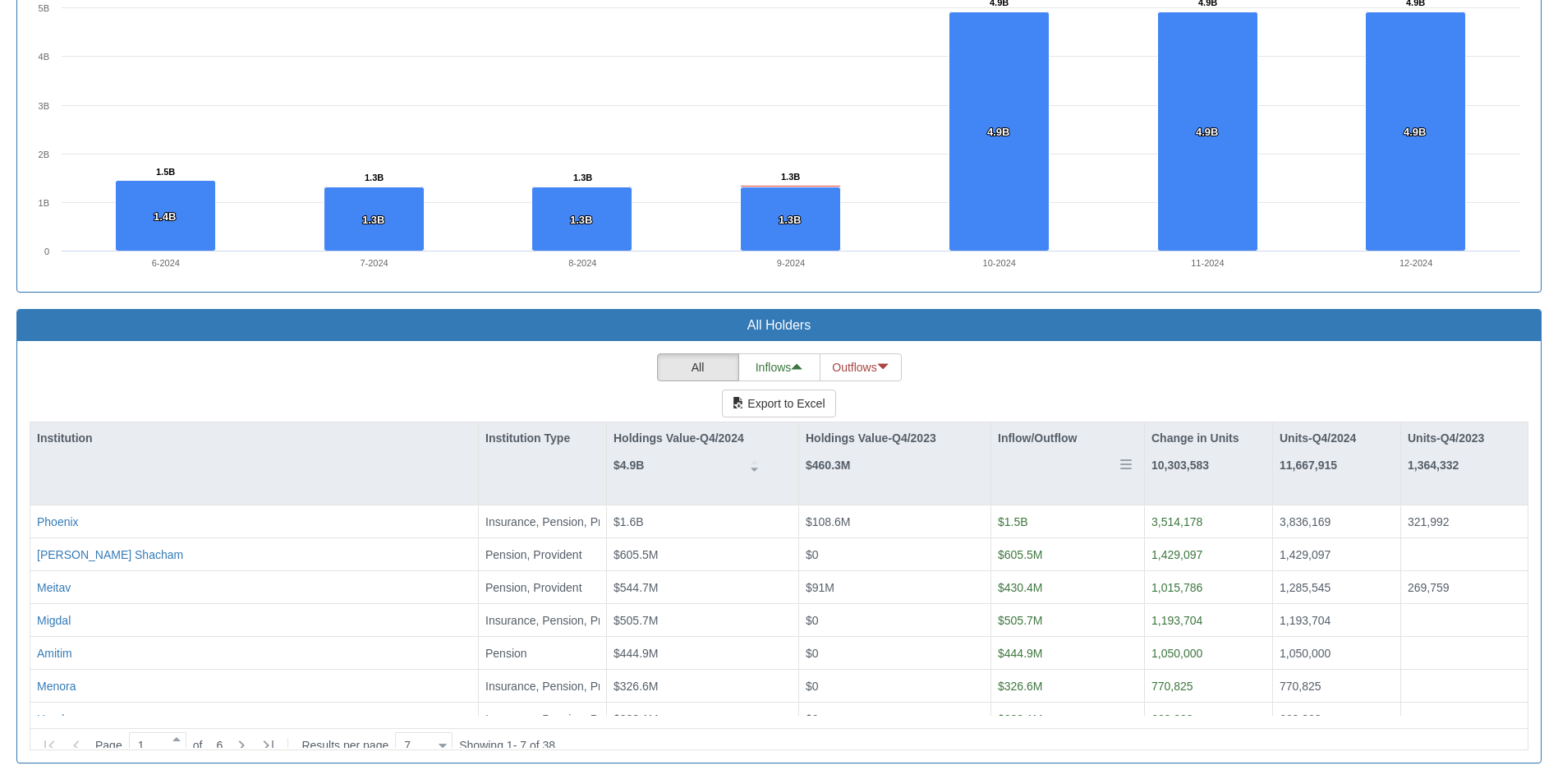
click at [1055, 475] on div "Inflow/Outflow" at bounding box center [1067, 464] width 153 height 82
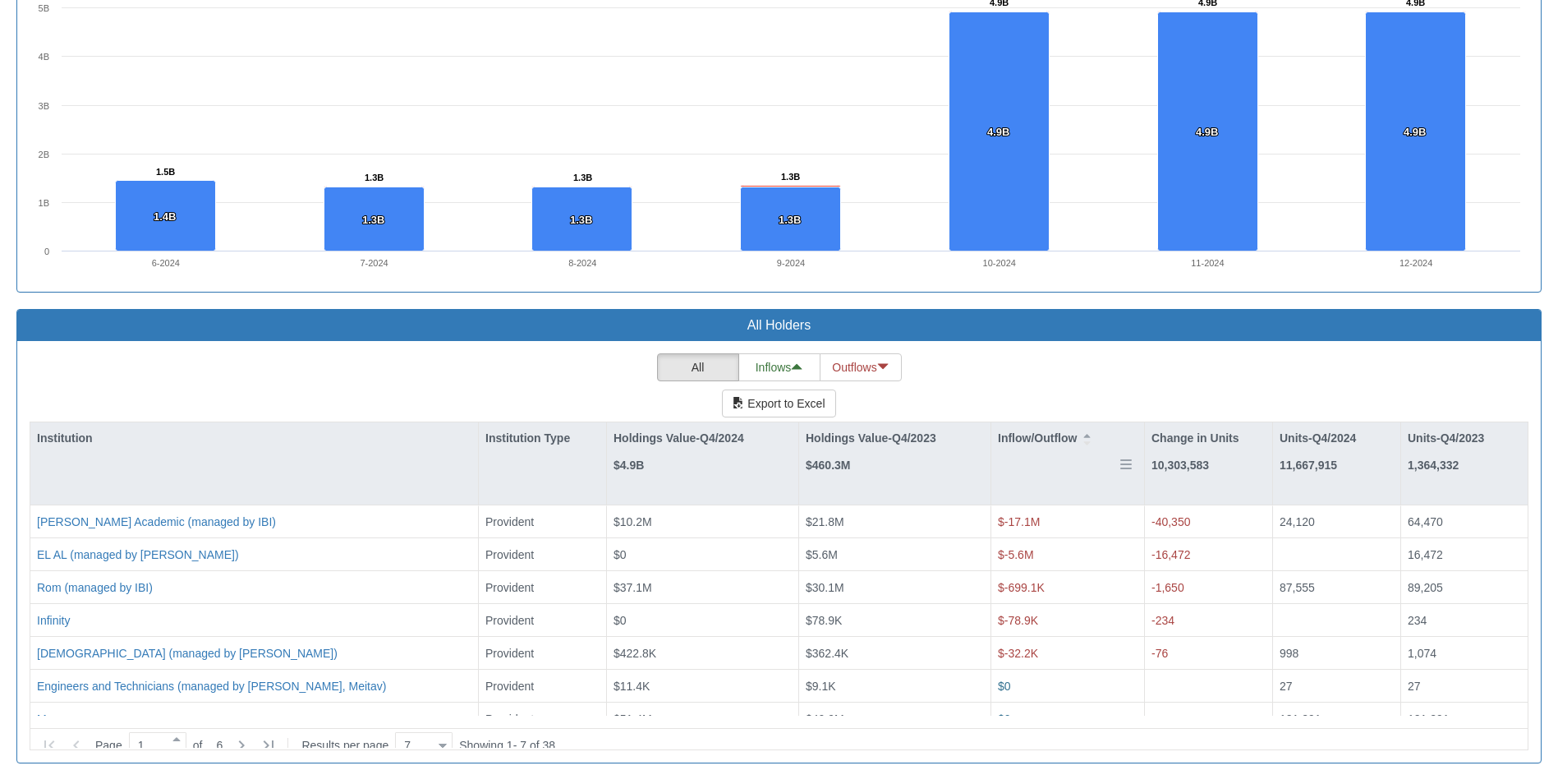
click at [1055, 475] on div "Inflow/Outflow" at bounding box center [1067, 464] width 153 height 82
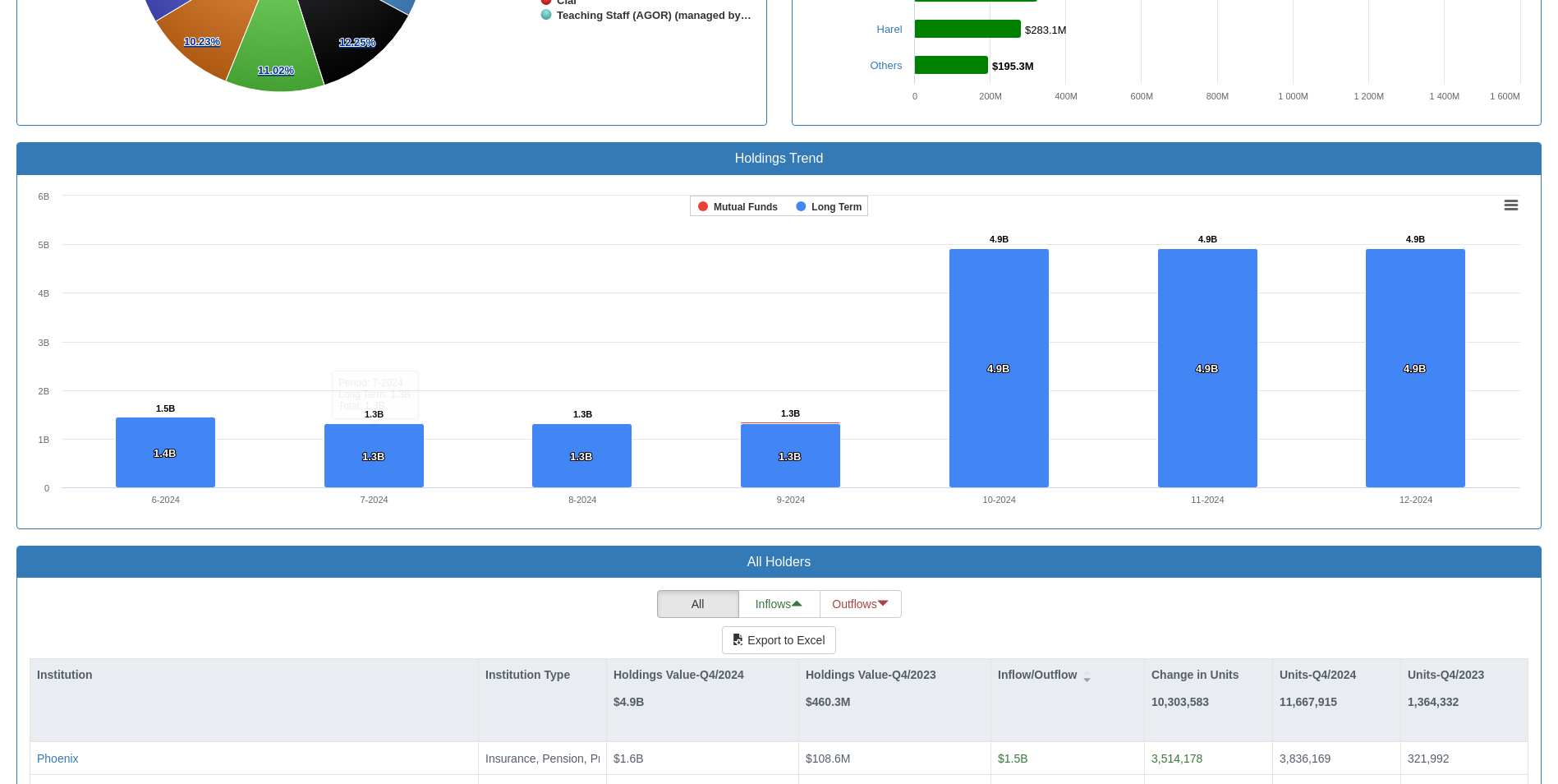
scroll to position [859, 0]
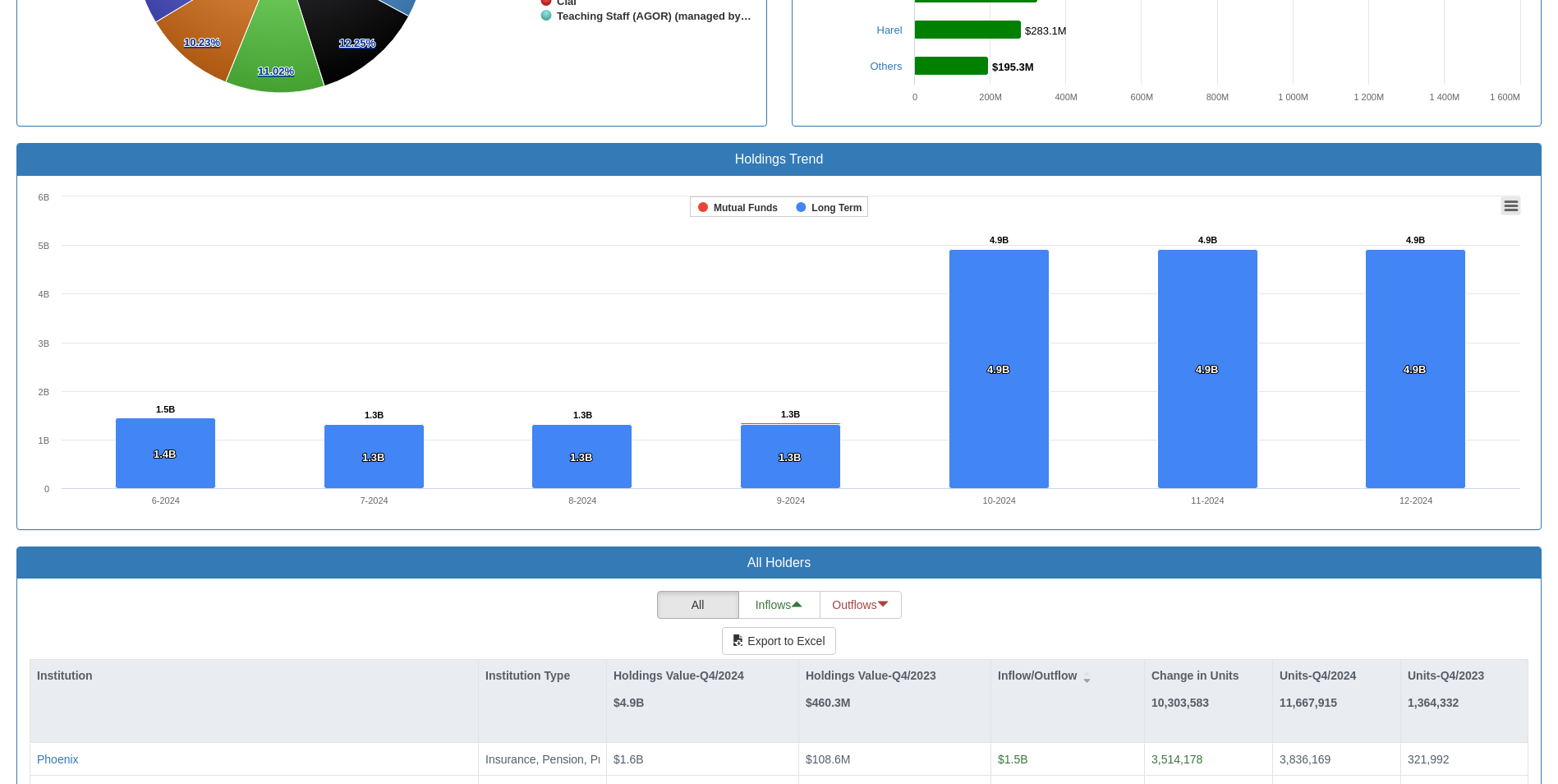
click at [1506, 205] on icon at bounding box center [1512, 205] width 12 height 8
click at [735, 317] on rect at bounding box center [779, 352] width 1499 height 329
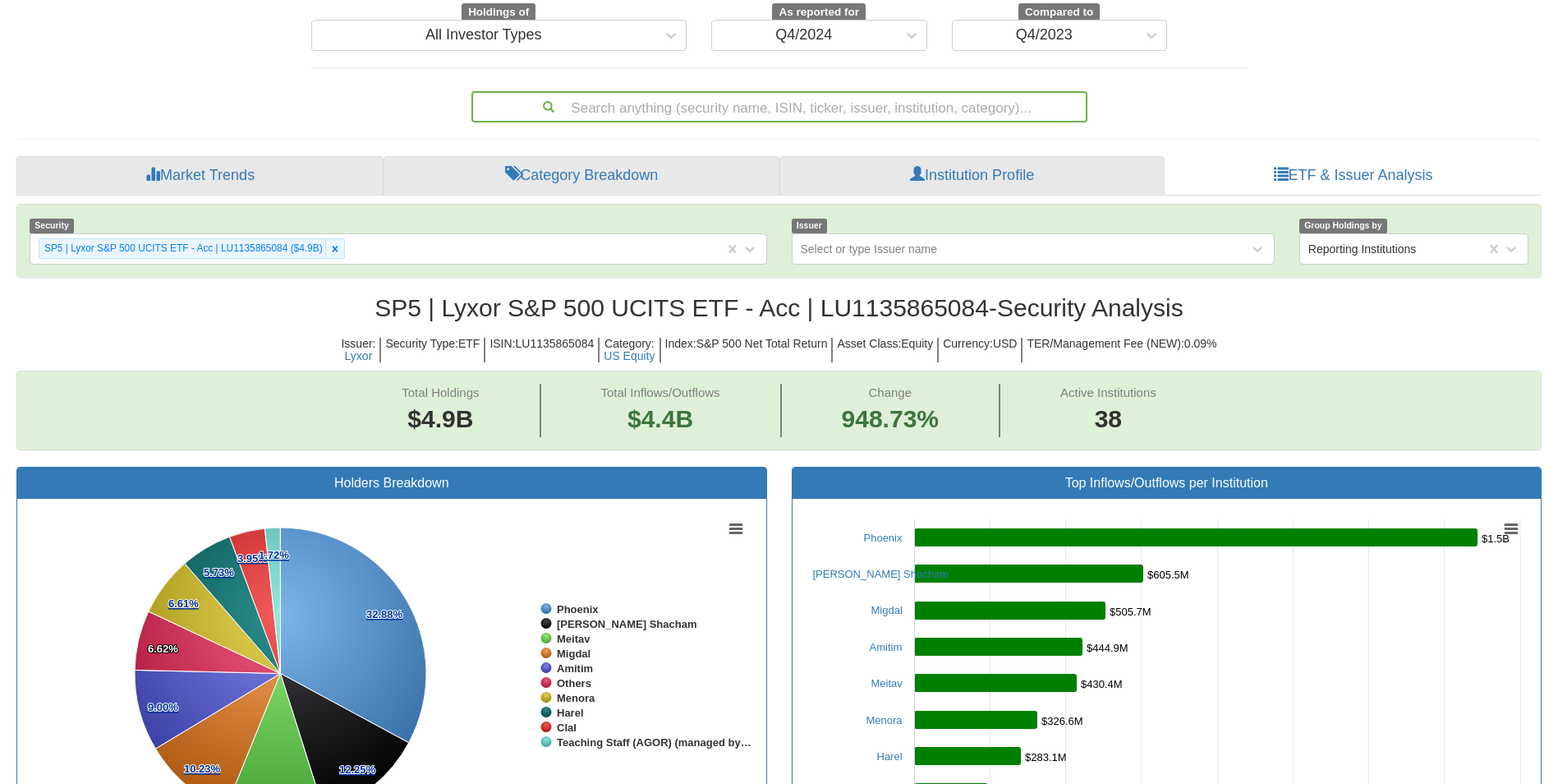
scroll to position [132, 0]
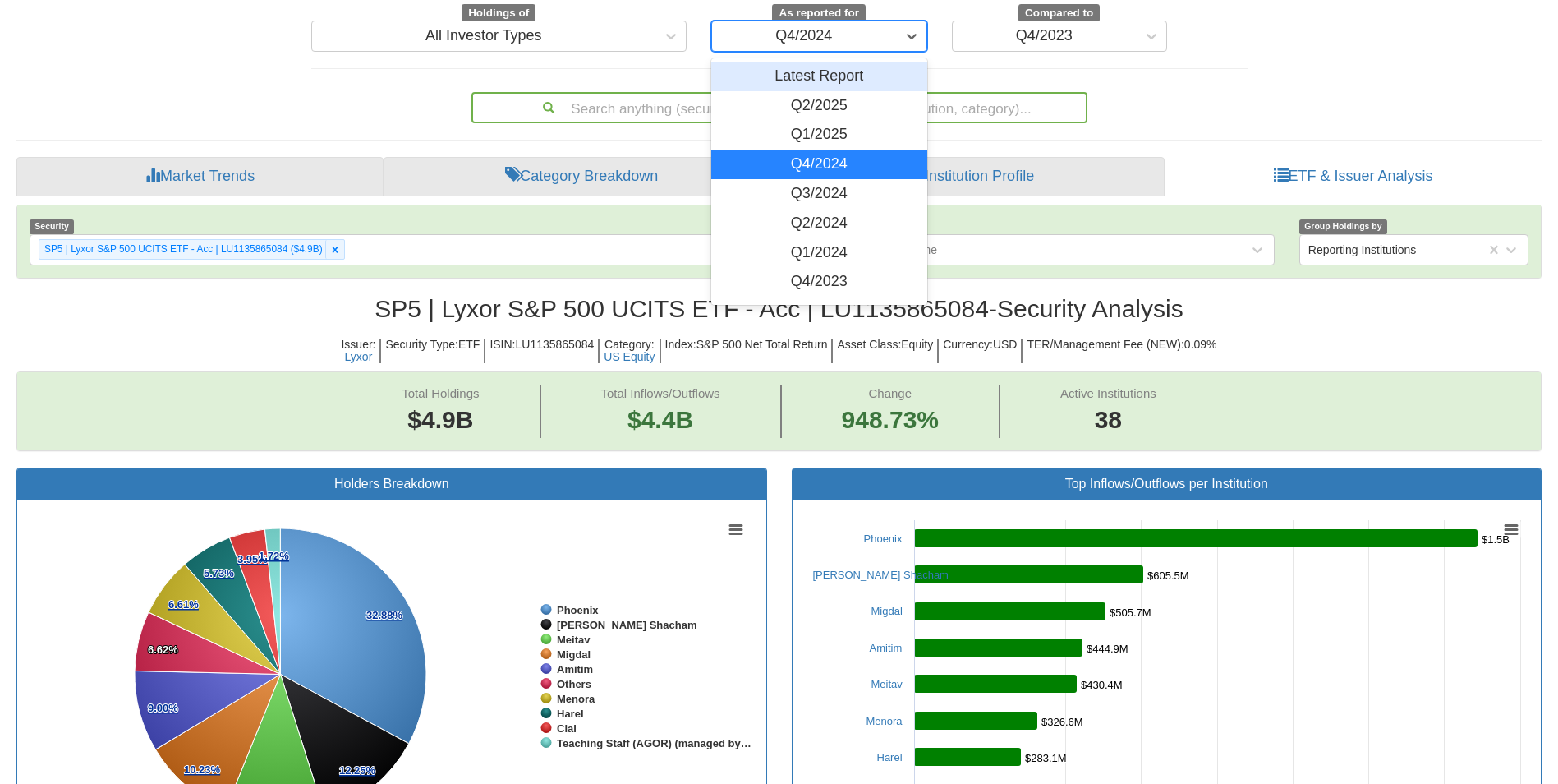
click at [885, 37] on div "Q4/2024" at bounding box center [803, 35] width 184 height 26
click at [850, 278] on div "Q4/2023" at bounding box center [819, 281] width 216 height 29
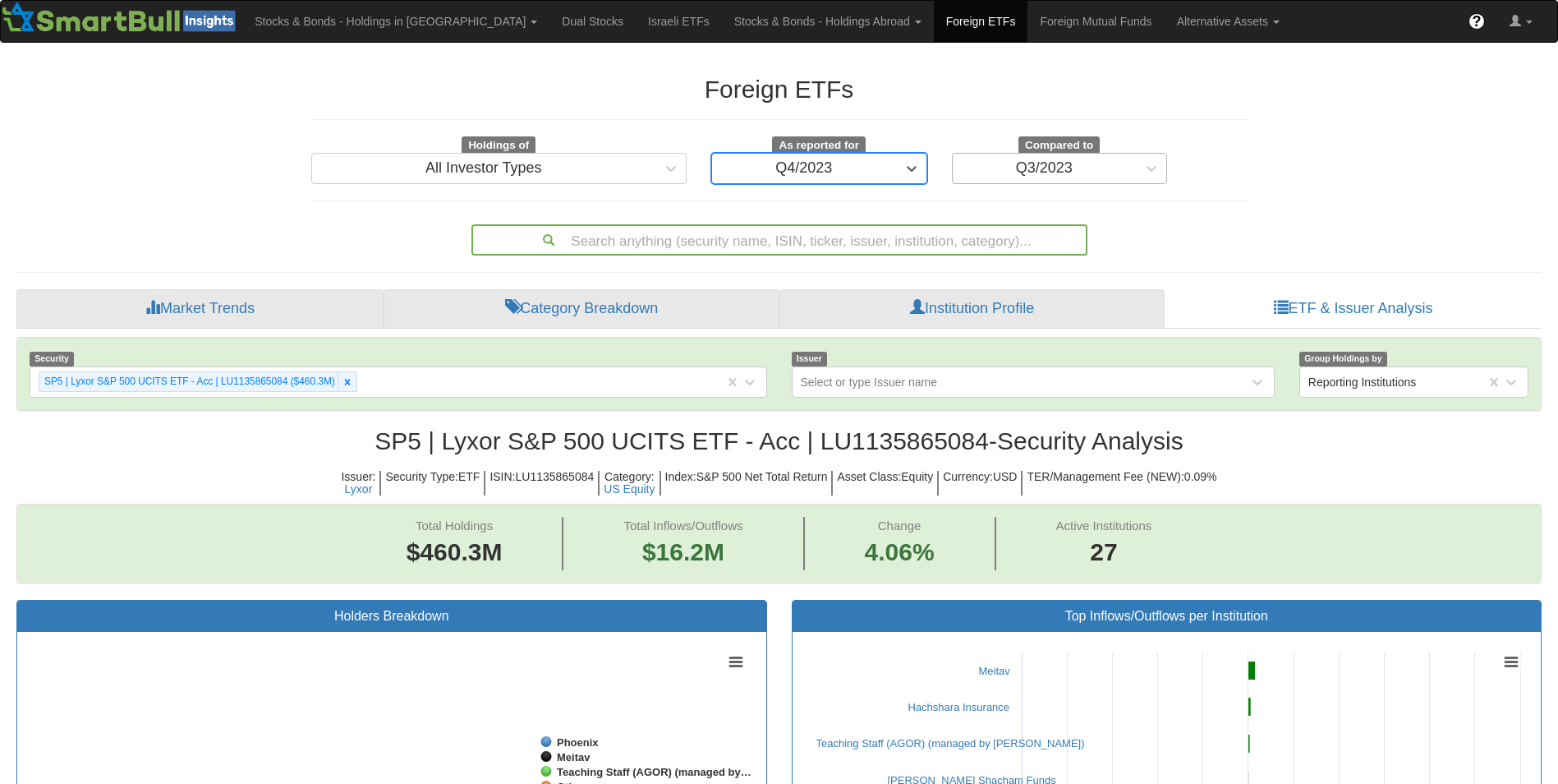
scroll to position [34, 1495]
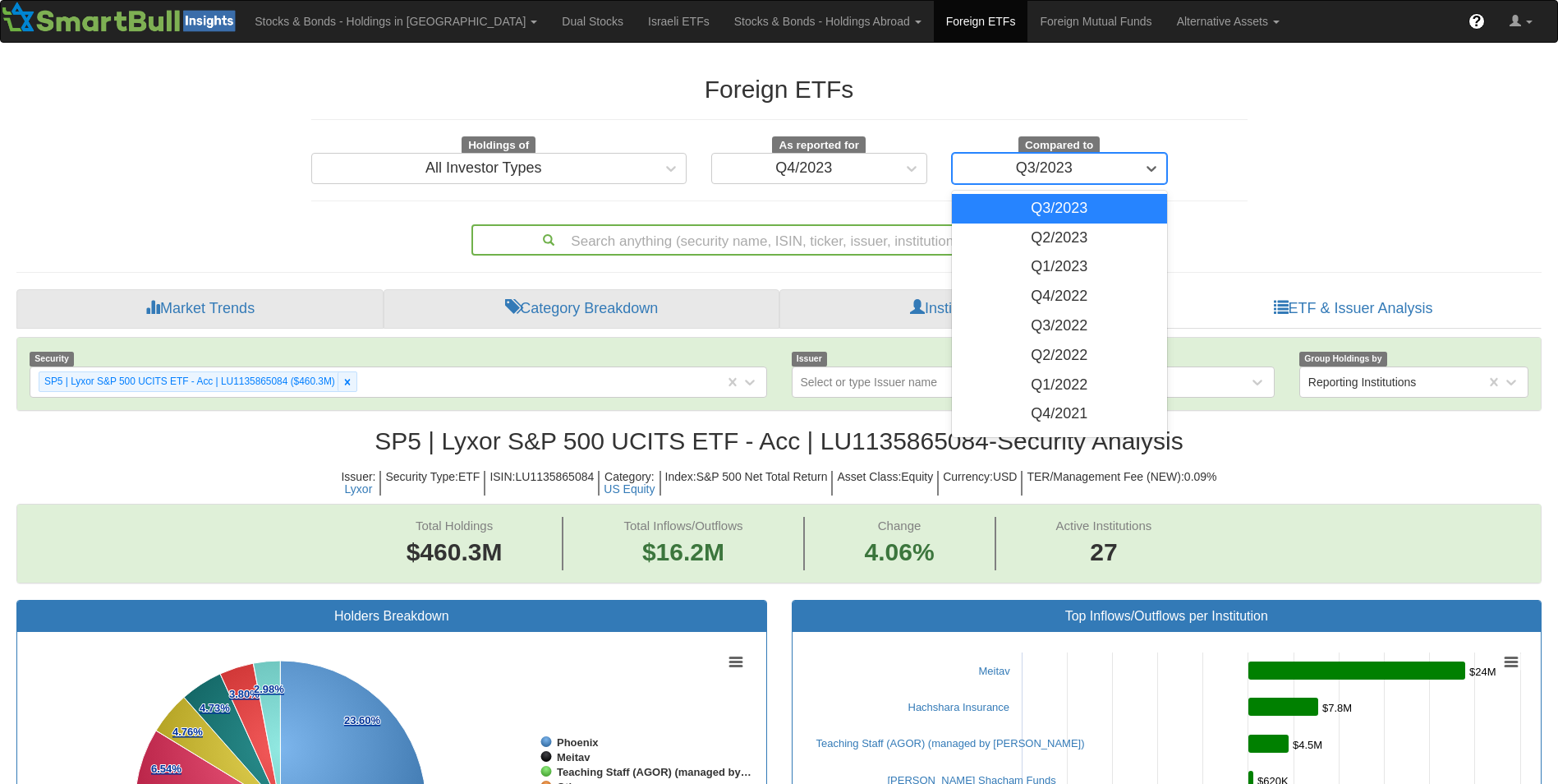
click at [1052, 167] on div "Q3/2023" at bounding box center [1045, 169] width 57 height 17
click at [1060, 296] on div "Q4/2022" at bounding box center [1060, 296] width 216 height 29
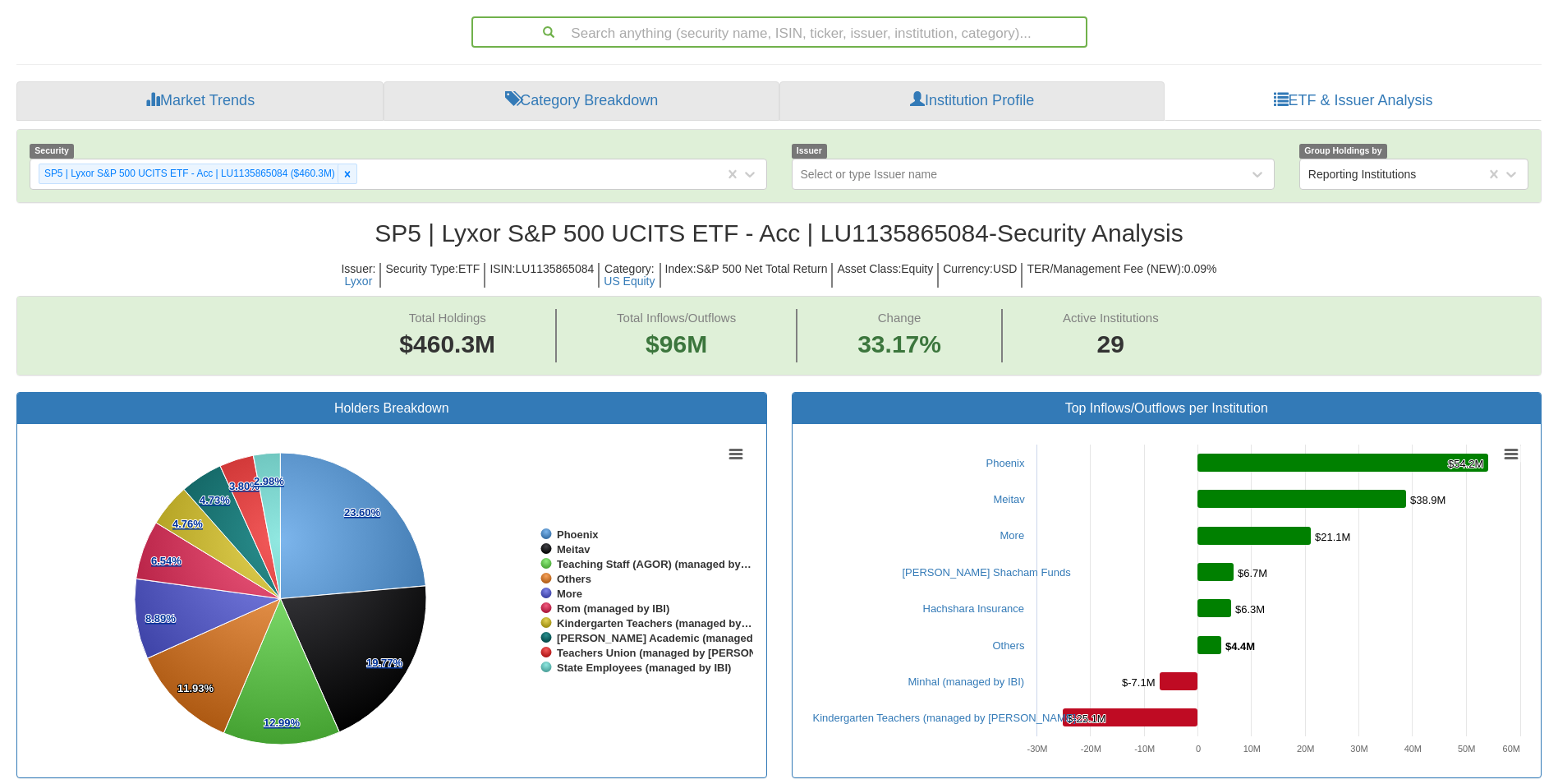
scroll to position [209, 0]
click at [890, 541] on rect at bounding box center [1166, 600] width 724 height 329
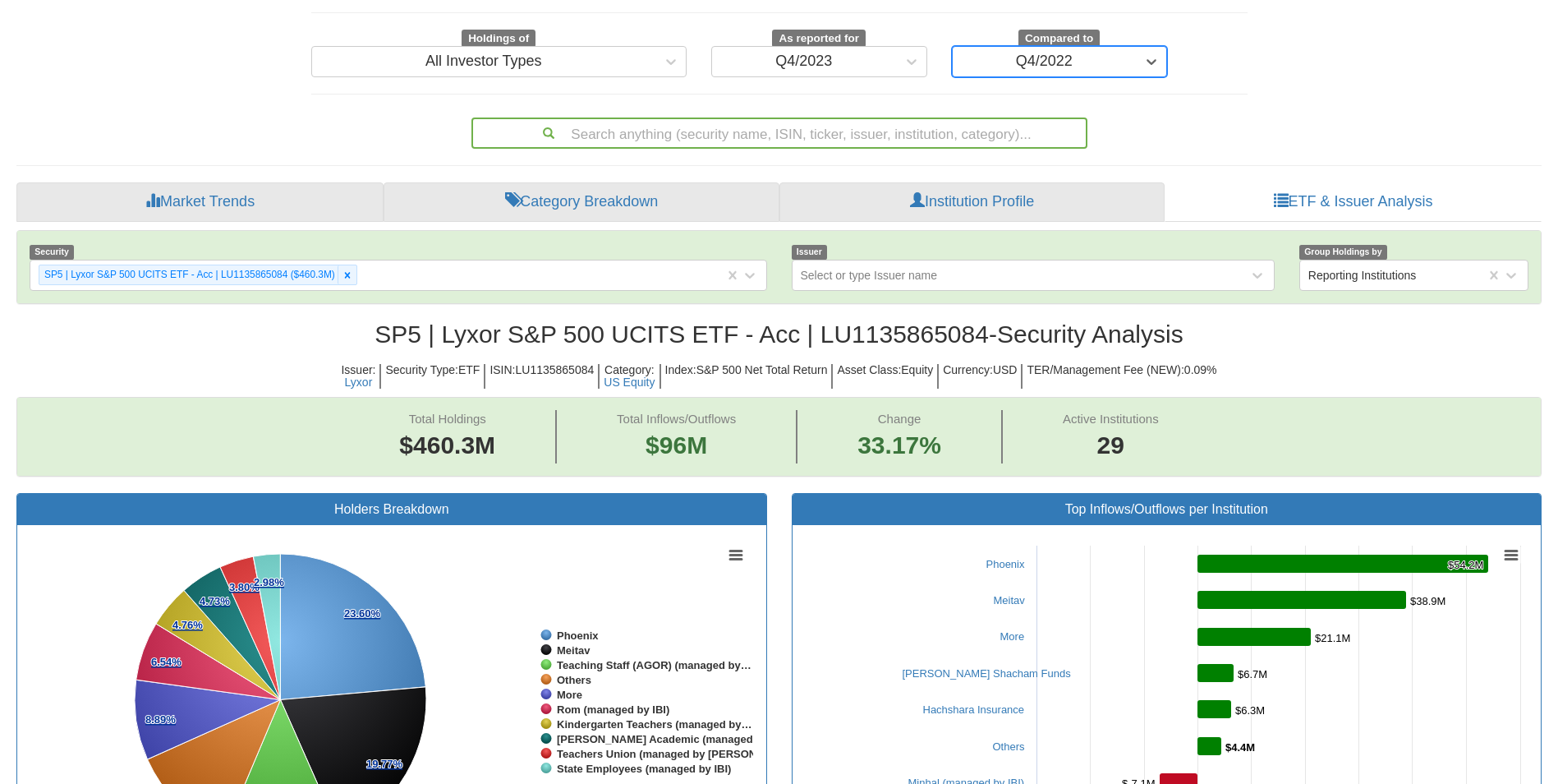
scroll to position [0, 0]
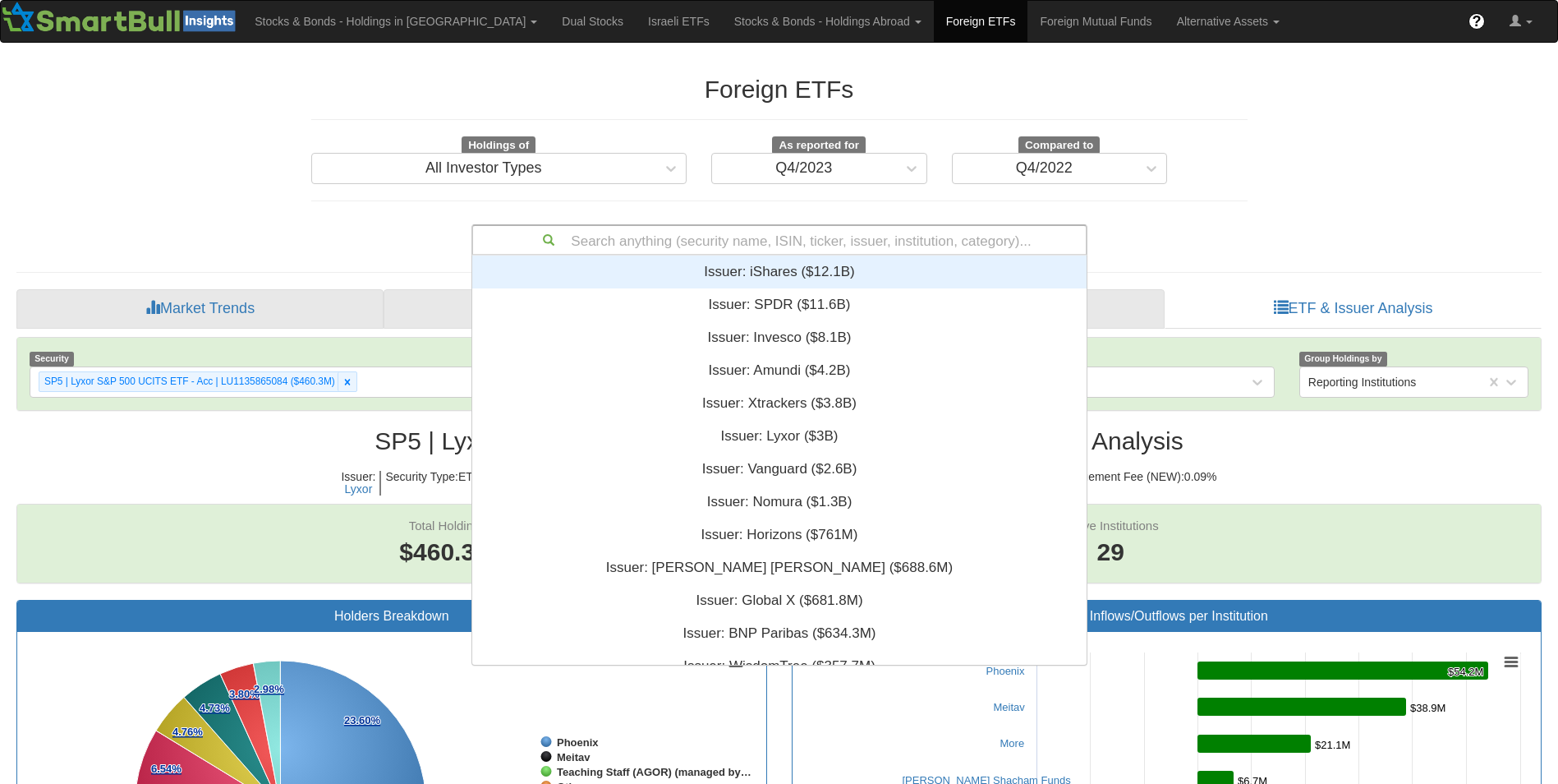
click at [705, 228] on div "Search anything (security name, ISIN, ticker, issuer, institution, category)..." at bounding box center [779, 239] width 613 height 28
paste input "LU2023679090"
type input "LU2023679090"
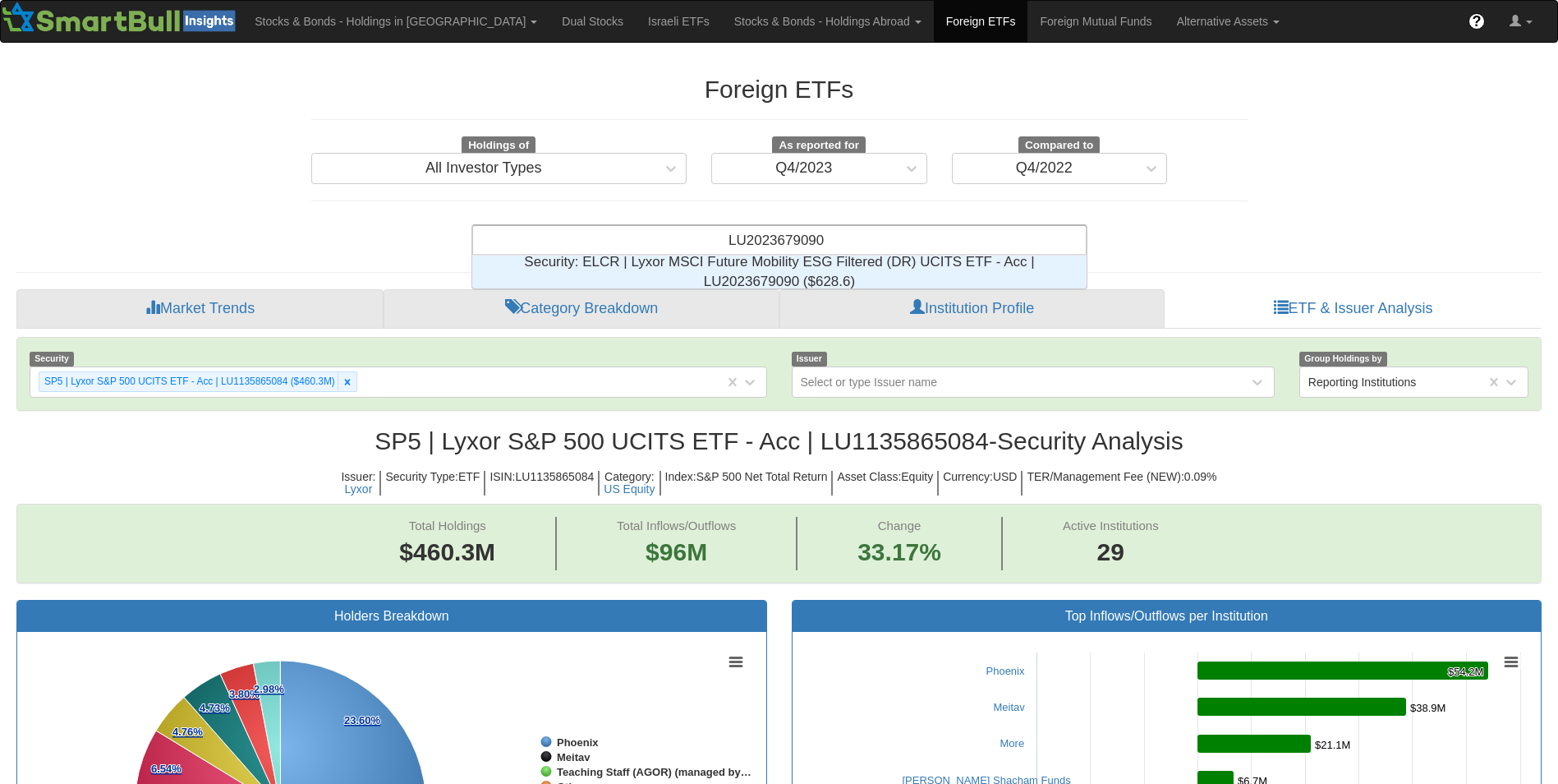
click at [708, 264] on div "Security: ‎ELCR | Lyxor MSCI Future Mobility ESG Filtered (DR) UCITS ETF - Acc …" at bounding box center [779, 272] width 615 height 33
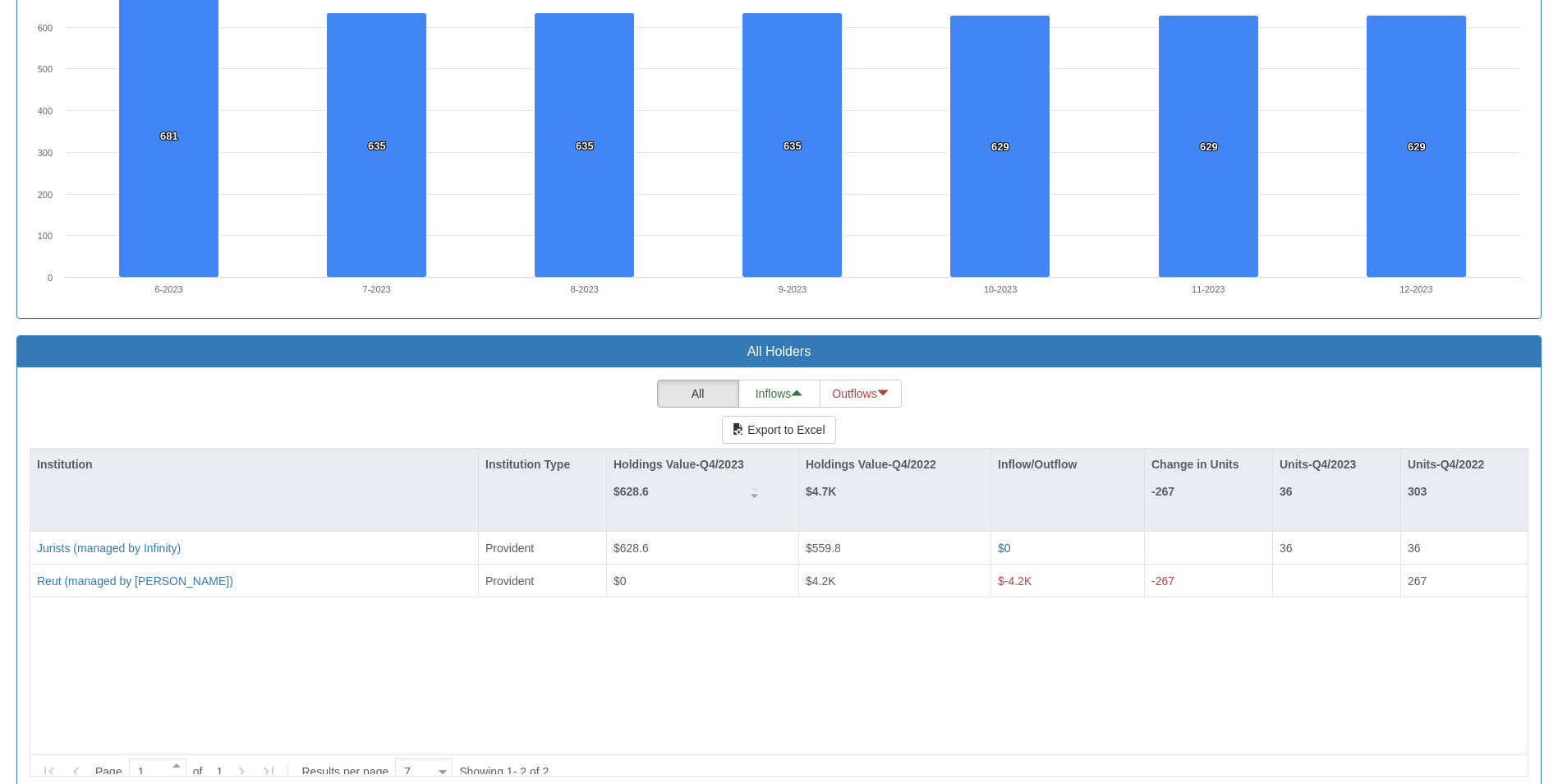
scroll to position [397, 602]
